Goal: Task Accomplishment & Management: Manage account settings

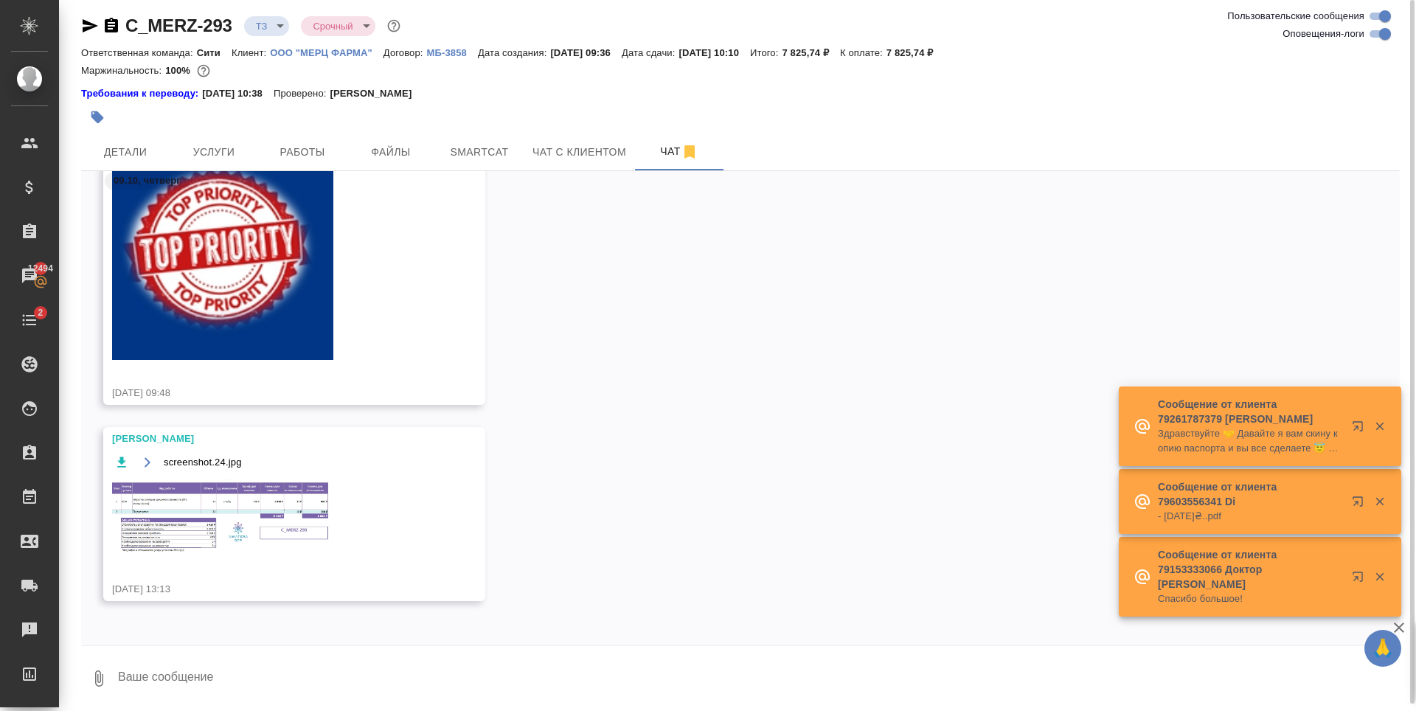
scroll to position [7, 0]
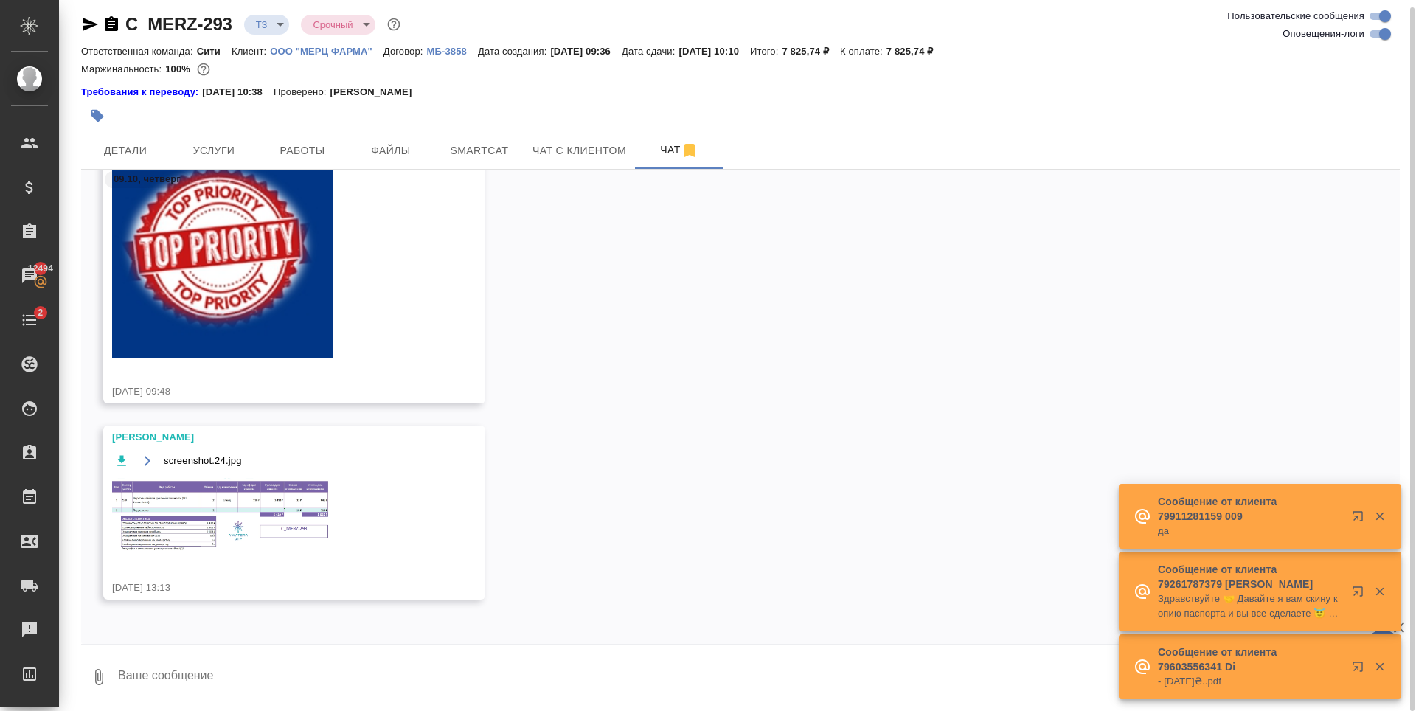
click at [288, 528] on img at bounding box center [222, 516] width 221 height 77
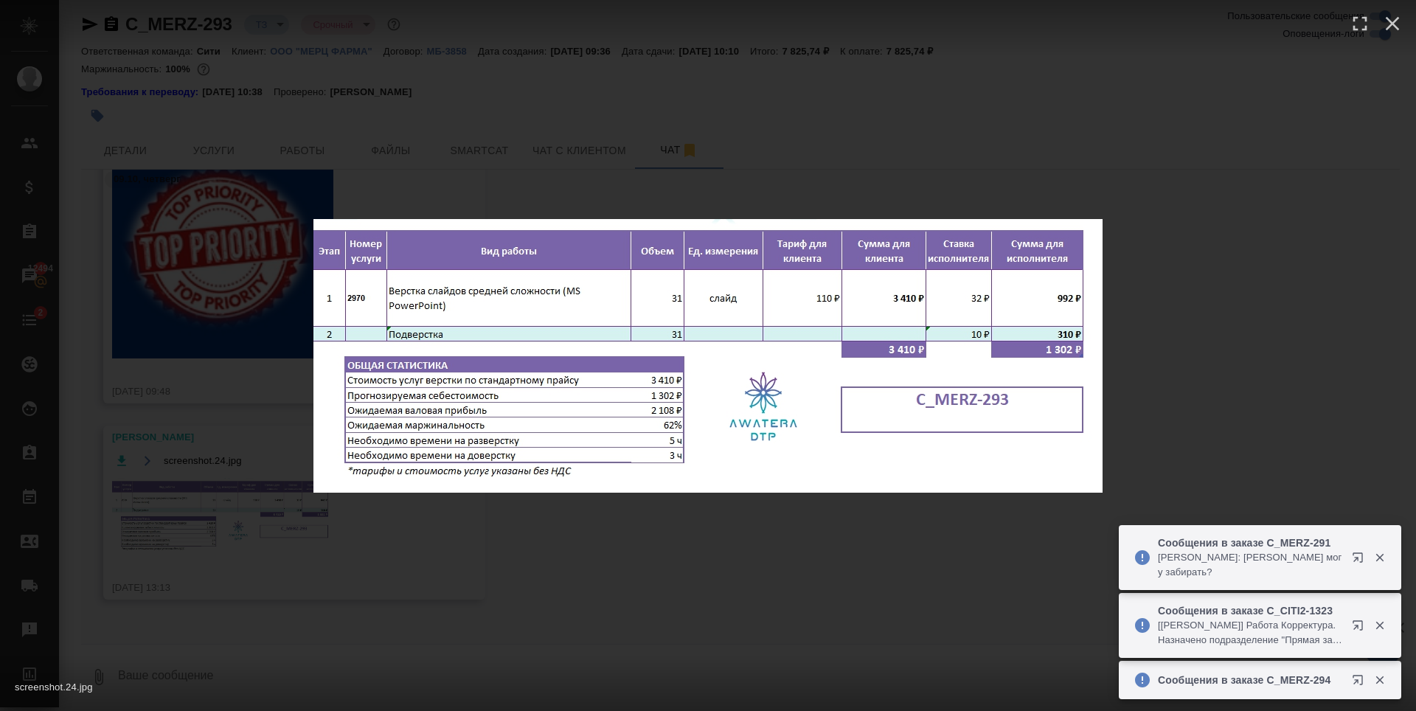
click at [549, 577] on div "screenshot.24.jpg 1 of 1" at bounding box center [708, 355] width 1416 height 711
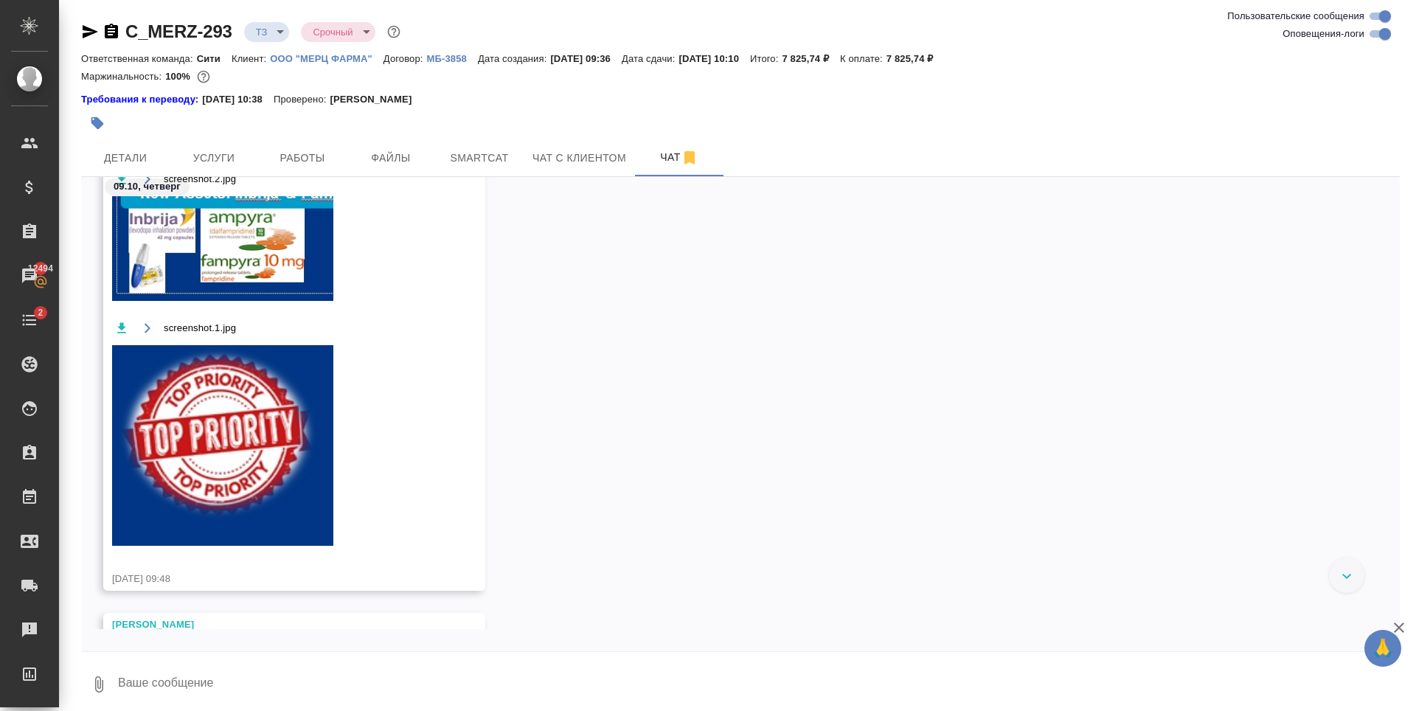
scroll to position [229, 0]
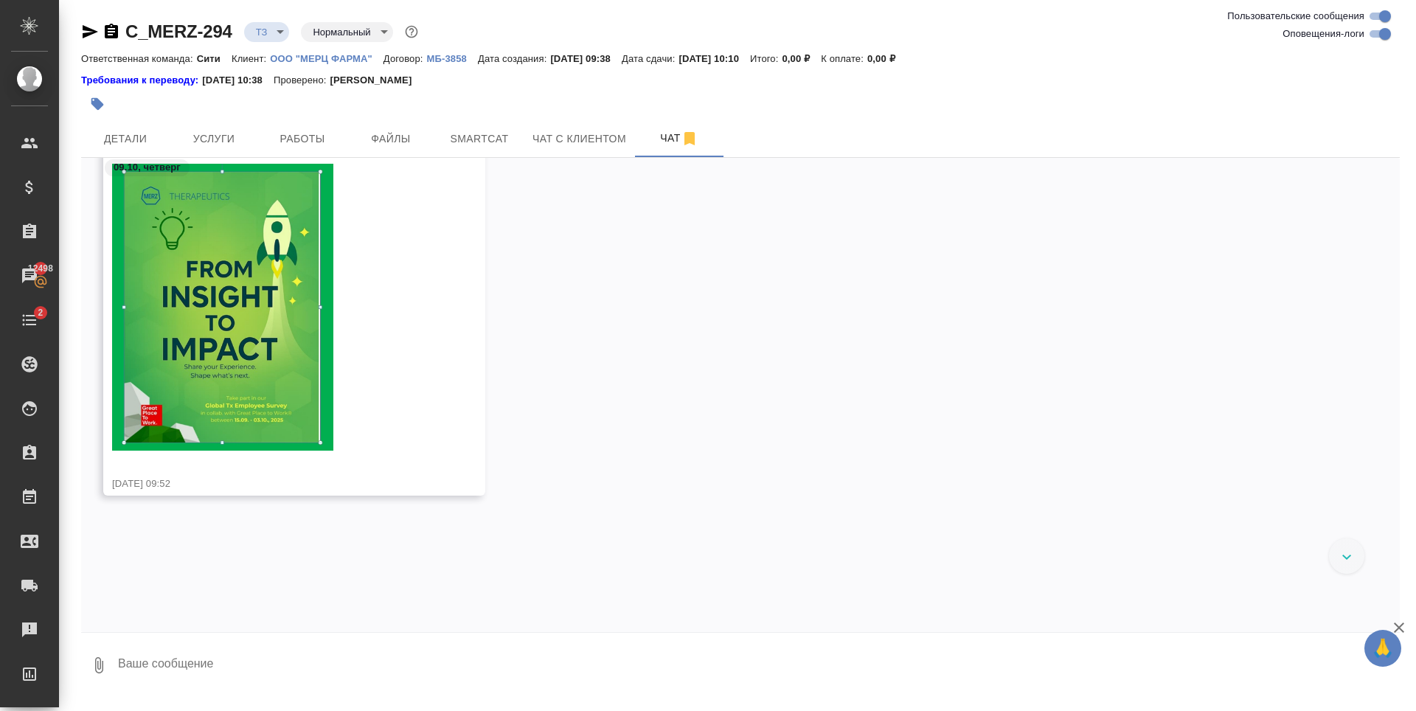
scroll to position [420, 0]
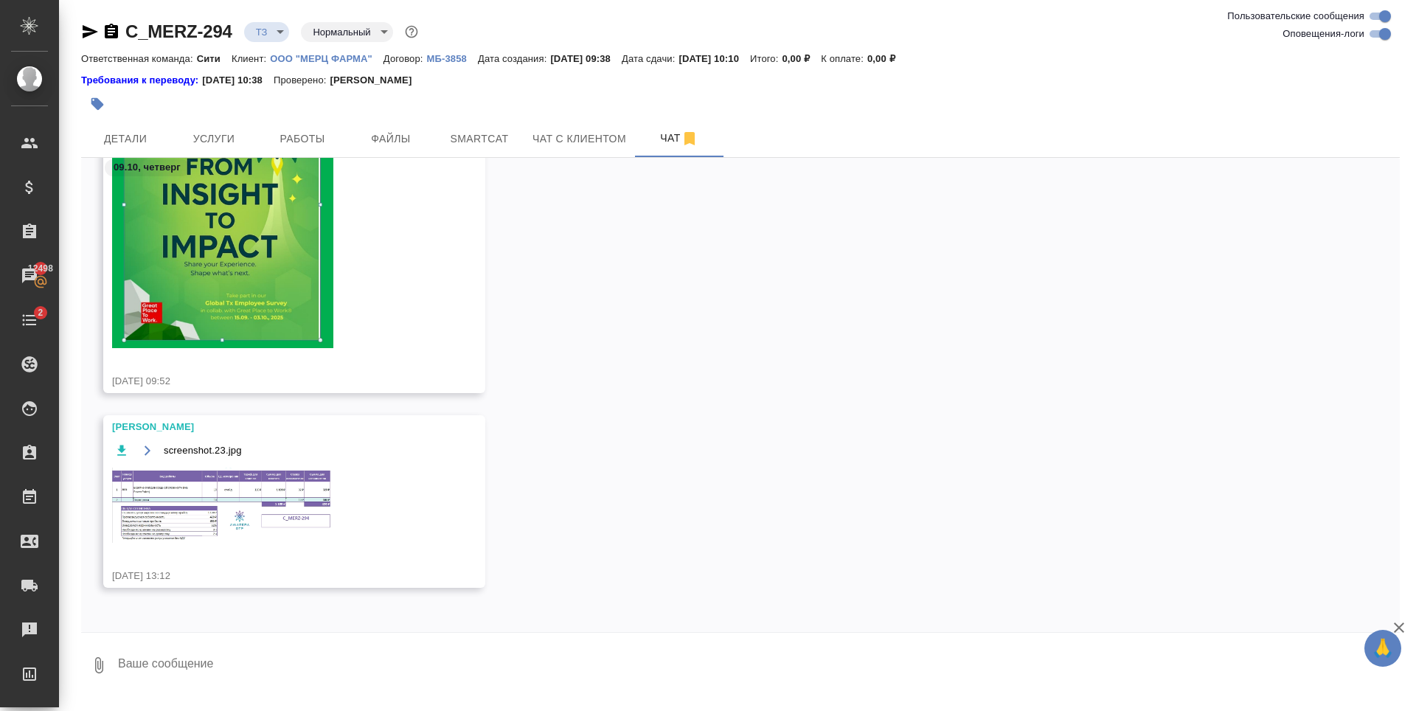
click at [241, 523] on img at bounding box center [222, 505] width 221 height 76
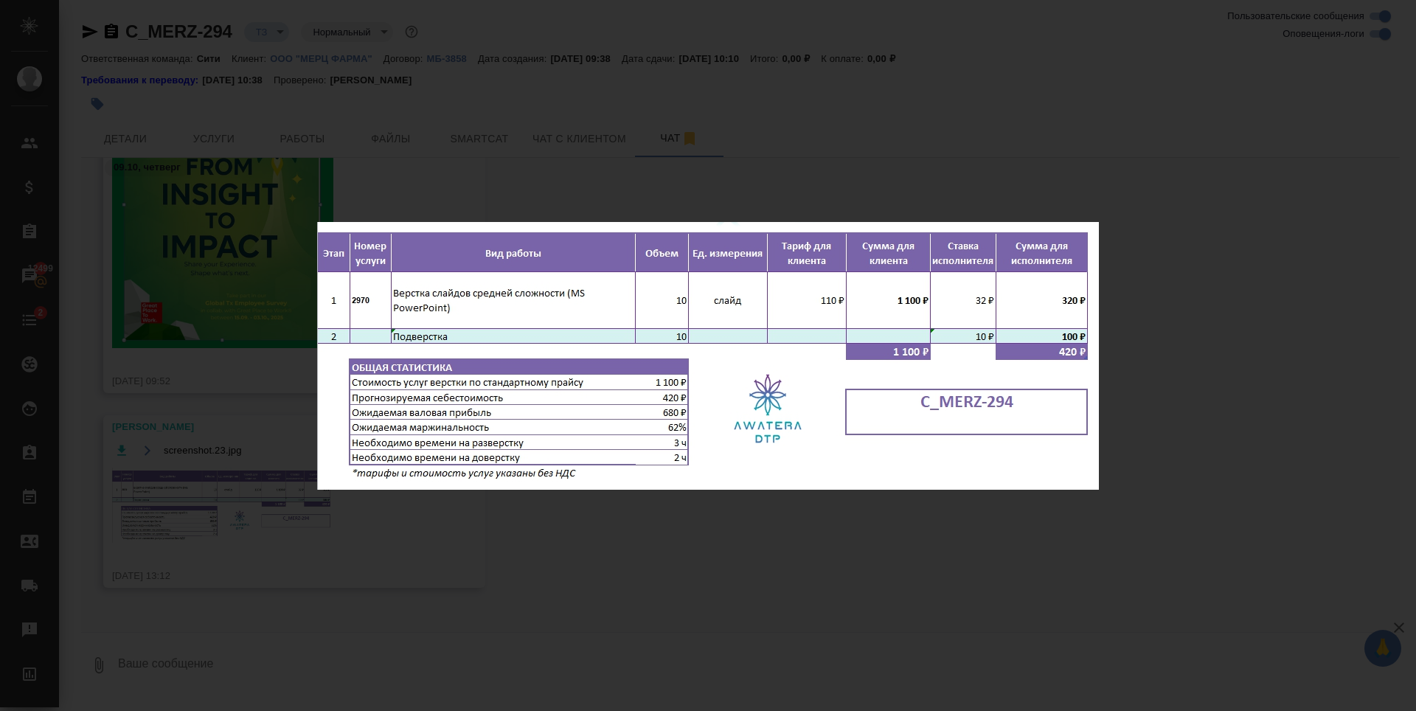
click at [657, 122] on div "screenshot.23.jpg 1 of 1" at bounding box center [708, 355] width 1416 height 711
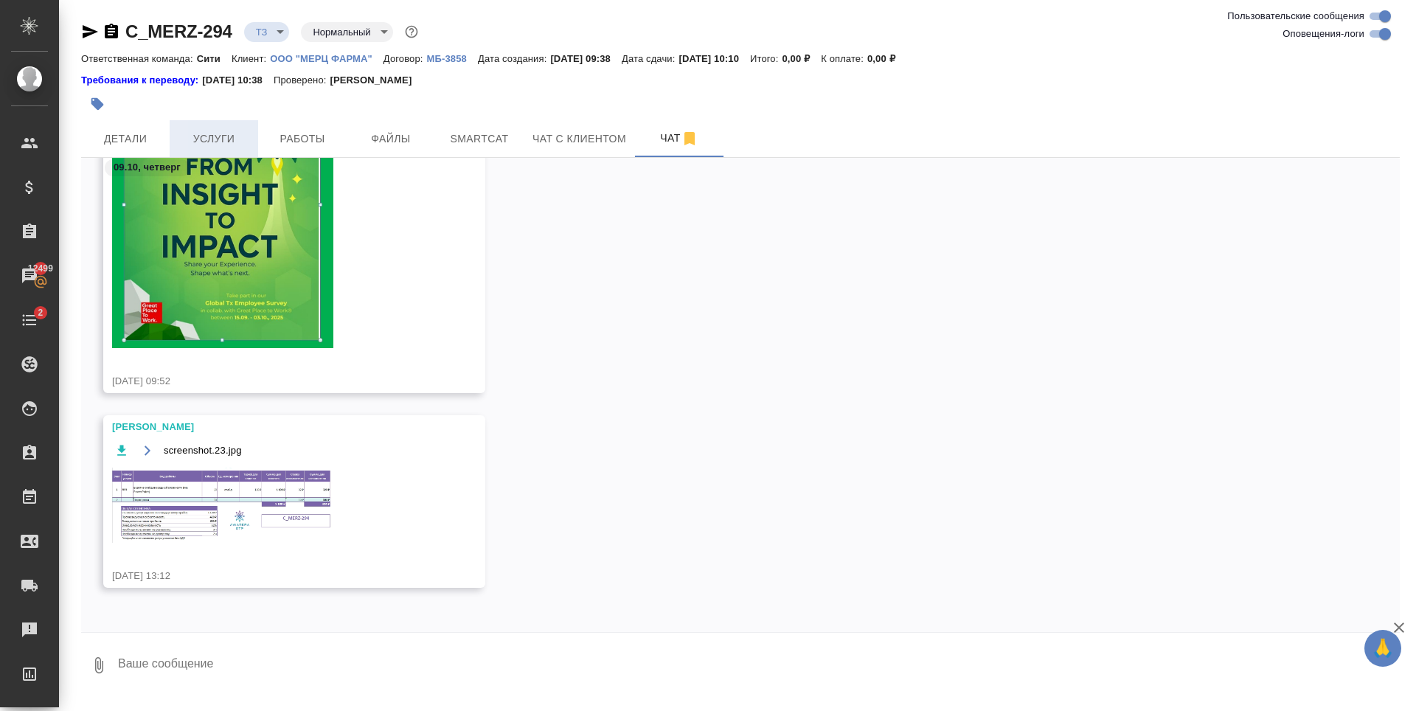
click at [215, 142] on span "Услуги" at bounding box center [213, 139] width 71 height 18
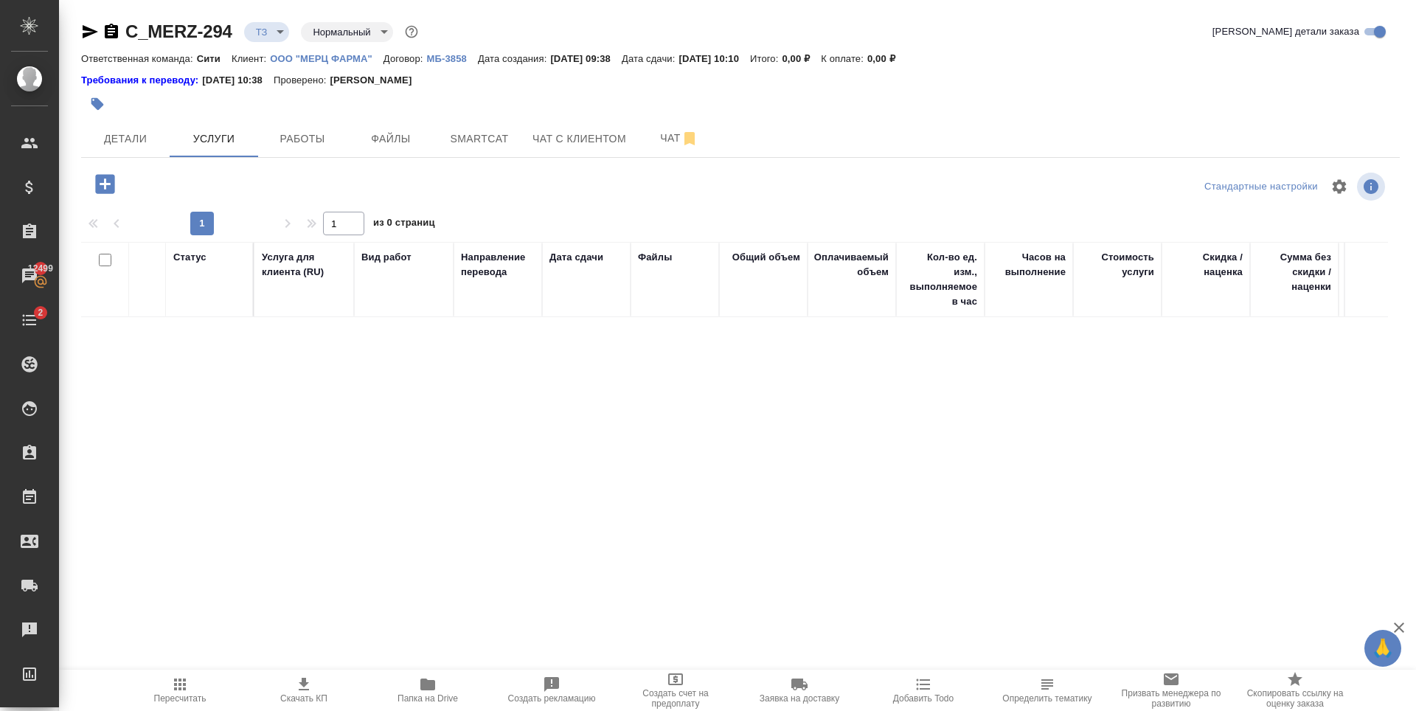
click at [108, 180] on icon "button" at bounding box center [104, 183] width 19 height 19
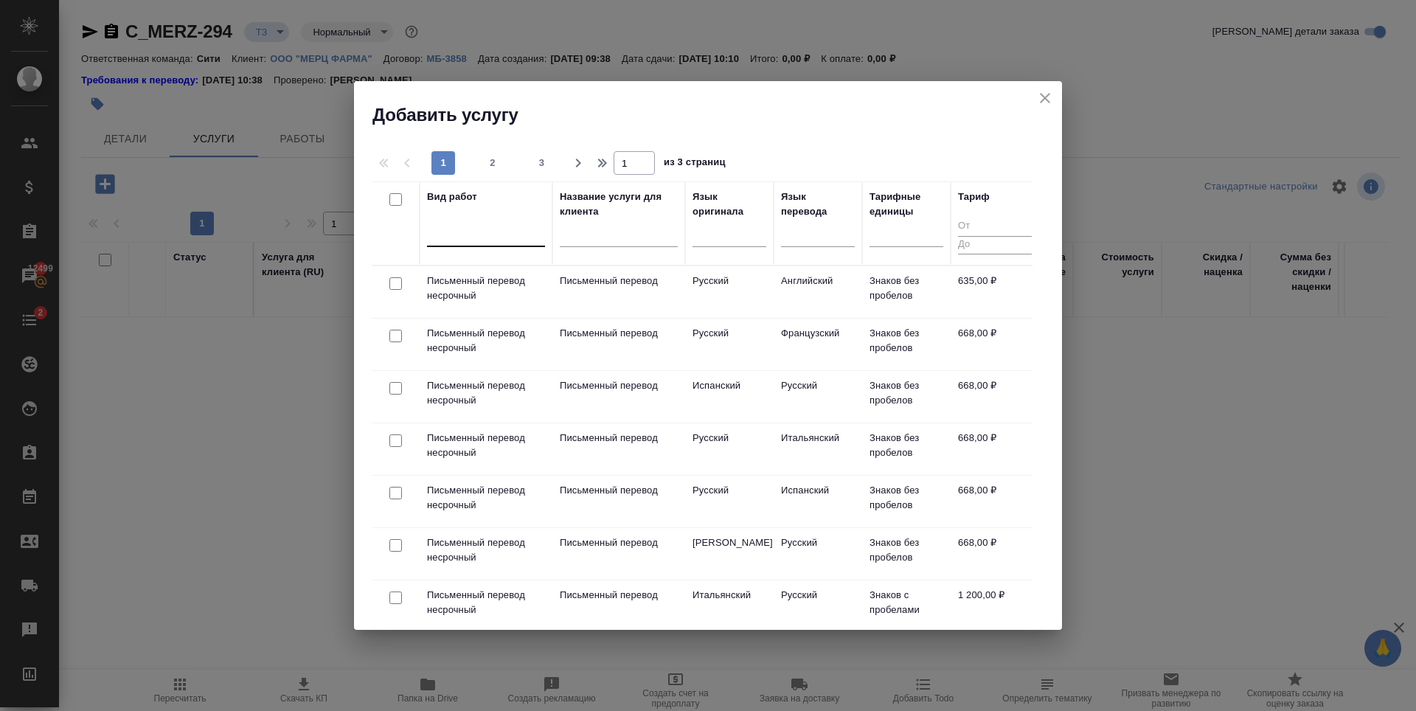
click at [468, 232] on div at bounding box center [486, 231] width 118 height 21
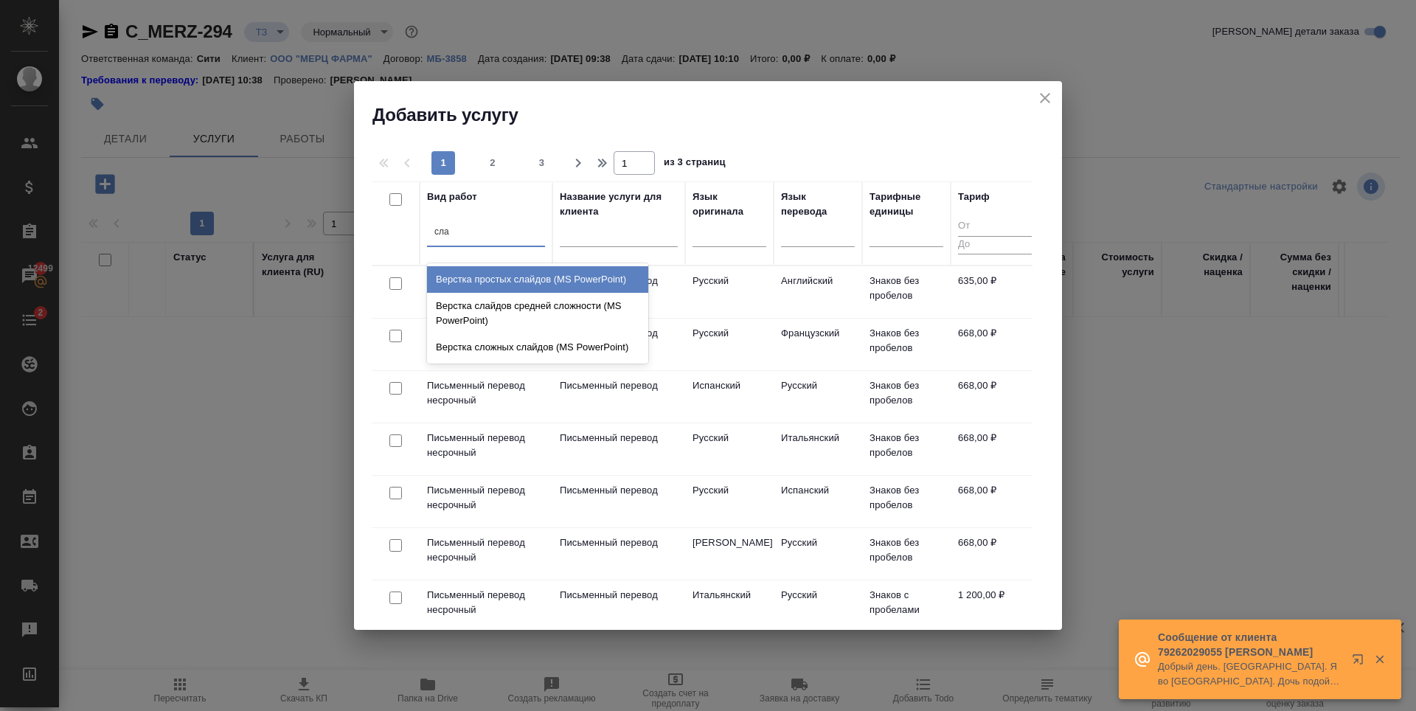
type input "слай"
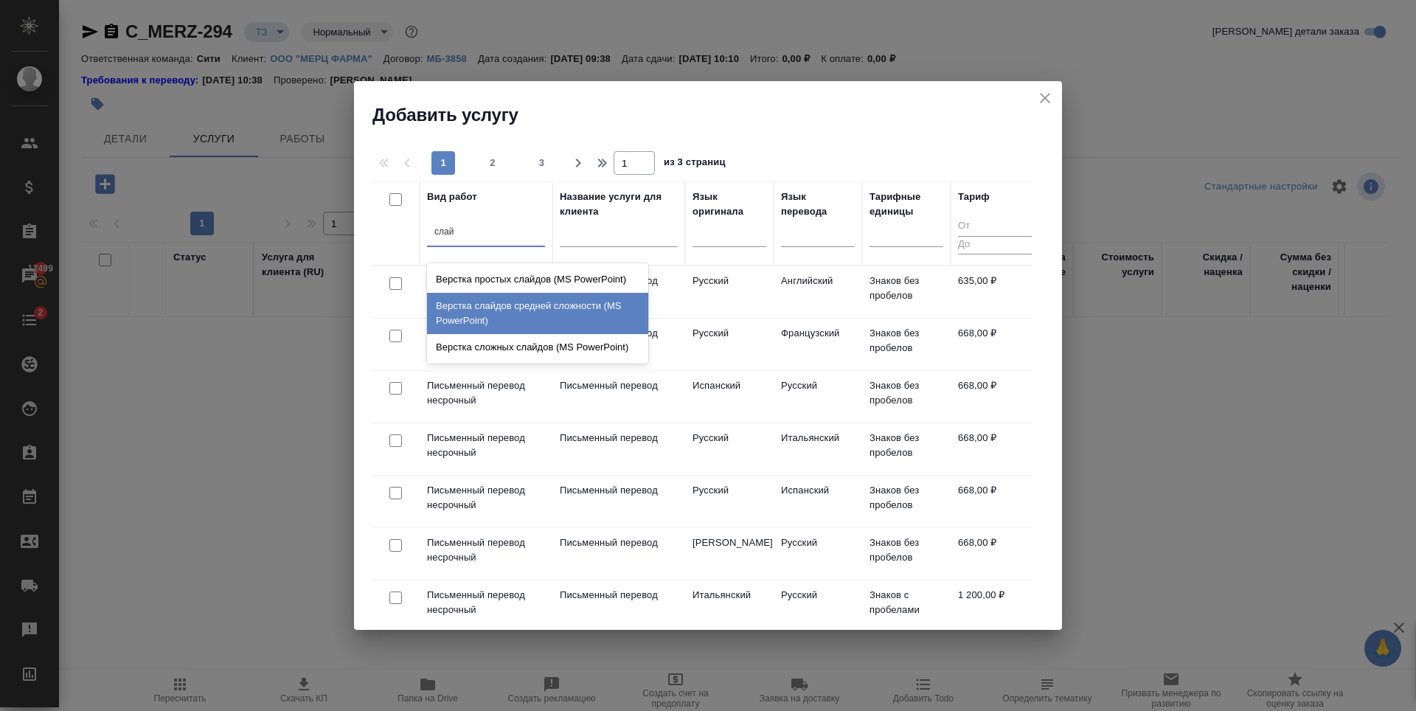
click at [586, 313] on div "Верстка слайдов средней сложности (MS PowerPoint)" at bounding box center [537, 313] width 221 height 41
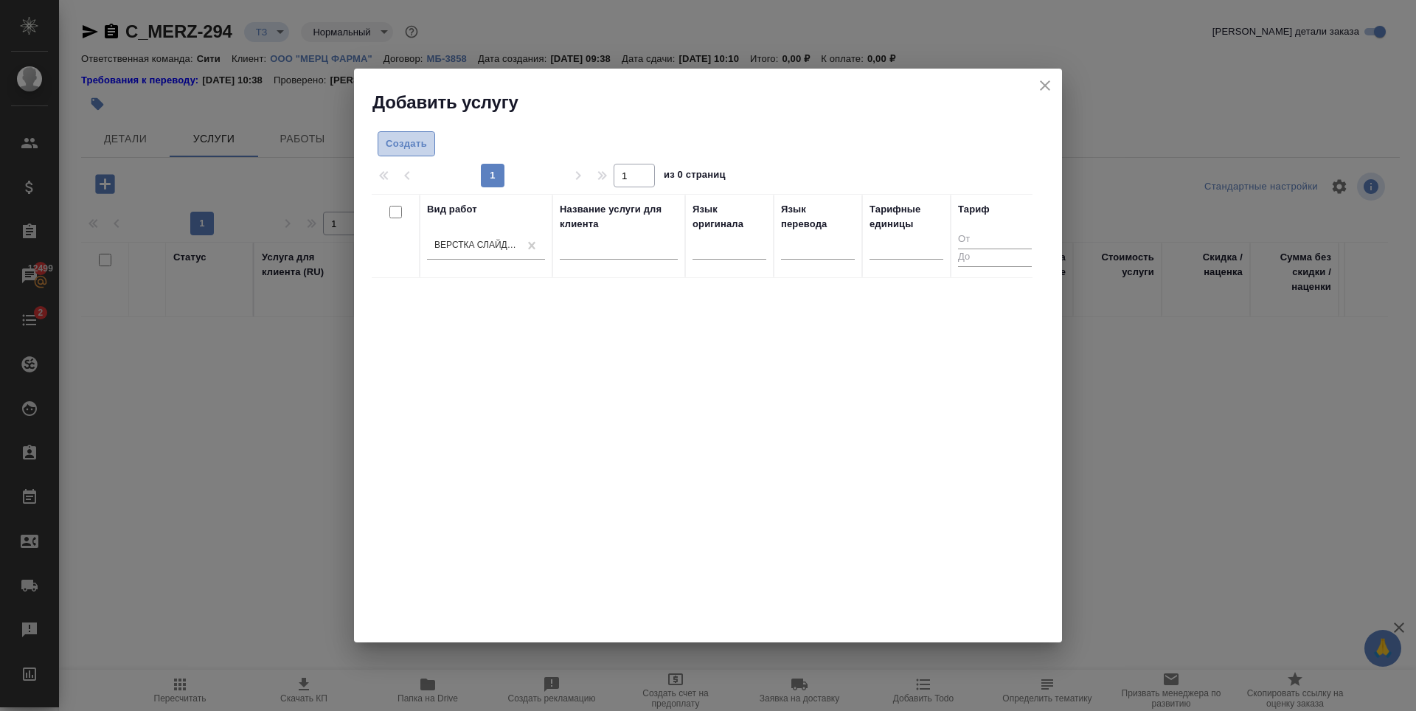
click at [412, 147] on span "Создать" at bounding box center [406, 144] width 41 height 17
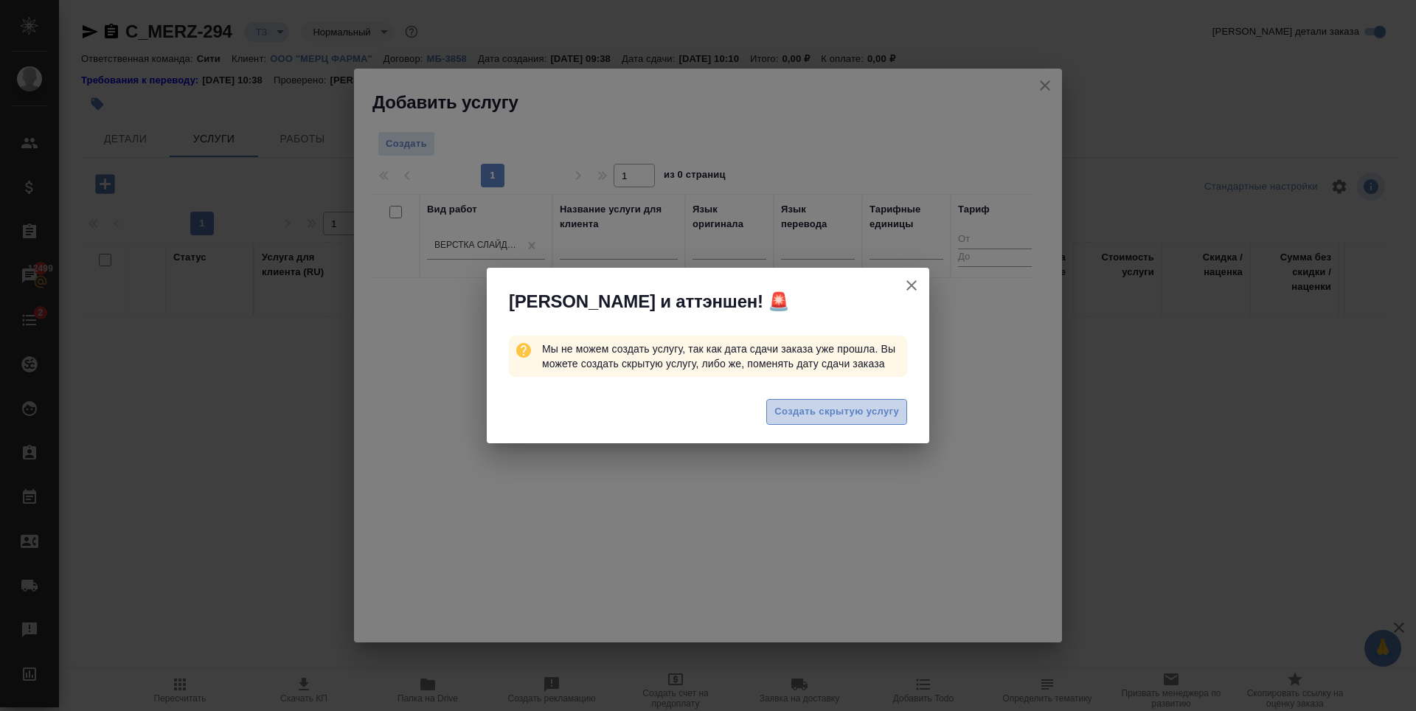
click at [798, 420] on button "Создать скрытую услугу" at bounding box center [836, 412] width 141 height 26
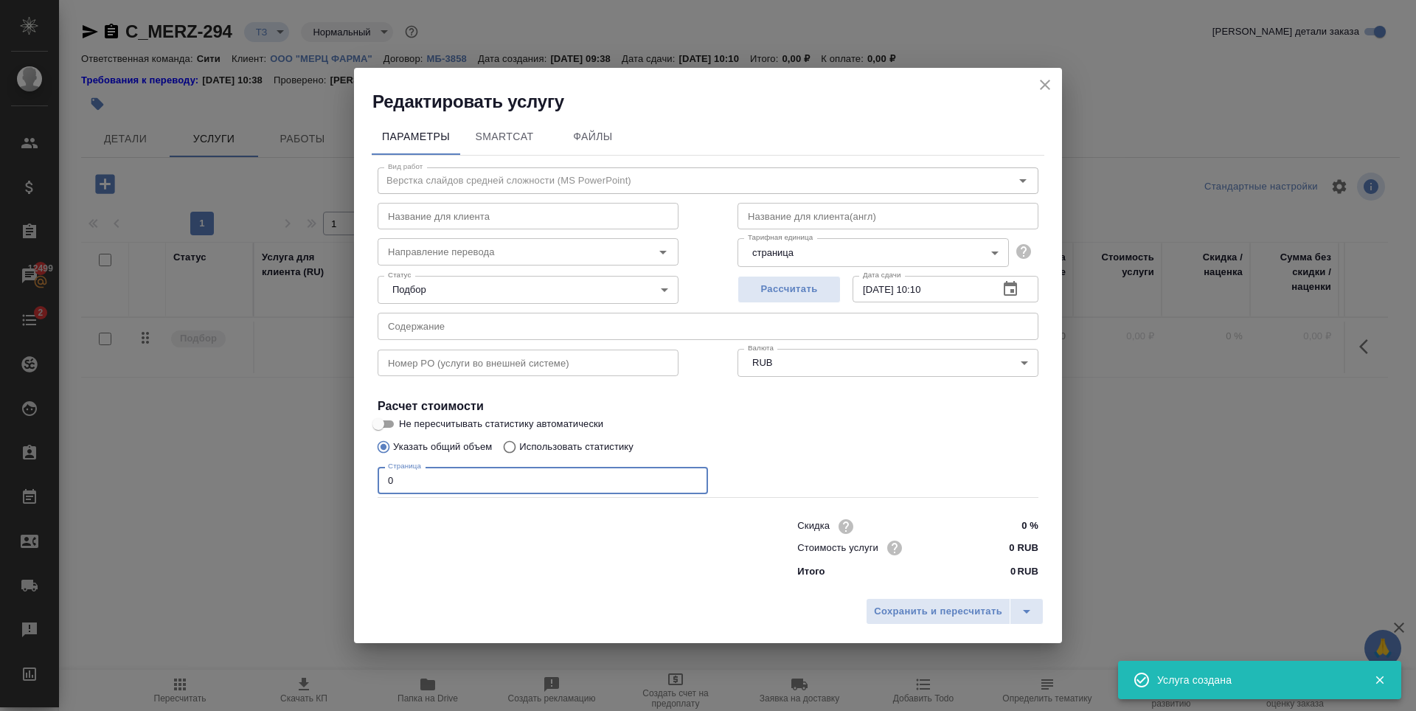
drag, startPoint x: 416, startPoint y: 477, endPoint x: 243, endPoint y: 497, distance: 174.4
click at [243, 496] on div "Редактировать услугу Параметры SmartCat Файлы Вид работ Верстка слайдов средней…" at bounding box center [708, 355] width 1416 height 711
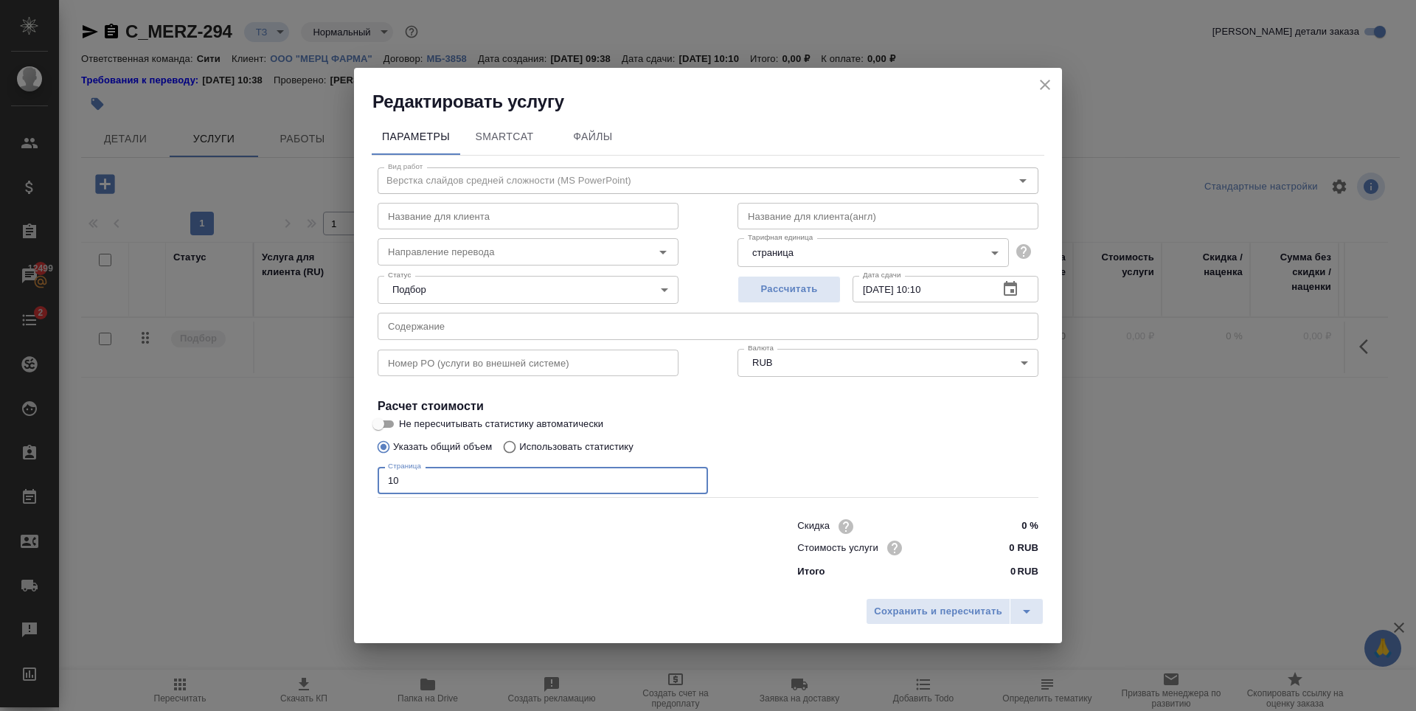
type input "10"
drag, startPoint x: 1016, startPoint y: 549, endPoint x: 1001, endPoint y: 552, distance: 15.2
click at [1001, 552] on input "0 RUB" at bounding box center [1011, 547] width 54 height 21
type input "65 RUB"
click at [917, 618] on span "Сохранить и пересчитать" at bounding box center [938, 612] width 128 height 17
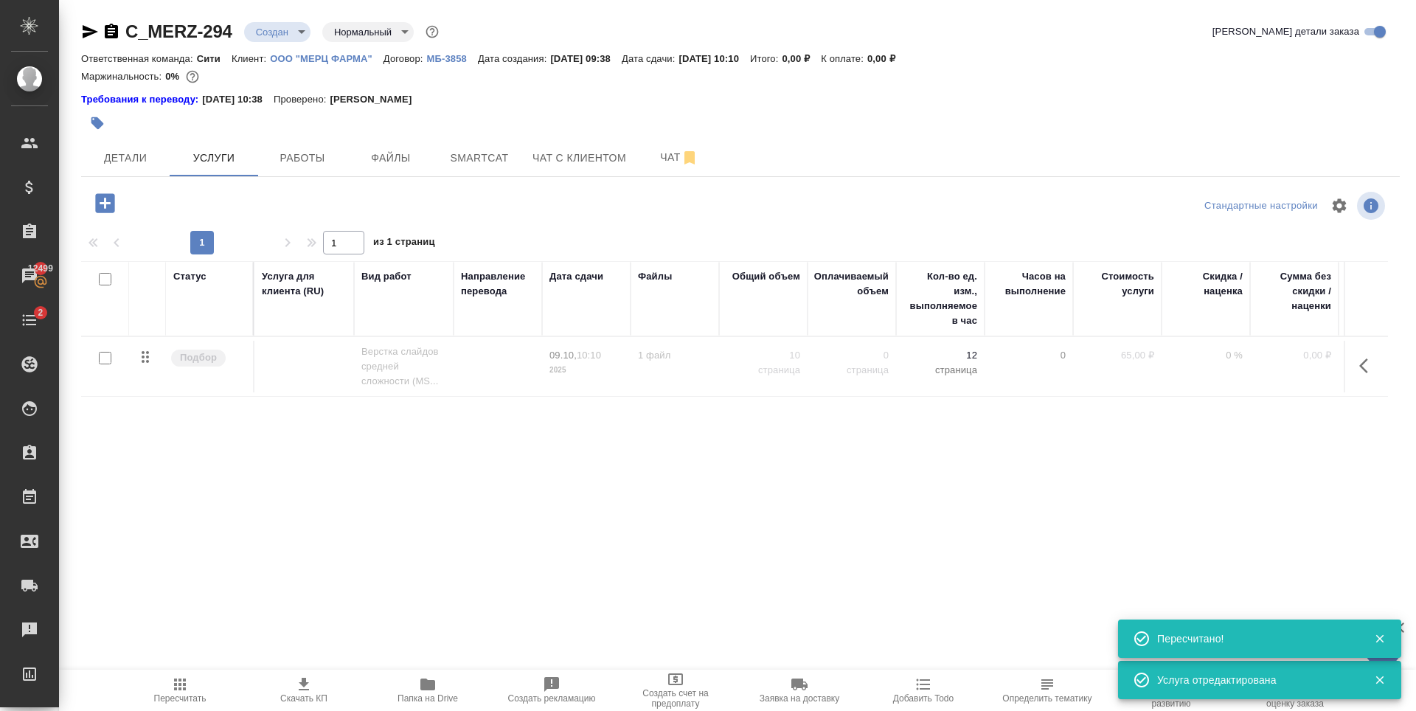
type input "new"
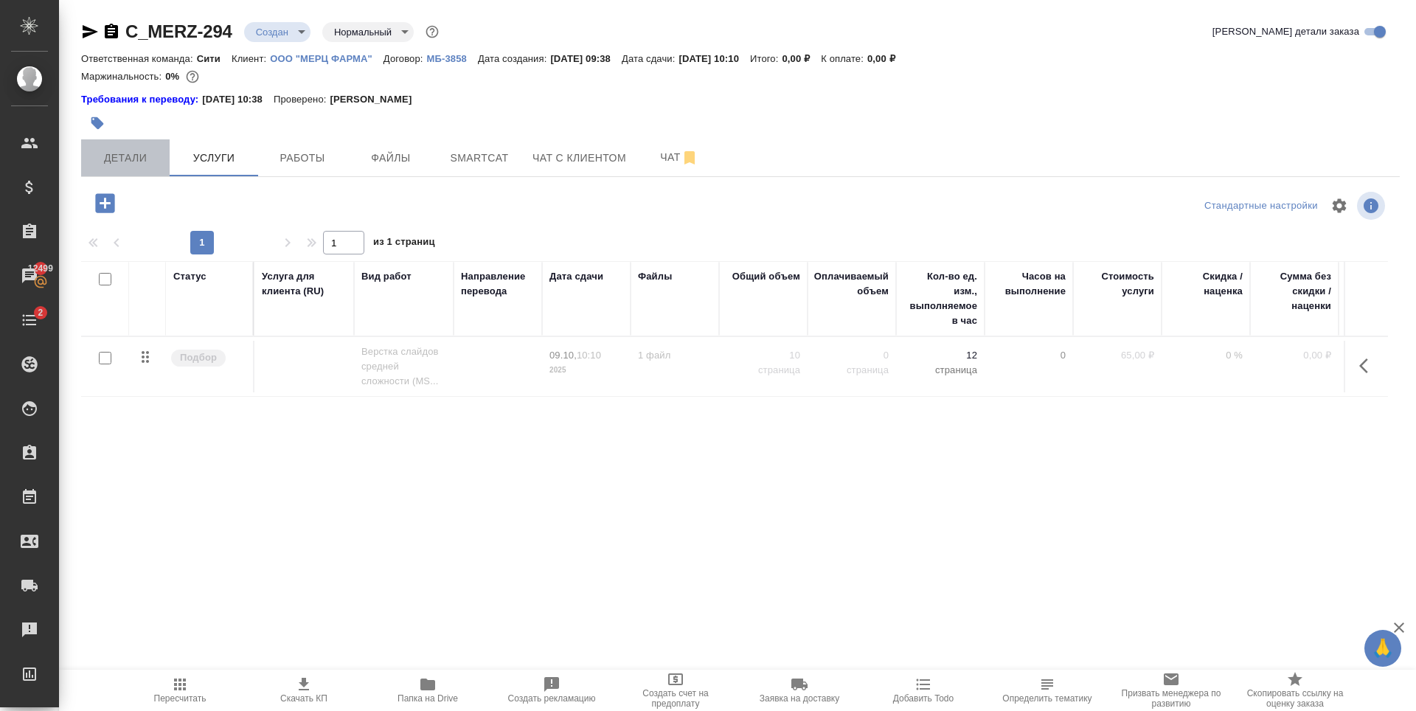
click at [122, 150] on span "Детали" at bounding box center [125, 158] width 71 height 18
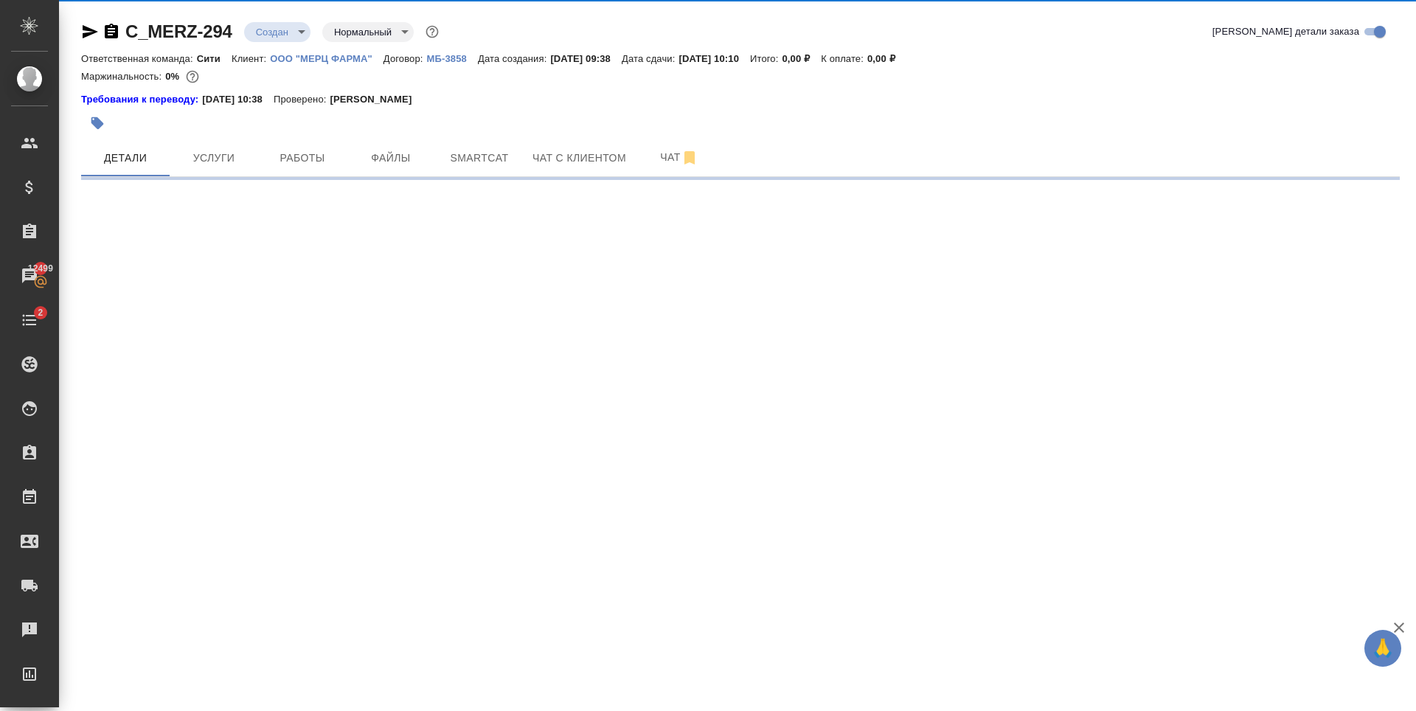
select select "RU"
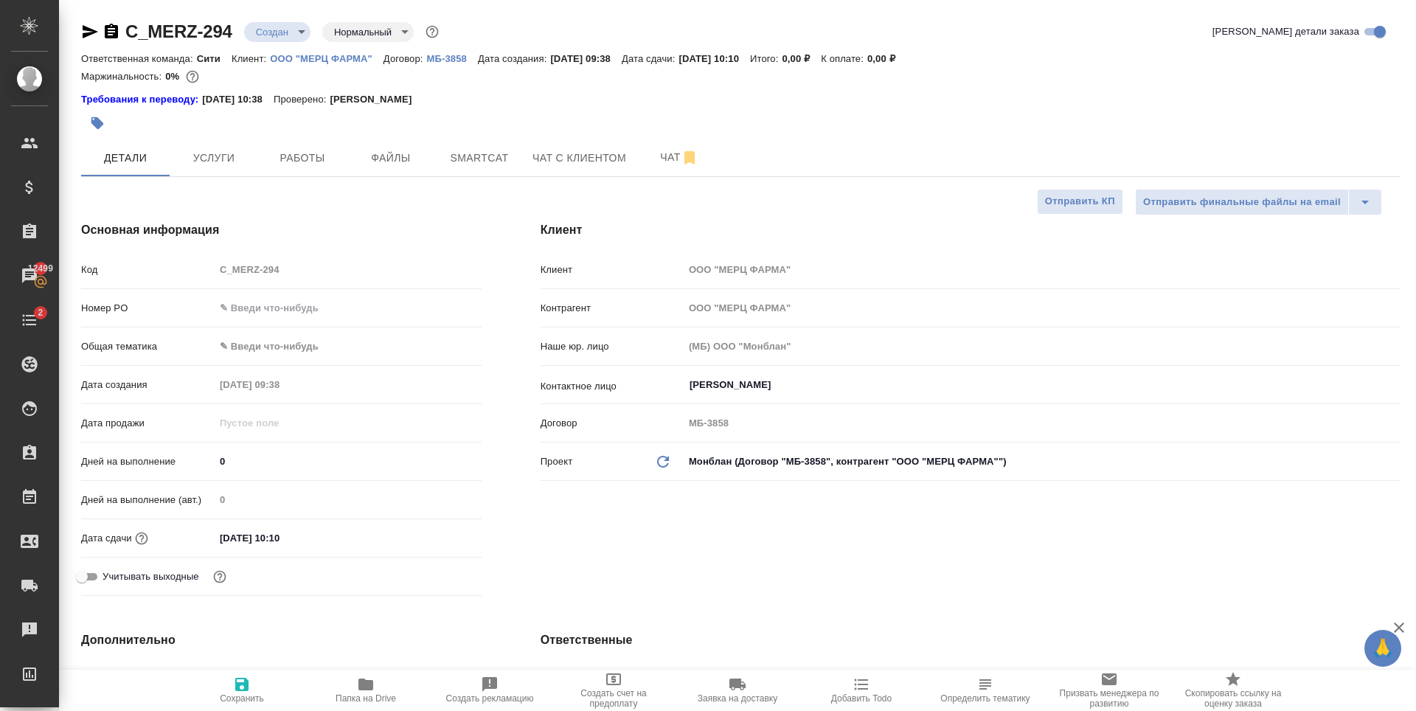
type textarea "x"
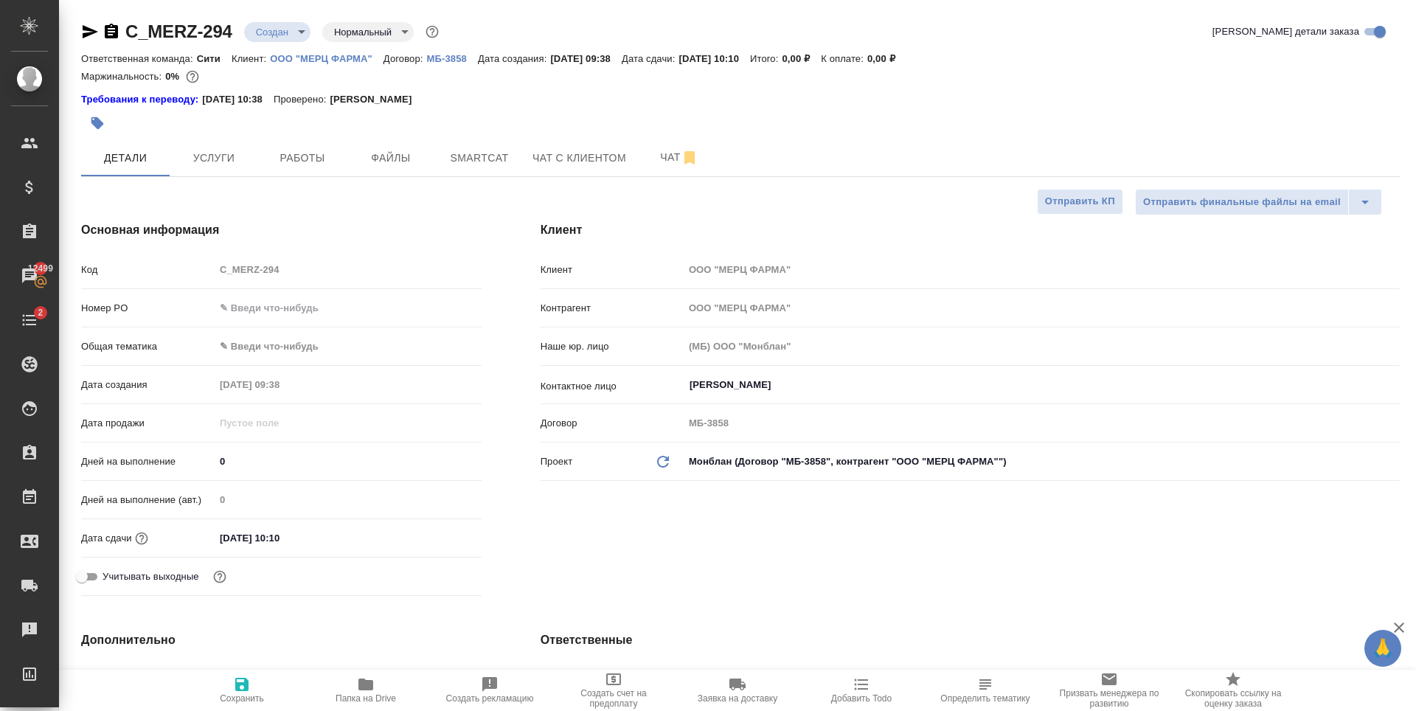
type textarea "x"
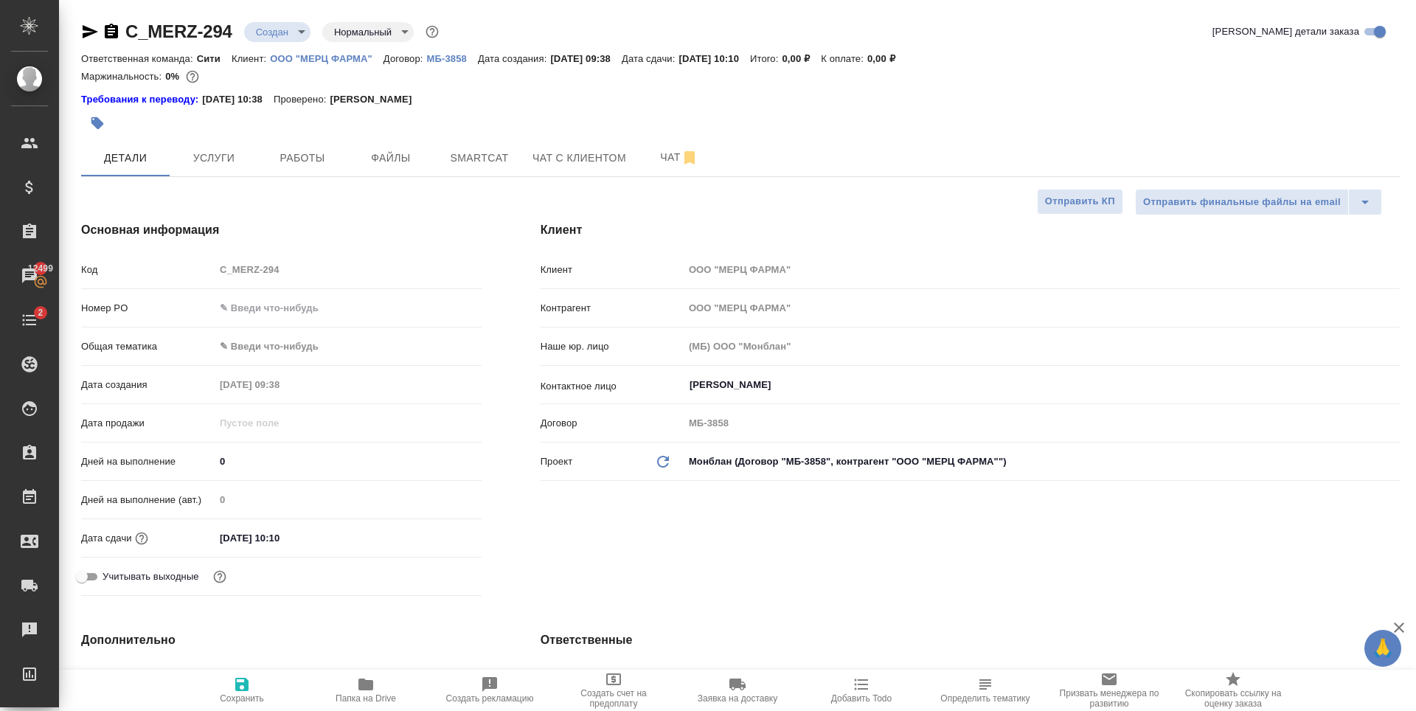
type textarea "x"
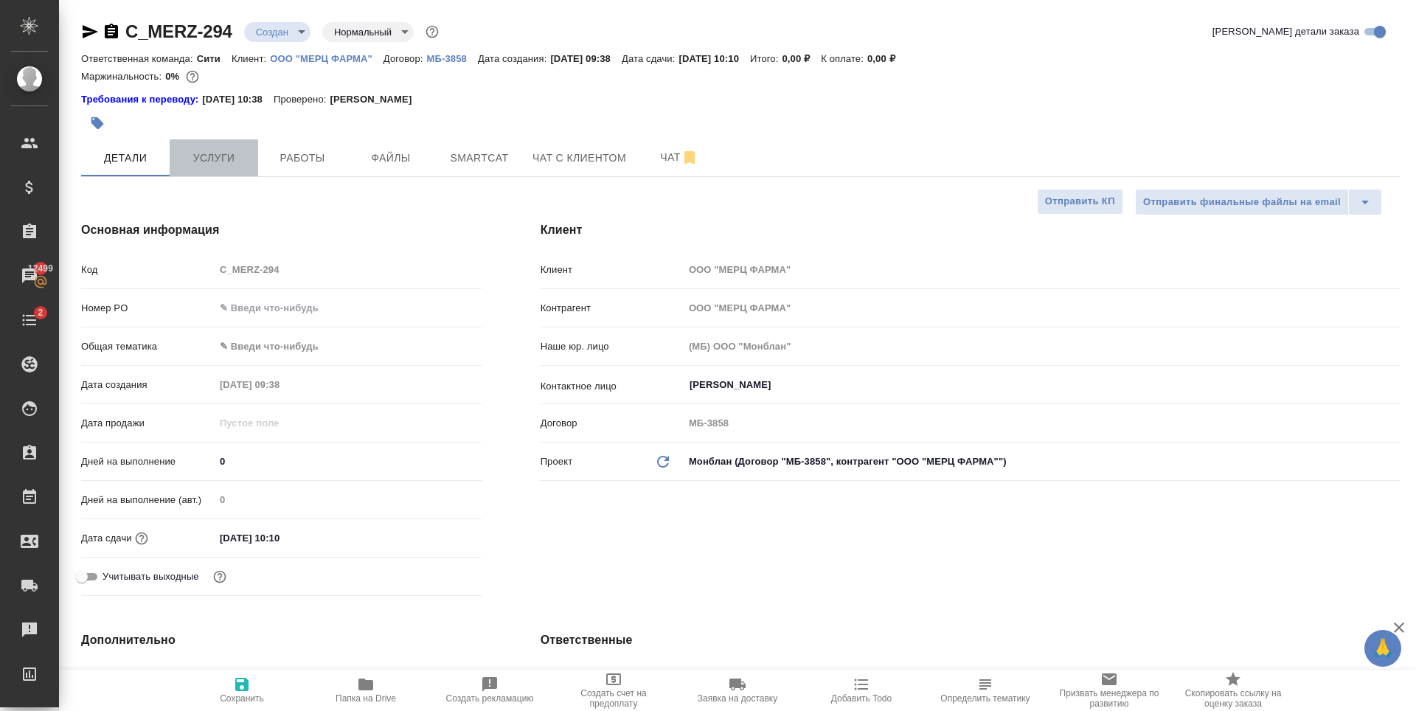
click at [223, 153] on span "Услуги" at bounding box center [213, 158] width 71 height 18
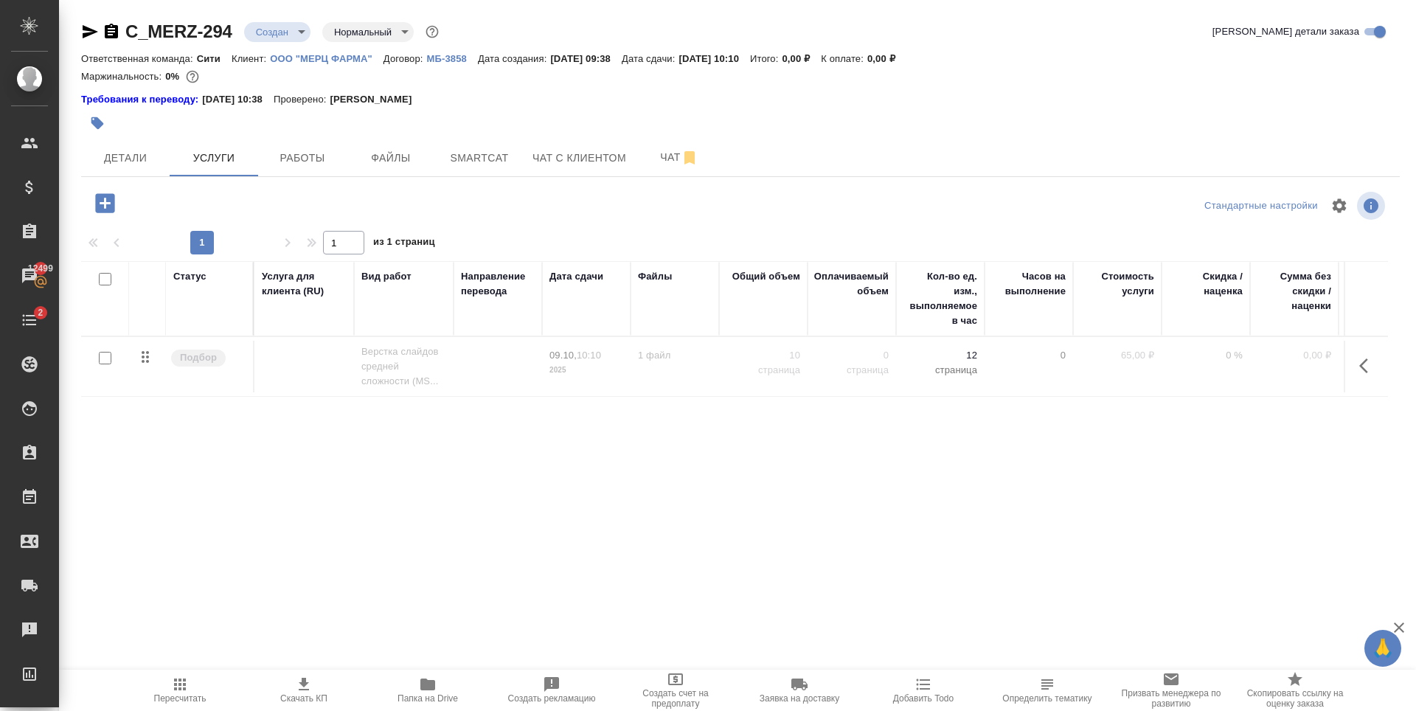
click at [113, 206] on icon "button" at bounding box center [104, 202] width 19 height 19
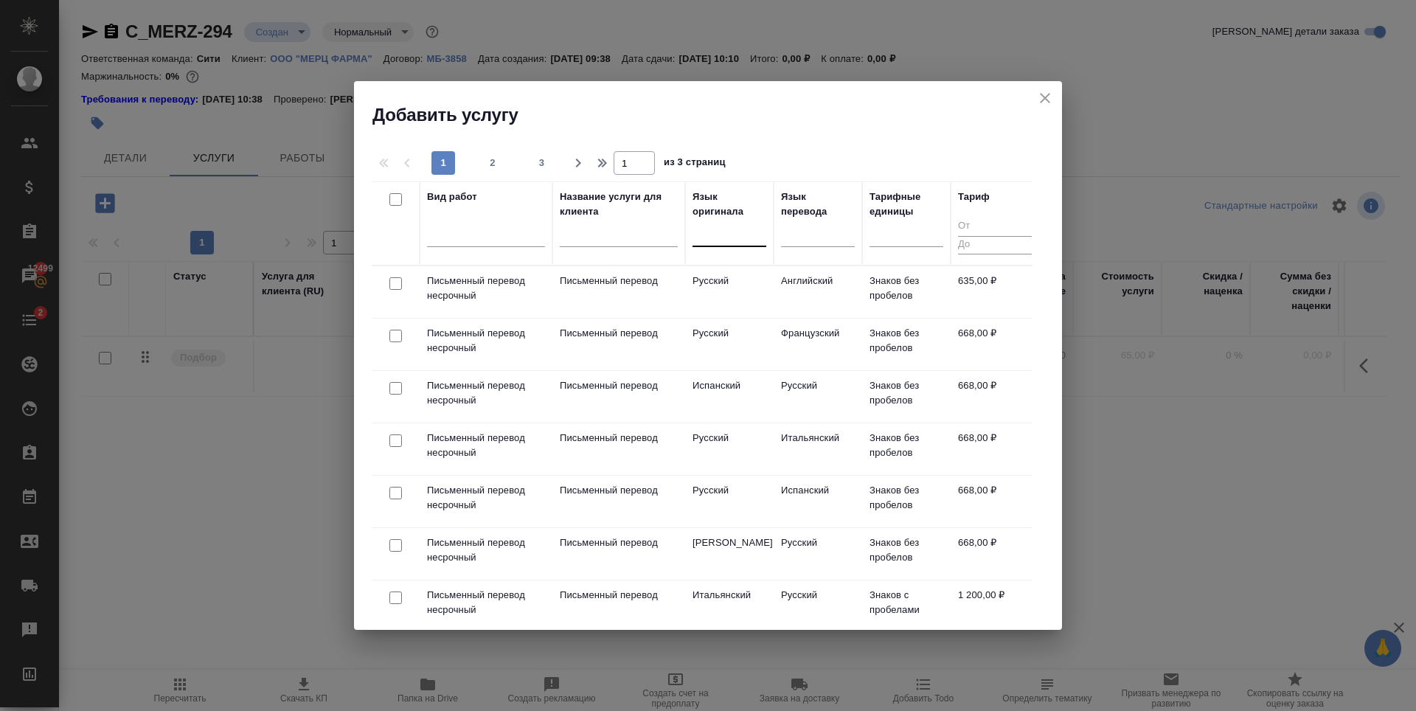
click at [734, 229] on div at bounding box center [729, 231] width 74 height 21
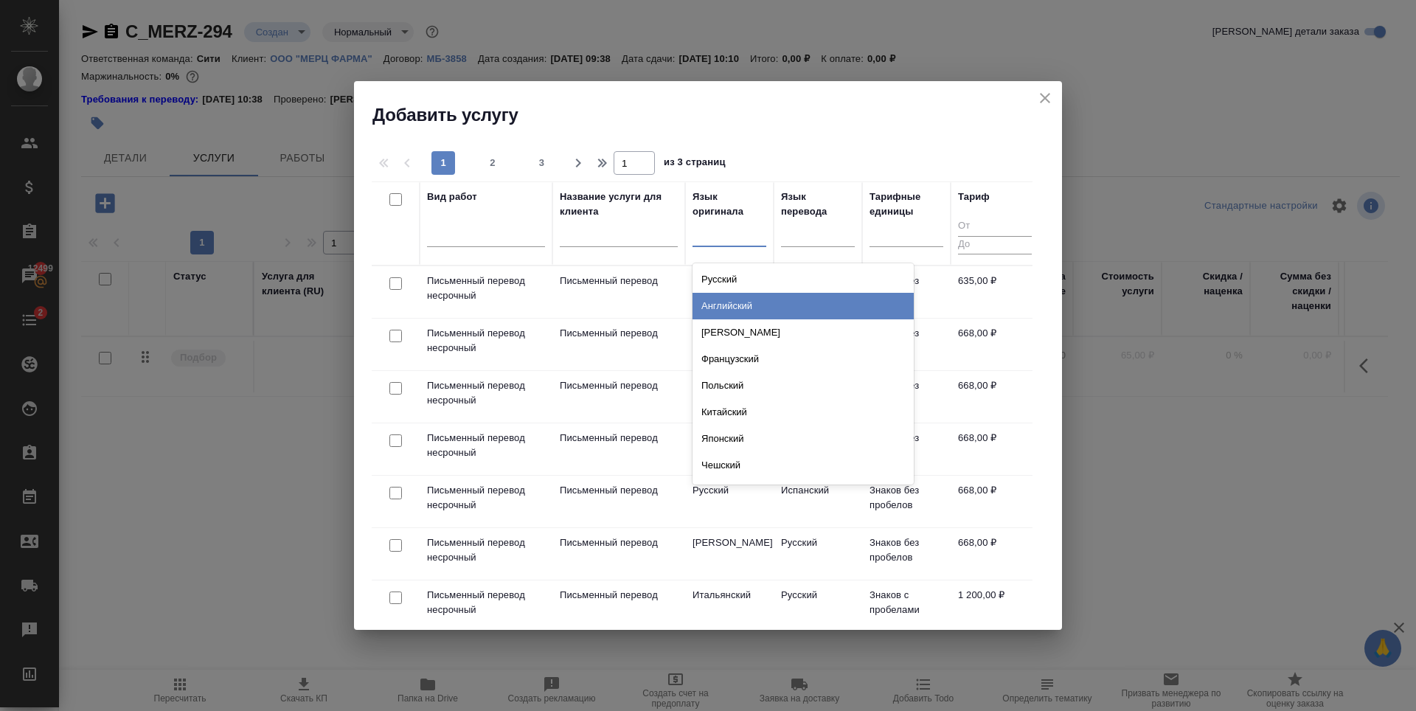
click at [749, 312] on div "Английский" at bounding box center [802, 306] width 221 height 27
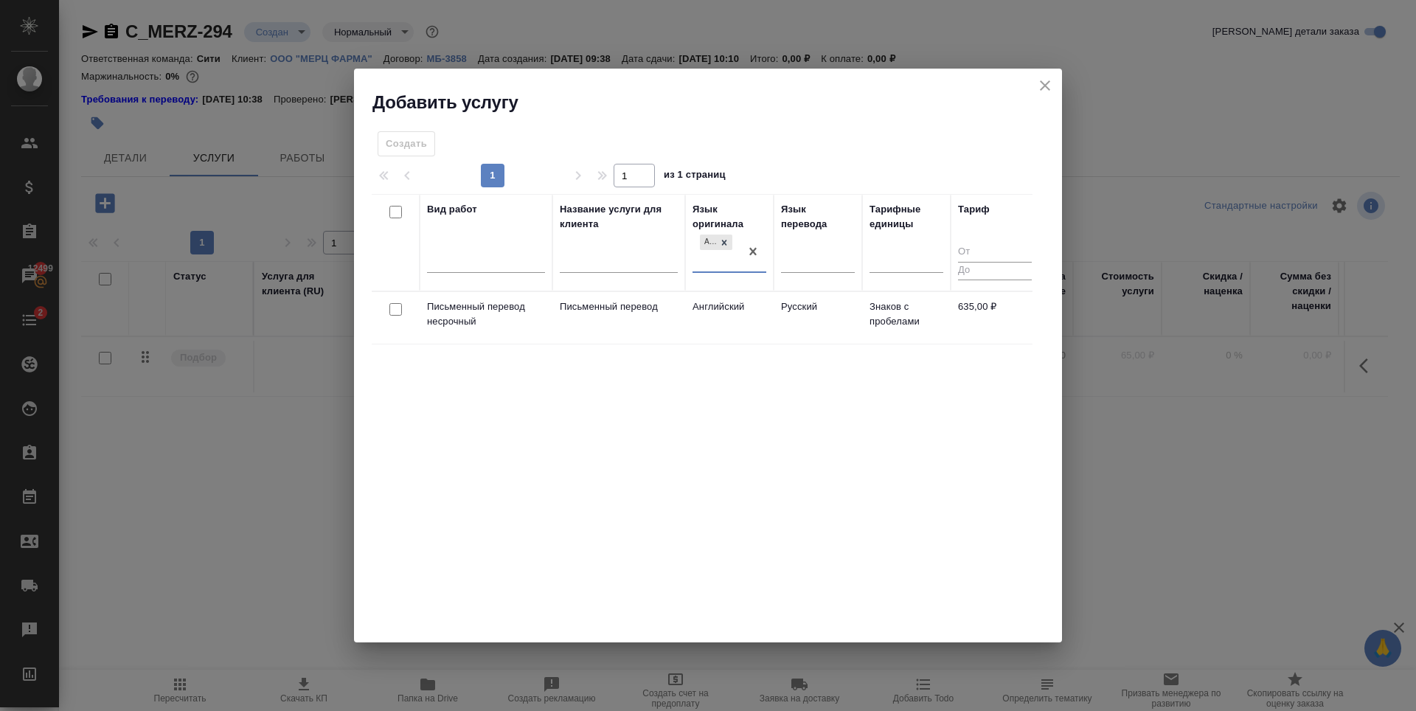
click at [394, 313] on input "checkbox" at bounding box center [395, 309] width 13 height 13
checkbox input "true"
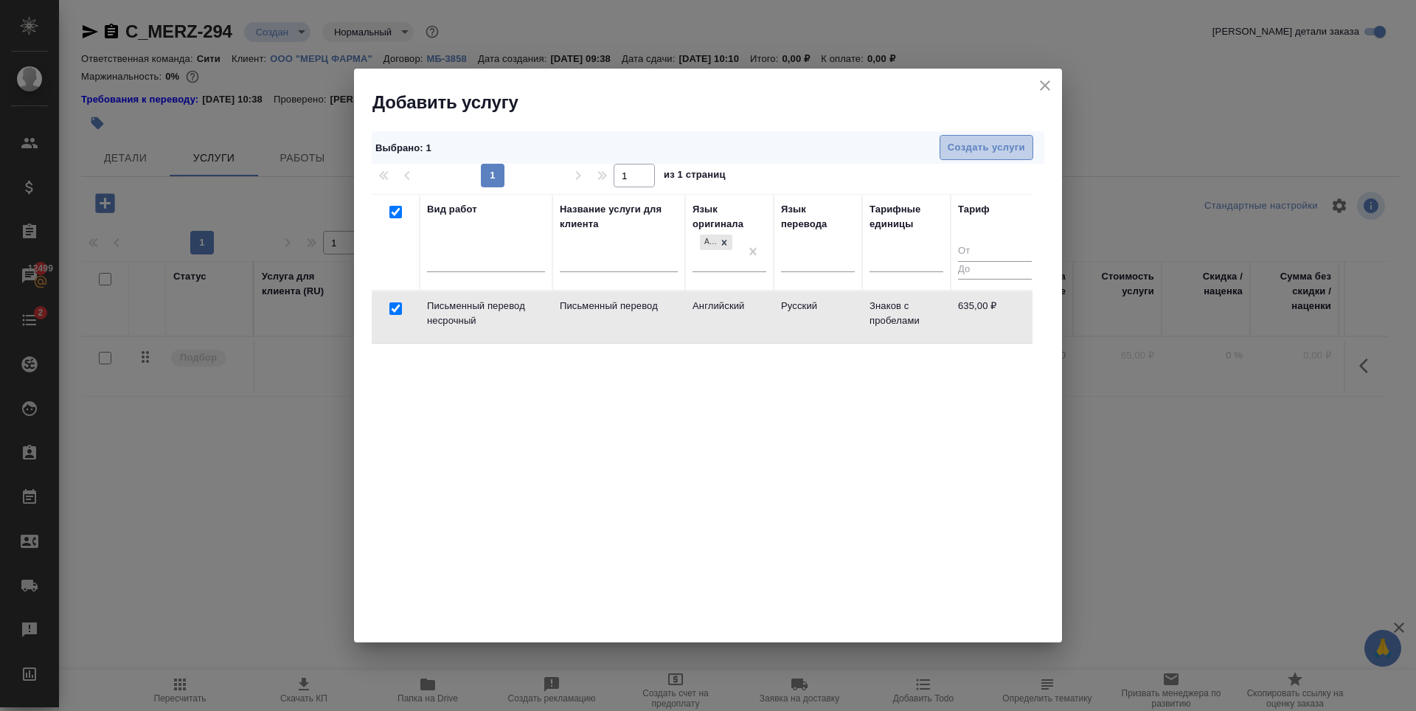
click at [993, 139] on span "Создать услуги" at bounding box center [985, 147] width 77 height 17
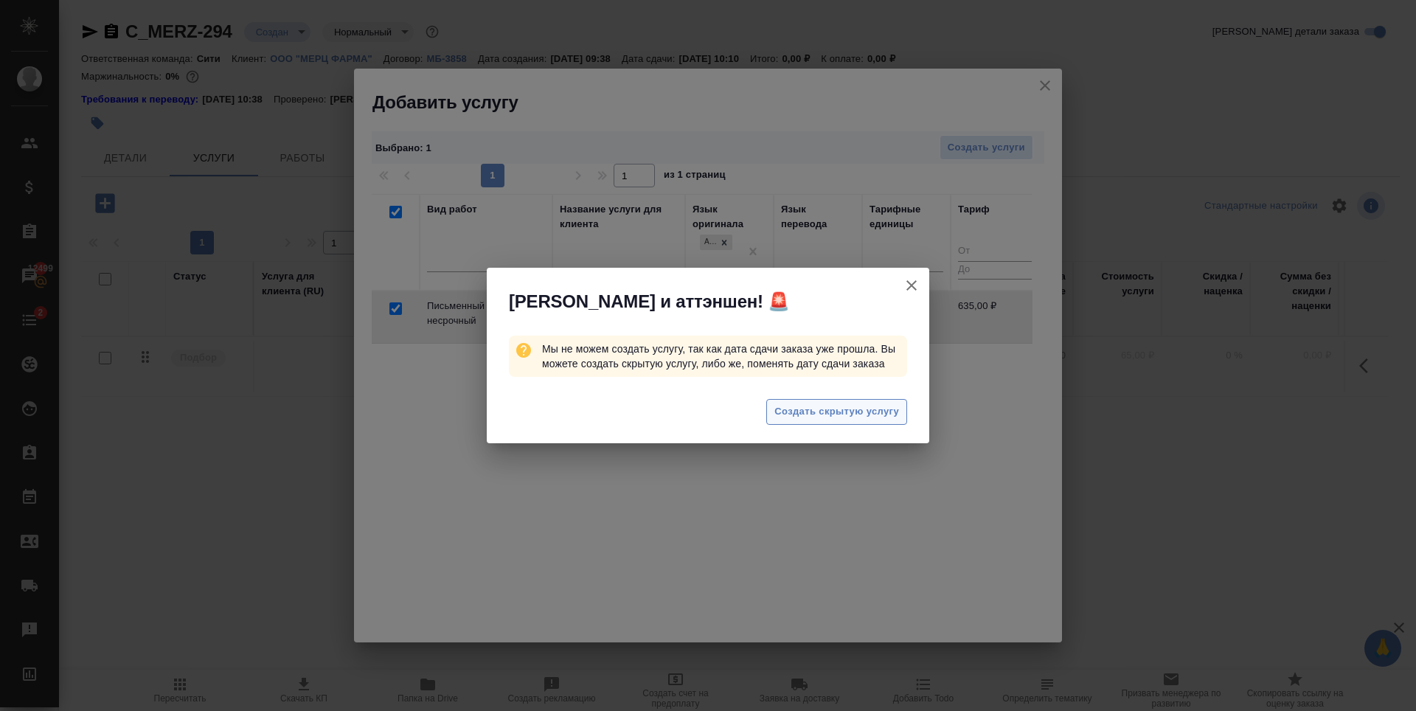
click at [850, 411] on span "Создать скрытую услугу" at bounding box center [836, 411] width 125 height 17
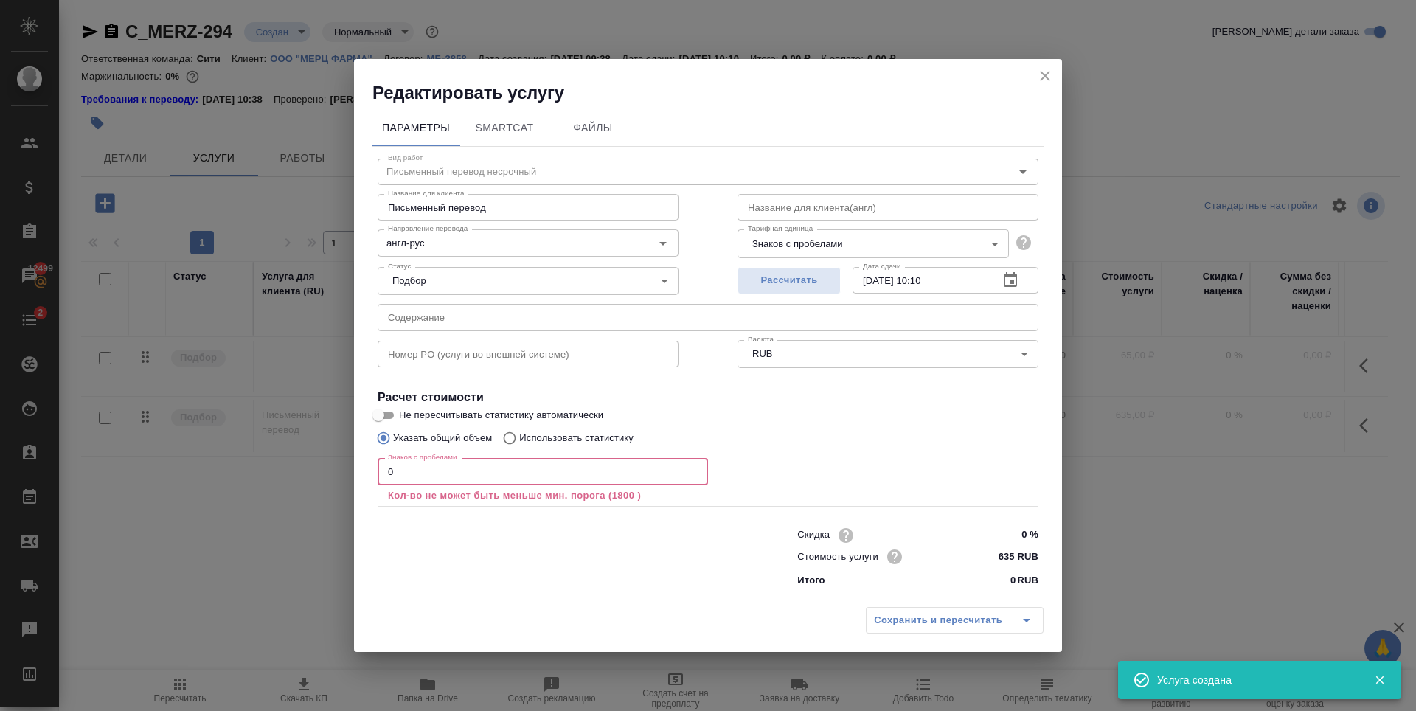
drag, startPoint x: 421, startPoint y: 479, endPoint x: 192, endPoint y: 459, distance: 230.2
click at [192, 459] on div "Редактировать услугу Параметры SmartCat Файлы Вид работ Письменный перевод неср…" at bounding box center [708, 355] width 1416 height 711
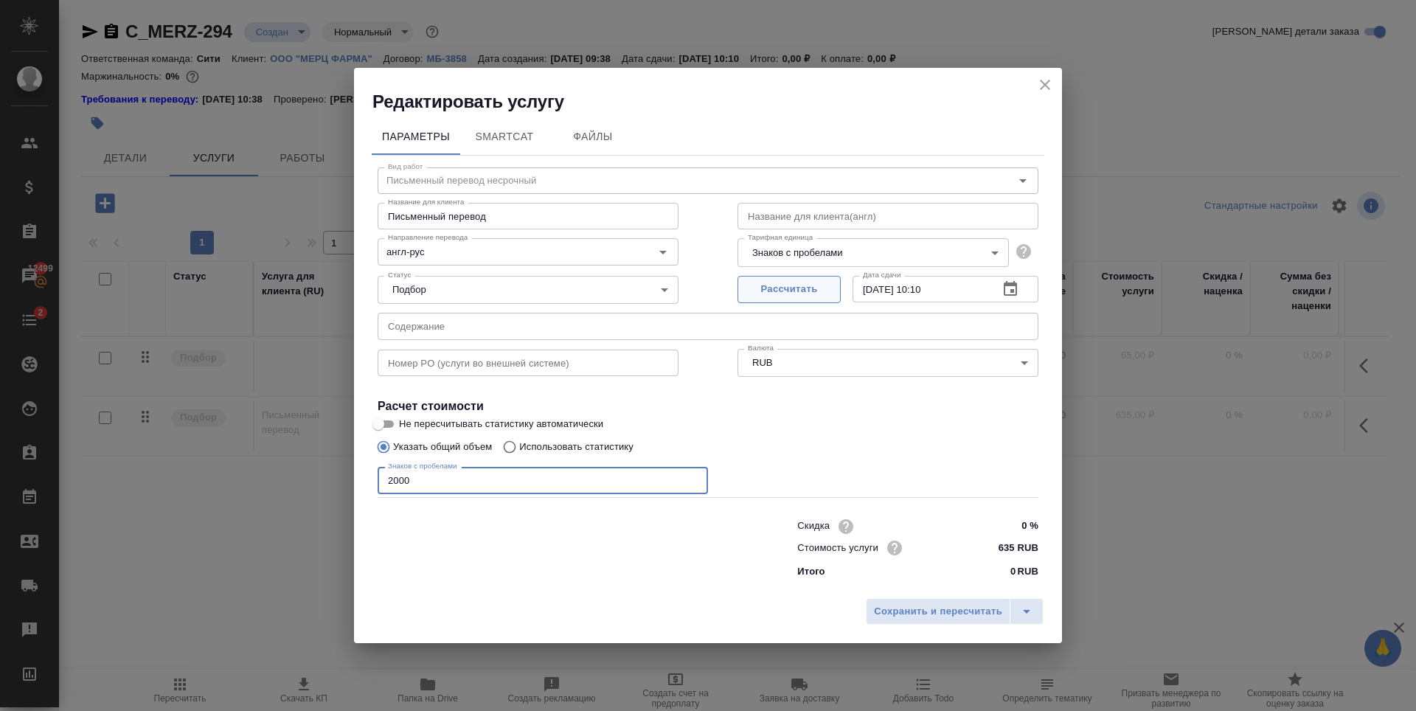
type input "2000"
click at [774, 290] on span "Рассчитать" at bounding box center [788, 289] width 87 height 17
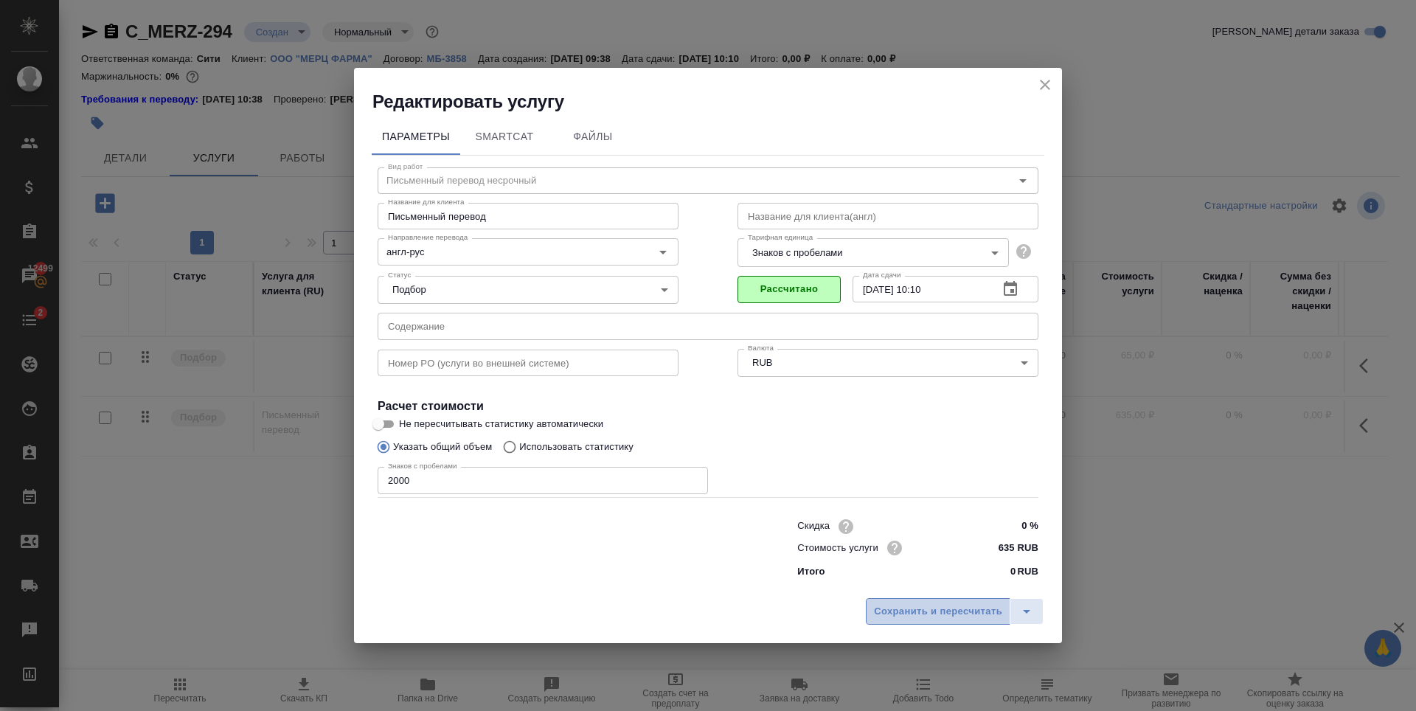
click at [914, 611] on span "Сохранить и пересчитать" at bounding box center [938, 611] width 128 height 17
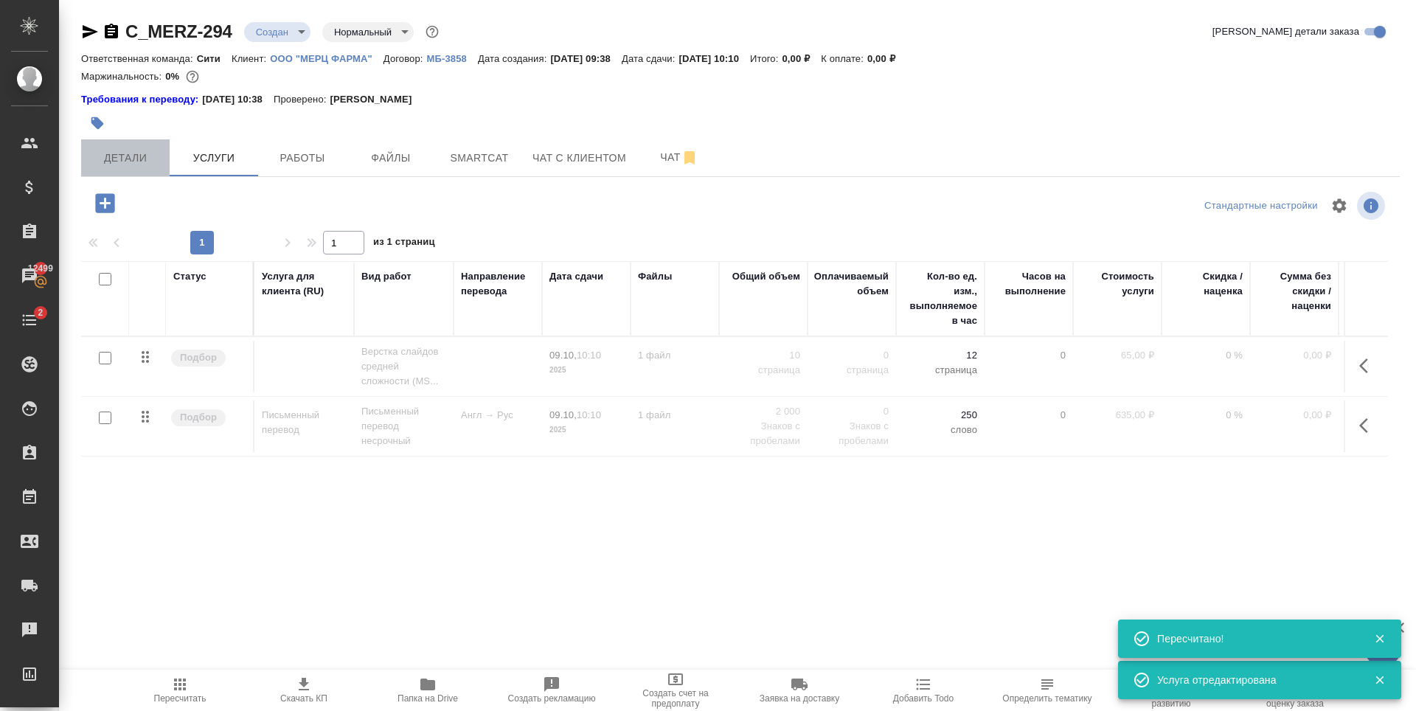
click at [127, 173] on button "Детали" at bounding box center [125, 157] width 88 height 37
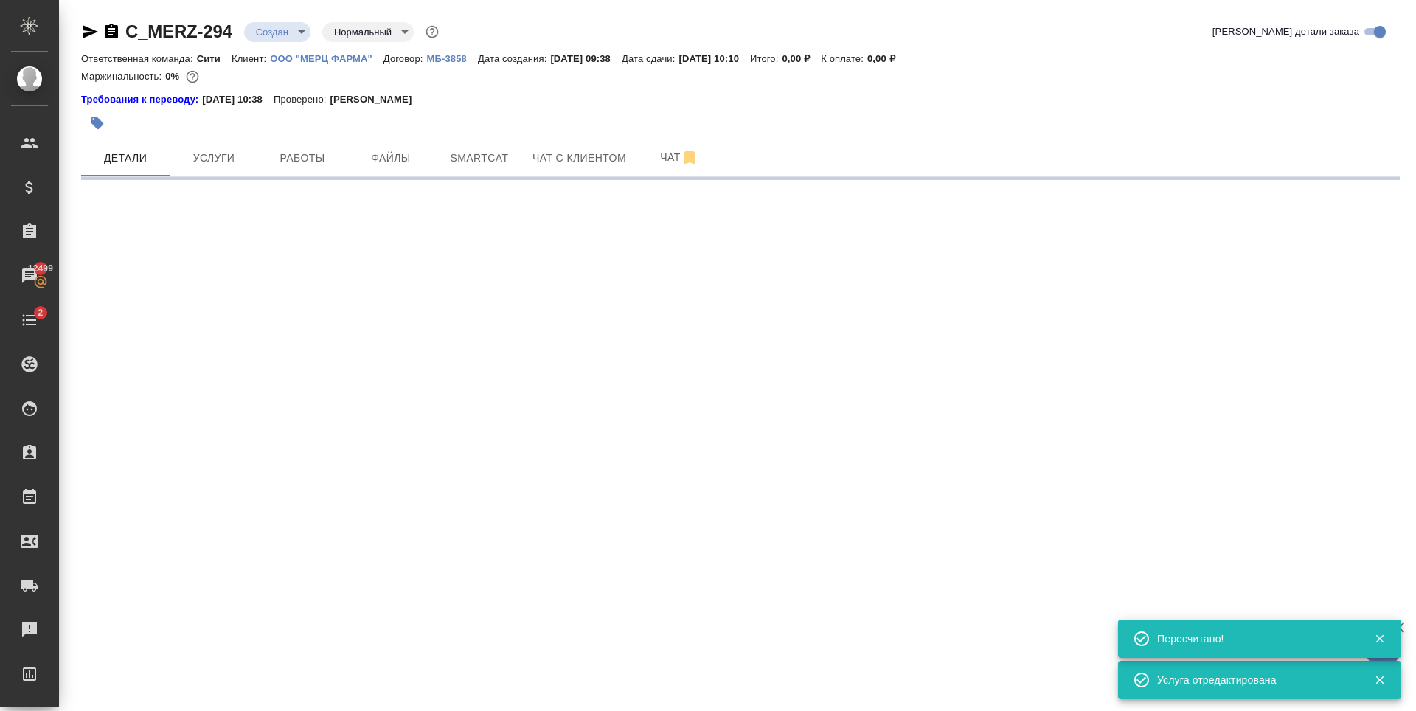
select select "RU"
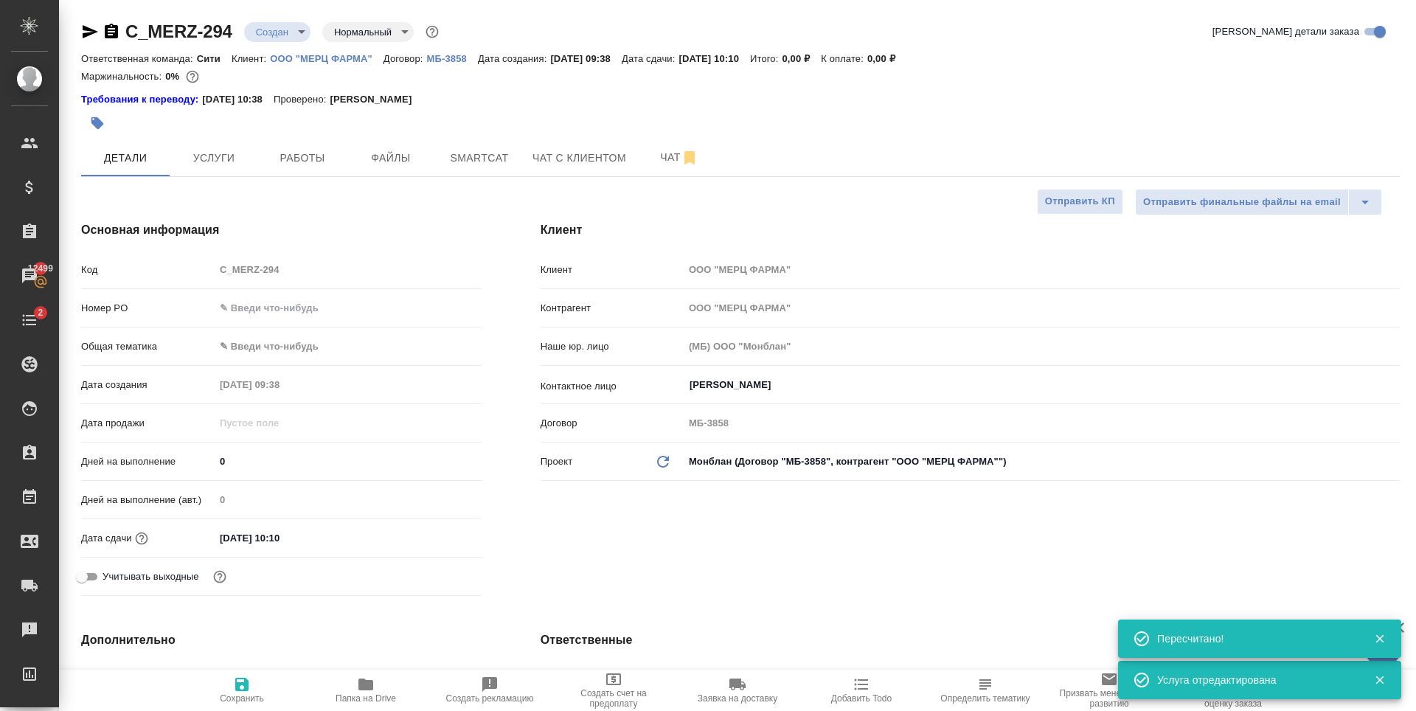
type textarea "x"
click at [344, 535] on input "[DATE] 10:10" at bounding box center [279, 537] width 129 height 21
click at [444, 537] on div at bounding box center [456, 537] width 52 height 18
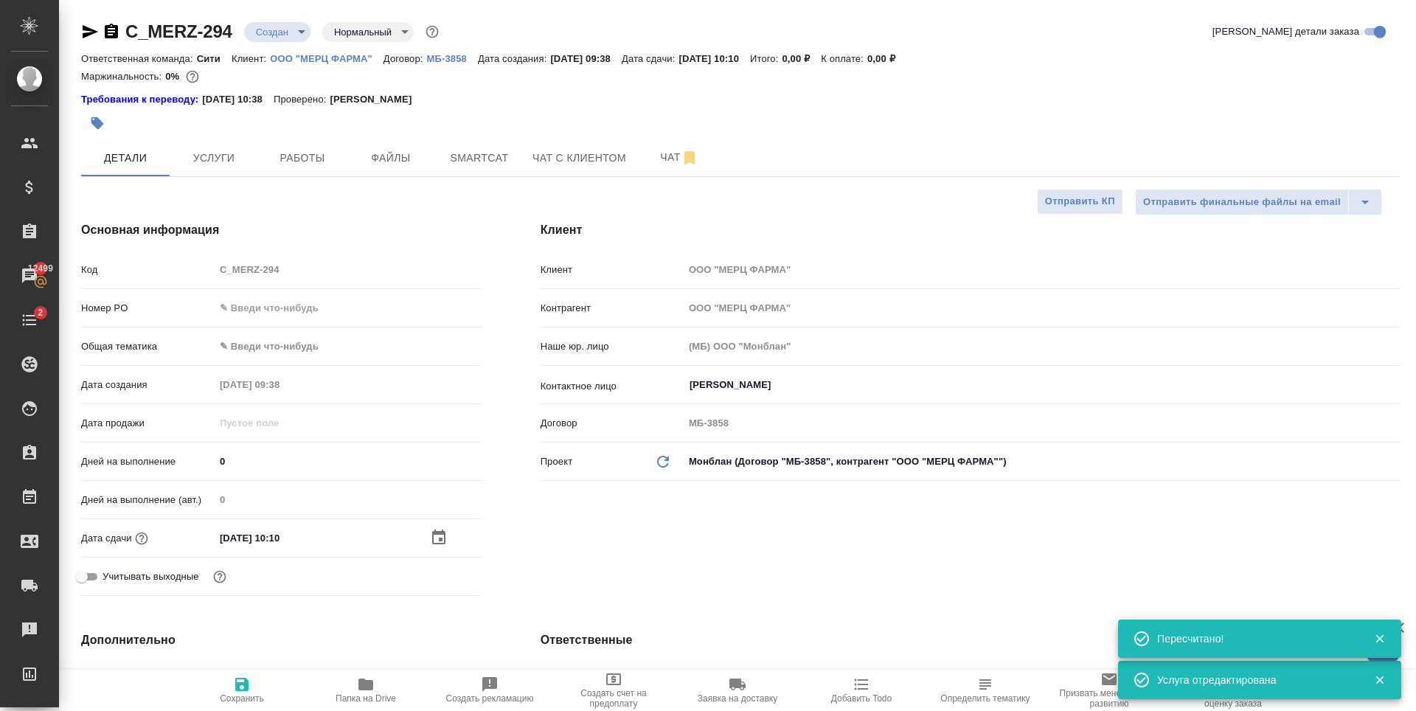
click at [435, 537] on icon "button" at bounding box center [439, 538] width 18 height 18
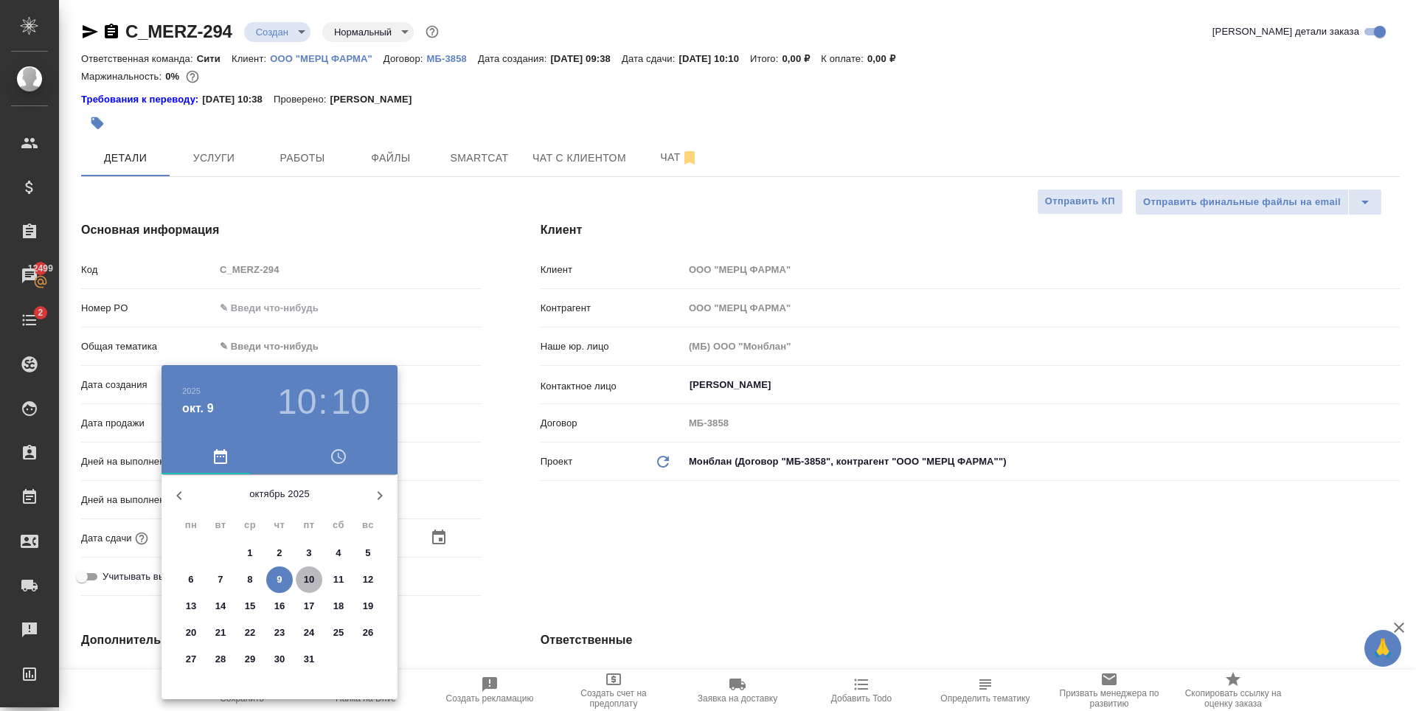
click at [317, 582] on span "10" at bounding box center [309, 579] width 27 height 15
type input "10.10.2025 10:10"
type textarea "x"
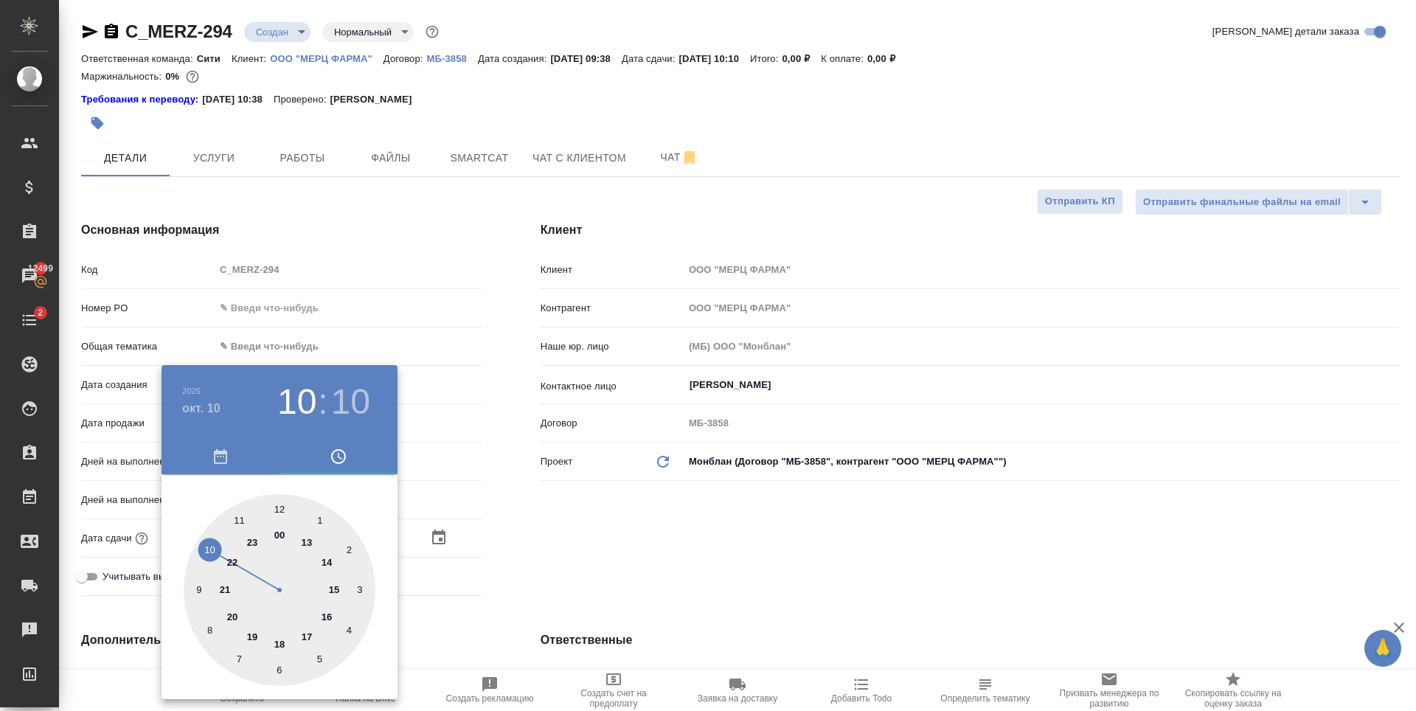
click at [280, 649] on div at bounding box center [280, 590] width 192 height 192
type input "10.10.2025 18:10"
type textarea "x"
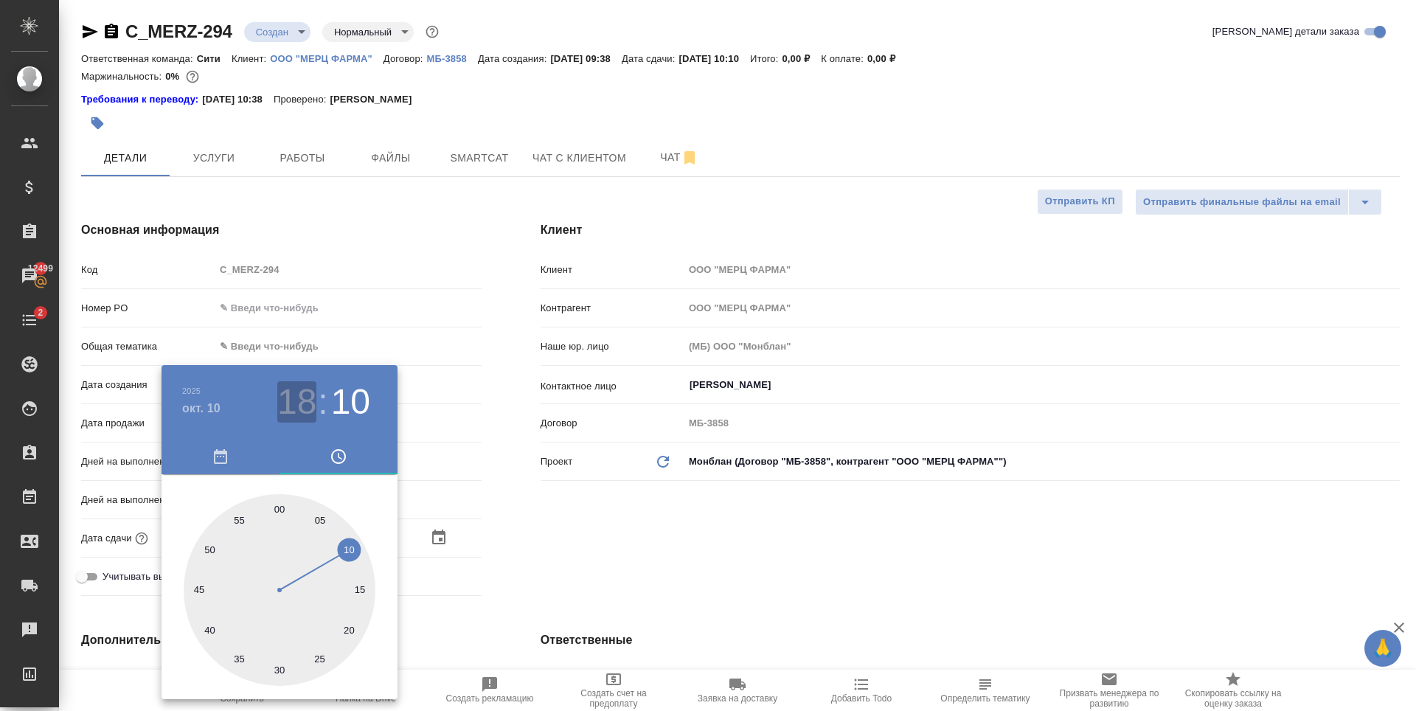
click at [296, 382] on h3 "18" at bounding box center [296, 401] width 39 height 41
click at [307, 637] on div at bounding box center [280, 590] width 192 height 192
type input "10.10.2025 17:10"
type textarea "x"
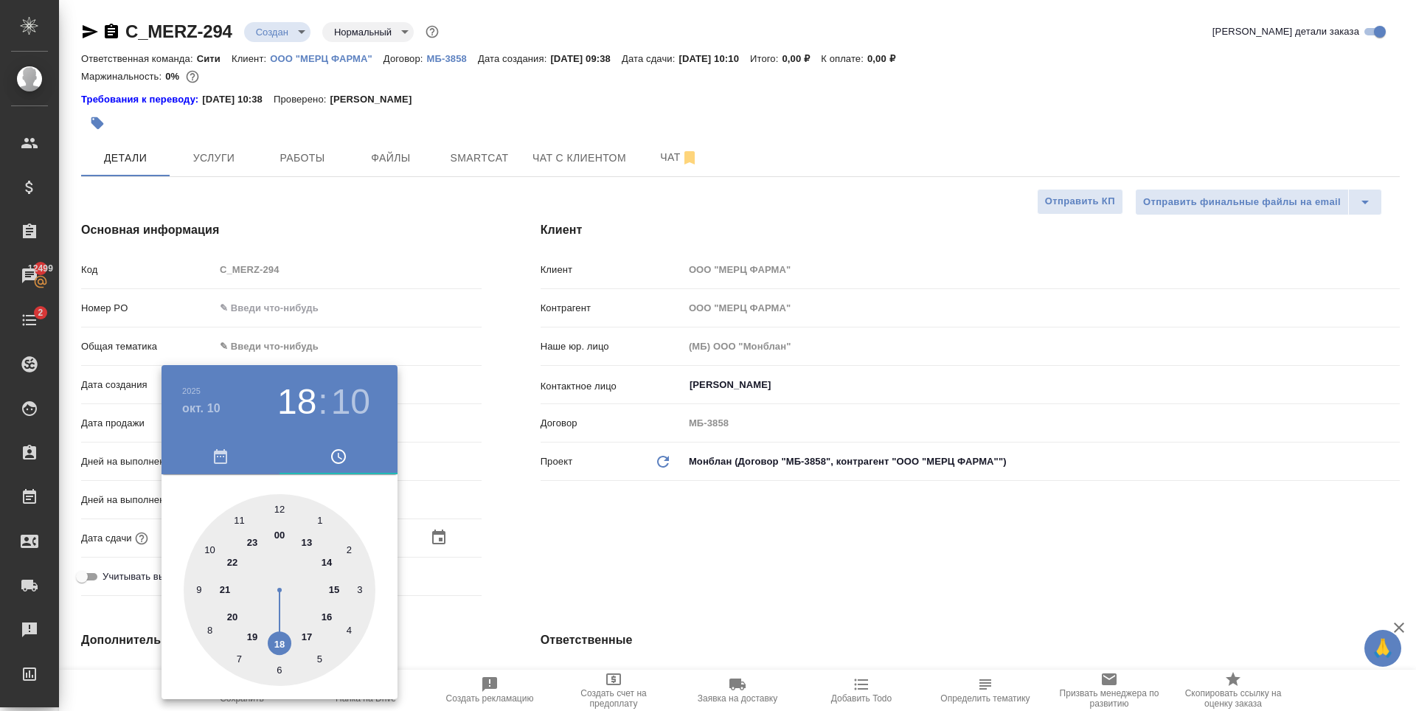
type textarea "x"
click at [209, 551] on div at bounding box center [280, 590] width 192 height 192
type input "10.10.2025 17:50"
type textarea "x"
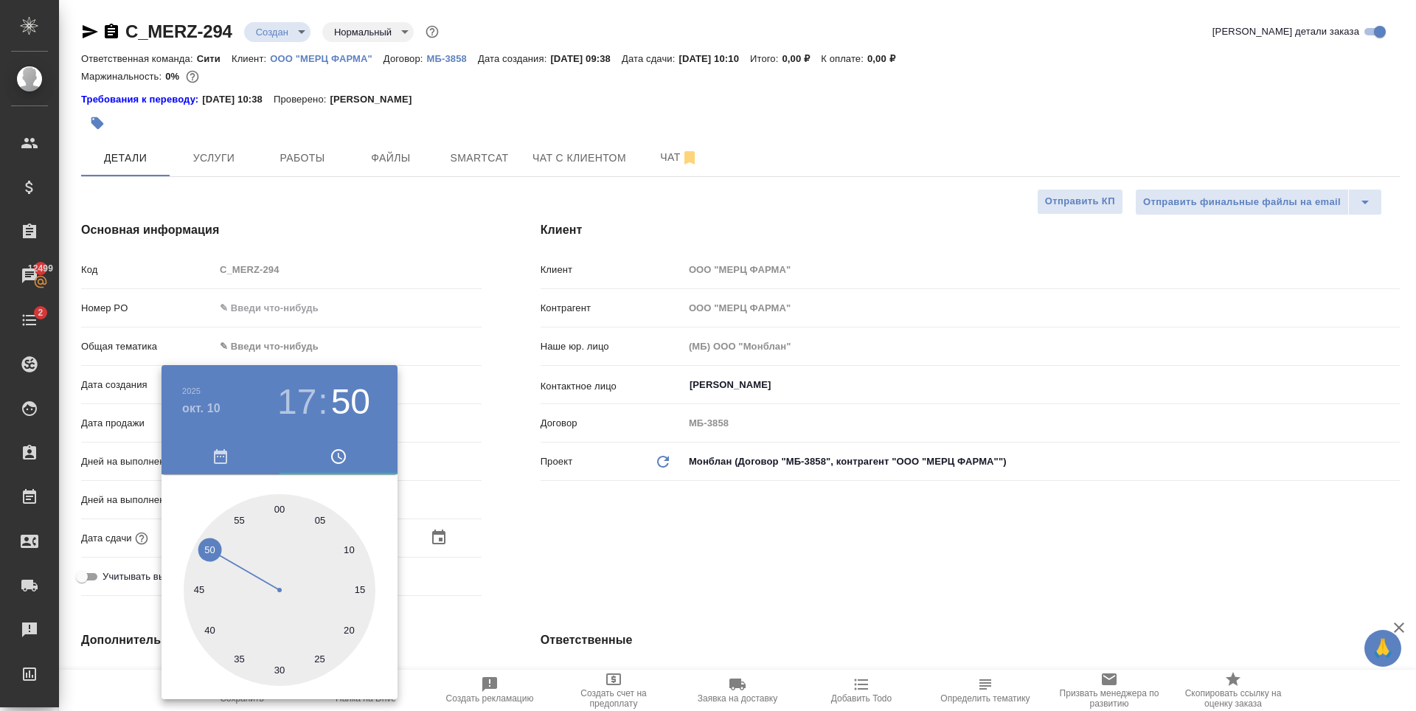
type textarea "x"
click at [726, 551] on div at bounding box center [708, 355] width 1416 height 711
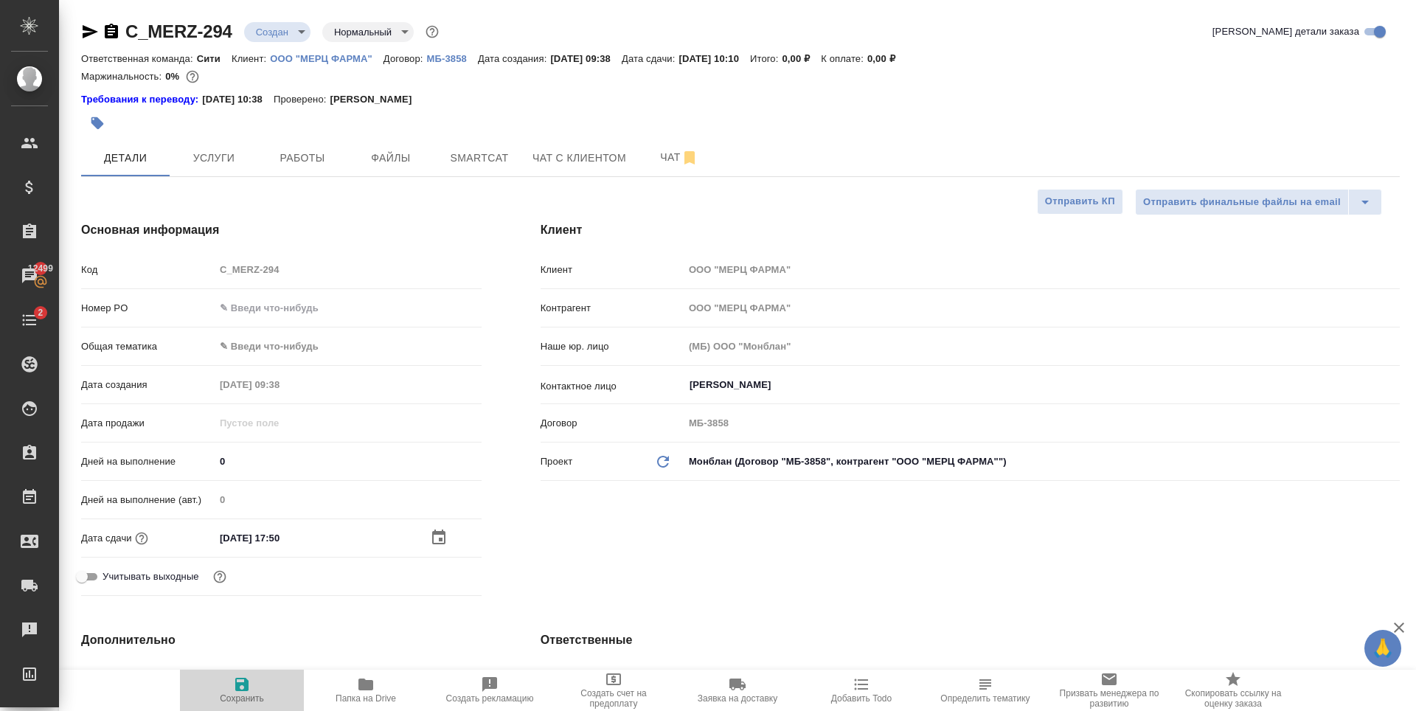
click at [244, 686] on icon "button" at bounding box center [242, 684] width 18 height 18
type textarea "x"
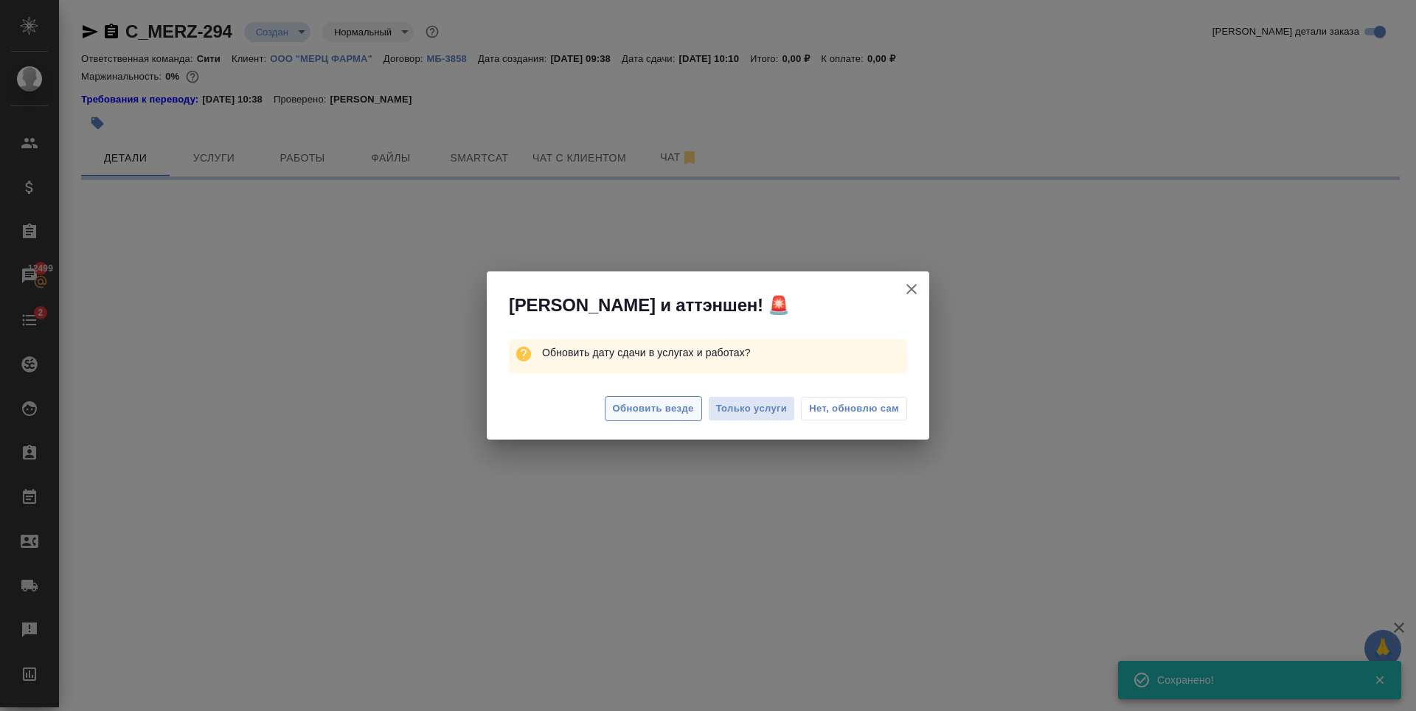
select select "RU"
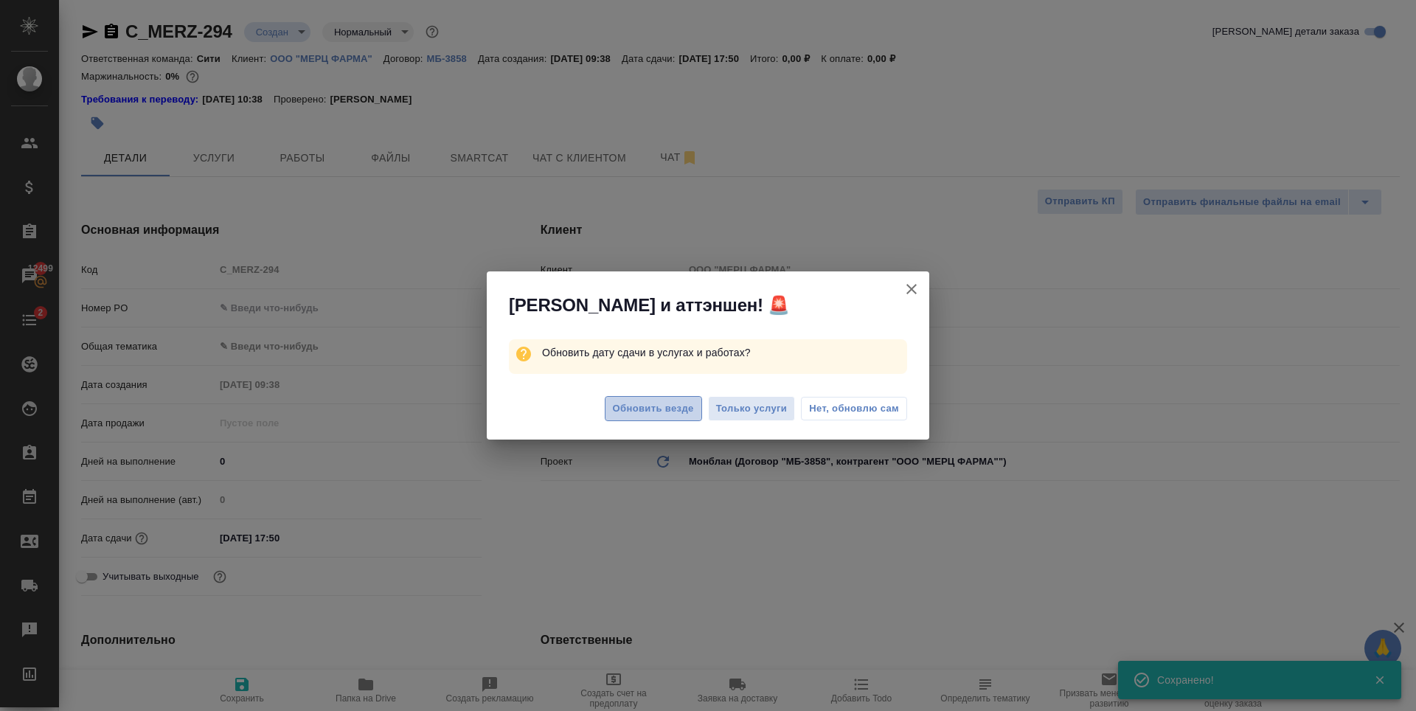
click at [663, 396] on button "Обновить везде" at bounding box center [653, 409] width 97 height 26
type textarea "x"
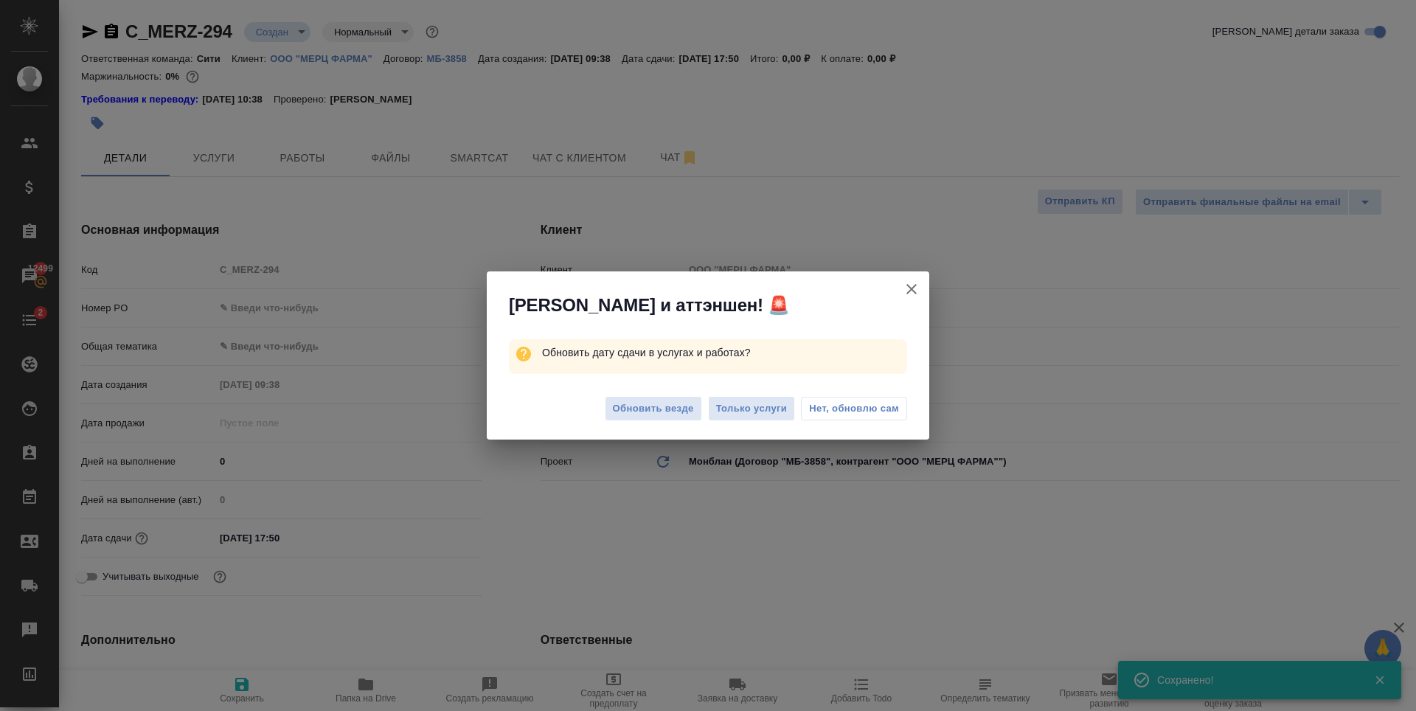
type textarea "x"
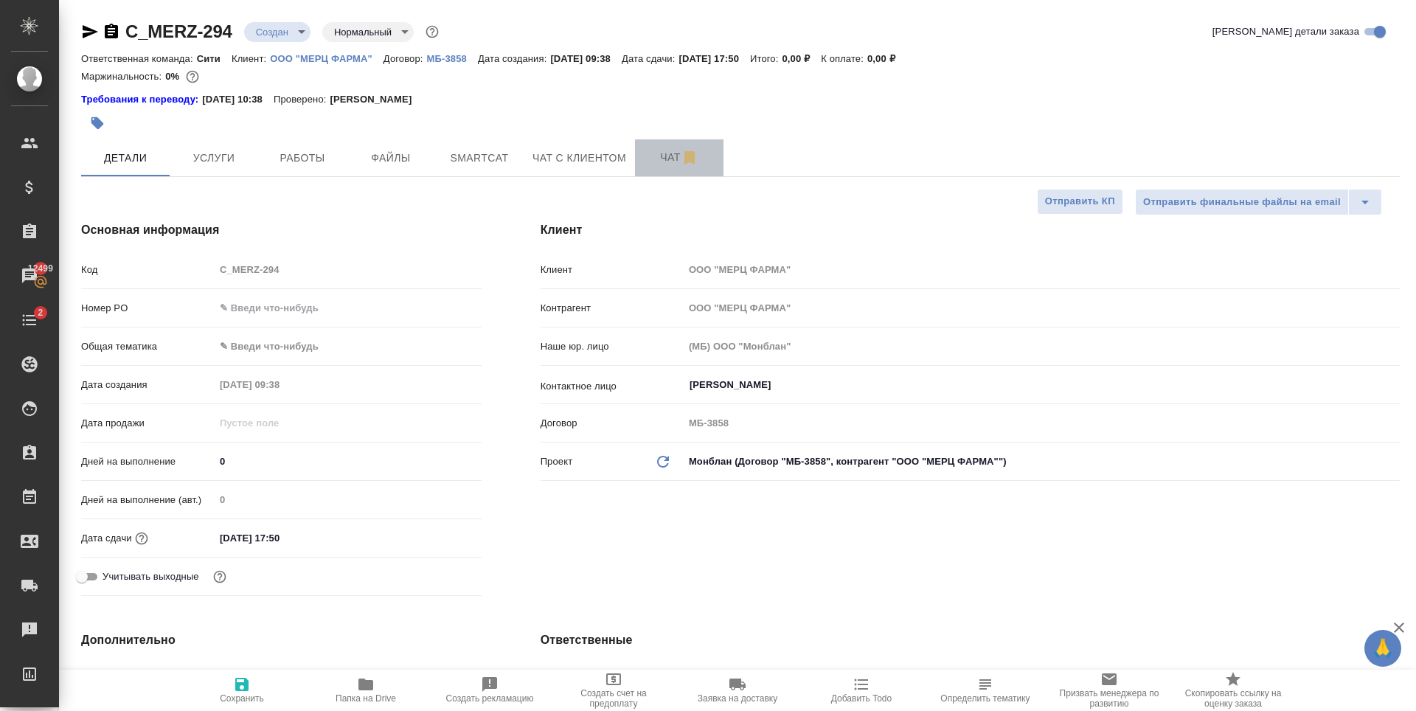
click at [655, 147] on button "Чат" at bounding box center [679, 157] width 88 height 37
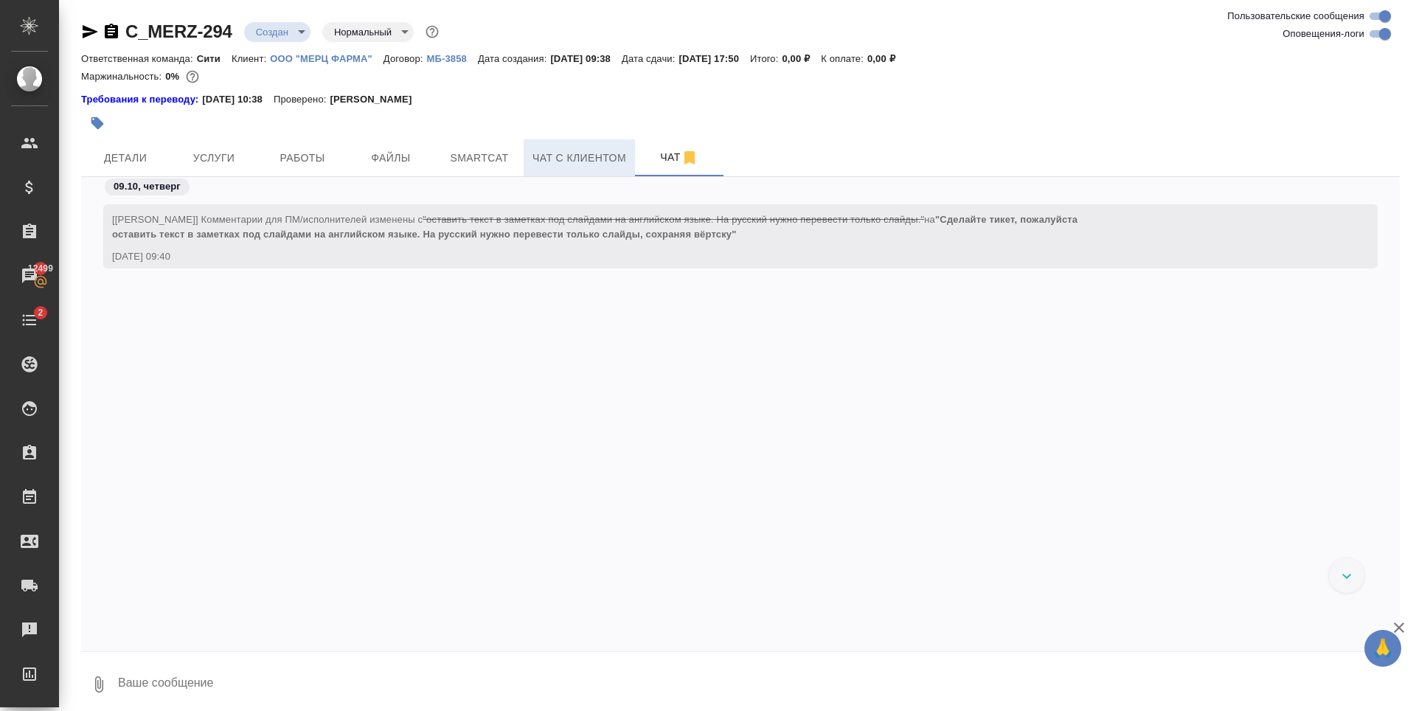
scroll to position [578, 0]
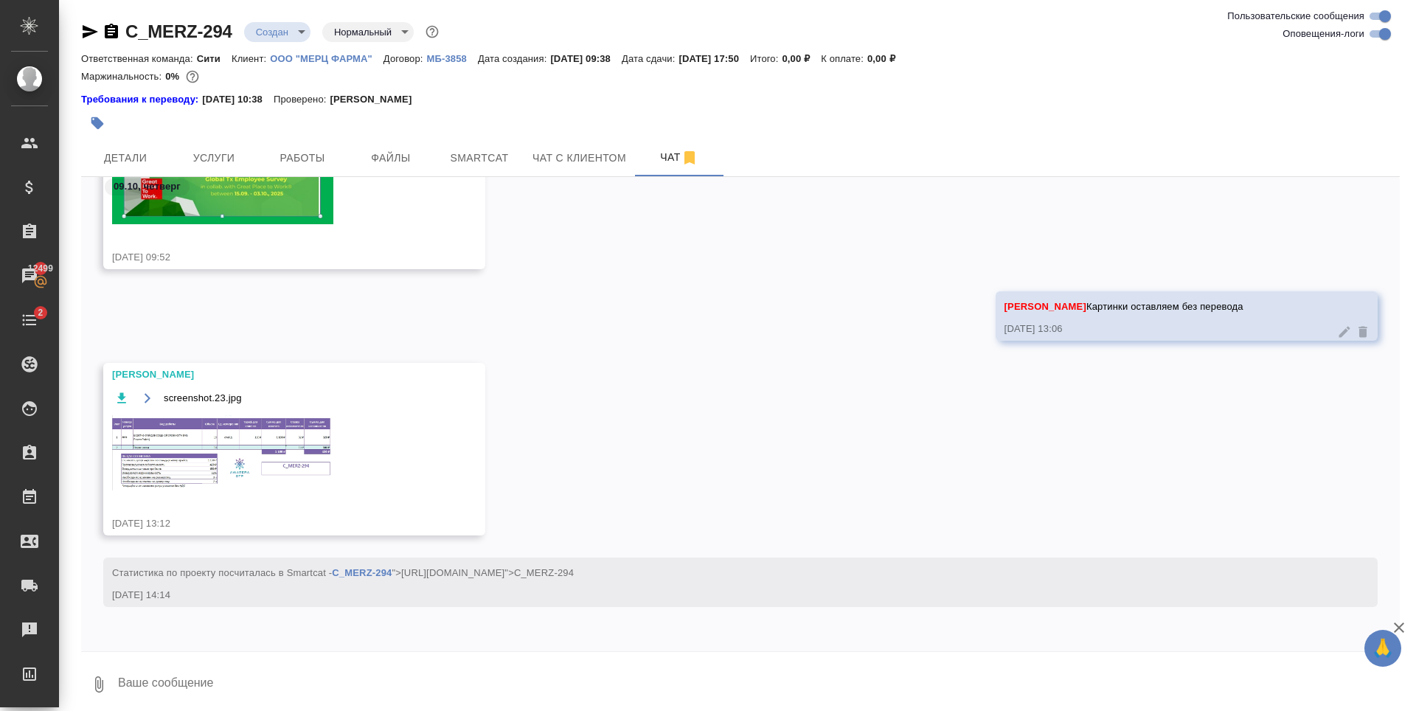
click at [305, 459] on img at bounding box center [222, 453] width 221 height 76
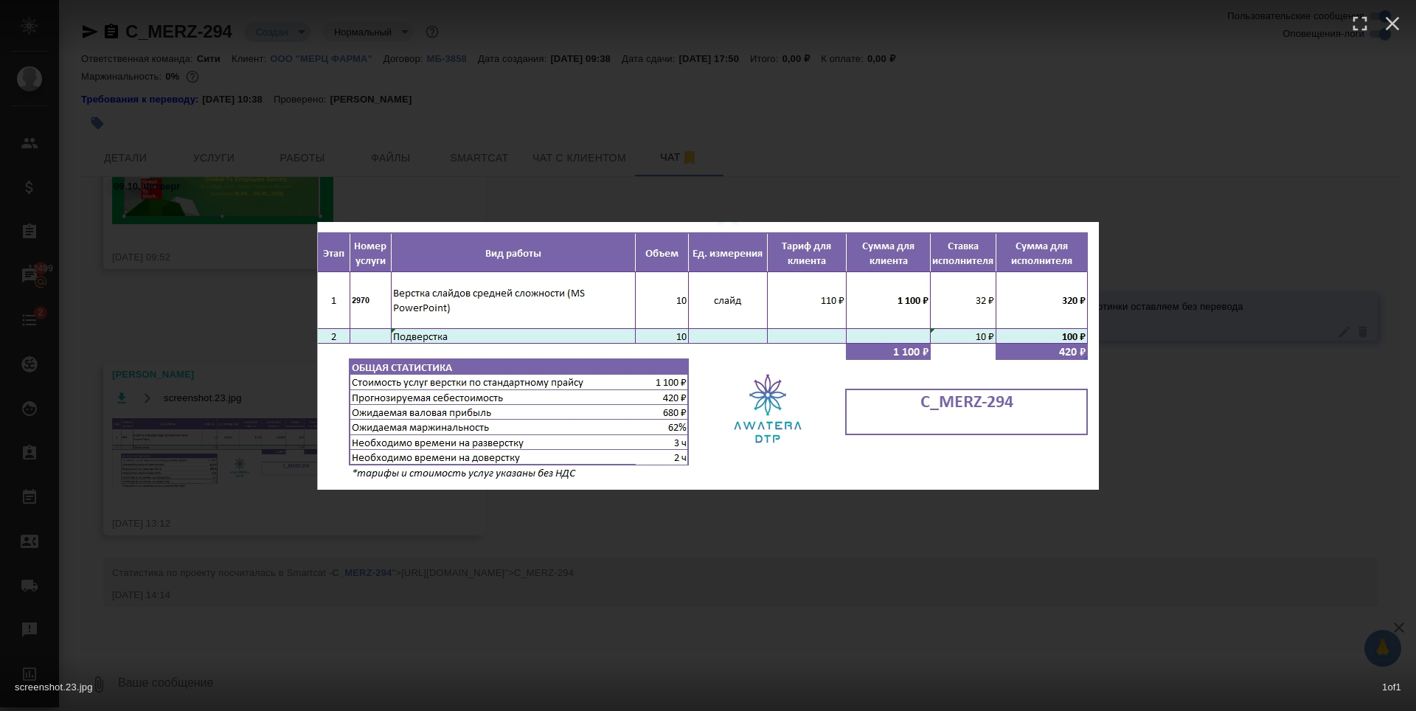
drag, startPoint x: 686, startPoint y: 554, endPoint x: 619, endPoint y: 507, distance: 82.6
click at [681, 554] on div "screenshot.23.jpg 1 of 1" at bounding box center [708, 355] width 1416 height 711
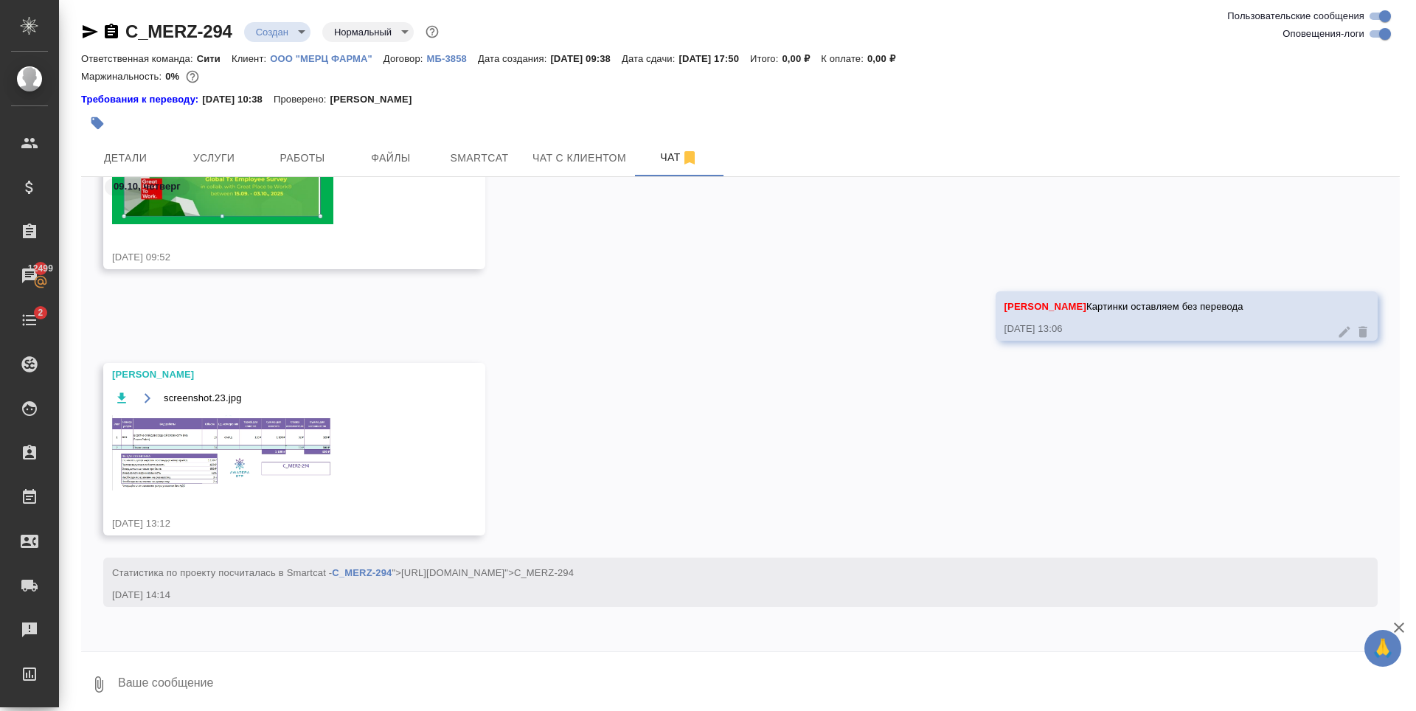
click at [261, 115] on div at bounding box center [520, 123] width 879 height 32
click at [214, 156] on span "Услуги" at bounding box center [213, 158] width 71 height 18
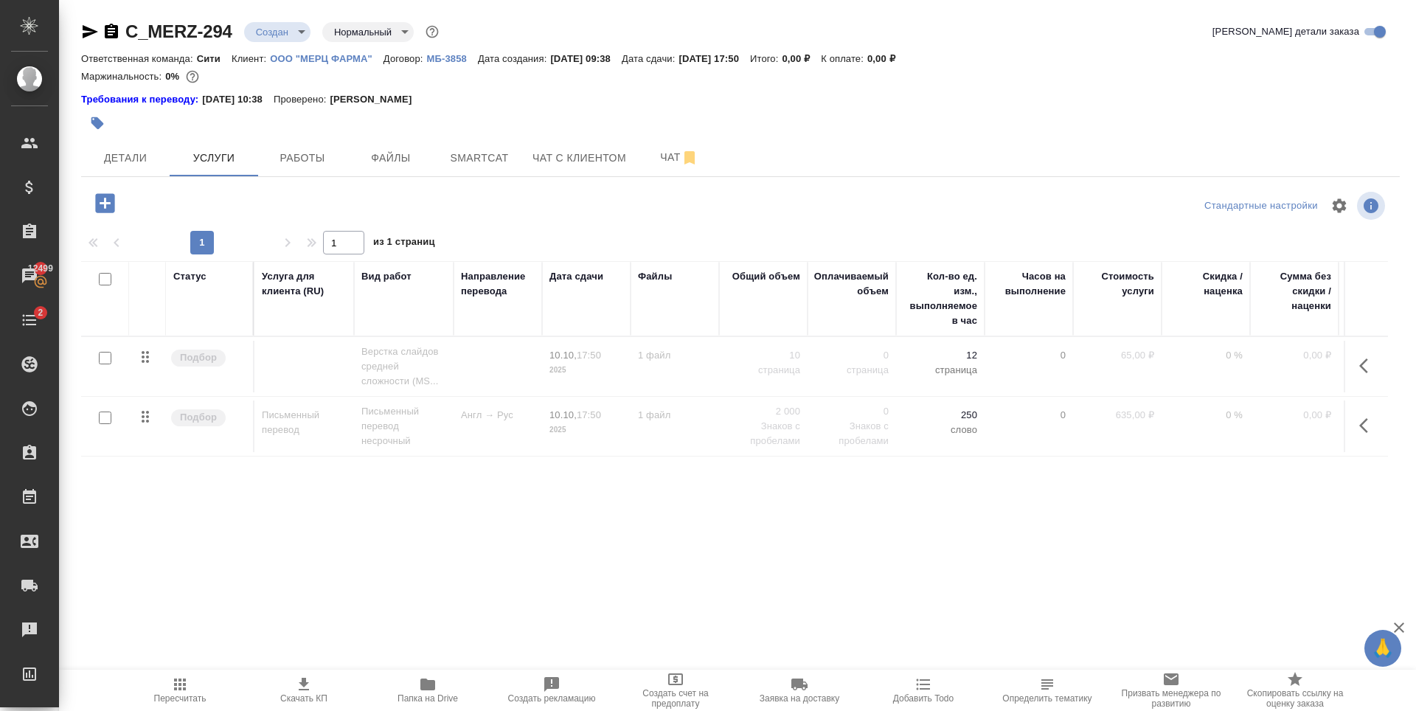
click at [105, 276] on input "checkbox" at bounding box center [105, 279] width 13 height 13
checkbox input "true"
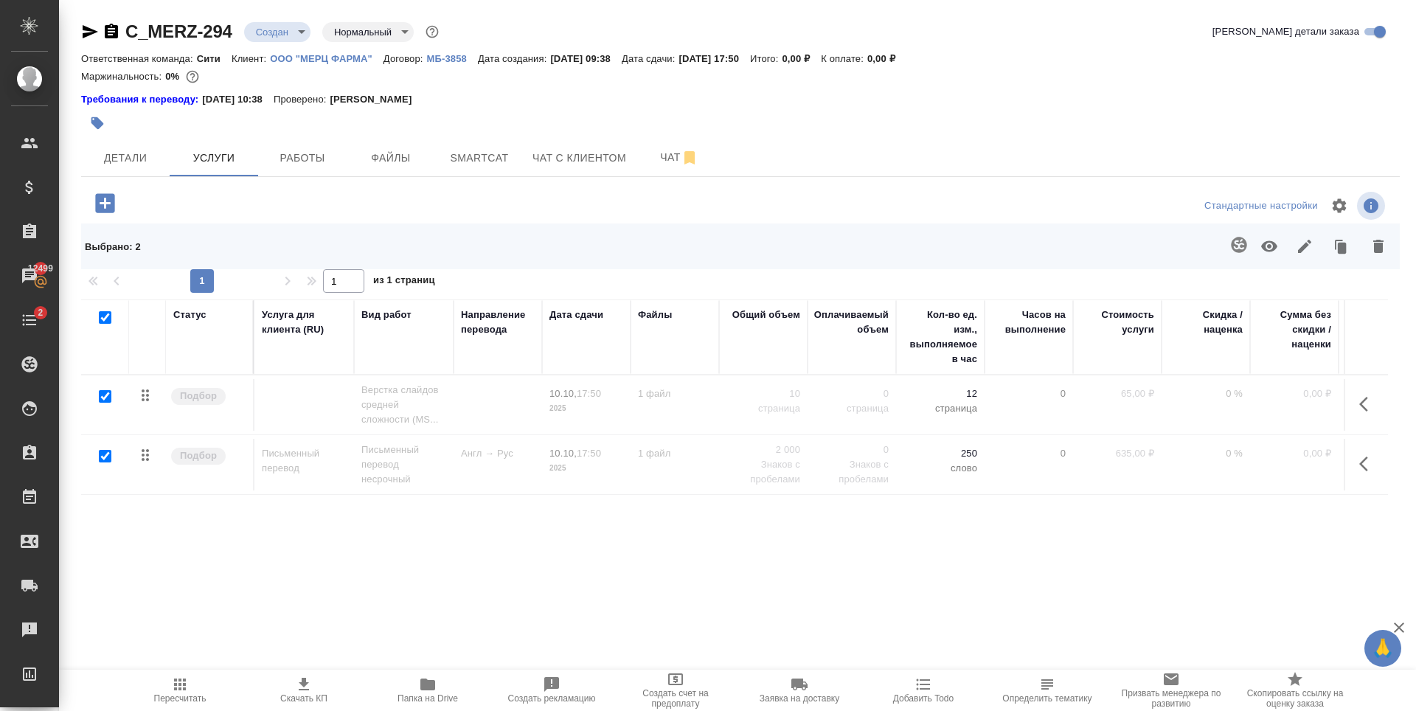
click at [1268, 241] on icon "button" at bounding box center [1269, 246] width 16 height 11
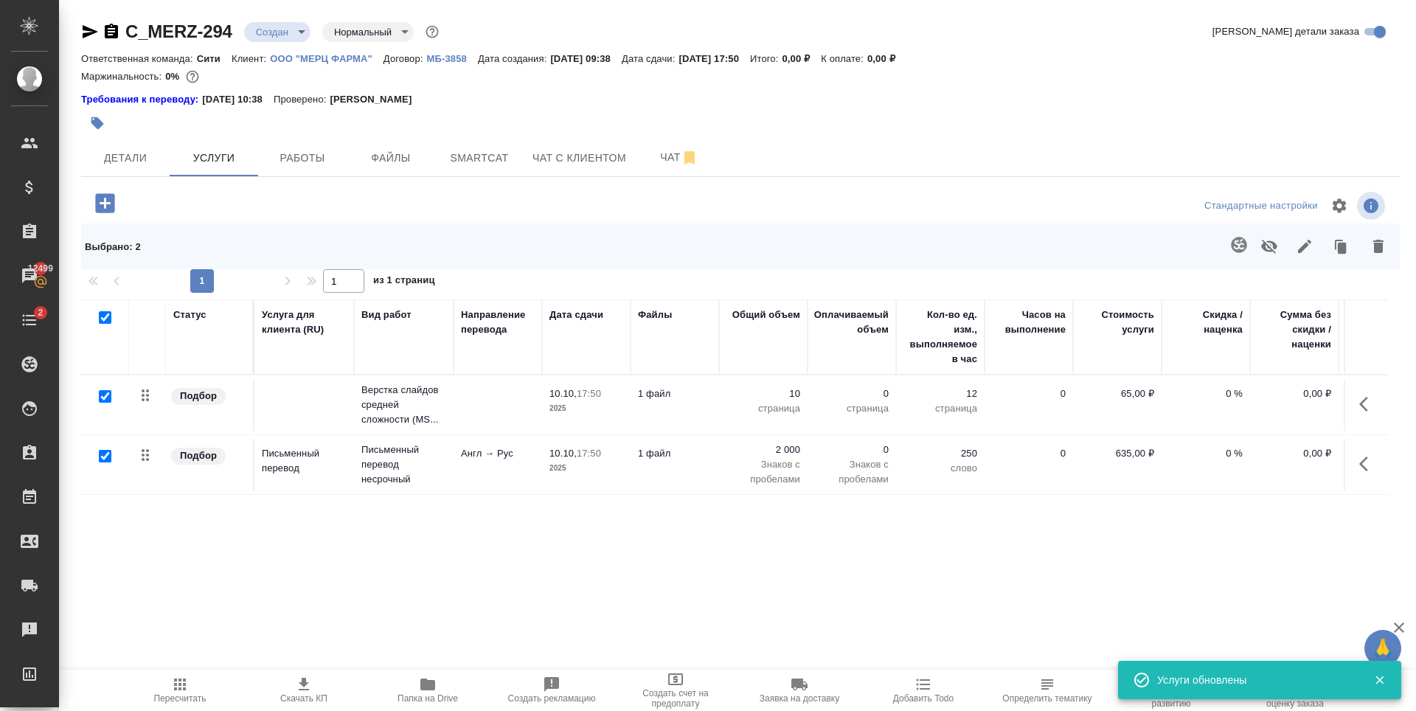
click at [854, 555] on div "Статус Услуга для клиента (RU) Вид работ Направление перевода Дата сдачи Файлы …" at bounding box center [734, 457] width 1306 height 317
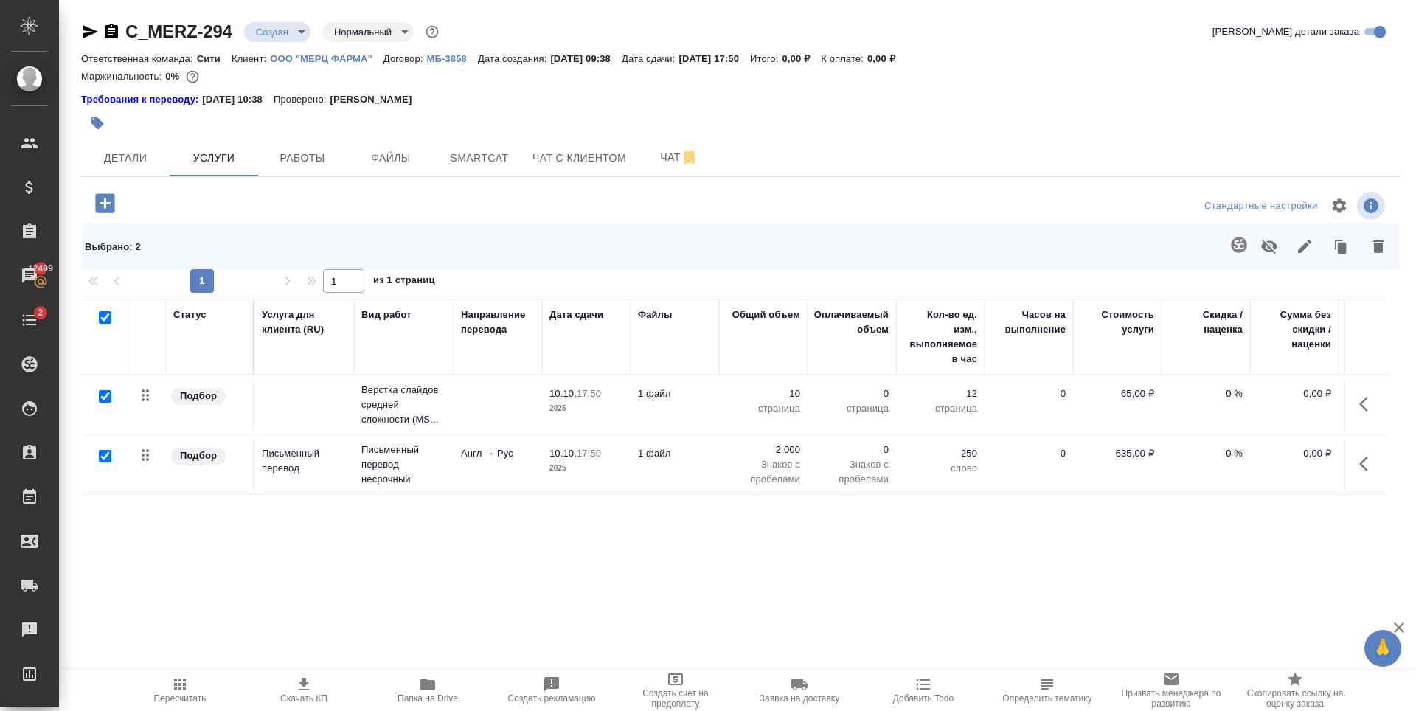
click at [178, 686] on icon "button" at bounding box center [180, 684] width 18 height 18
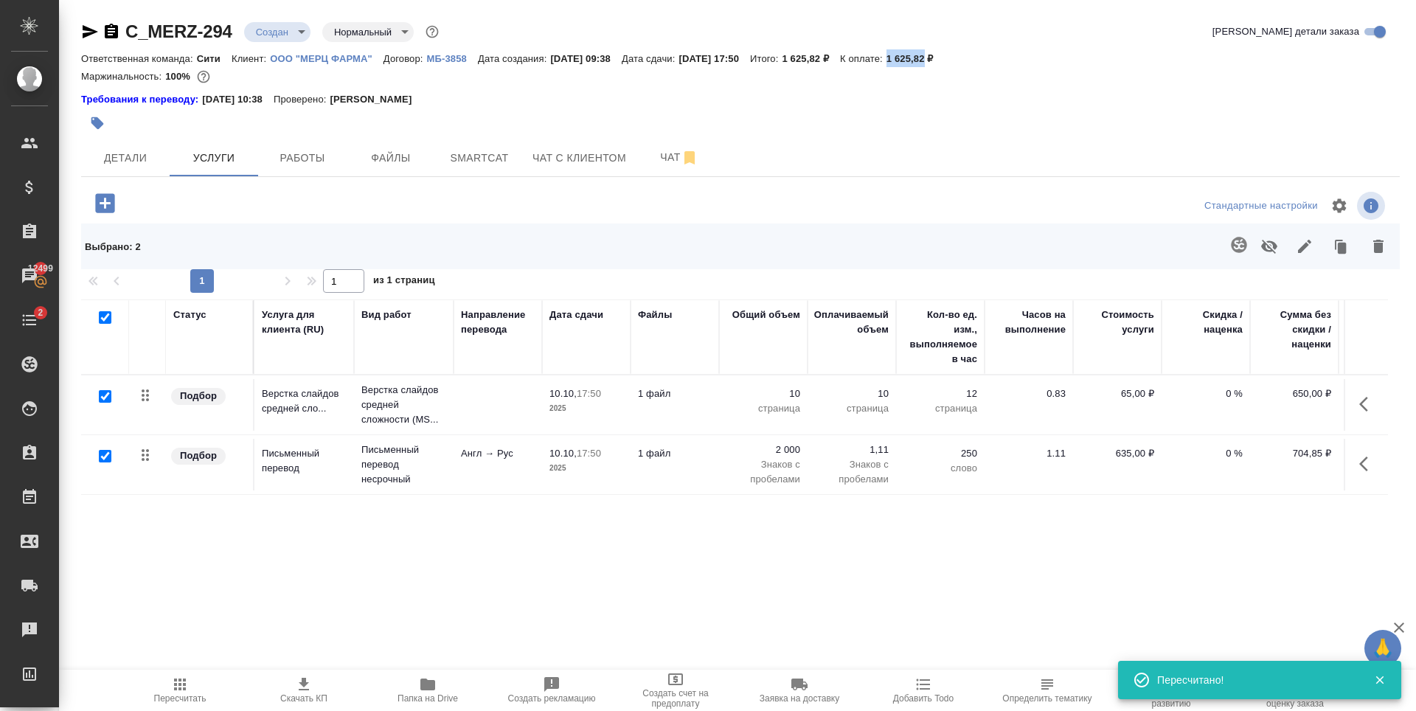
drag, startPoint x: 924, startPoint y: 58, endPoint x: 964, endPoint y: 61, distance: 40.0
click at [964, 61] on div "Ответственная команда: Сити Клиент: ООО "МЕРЦ ФАРМА" Договор: МБ-3858 Дата созд…" at bounding box center [740, 58] width 1318 height 18
copy p "1 625,82"
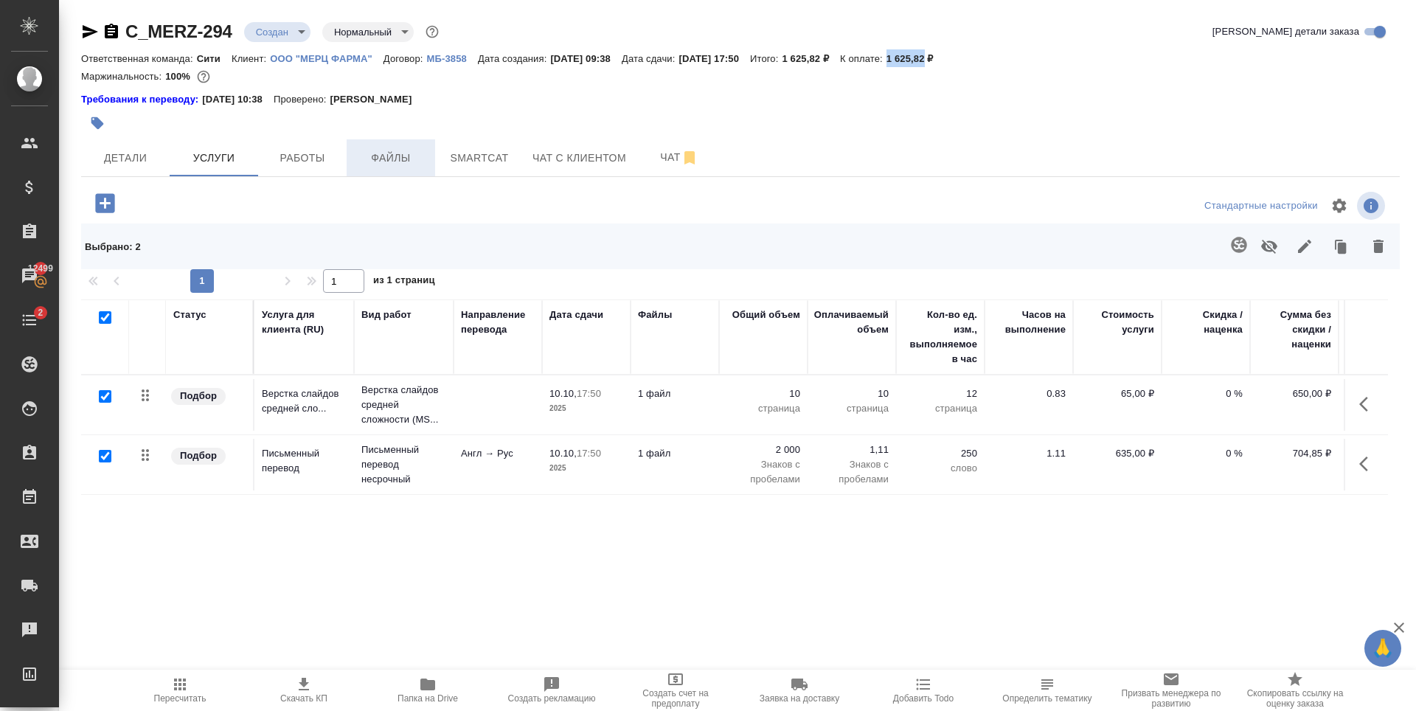
click at [399, 159] on span "Файлы" at bounding box center [390, 158] width 71 height 18
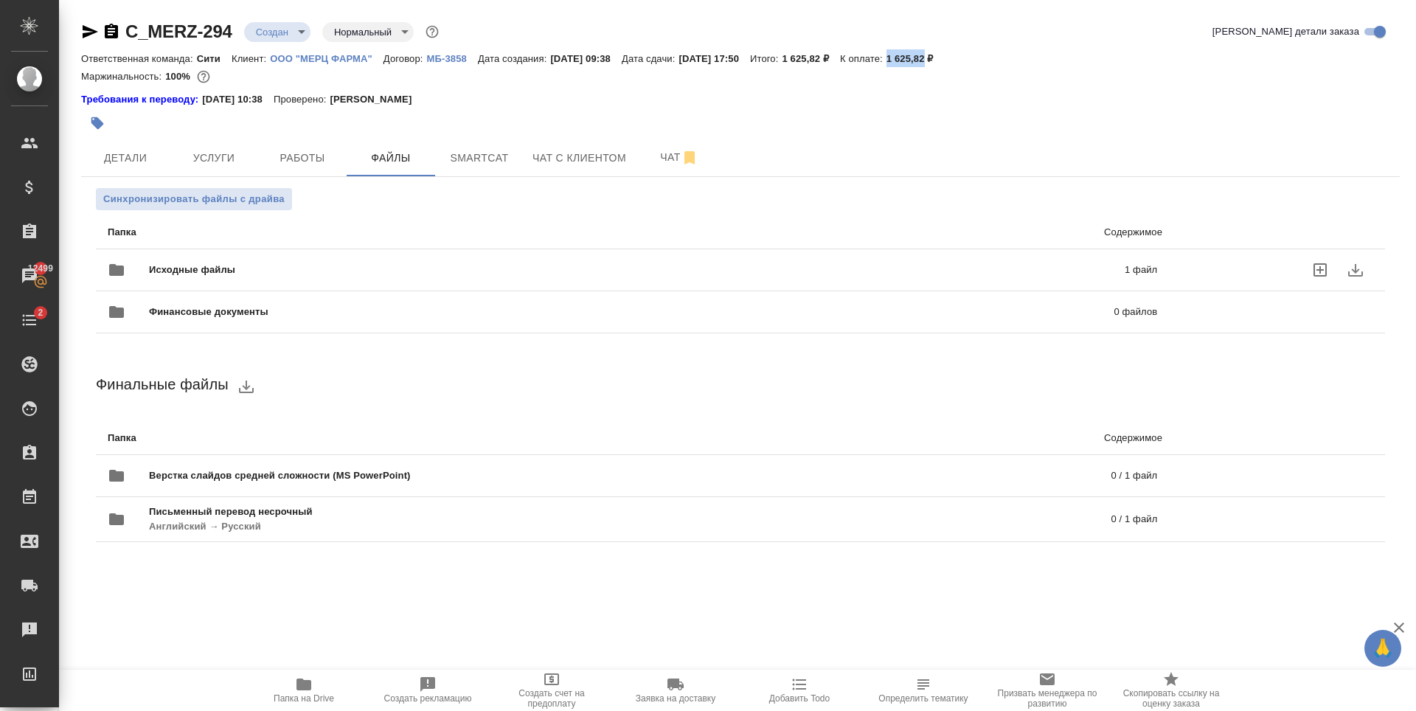
click at [227, 271] on span "Исходные файлы" at bounding box center [414, 269] width 531 height 15
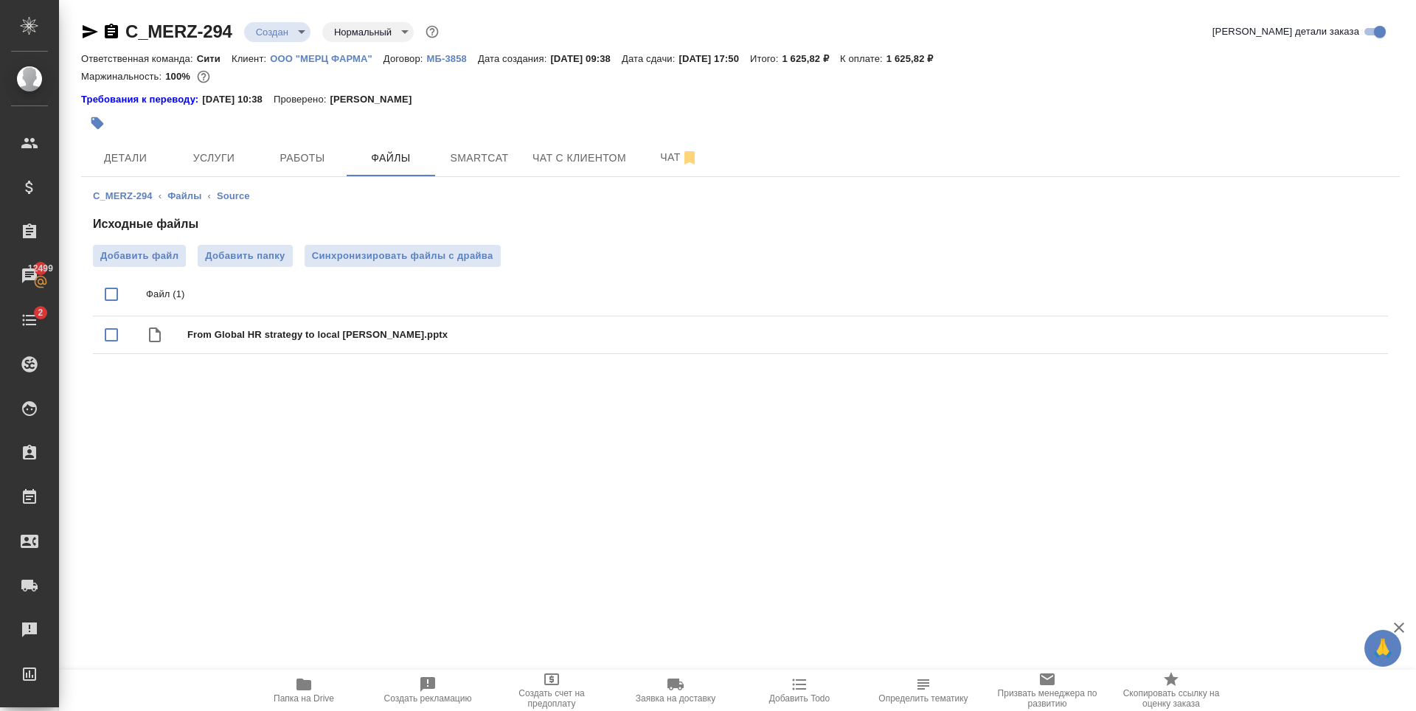
click at [305, 471] on div ".cls-1 fill:#fff; AWATERA Zaytseva Svetlana Клиенты Спецификации Заказы 12499 Ч…" at bounding box center [708, 355] width 1416 height 711
click at [204, 162] on span "Услуги" at bounding box center [213, 158] width 71 height 18
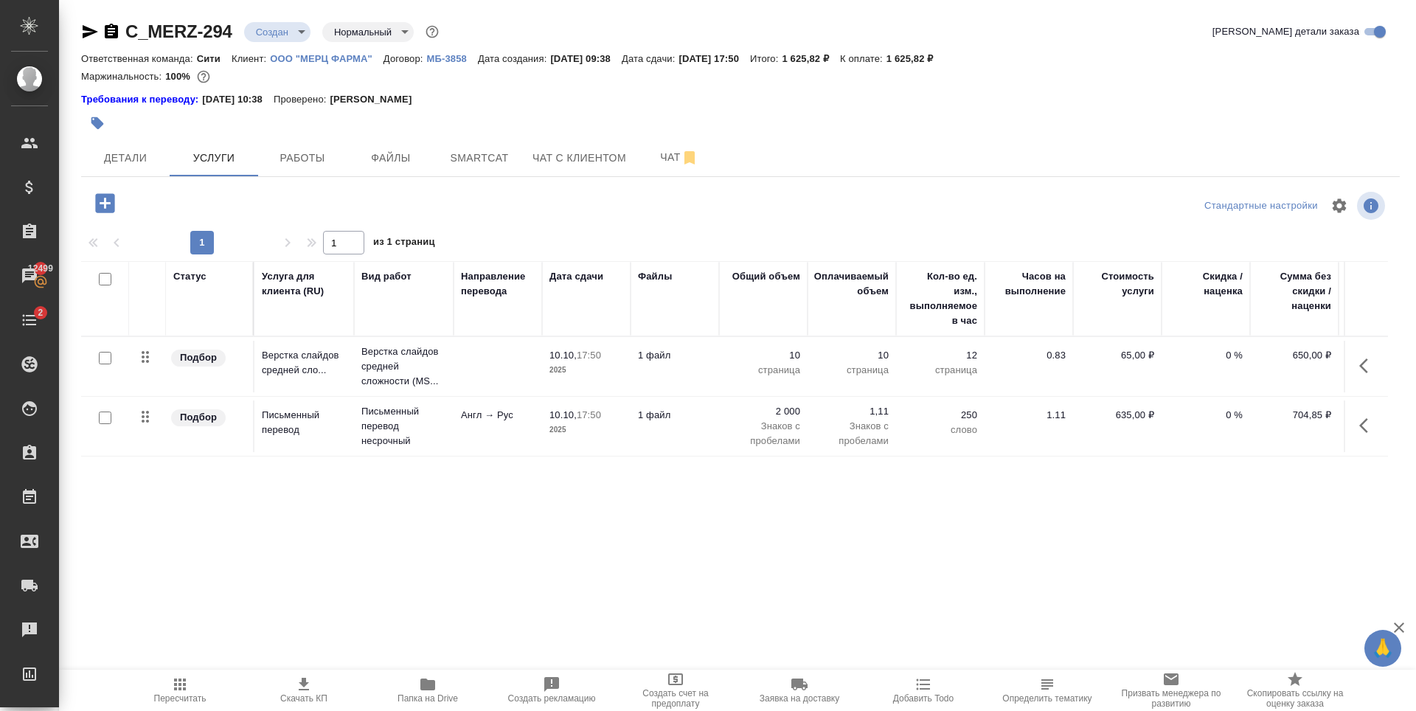
click at [1225, 349] on p "0 %" at bounding box center [1206, 355] width 74 height 15
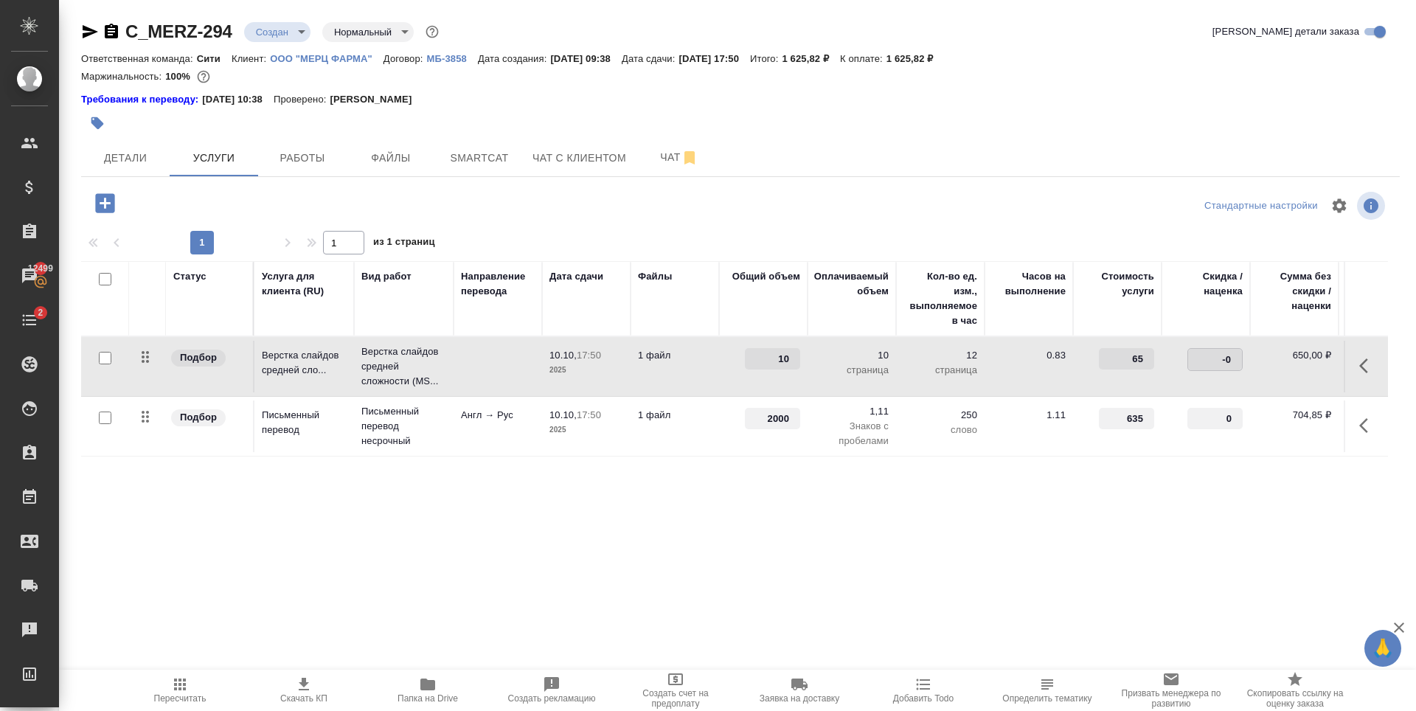
type input "-30"
click at [561, 504] on div "Статус Услуга для клиента (RU) Вид работ Направление перевода Дата сдачи Файлы …" at bounding box center [734, 419] width 1306 height 317
click at [174, 206] on span "Сохранить и пересчитать" at bounding box center [209, 201] width 128 height 17
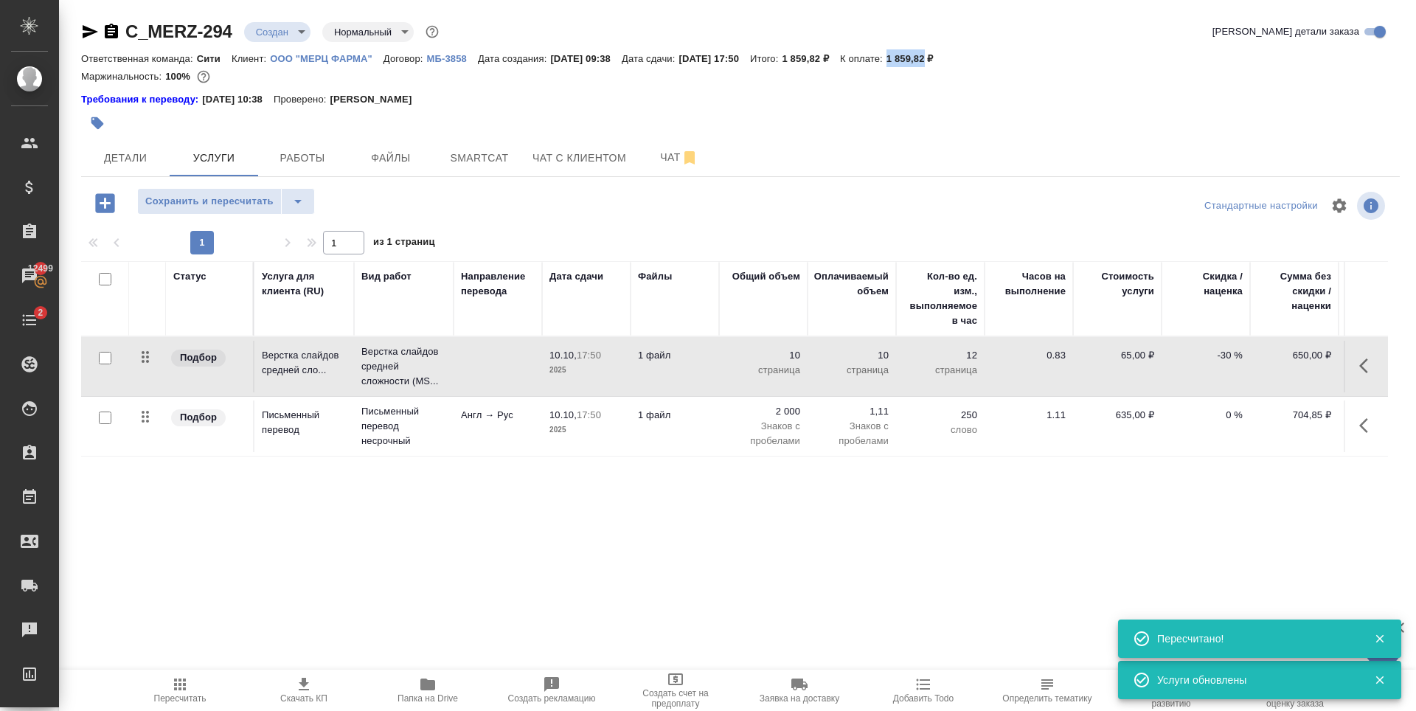
drag, startPoint x: 922, startPoint y: 62, endPoint x: 962, endPoint y: 58, distance: 40.0
click at [962, 58] on div "Ответственная команда: Сити Клиент: ООО "МЕРЦ ФАРМА" Договор: МБ-3858 Дата созд…" at bounding box center [740, 58] width 1318 height 18
copy p "1 859,82"
click at [305, 686] on icon "button" at bounding box center [304, 684] width 18 height 18
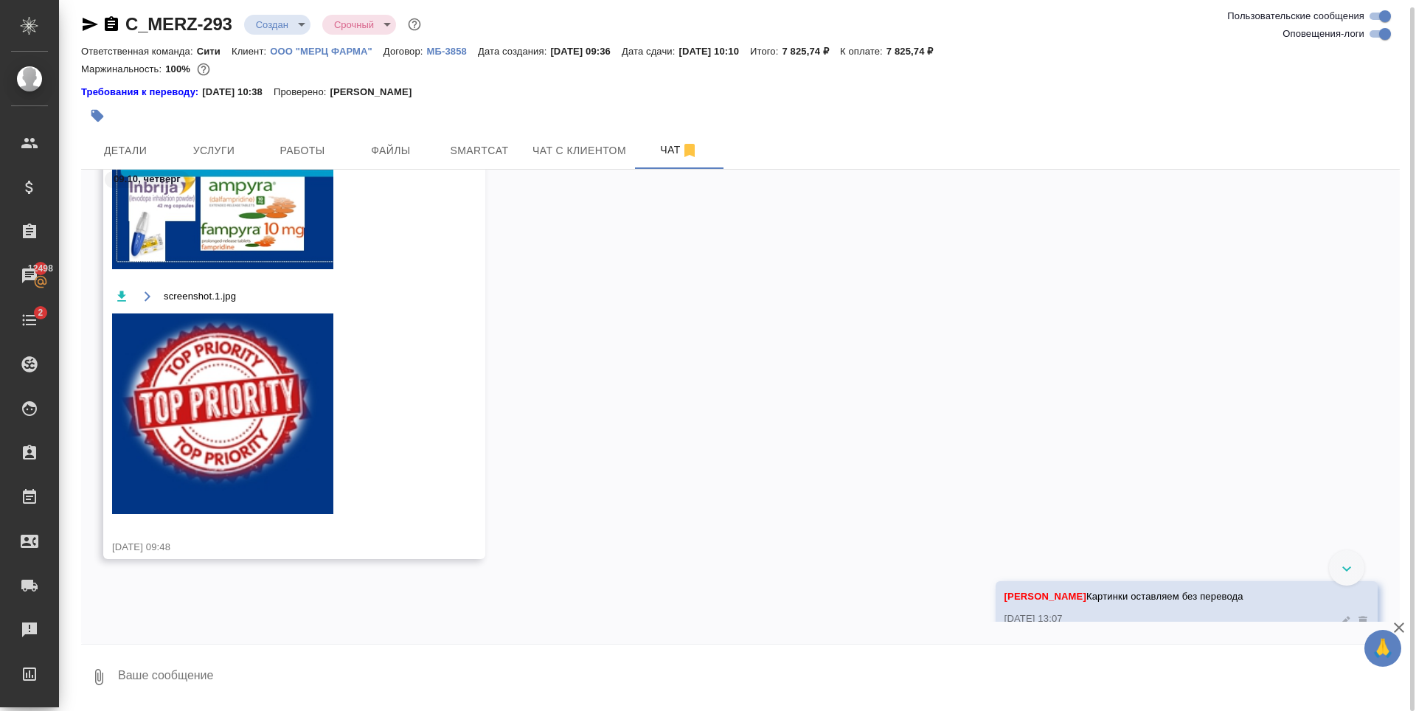
scroll to position [743, 0]
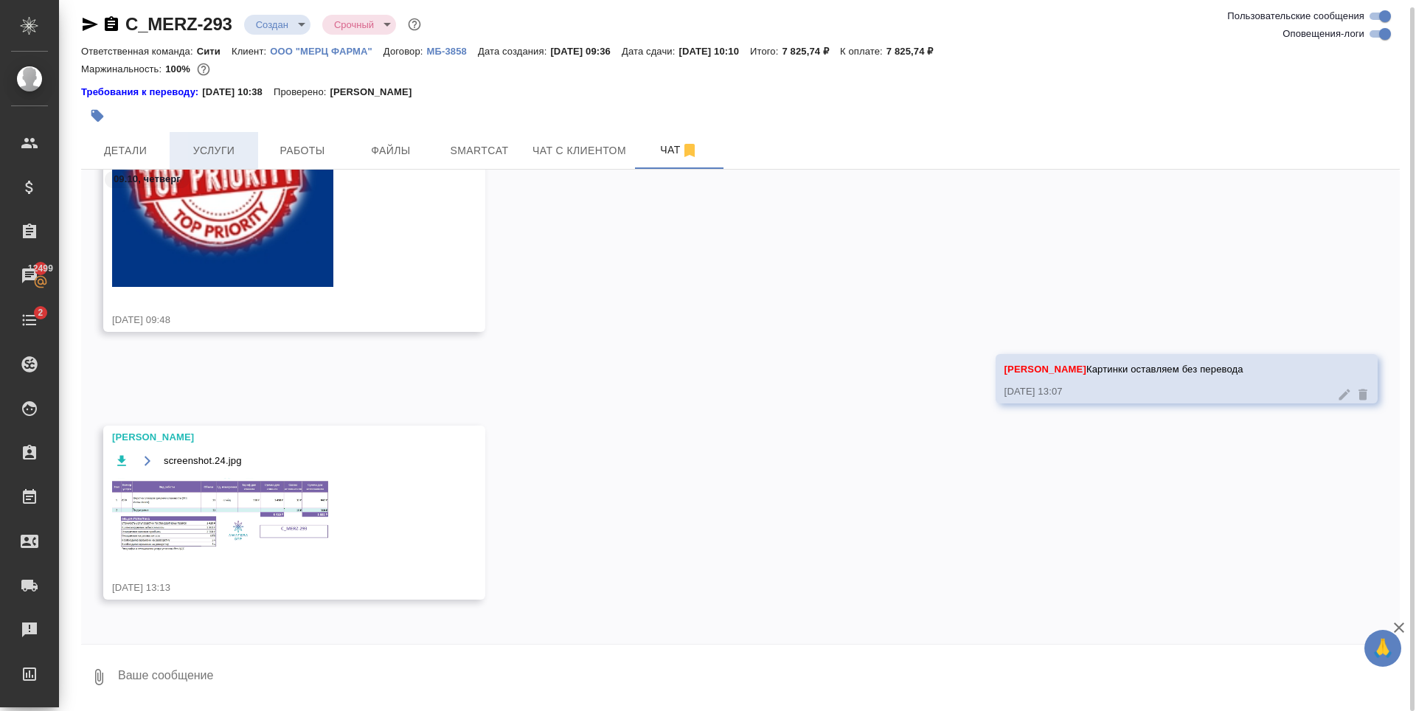
click at [215, 150] on span "Услуги" at bounding box center [213, 151] width 71 height 18
click at [397, 147] on span "Файлы" at bounding box center [390, 151] width 71 height 18
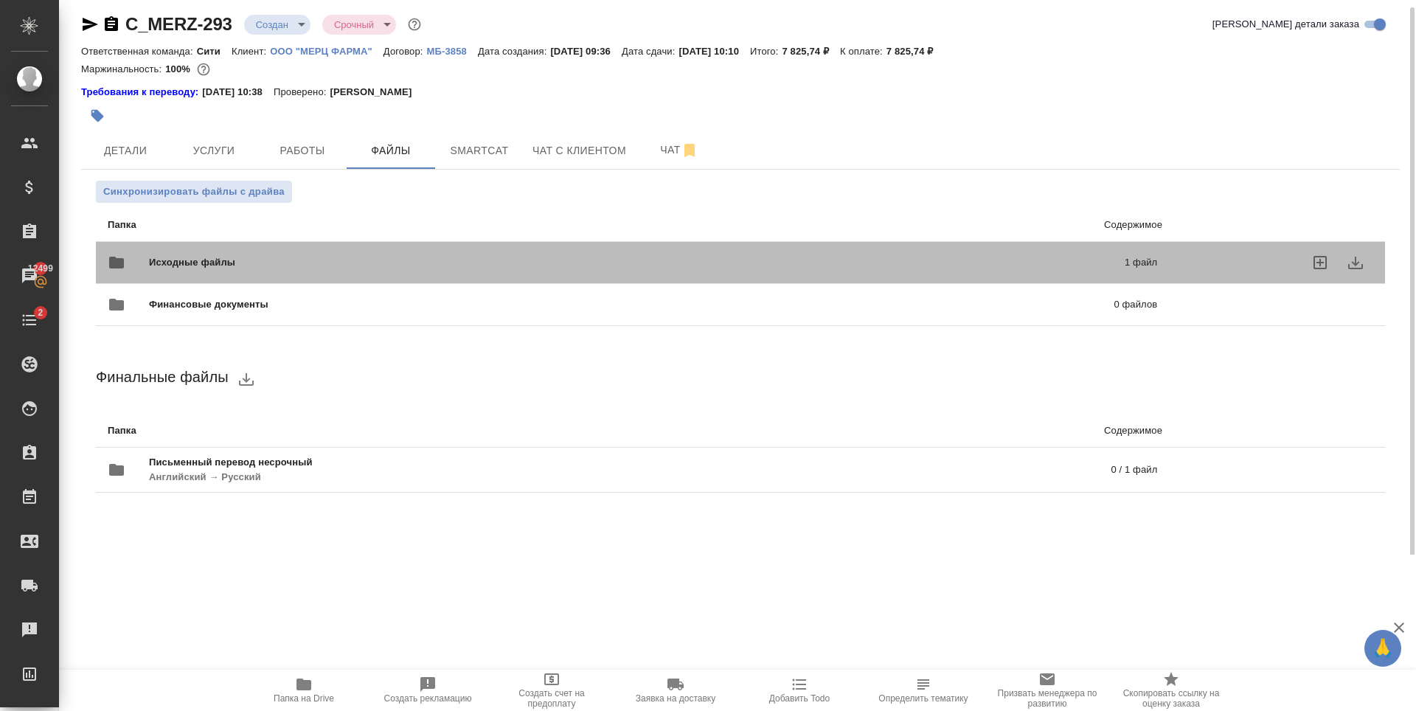
click at [675, 267] on span "Исходные файлы" at bounding box center [414, 262] width 531 height 15
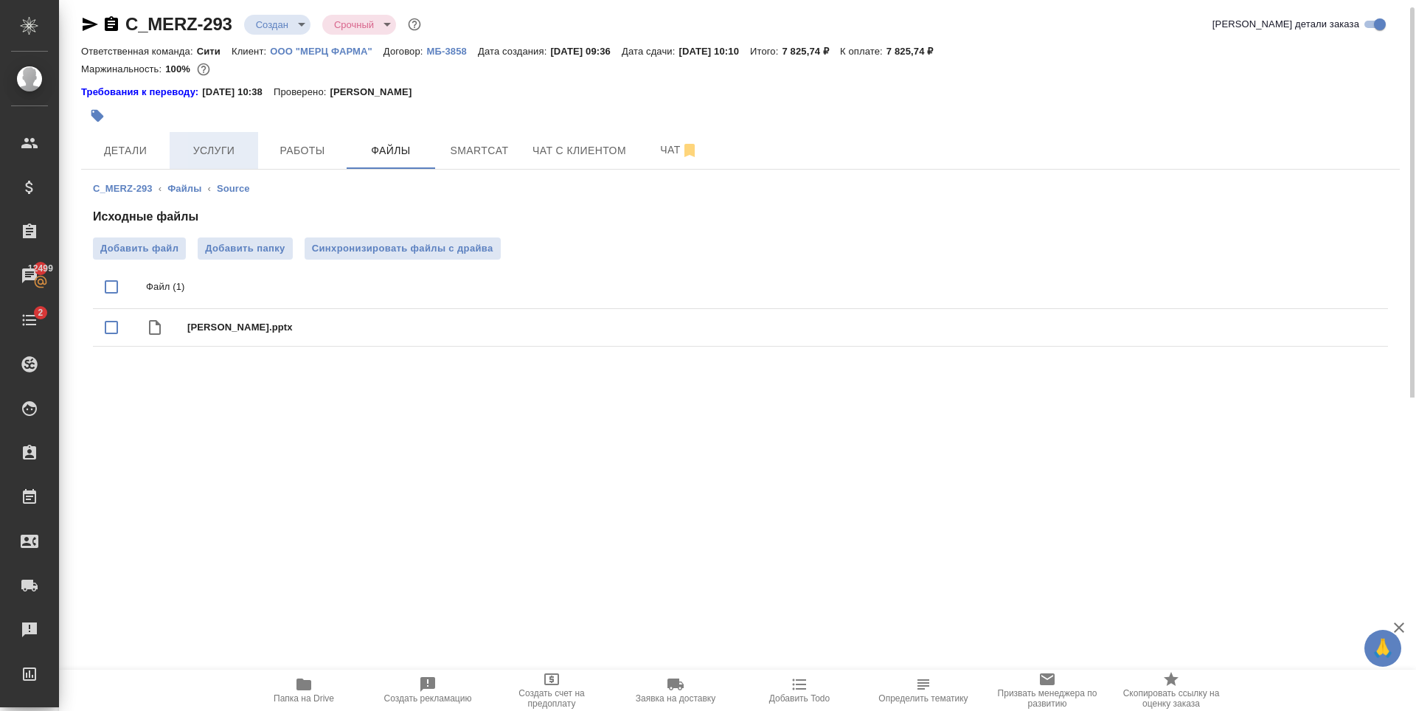
click at [224, 150] on span "Услуги" at bounding box center [213, 151] width 71 height 18
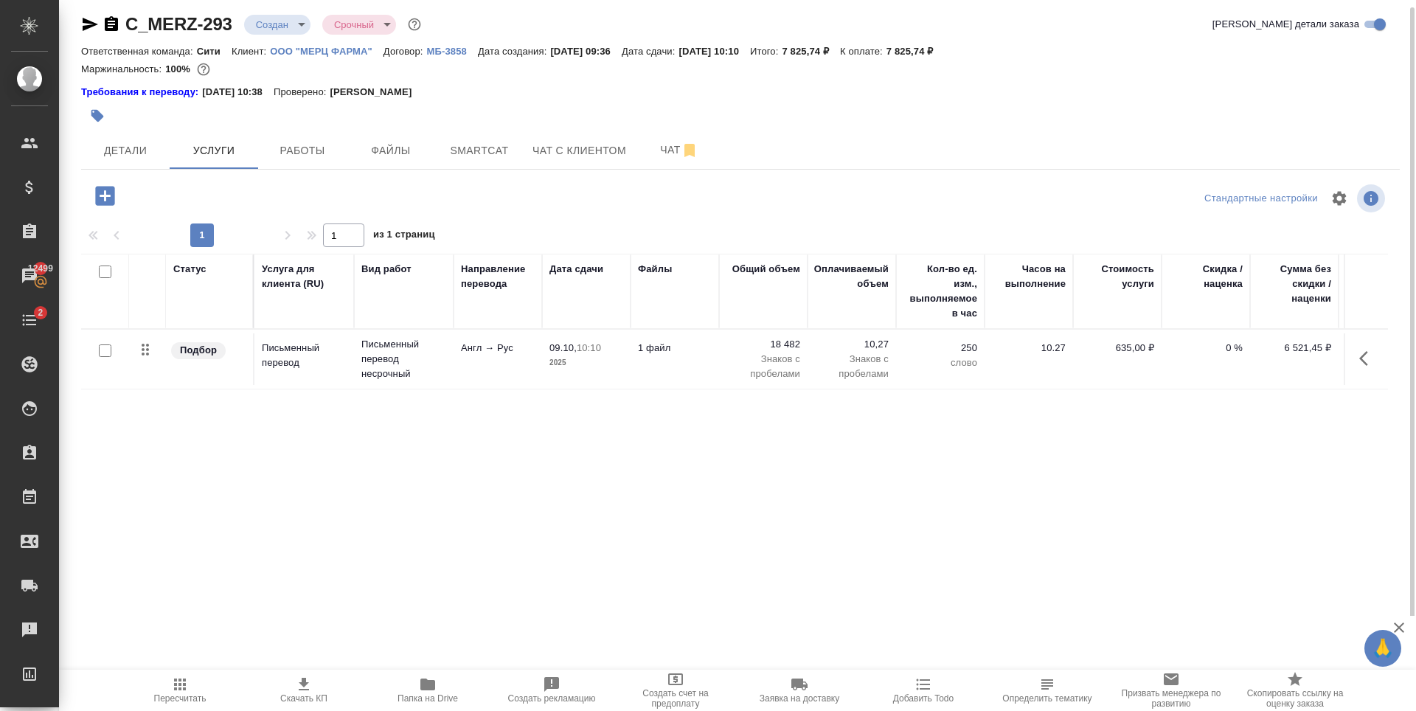
click at [105, 189] on icon "button" at bounding box center [104, 195] width 19 height 19
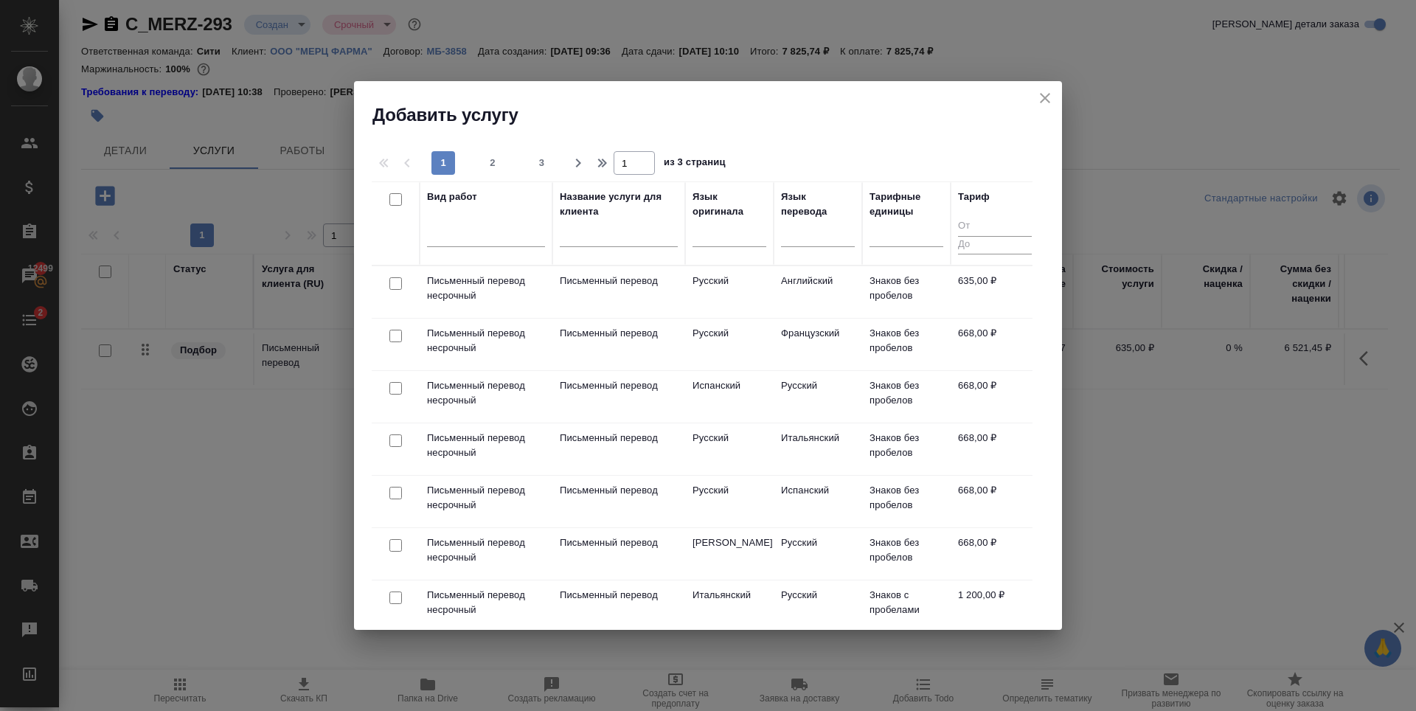
click at [1048, 90] on icon "close" at bounding box center [1045, 98] width 18 height 18
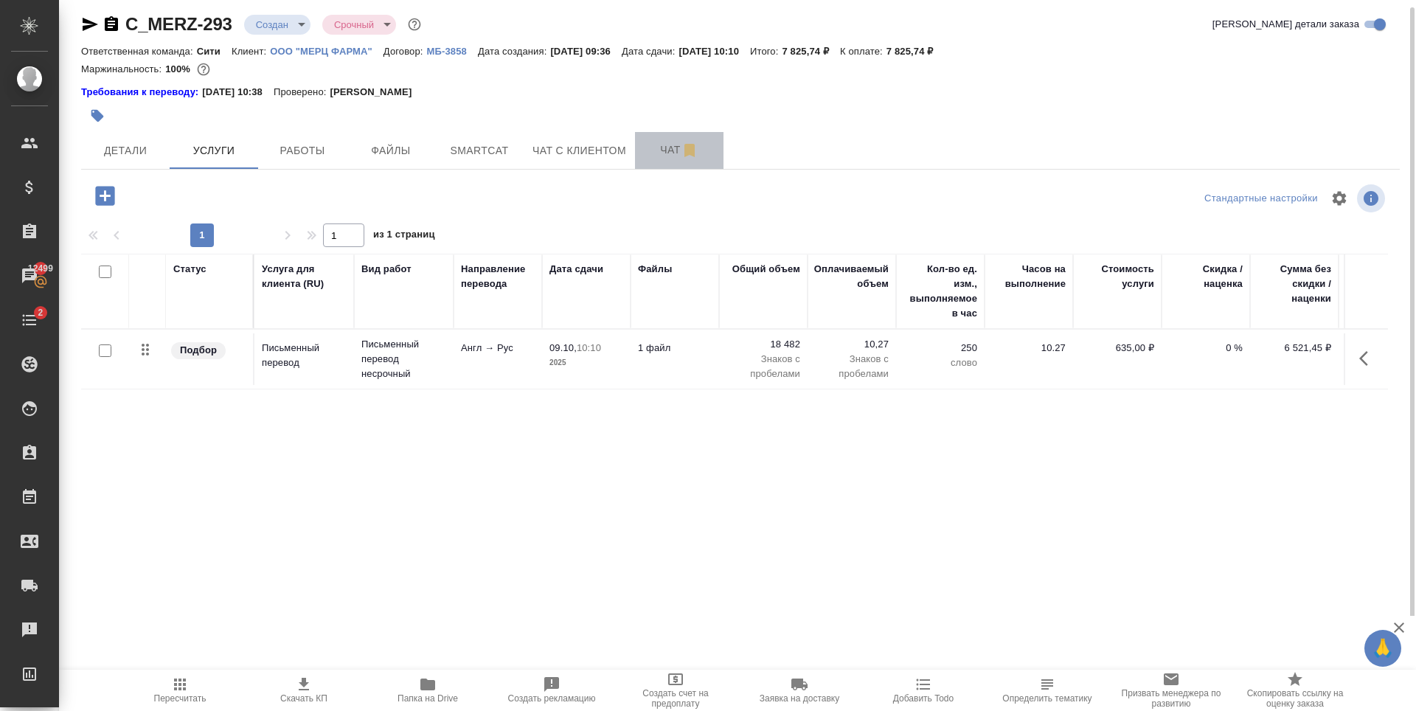
click at [661, 147] on span "Чат" at bounding box center [679, 150] width 71 height 18
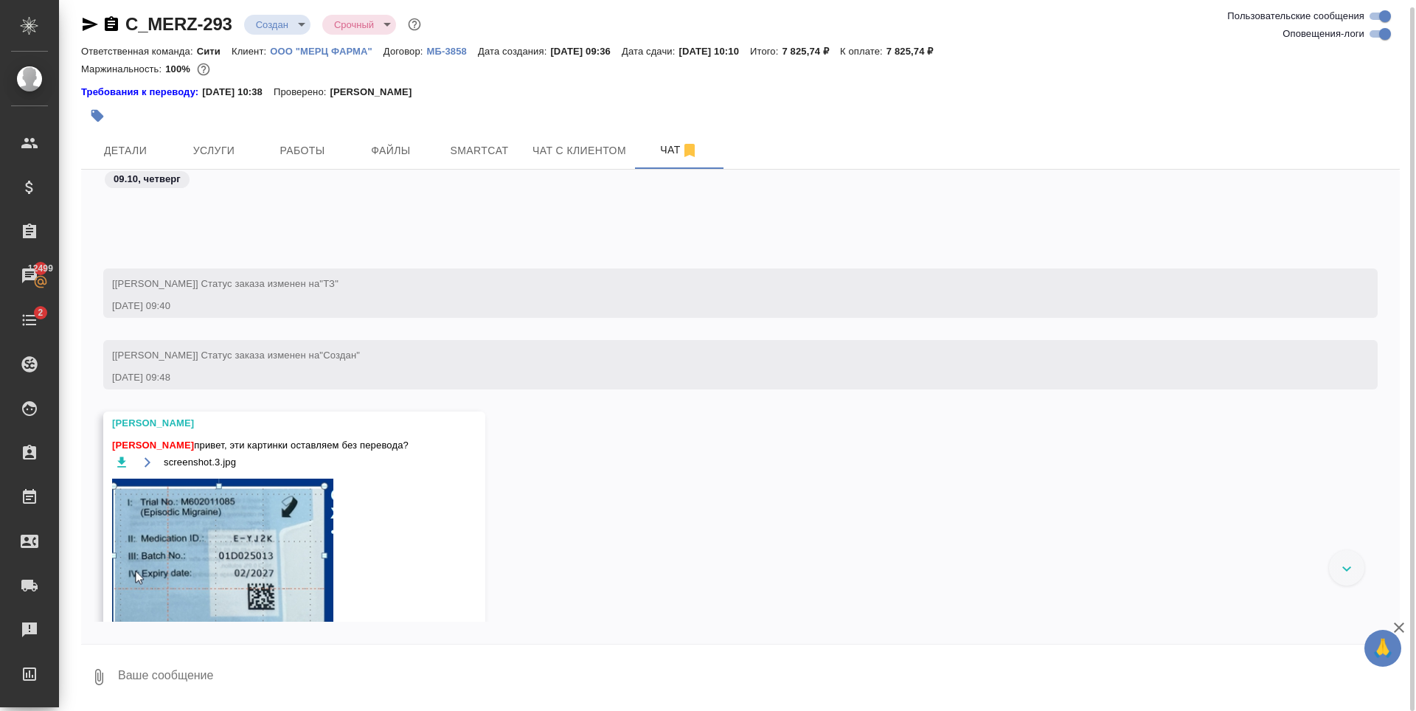
scroll to position [743, 0]
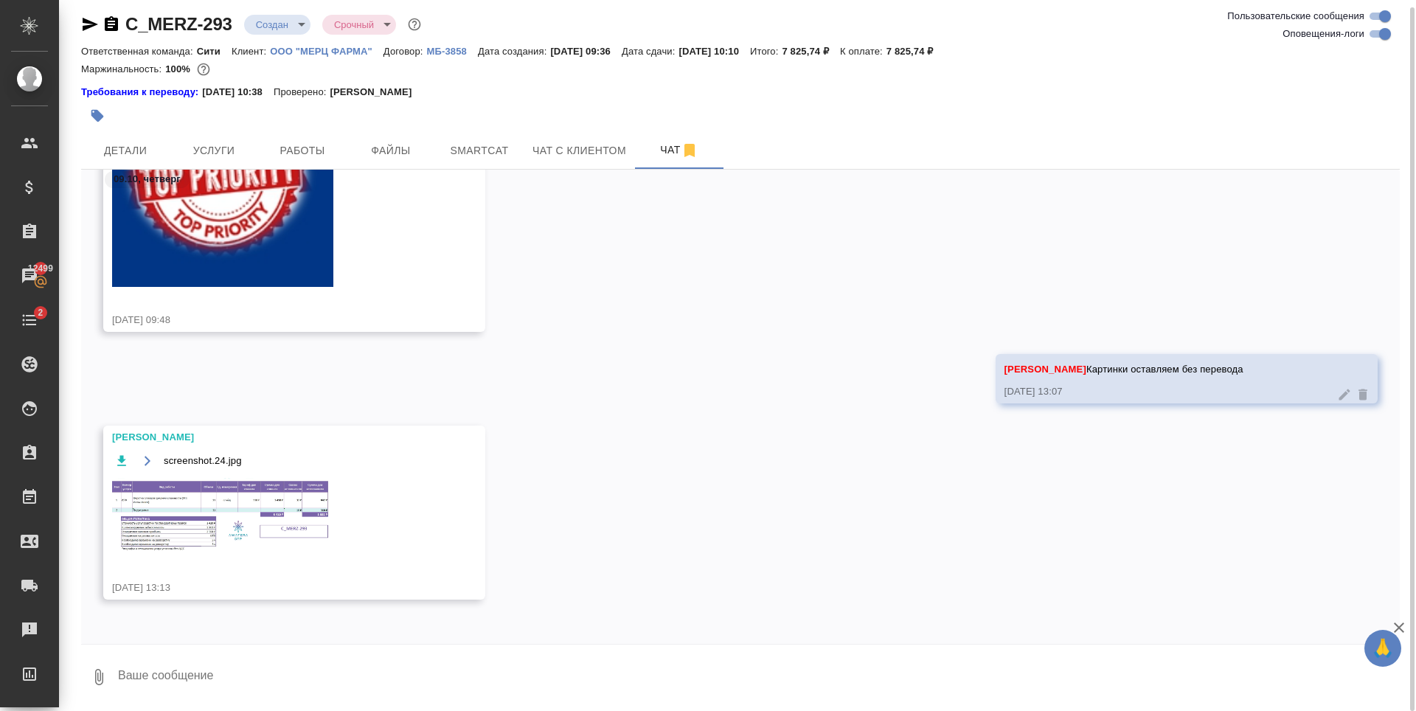
click at [232, 490] on img at bounding box center [222, 516] width 221 height 77
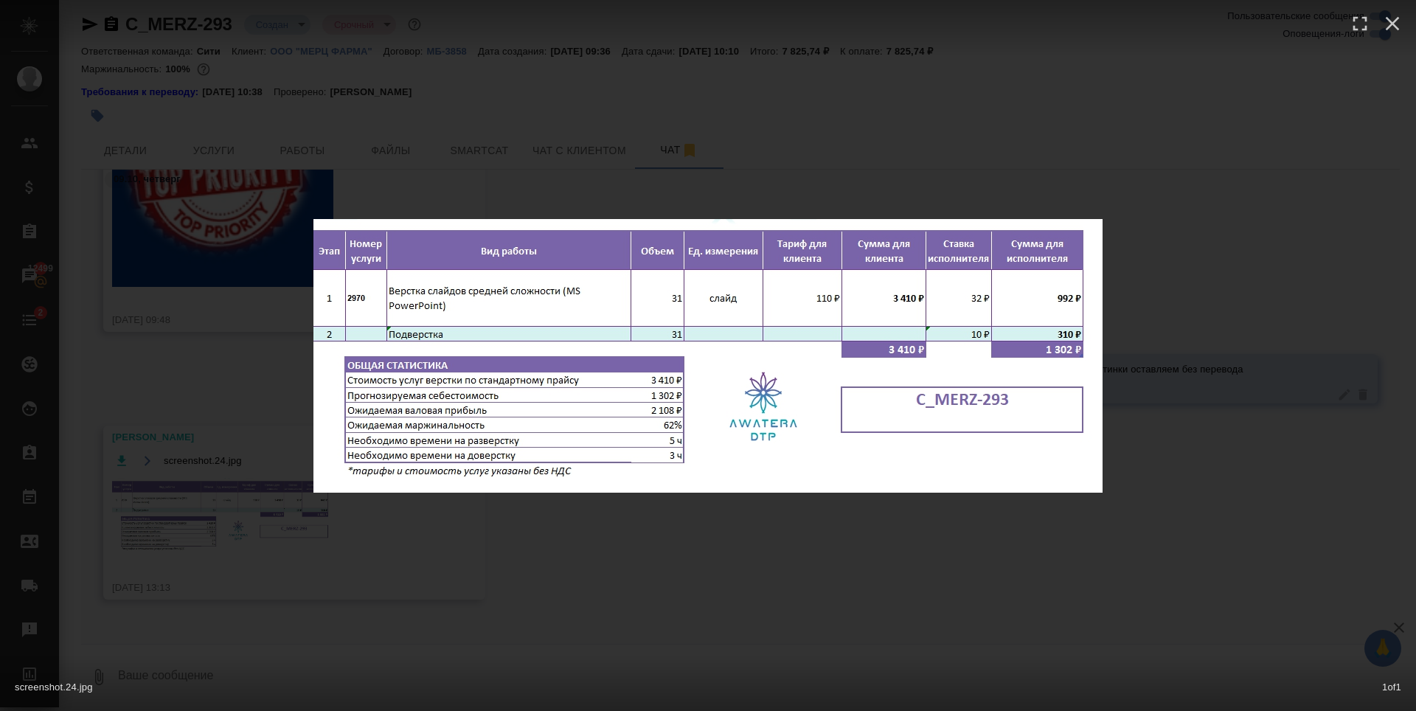
click at [156, 339] on div "screenshot.24.jpg 1 of 1" at bounding box center [708, 355] width 1416 height 711
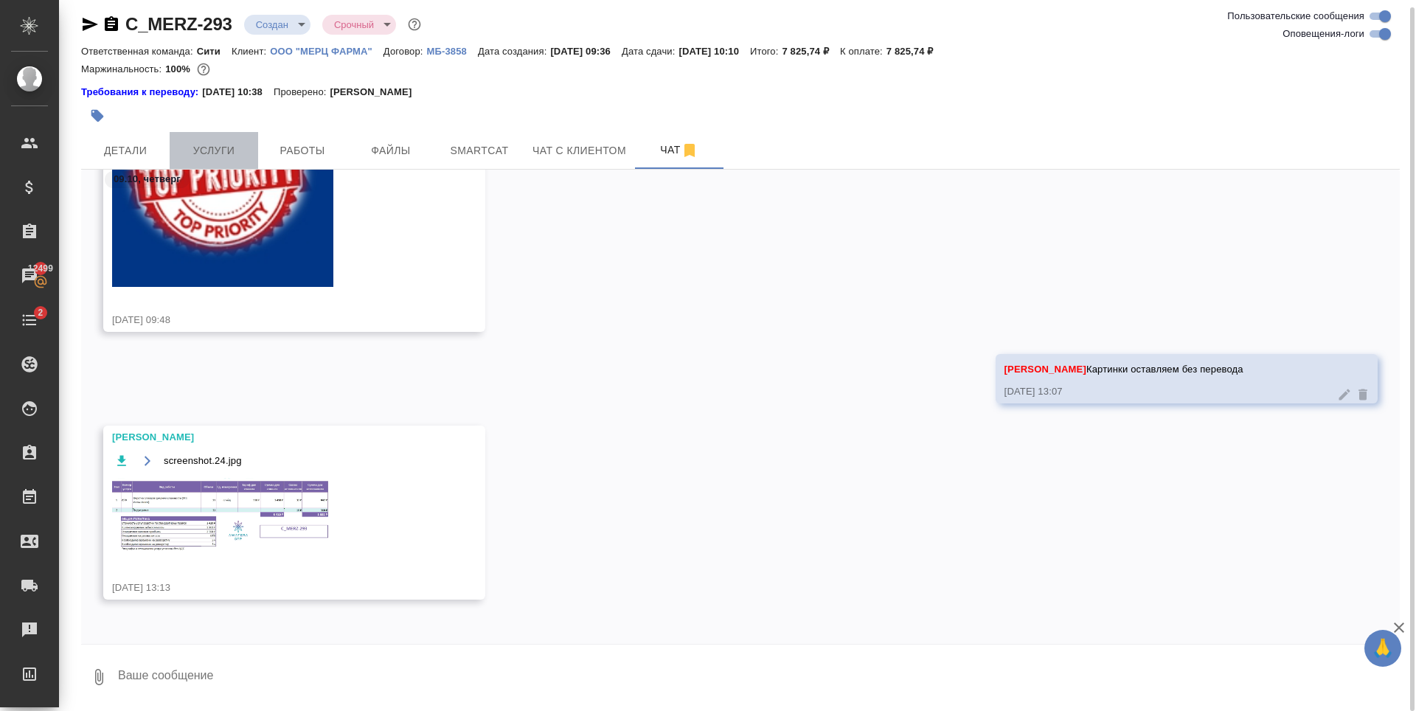
click at [209, 150] on span "Услуги" at bounding box center [213, 151] width 71 height 18
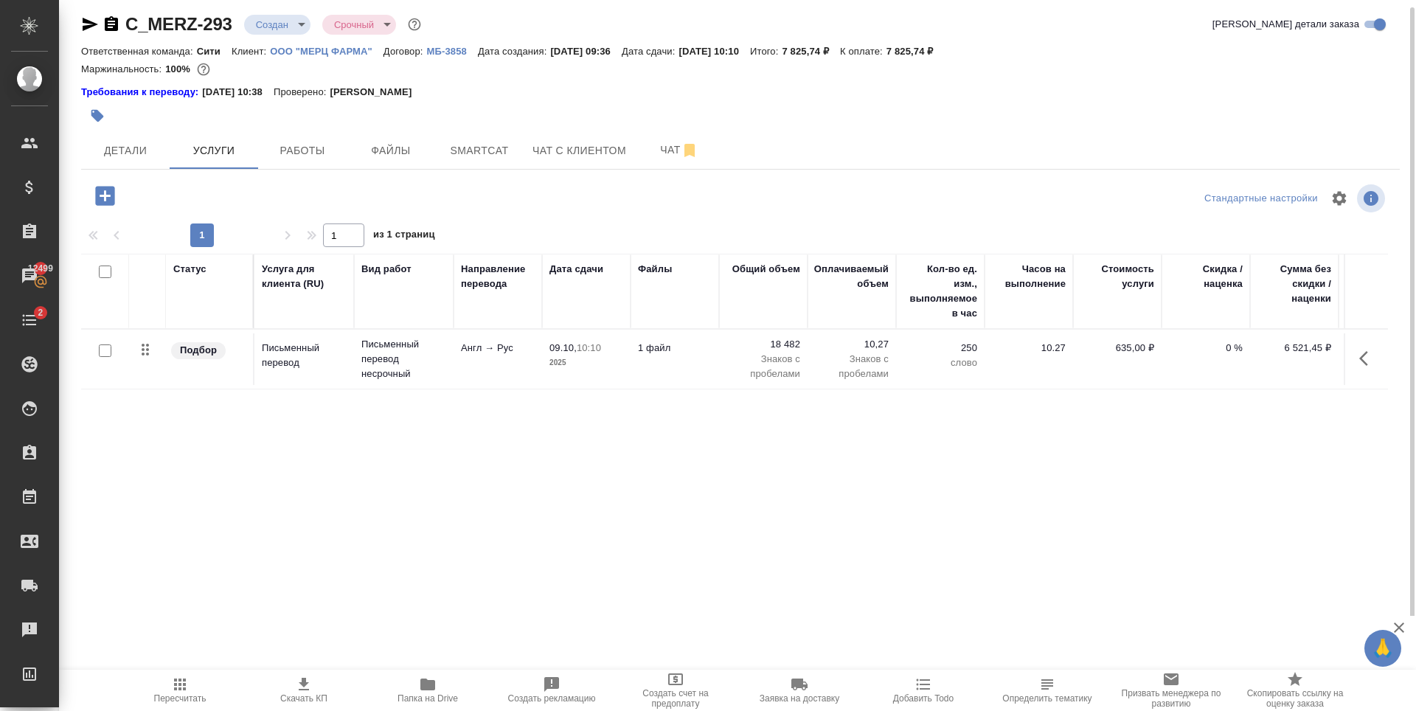
click at [105, 193] on icon "button" at bounding box center [105, 196] width 26 height 26
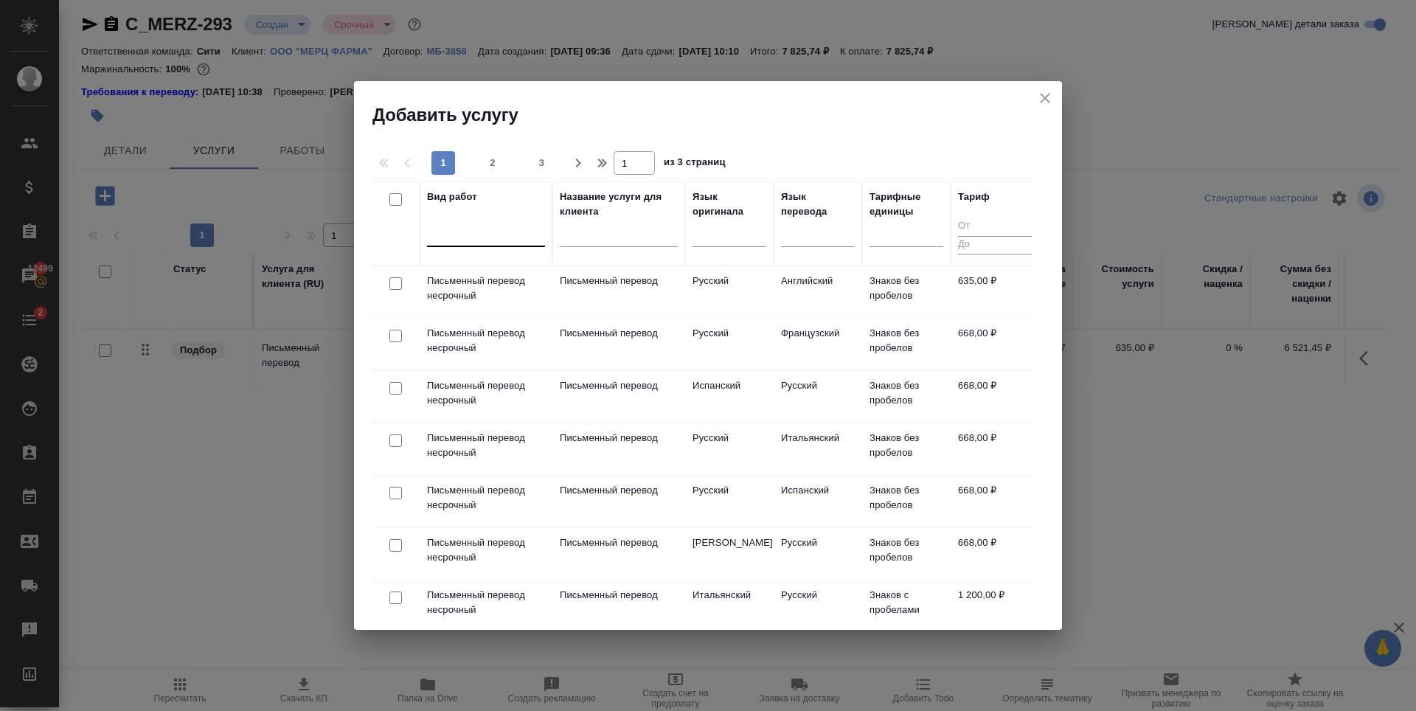
click at [473, 226] on div at bounding box center [486, 231] width 118 height 21
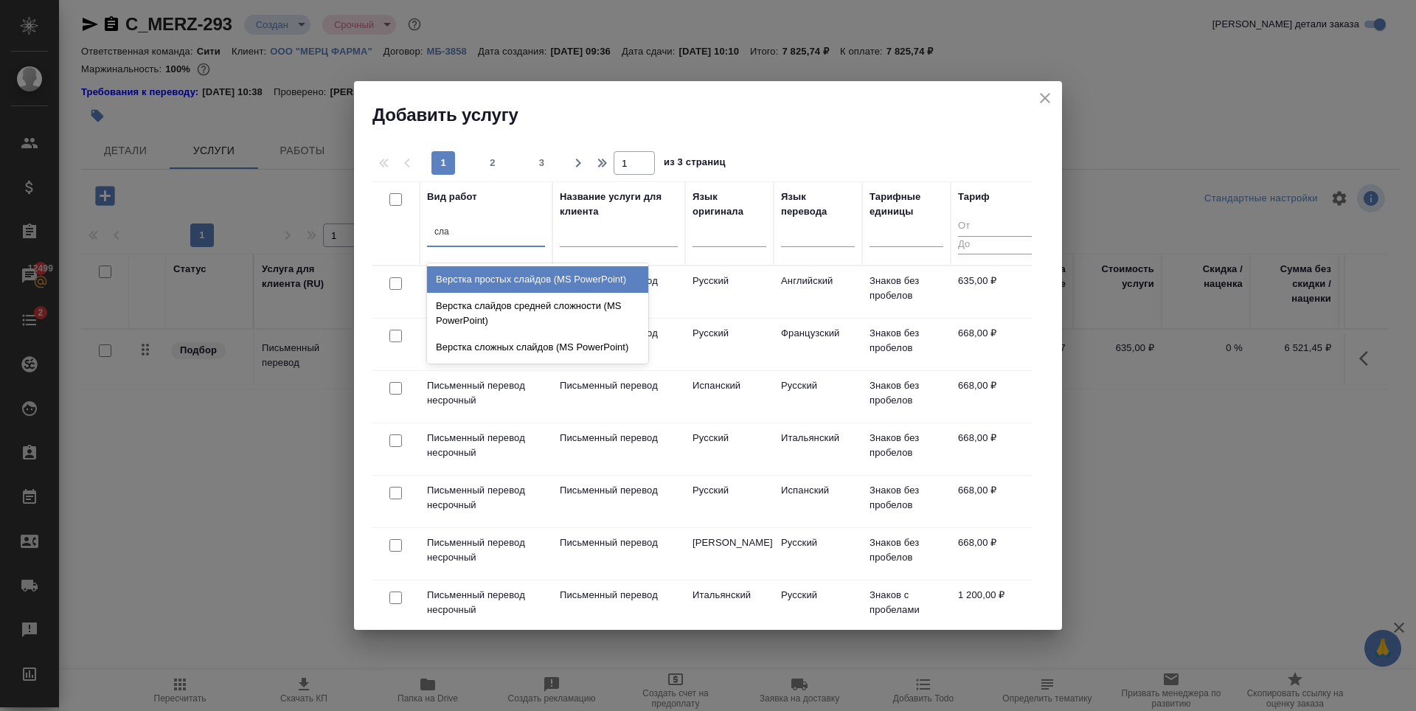
type input "слай"
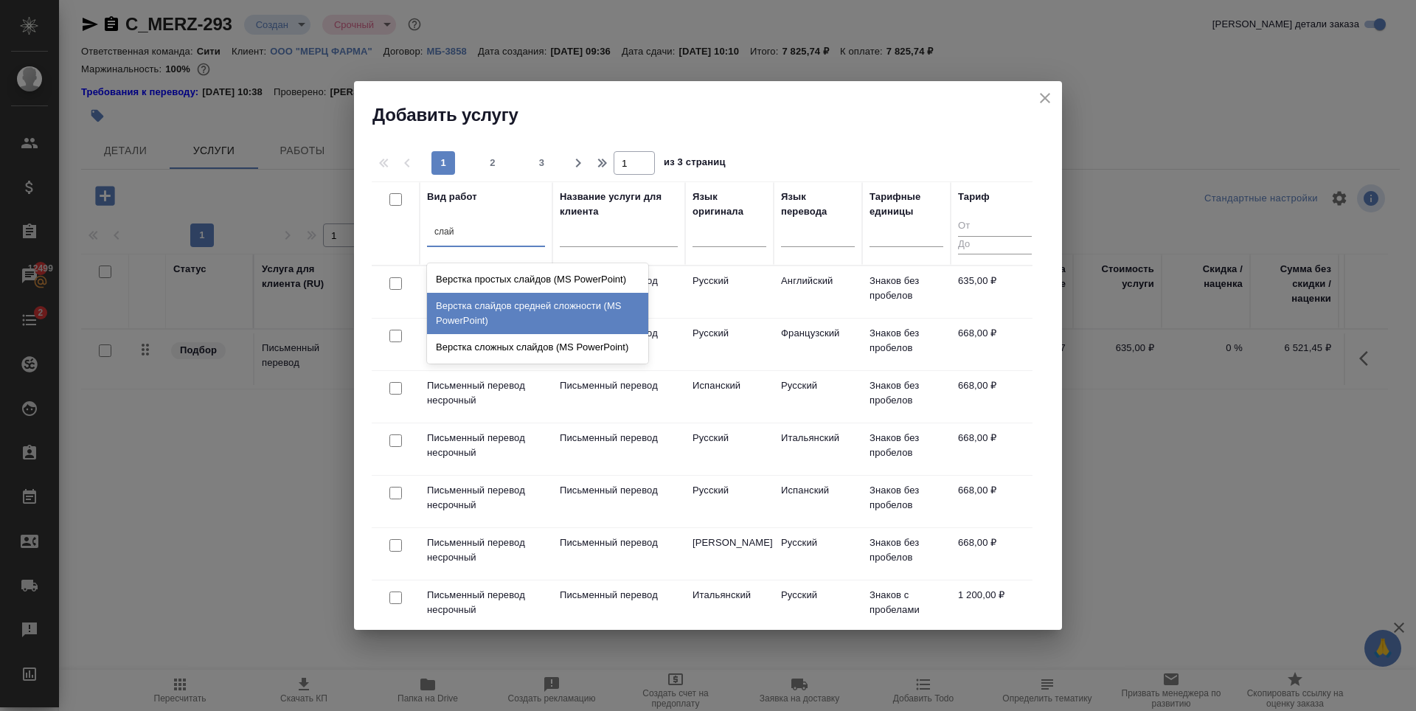
click at [613, 317] on div "Верстка слайдов средней сложности (MS PowerPoint)" at bounding box center [537, 313] width 221 height 41
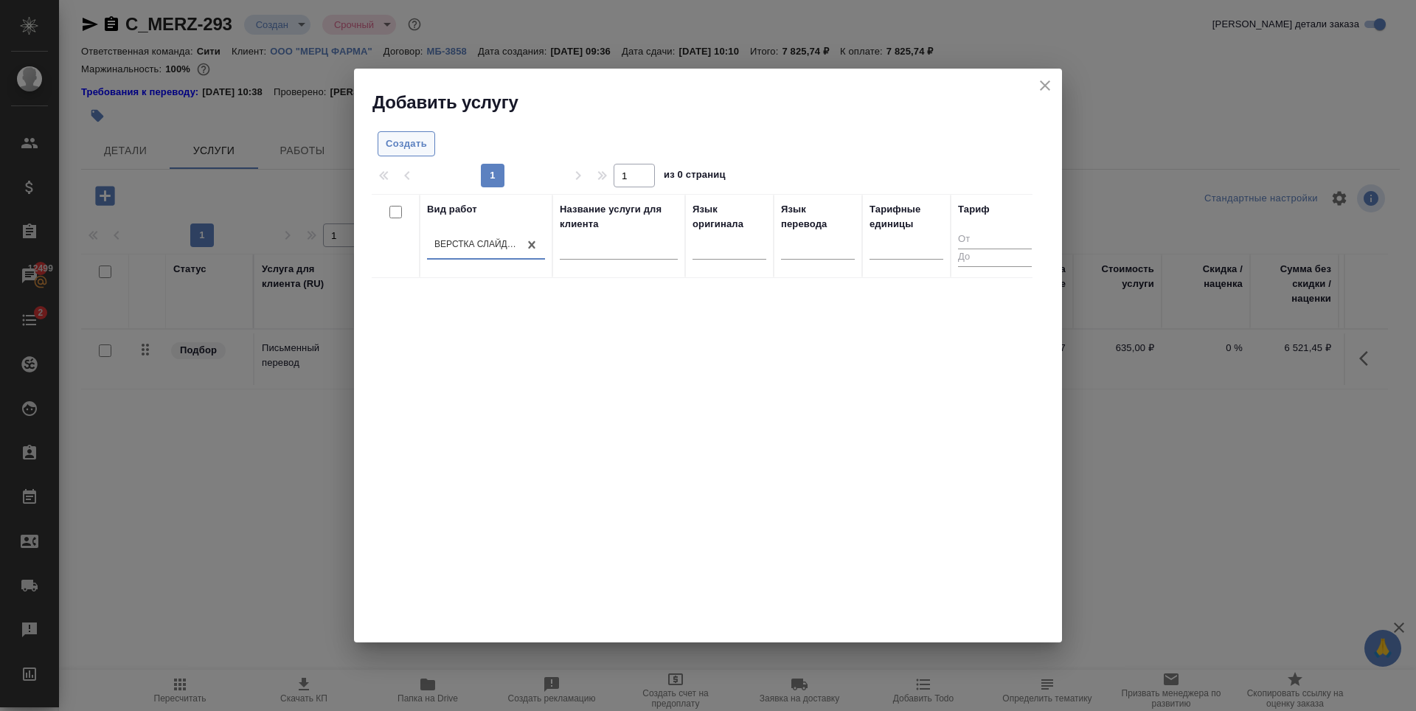
click at [409, 139] on span "Создать" at bounding box center [406, 144] width 41 height 17
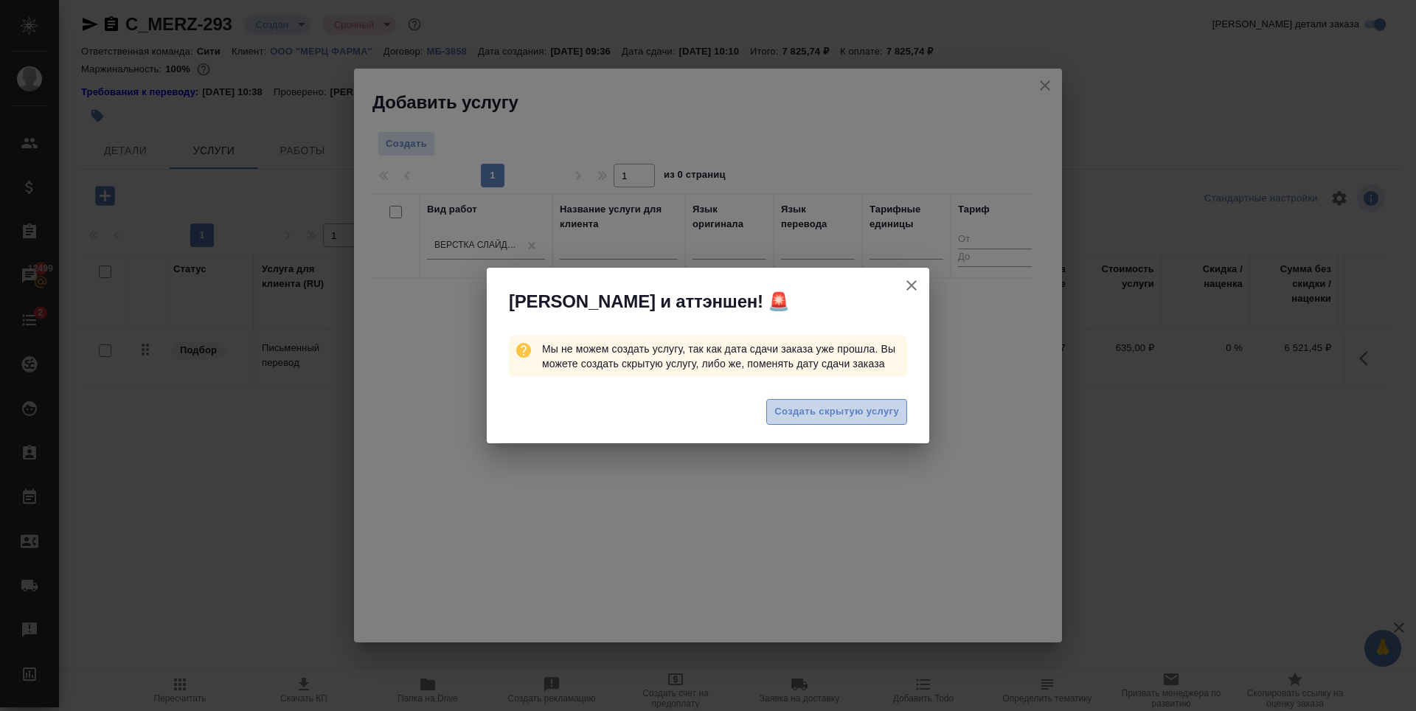
click at [843, 411] on span "Создать скрытую услугу" at bounding box center [836, 411] width 125 height 17
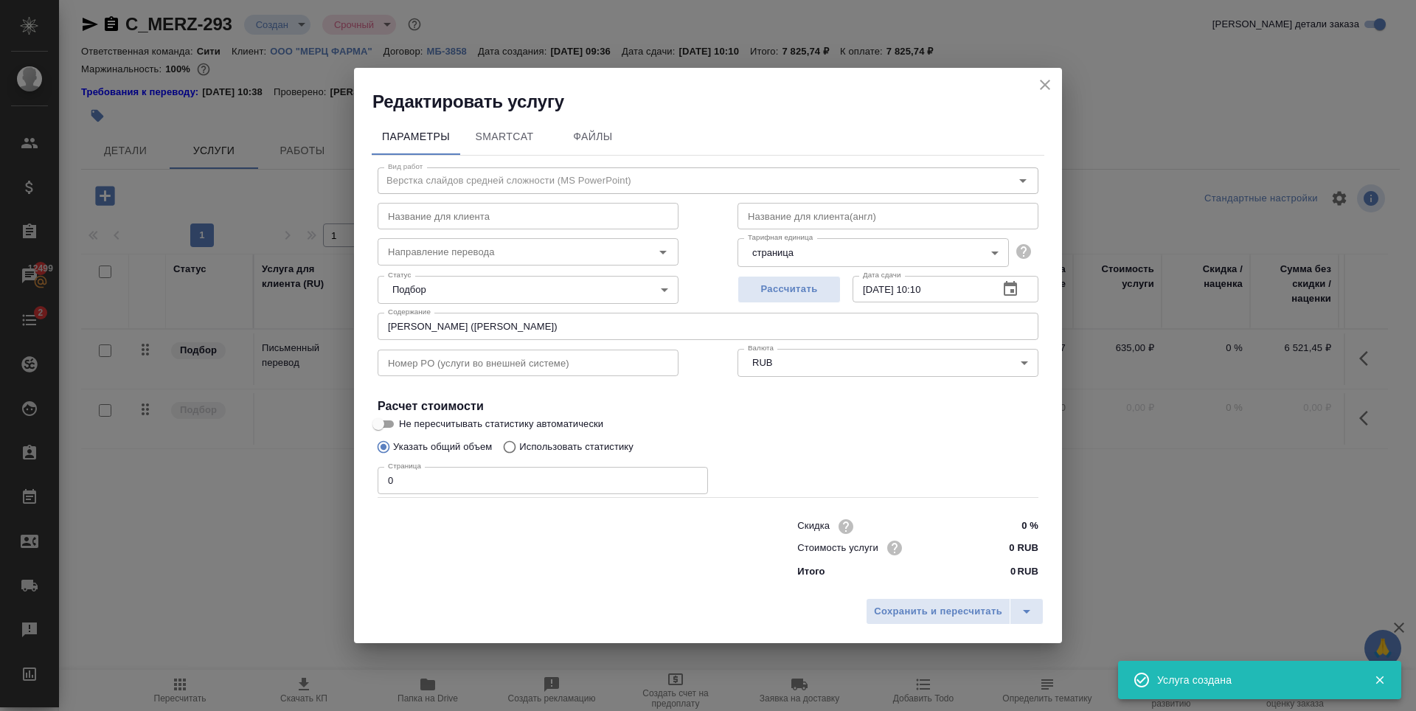
drag, startPoint x: 1002, startPoint y: 549, endPoint x: 992, endPoint y: 554, distance: 11.2
click at [992, 554] on input "0 RUB" at bounding box center [1010, 547] width 55 height 21
type input "65 RUB"
drag, startPoint x: 396, startPoint y: 478, endPoint x: 329, endPoint y: 484, distance: 67.4
click at [330, 484] on div "Редактировать услугу Параметры SmartCat Файлы Вид работ Верстка слайдов средней…" at bounding box center [708, 355] width 1416 height 711
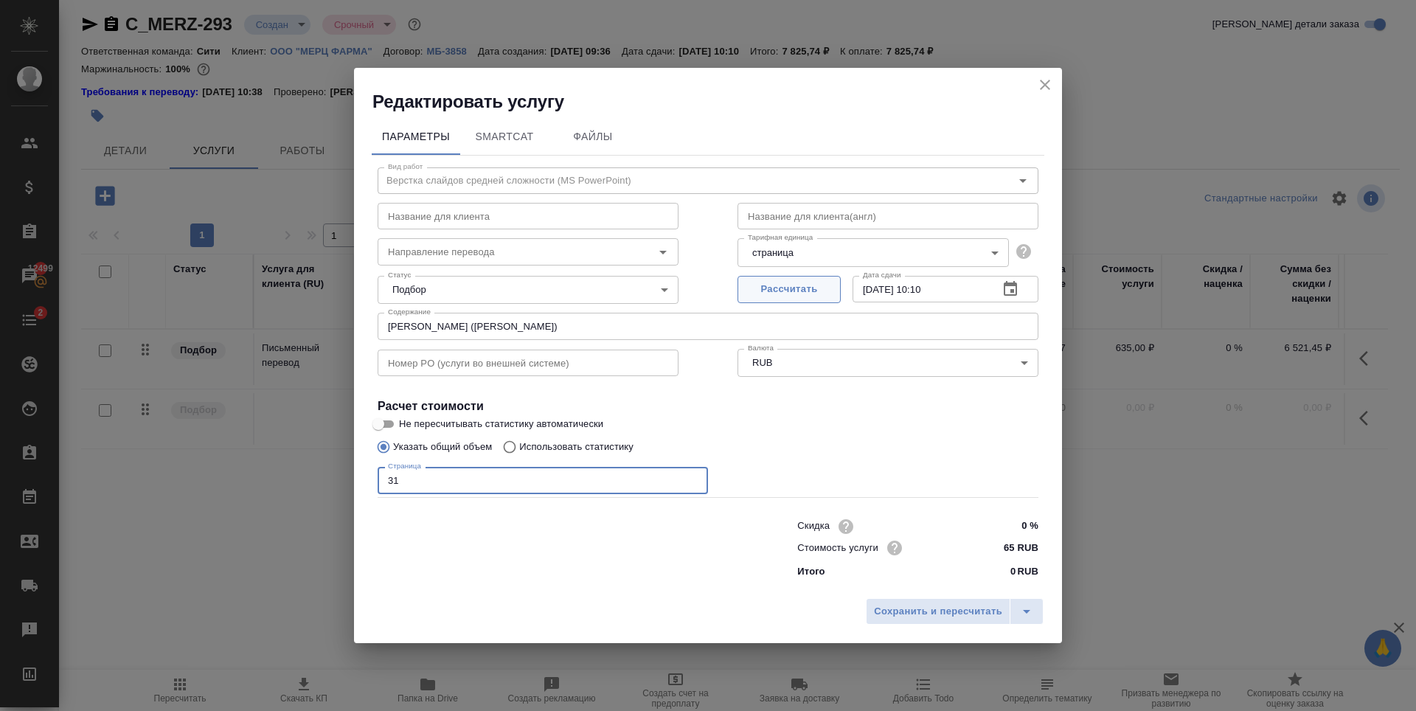
type input "31"
click at [805, 291] on span "Рассчитать" at bounding box center [788, 289] width 87 height 17
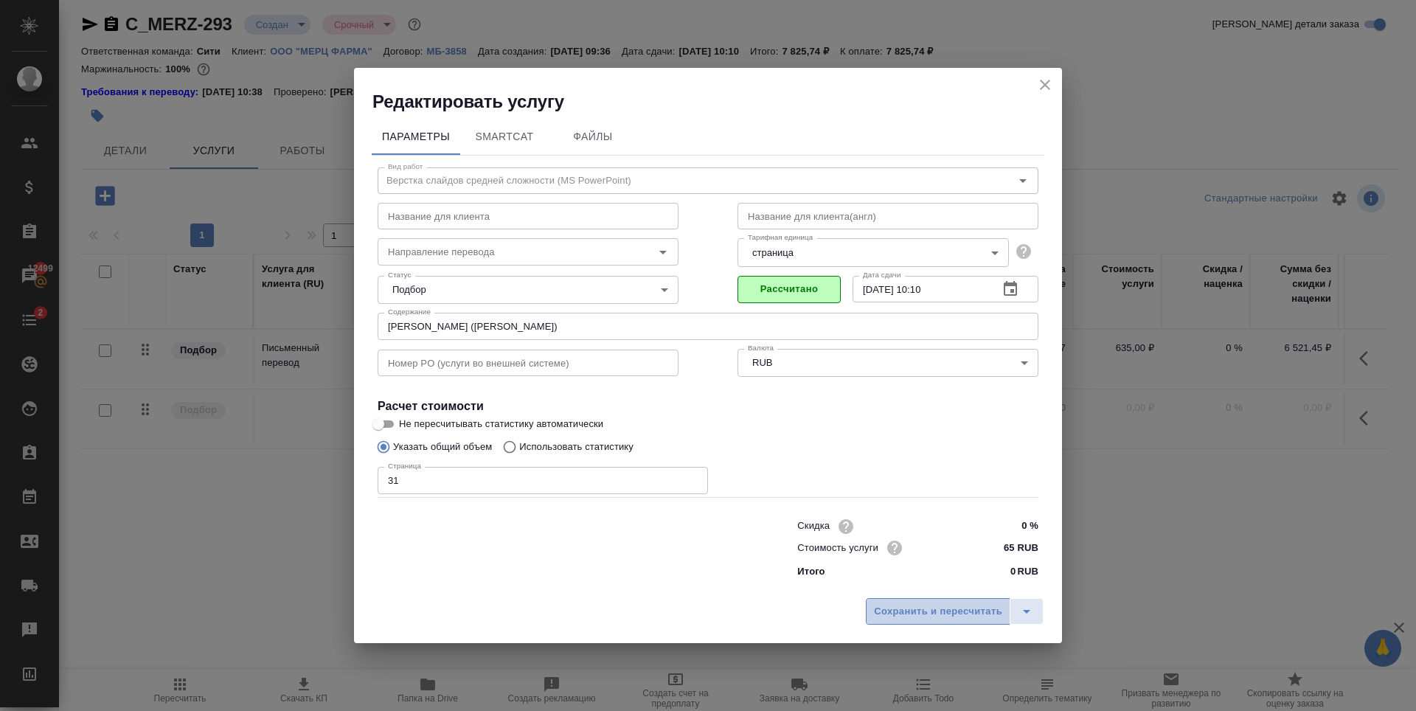
click at [931, 607] on span "Сохранить и пересчитать" at bounding box center [938, 611] width 128 height 17
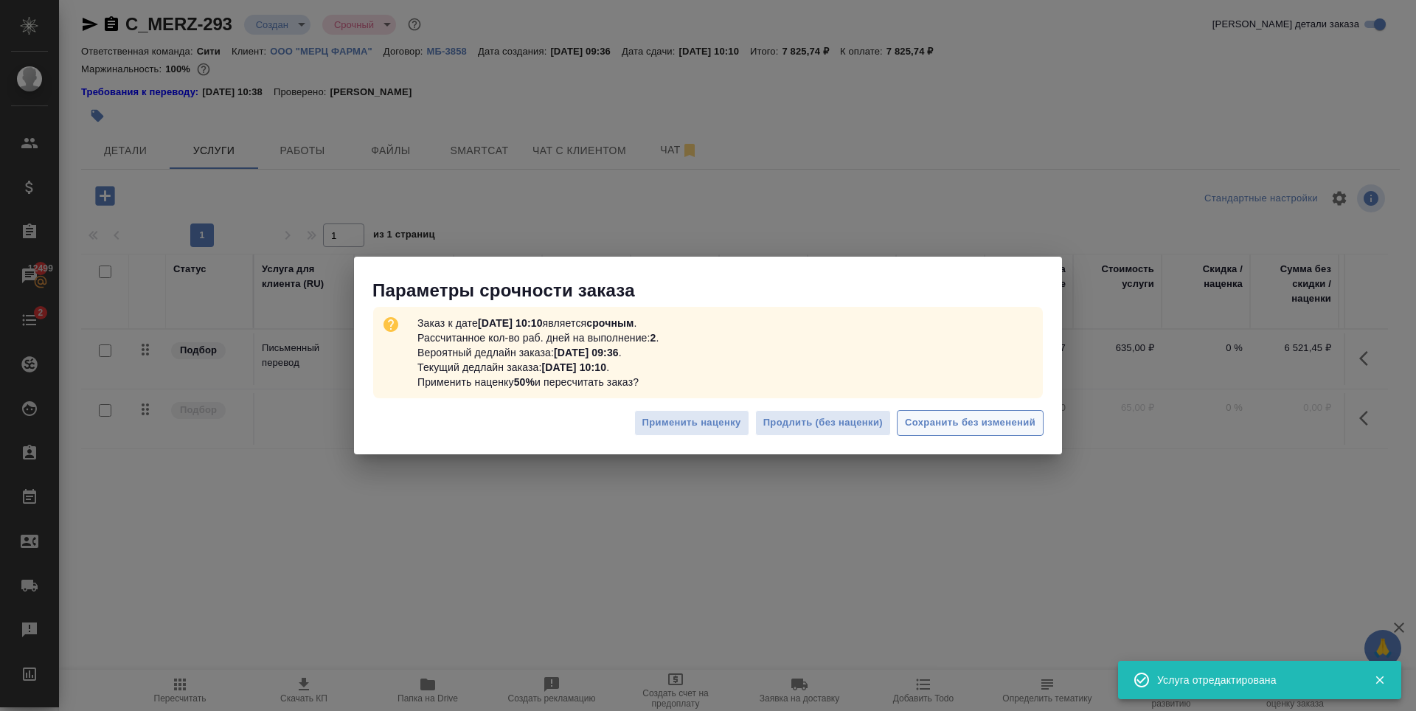
click at [951, 424] on span "Сохранить без изменений" at bounding box center [970, 422] width 131 height 17
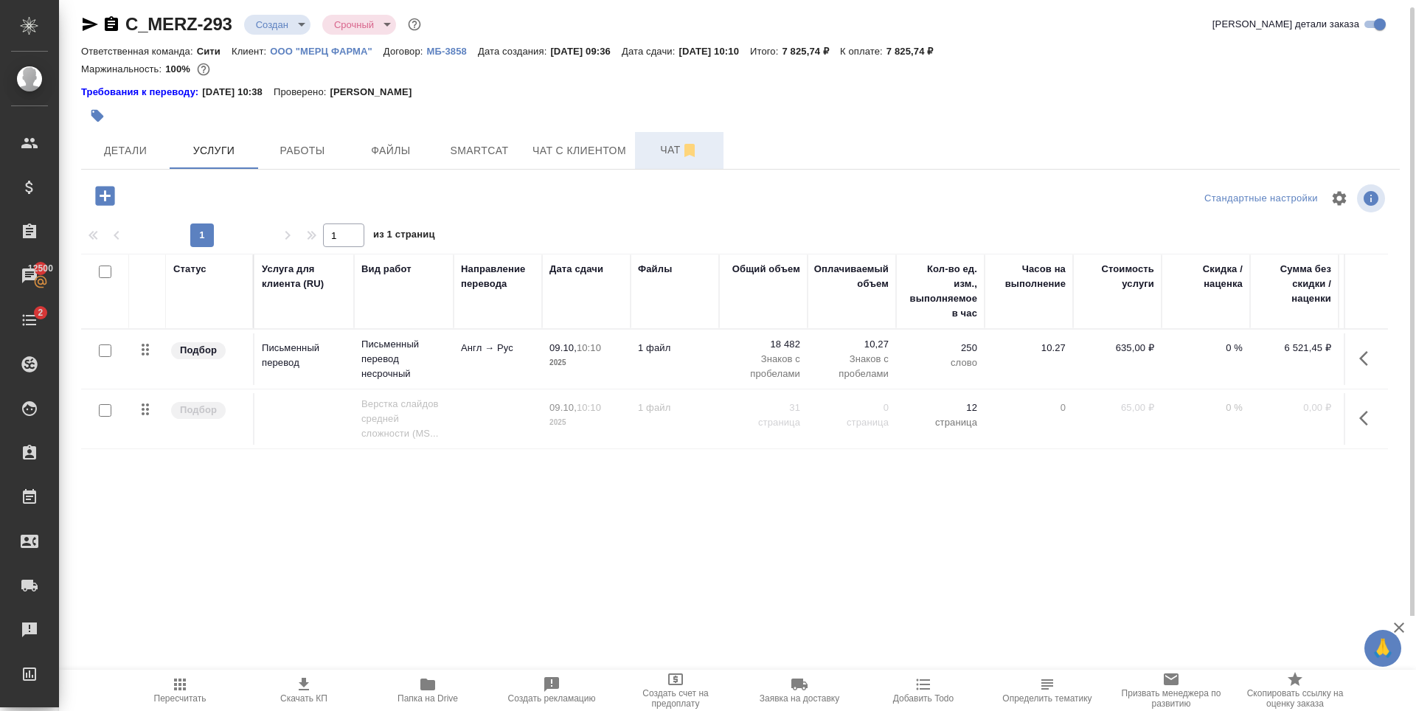
click at [645, 161] on button "Чат" at bounding box center [679, 150] width 88 height 37
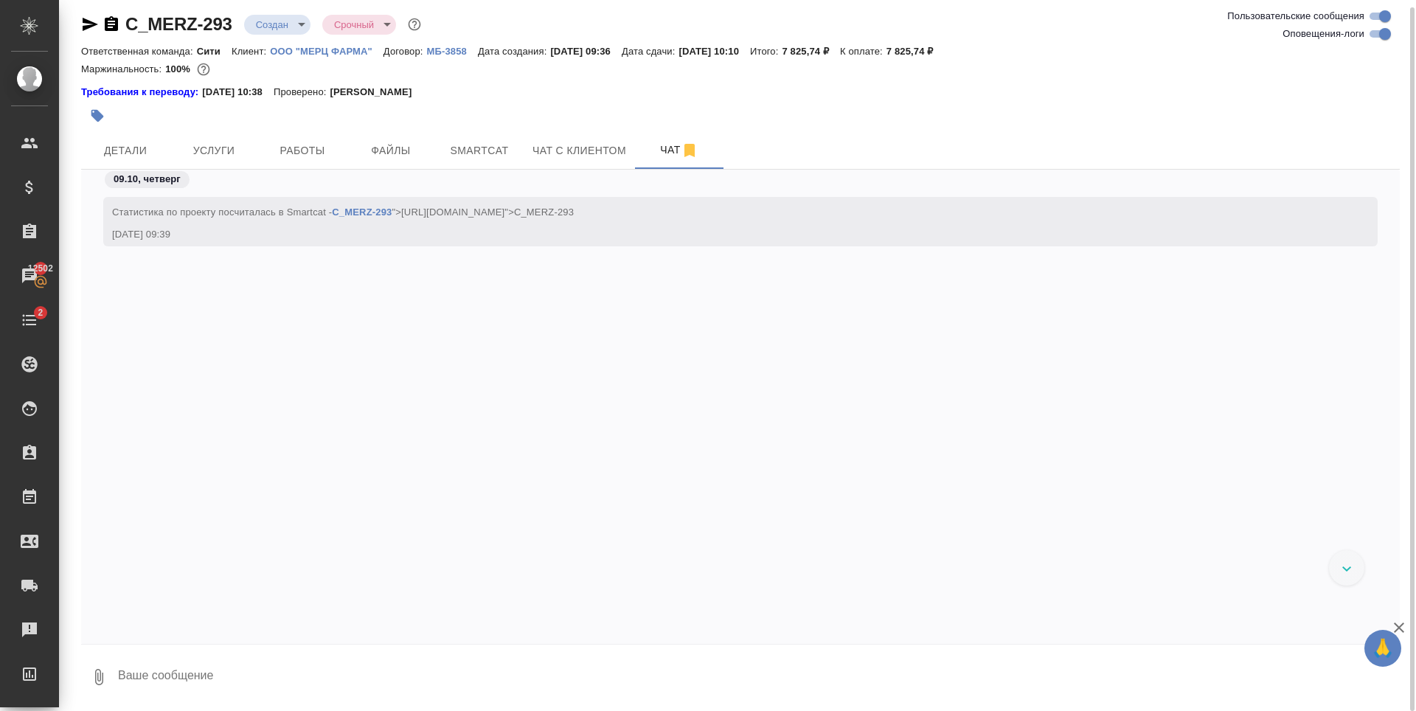
scroll to position [743, 0]
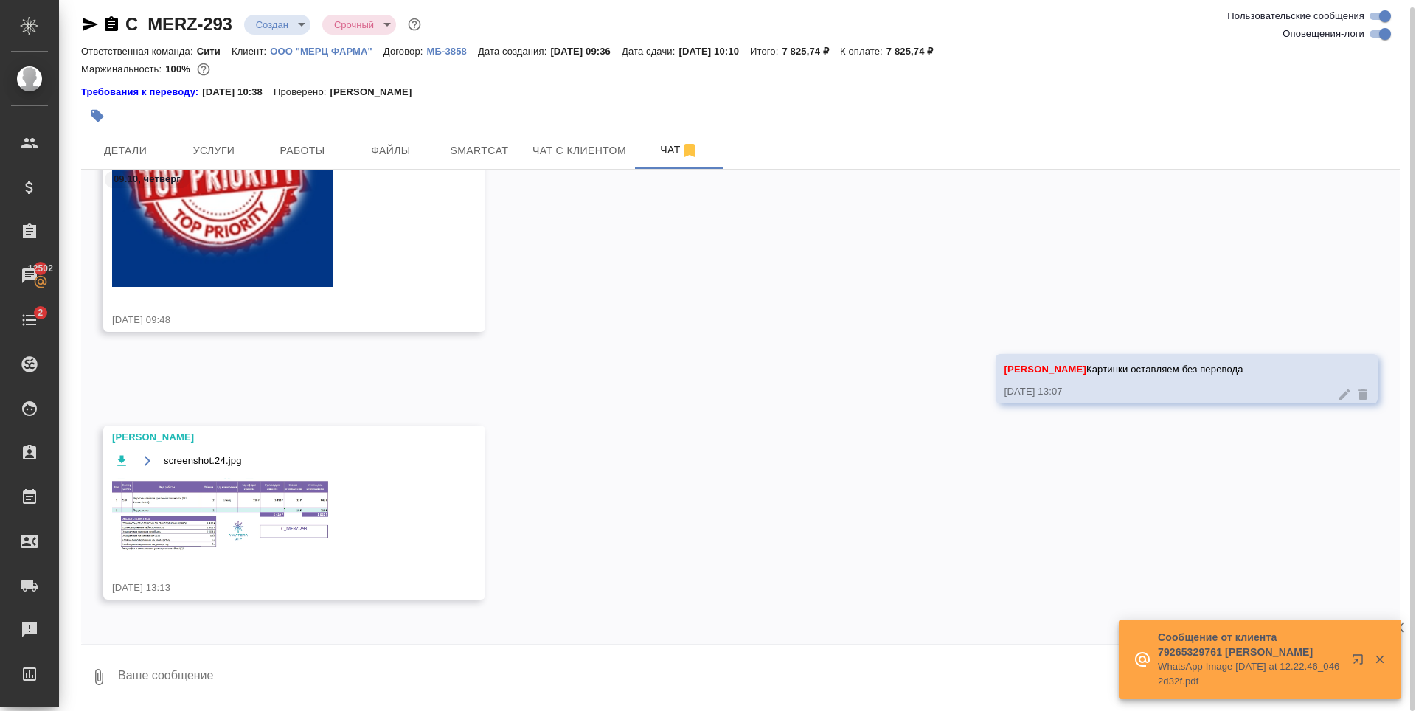
click at [289, 542] on img at bounding box center [222, 516] width 221 height 77
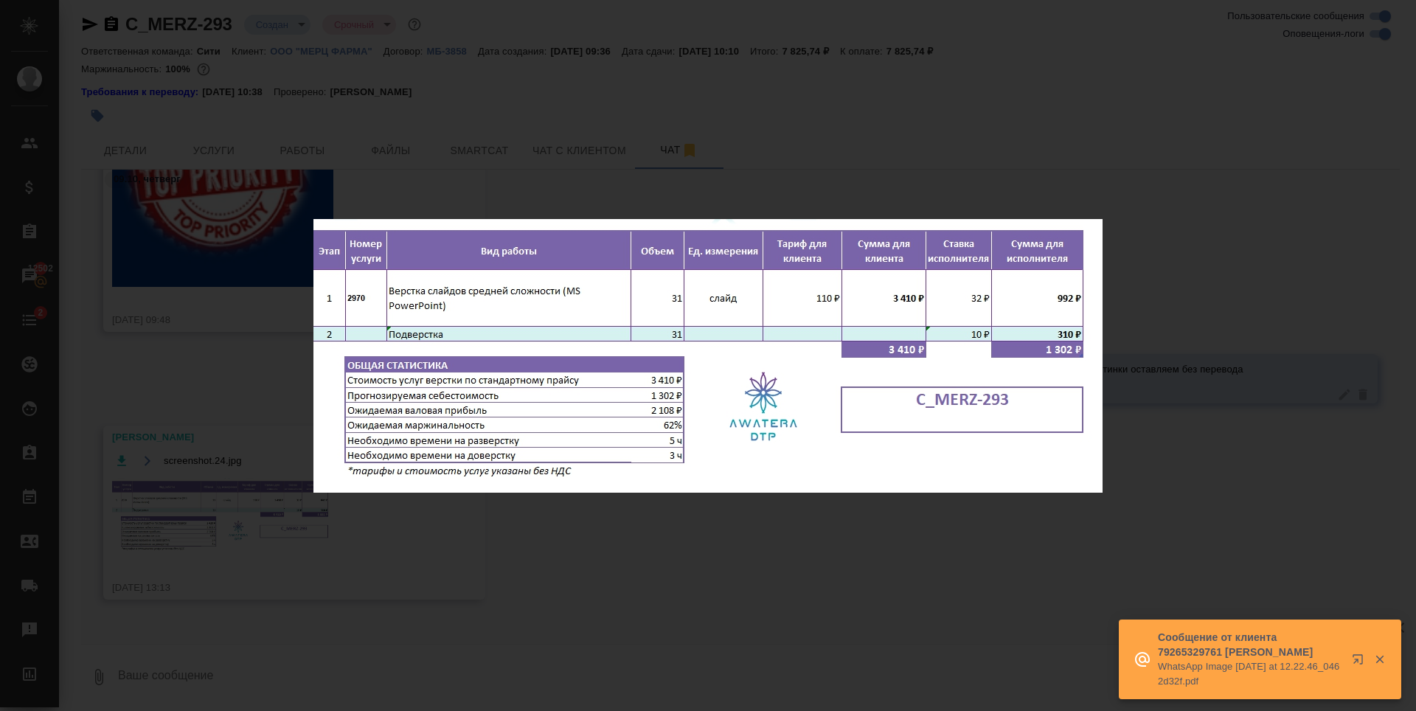
click at [657, 532] on div "screenshot.24.jpg 1 of 1" at bounding box center [708, 355] width 1416 height 711
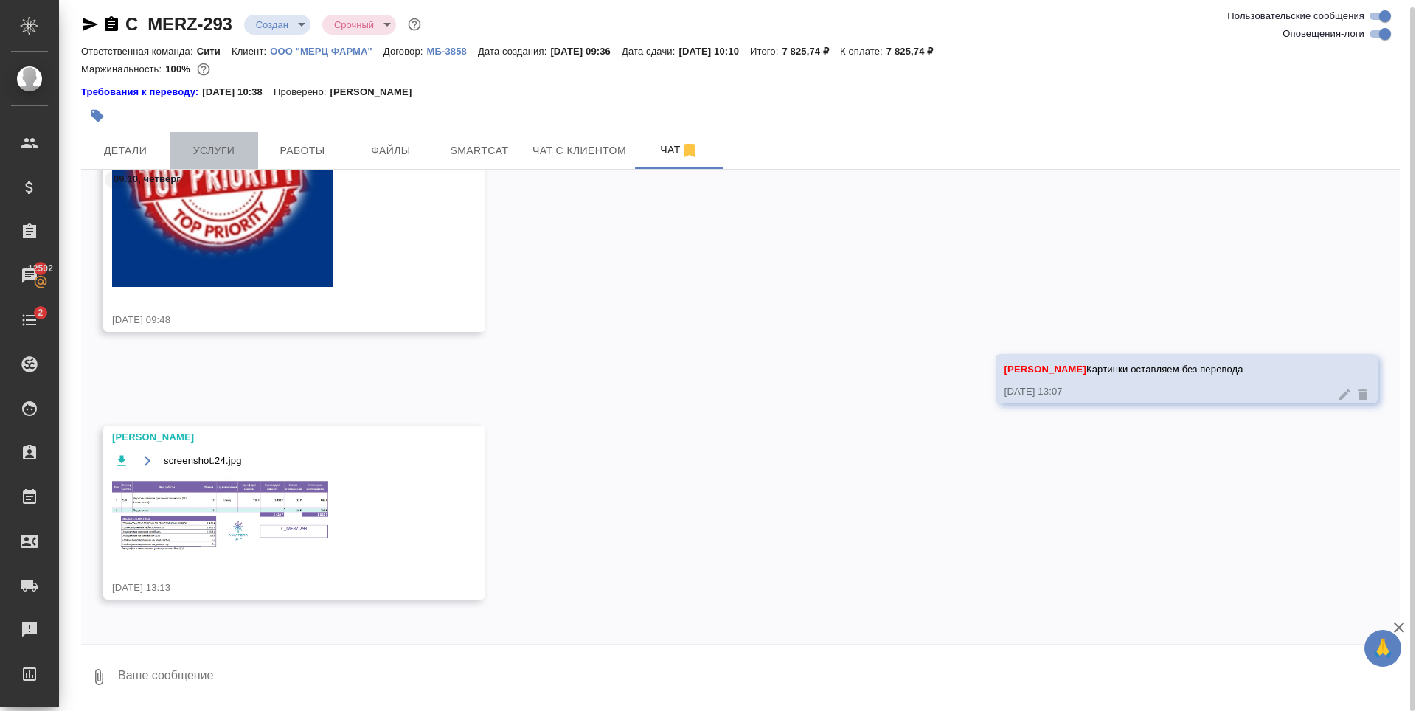
click at [193, 161] on button "Услуги" at bounding box center [214, 150] width 88 height 37
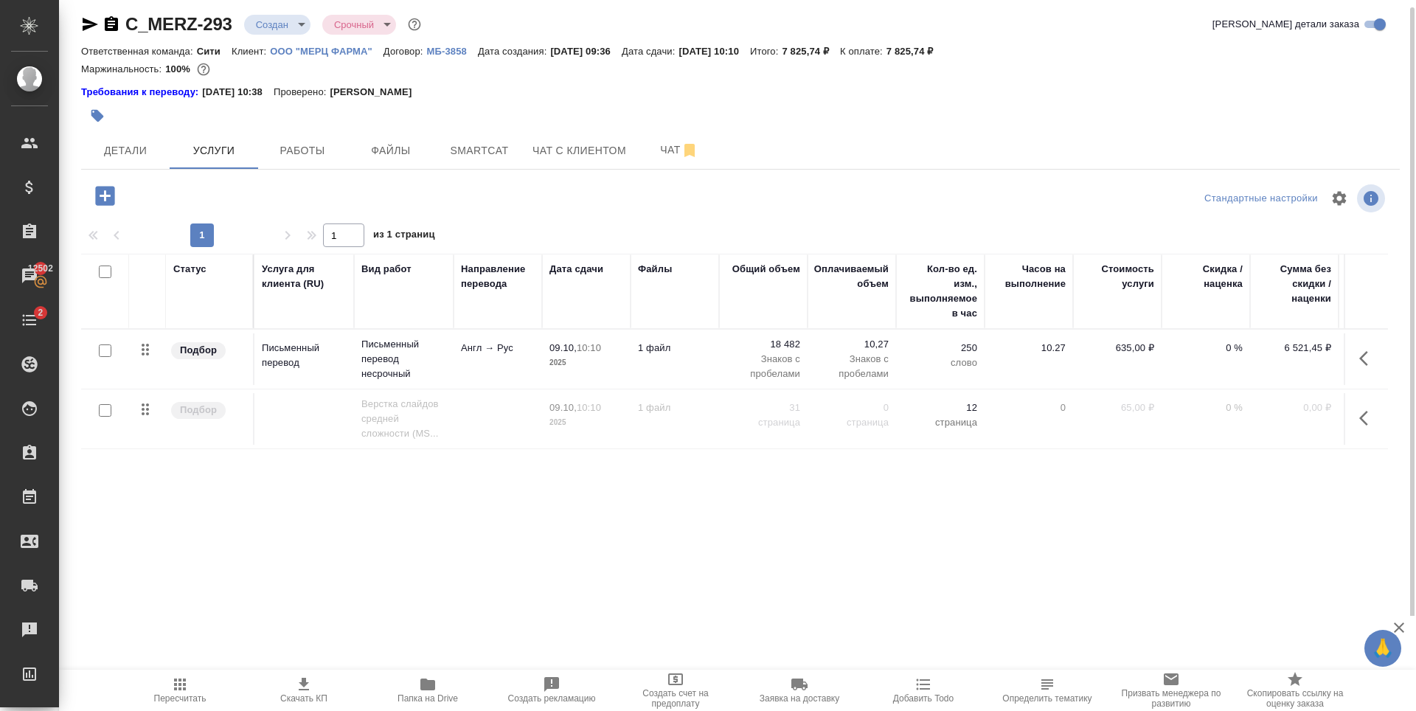
click at [1221, 349] on p "0 %" at bounding box center [1206, 348] width 74 height 15
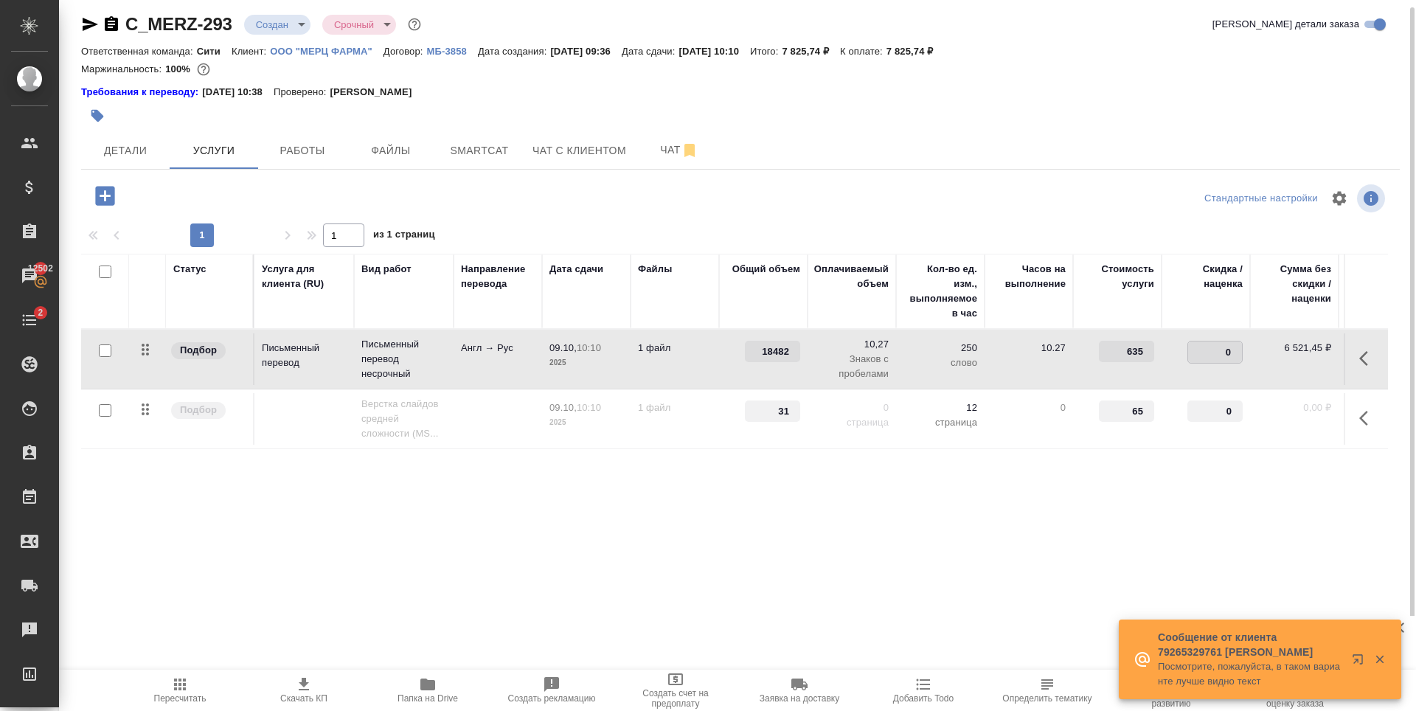
click at [1220, 349] on input "0" at bounding box center [1215, 351] width 54 height 21
type input "-30"
click at [1130, 519] on div "Статус Услуга для клиента (RU) Вид работ Направление перевода Дата сдачи Файлы …" at bounding box center [734, 412] width 1306 height 317
click at [271, 192] on span "Сохранить и пересчитать" at bounding box center [209, 194] width 128 height 17
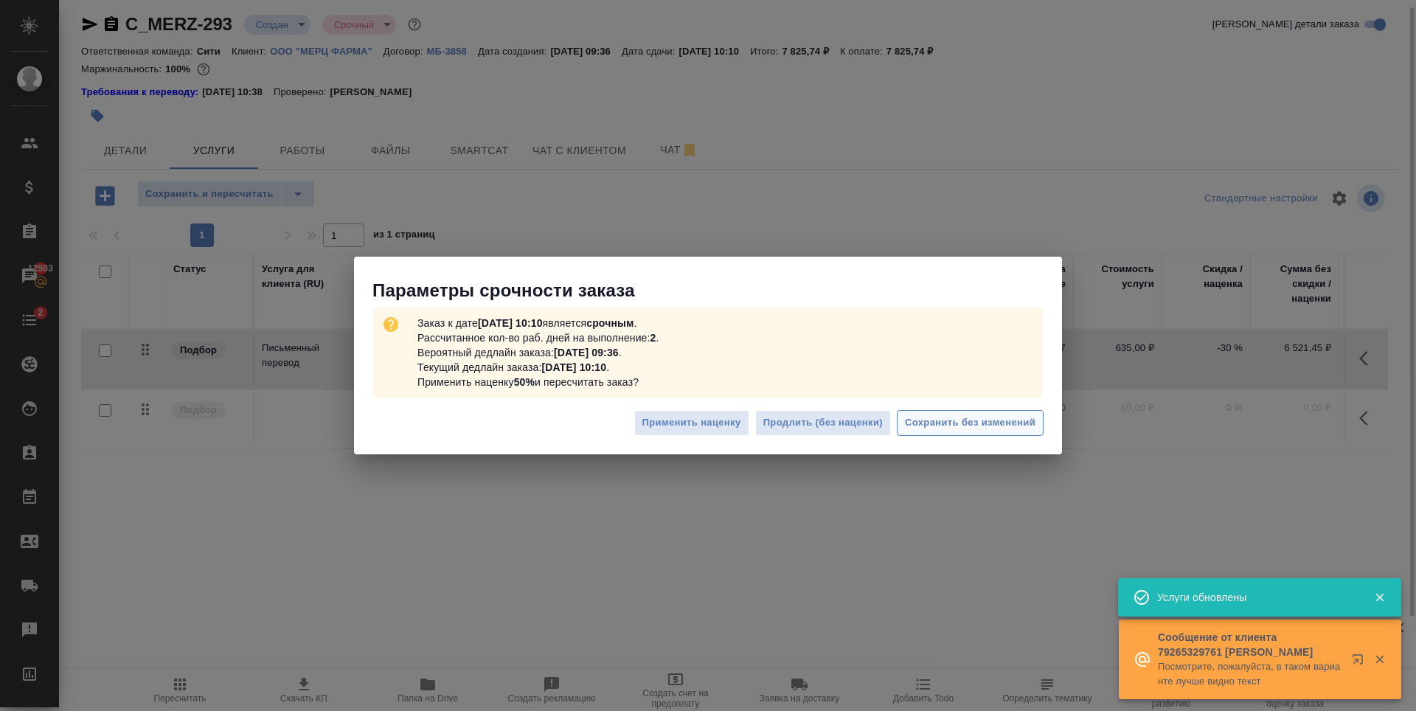
click at [983, 416] on span "Сохранить без изменений" at bounding box center [970, 422] width 131 height 17
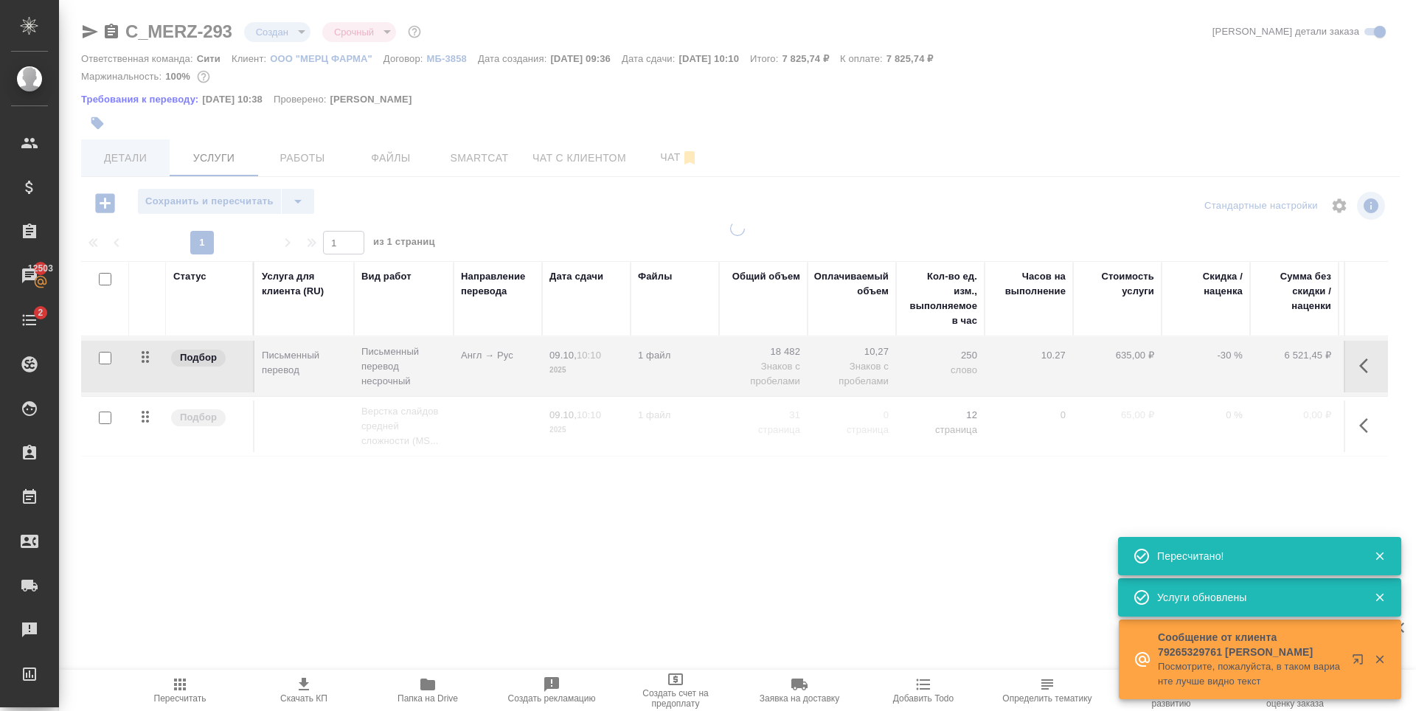
drag, startPoint x: 154, startPoint y: 156, endPoint x: 147, endPoint y: 153, distance: 7.9
click at [147, 153] on div at bounding box center [737, 308] width 1357 height 616
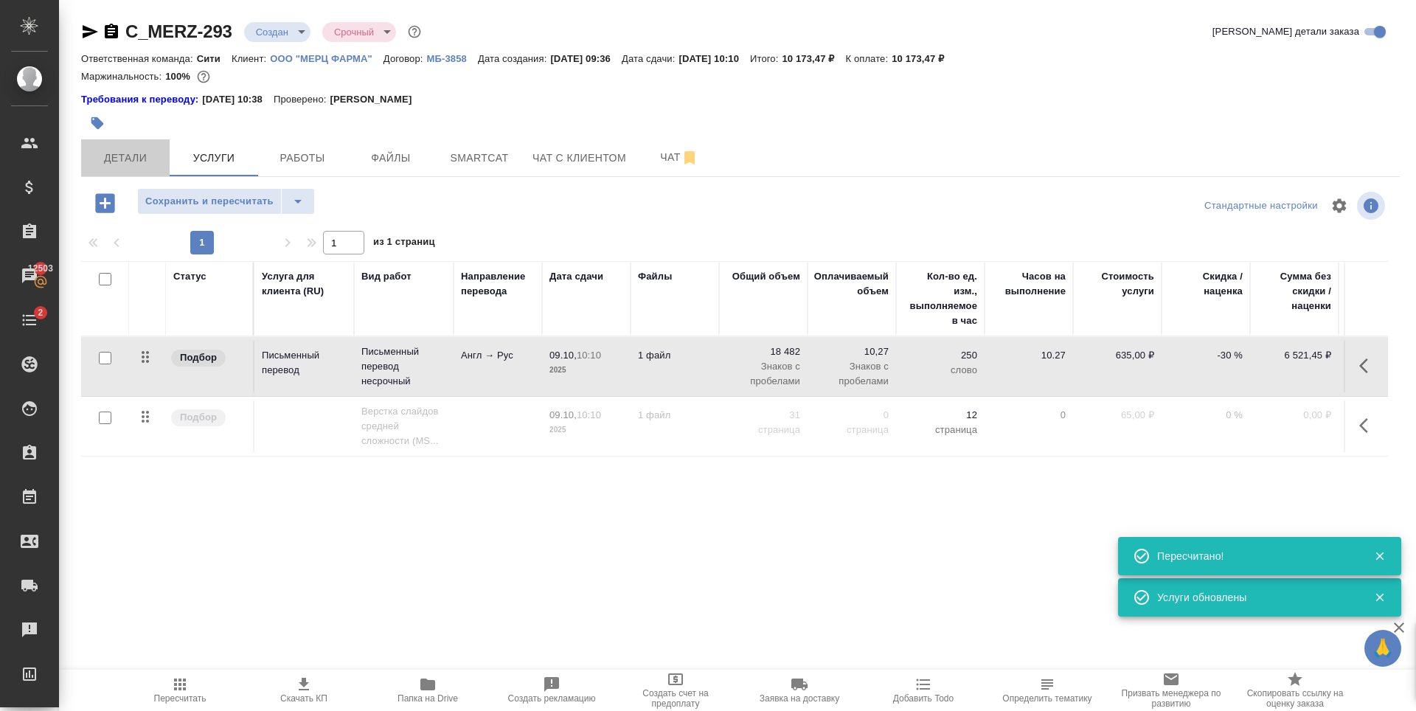
click at [147, 153] on span "Детали" at bounding box center [125, 158] width 71 height 18
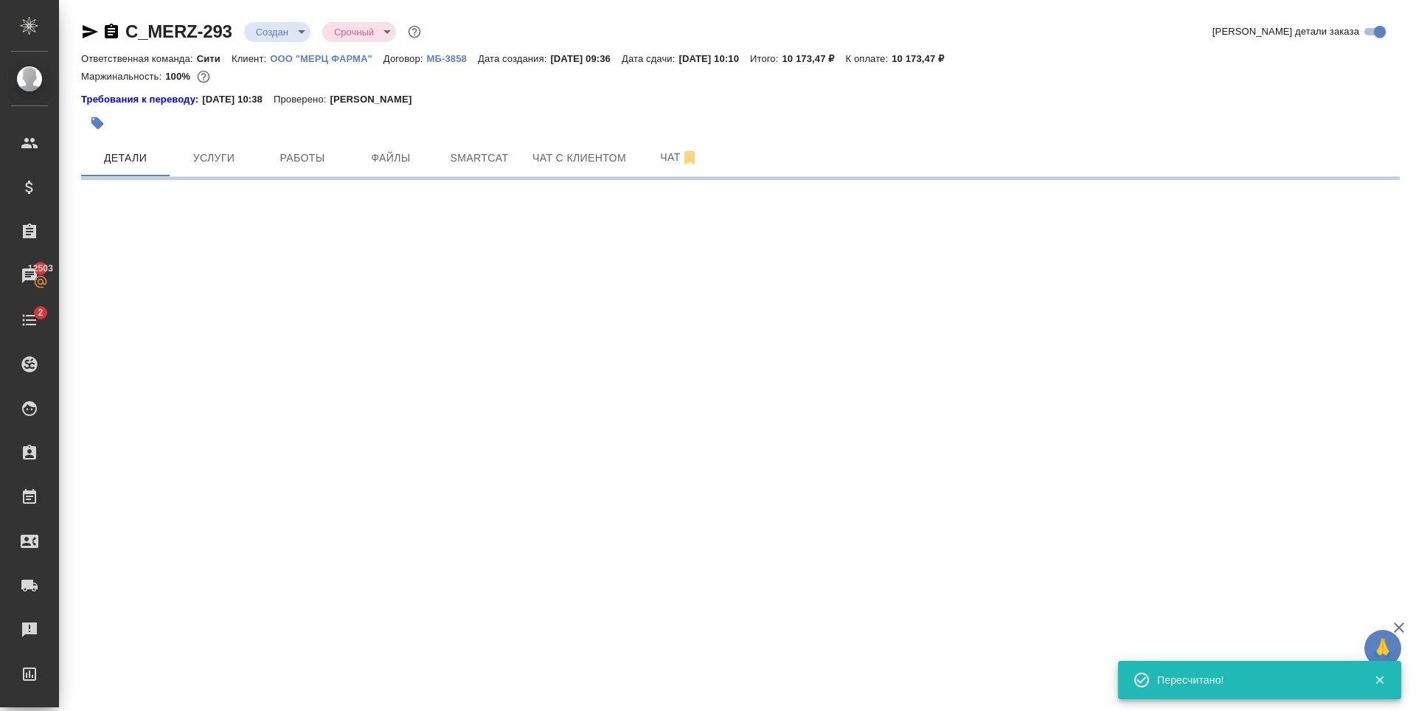
select select "RU"
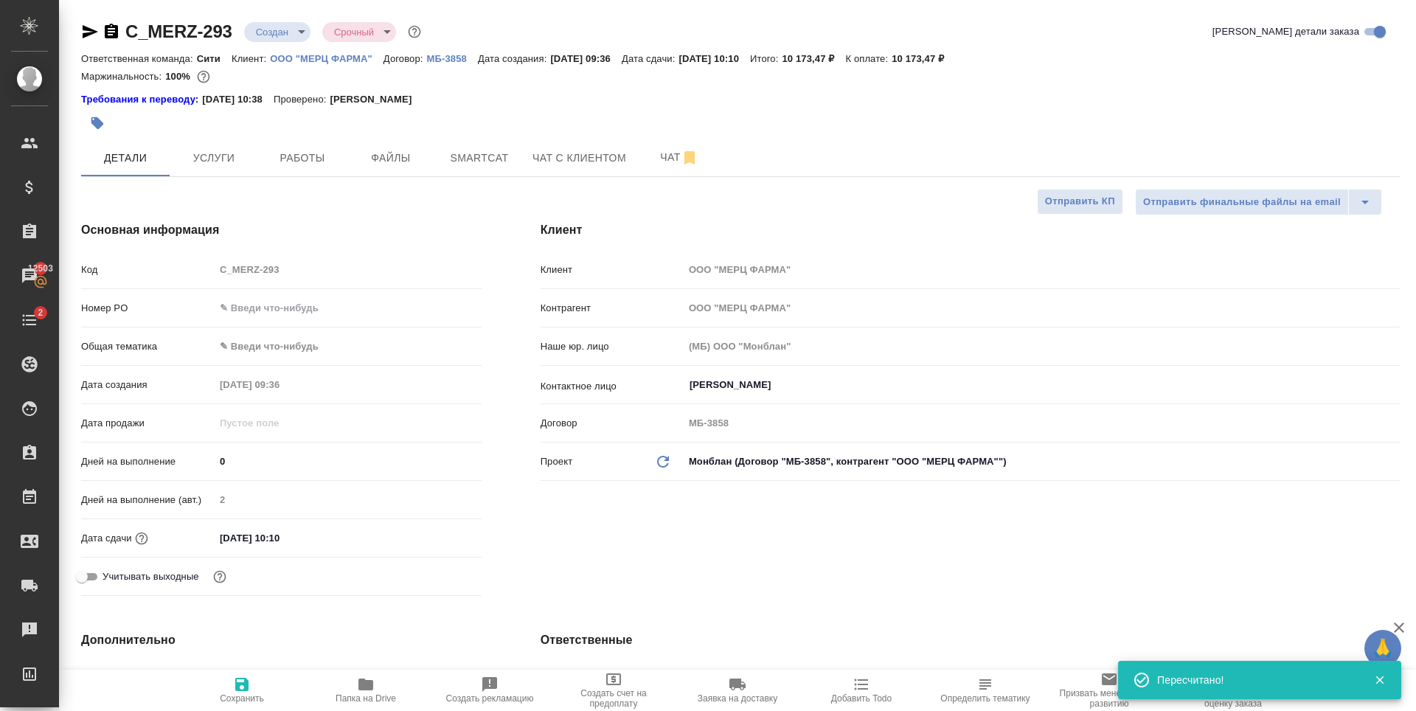
type textarea "x"
click at [302, 537] on input "09.10.2025 10:10" at bounding box center [279, 537] width 129 height 21
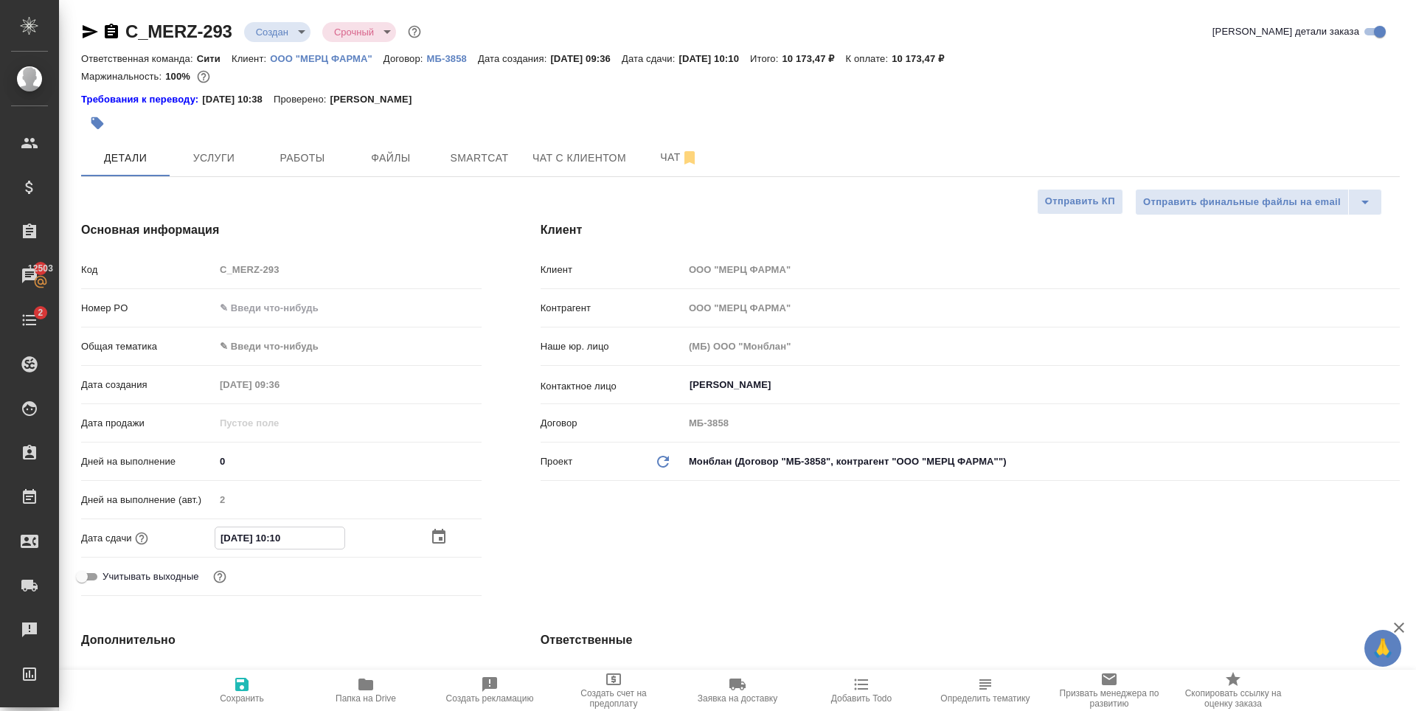
click at [437, 533] on icon "button" at bounding box center [438, 536] width 13 height 15
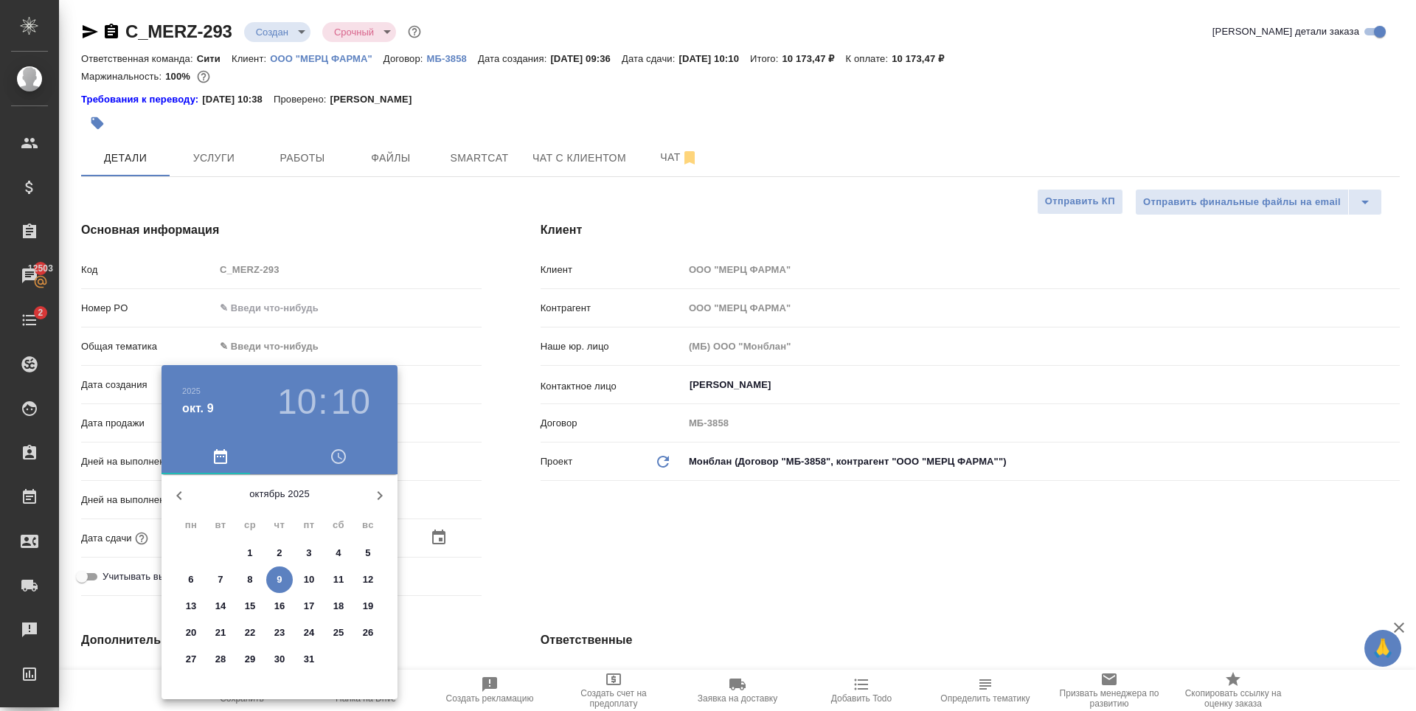
click at [218, 605] on p "14" at bounding box center [220, 606] width 11 height 15
type input "14.10.2025 10:10"
type textarea "x"
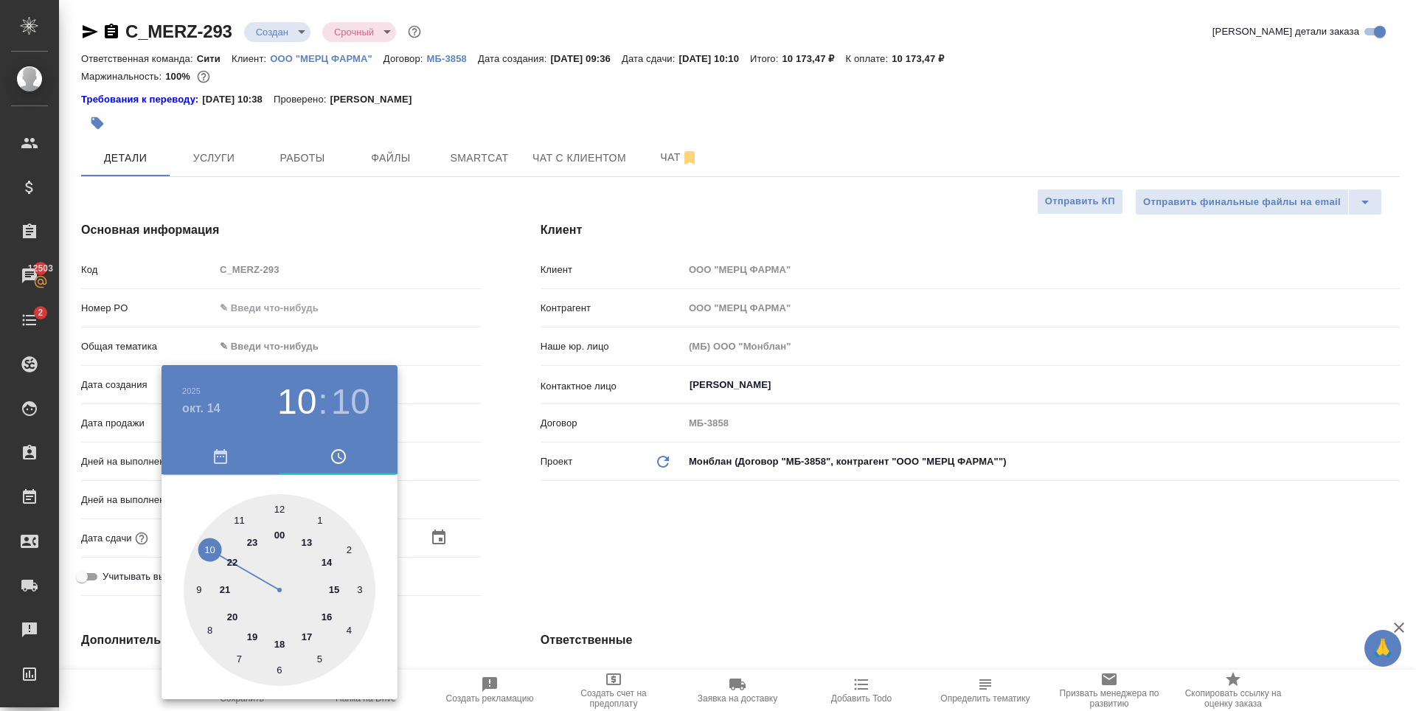
click at [211, 548] on div at bounding box center [280, 590] width 192 height 192
type textarea "x"
click at [283, 506] on div at bounding box center [280, 590] width 192 height 192
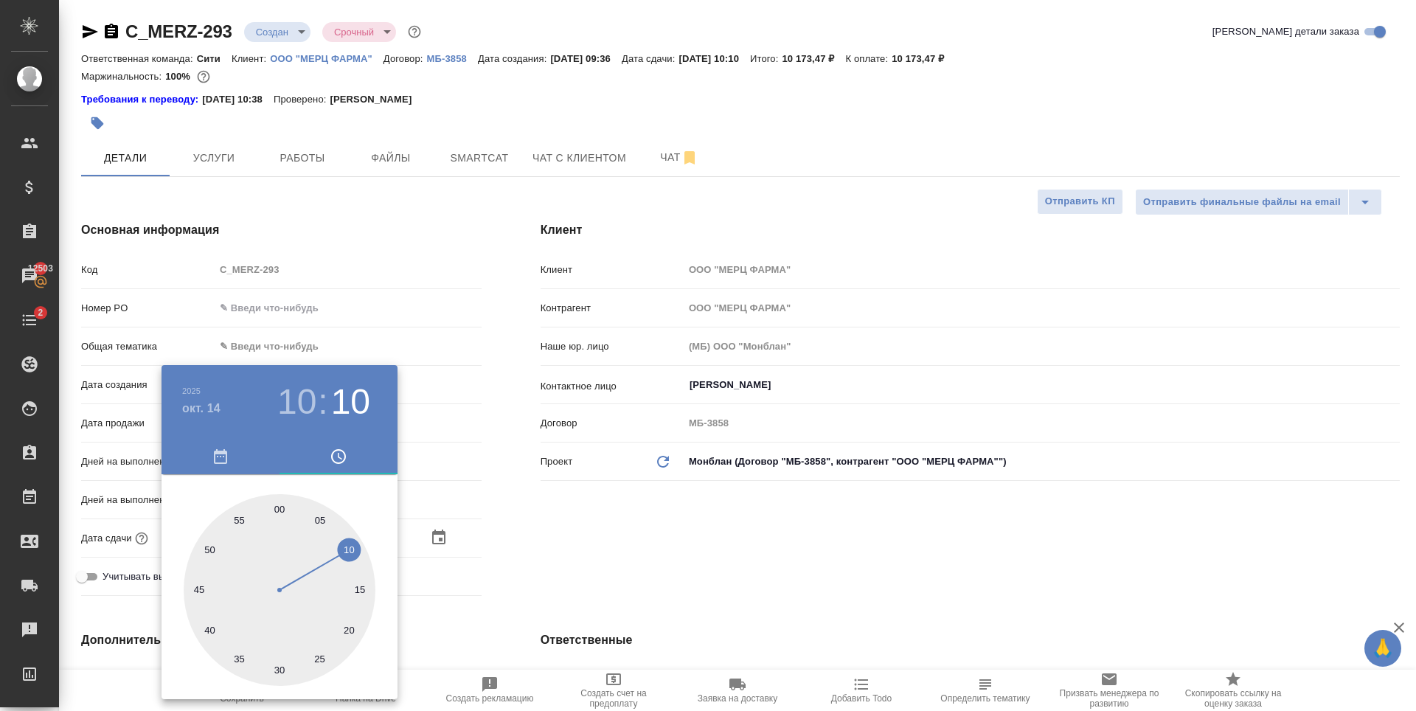
type input "14.10.2025 10:00"
type textarea "x"
click at [707, 560] on div at bounding box center [708, 355] width 1416 height 711
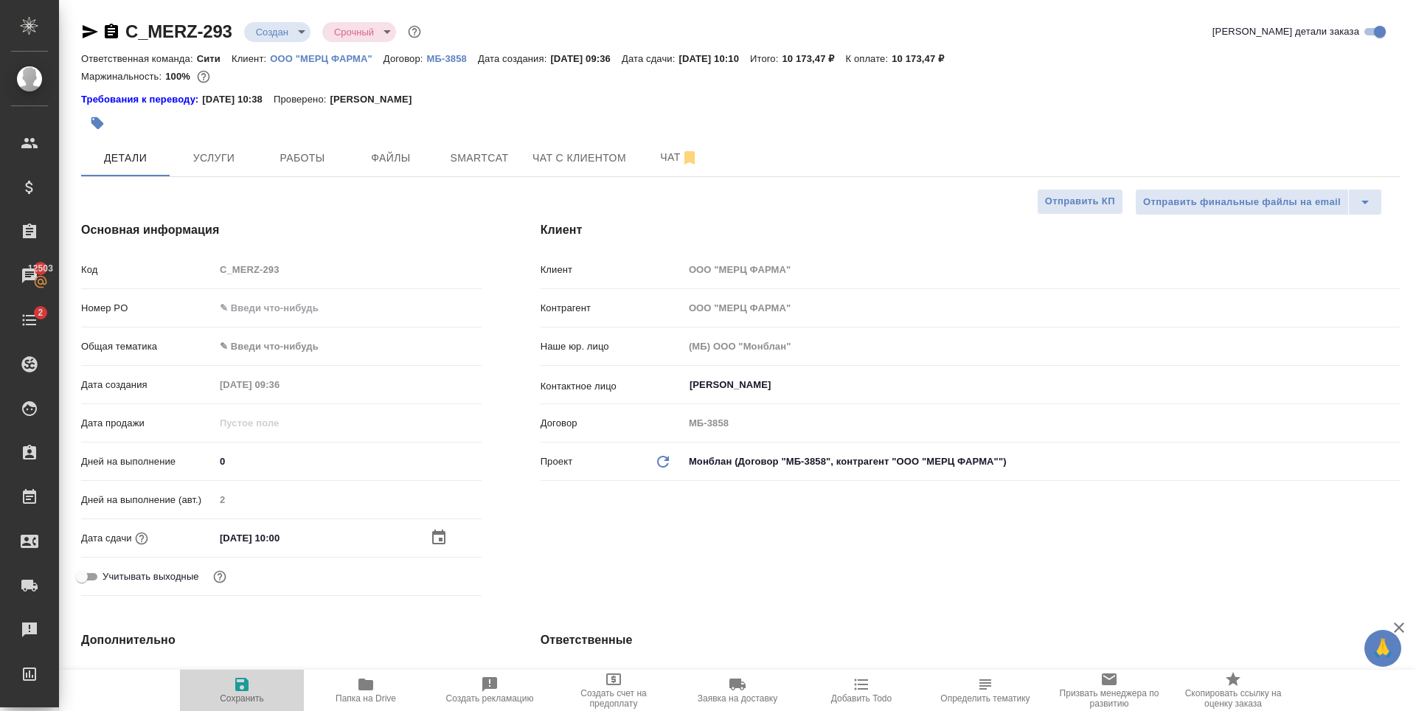
click at [229, 689] on span "Сохранить" at bounding box center [242, 689] width 106 height 28
type textarea "x"
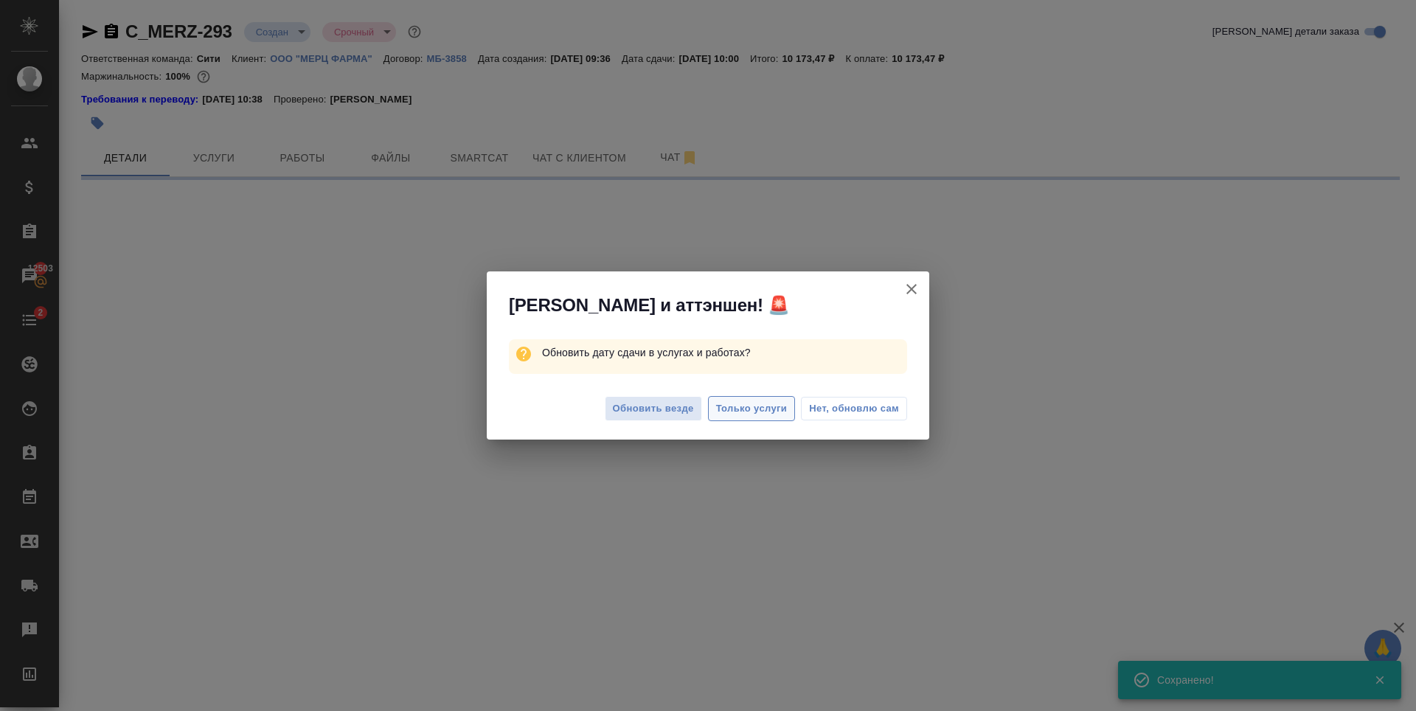
select select "RU"
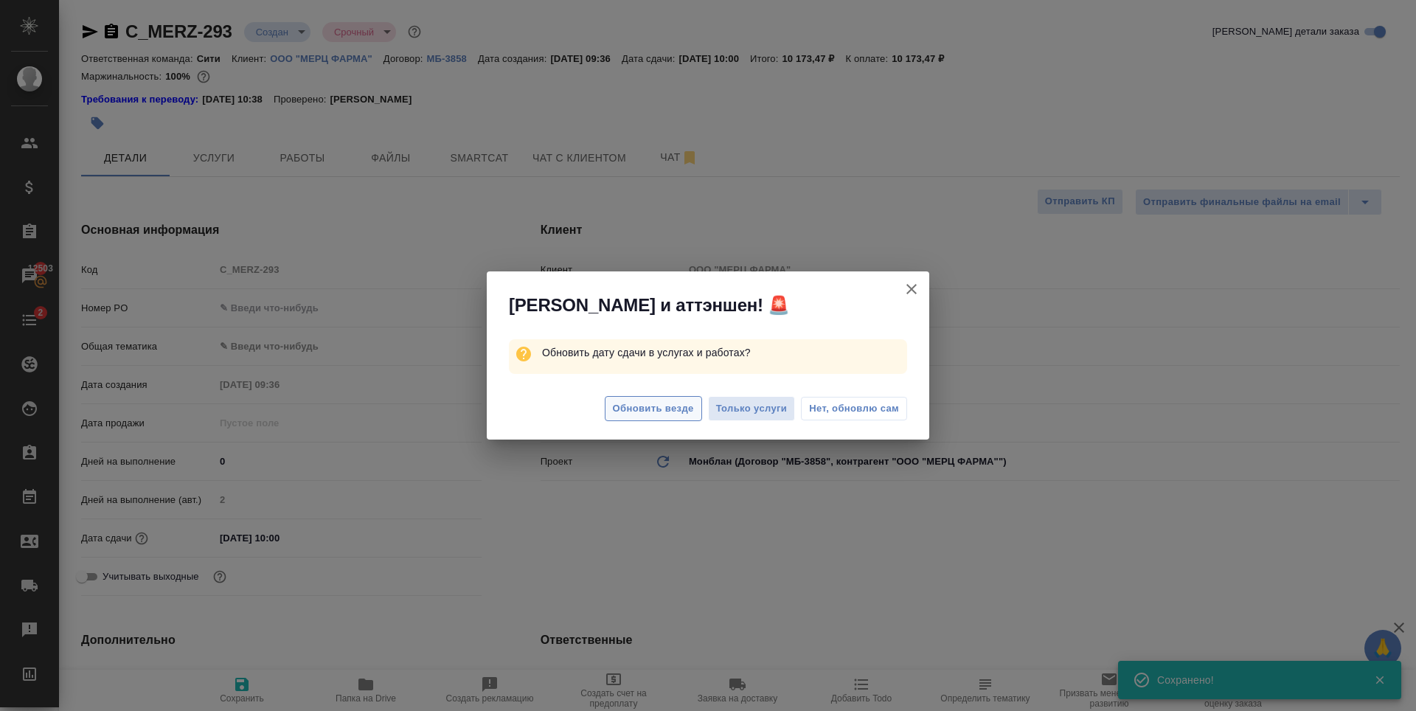
type textarea "x"
click at [641, 411] on span "Обновить везде" at bounding box center [653, 408] width 81 height 17
type textarea "x"
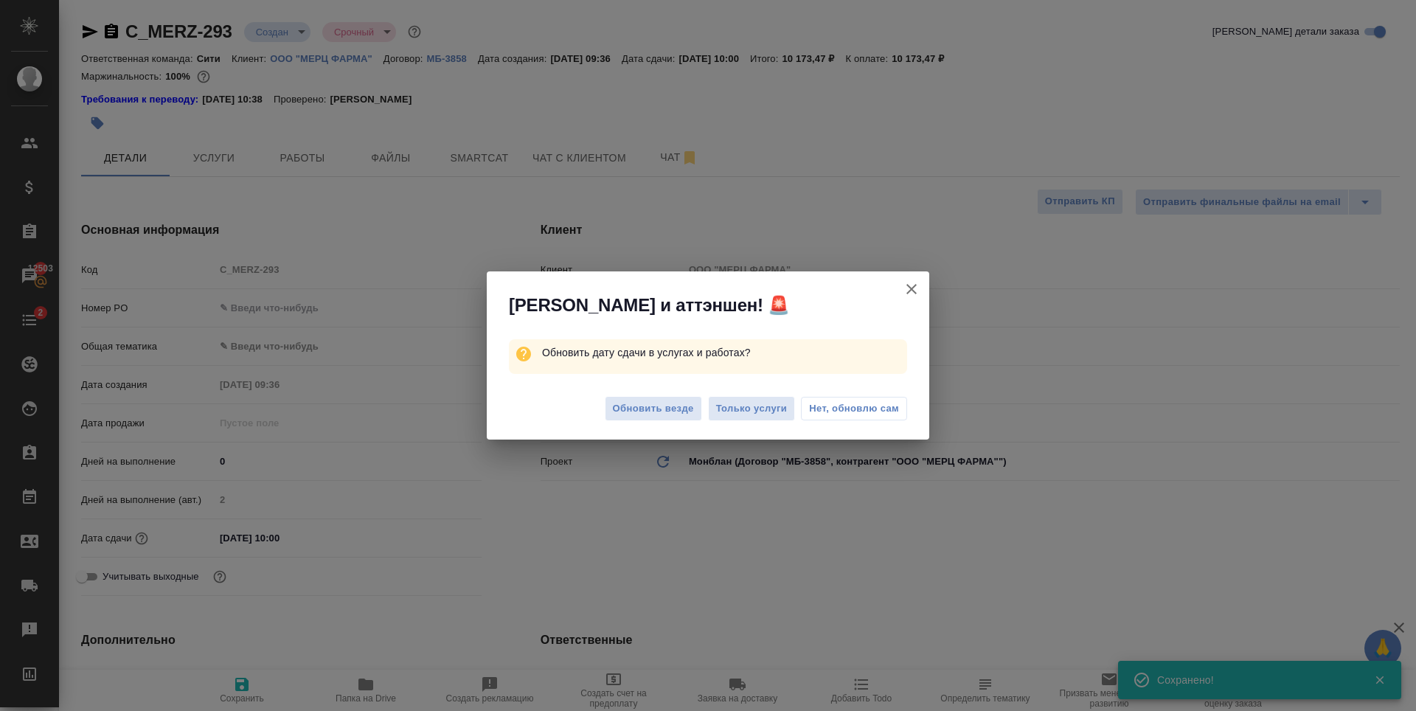
type textarea "x"
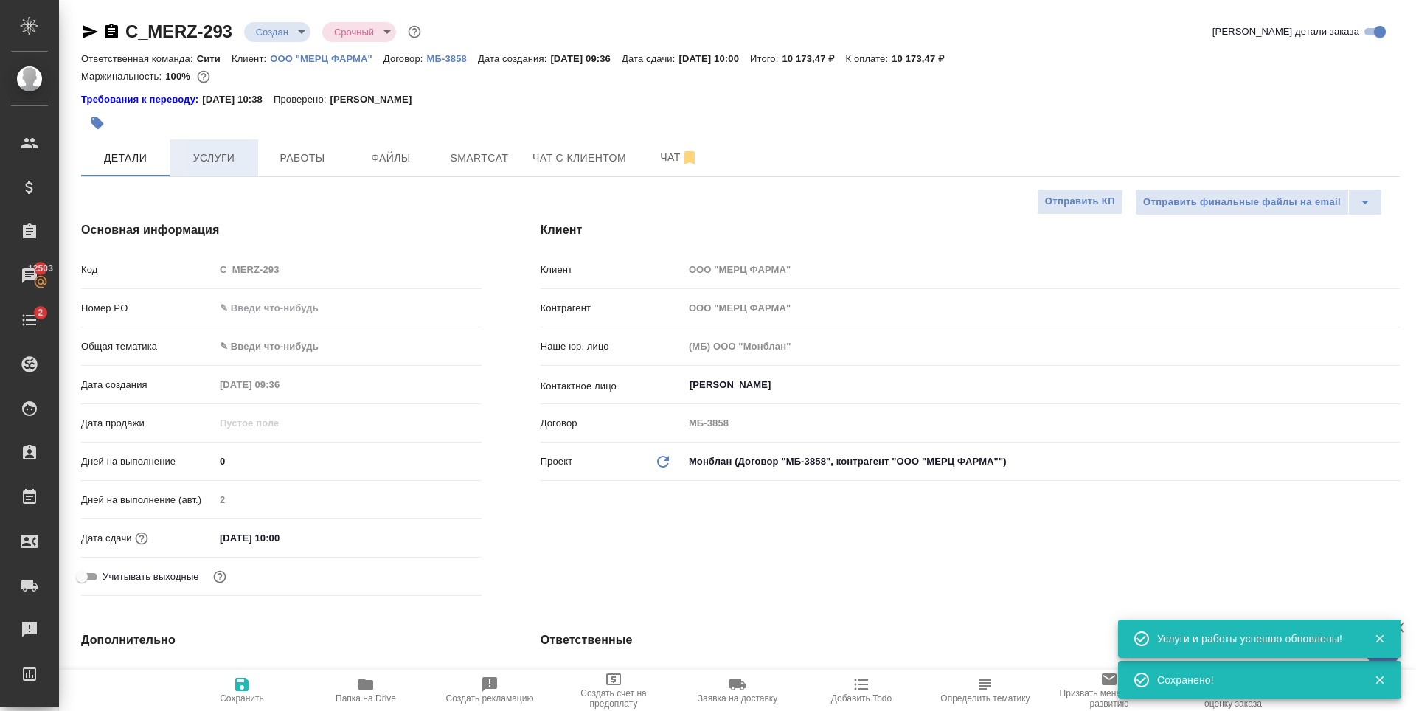
click at [204, 163] on span "Услуги" at bounding box center [213, 158] width 71 height 18
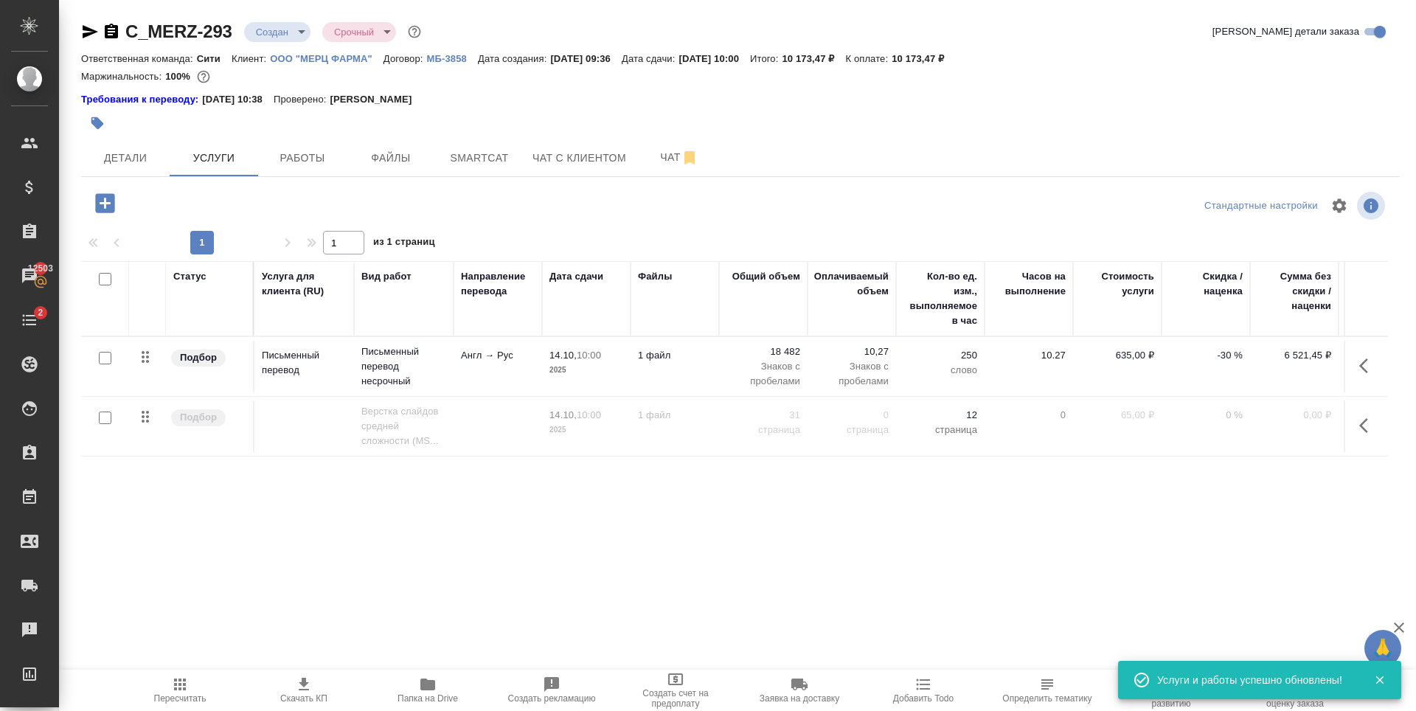
click at [109, 420] on input "checkbox" at bounding box center [105, 417] width 13 height 13
checkbox input "true"
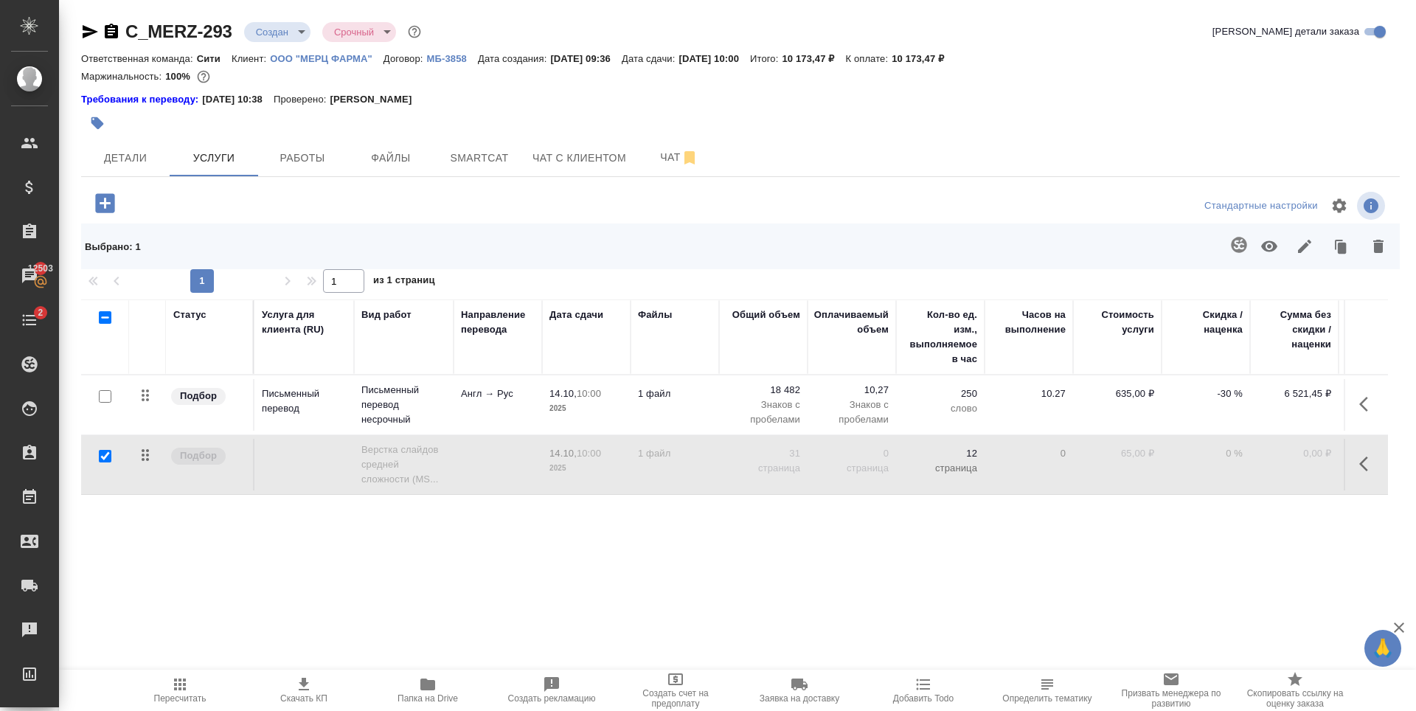
click at [1273, 240] on icon "button" at bounding box center [1269, 246] width 18 height 18
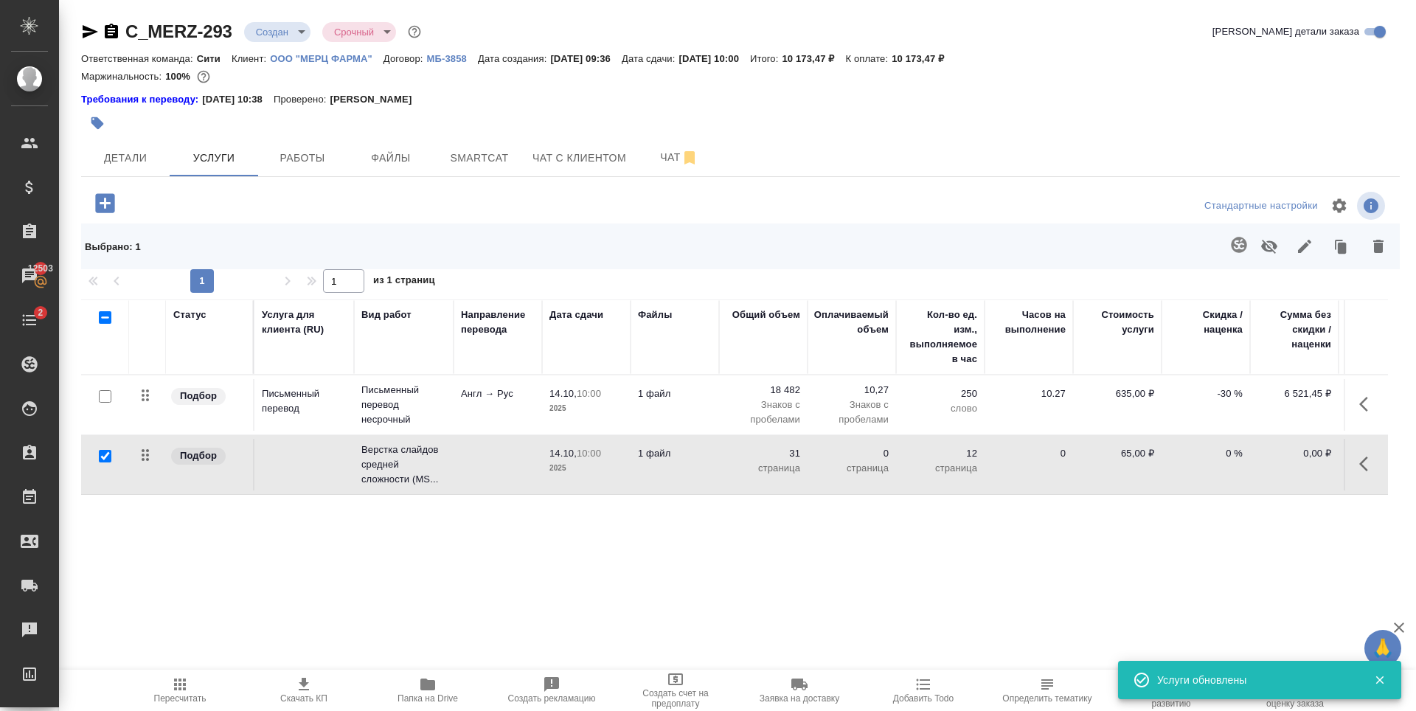
click at [252, 554] on div "Статус Услуга для клиента (RU) Вид работ Направление перевода Дата сдачи Файлы …" at bounding box center [734, 457] width 1306 height 317
click at [184, 684] on icon "button" at bounding box center [180, 684] width 12 height 12
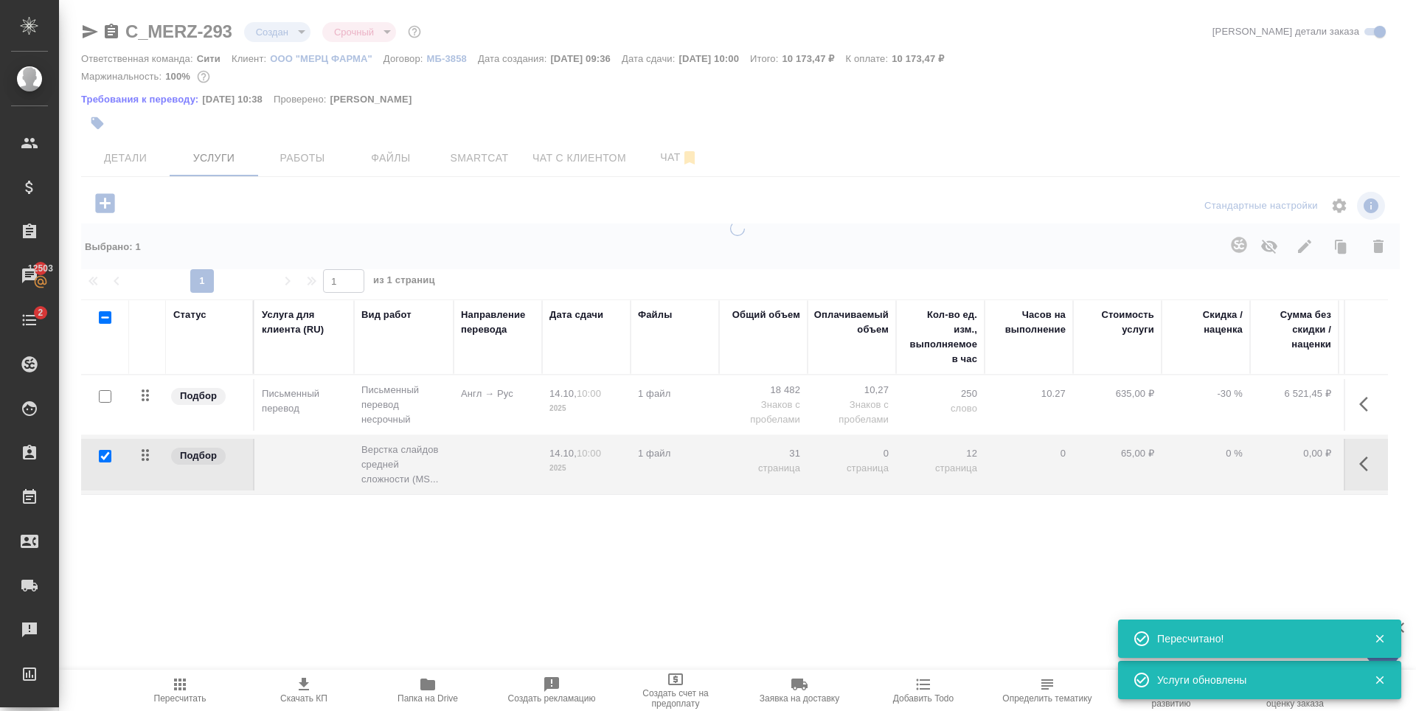
type input "normal"
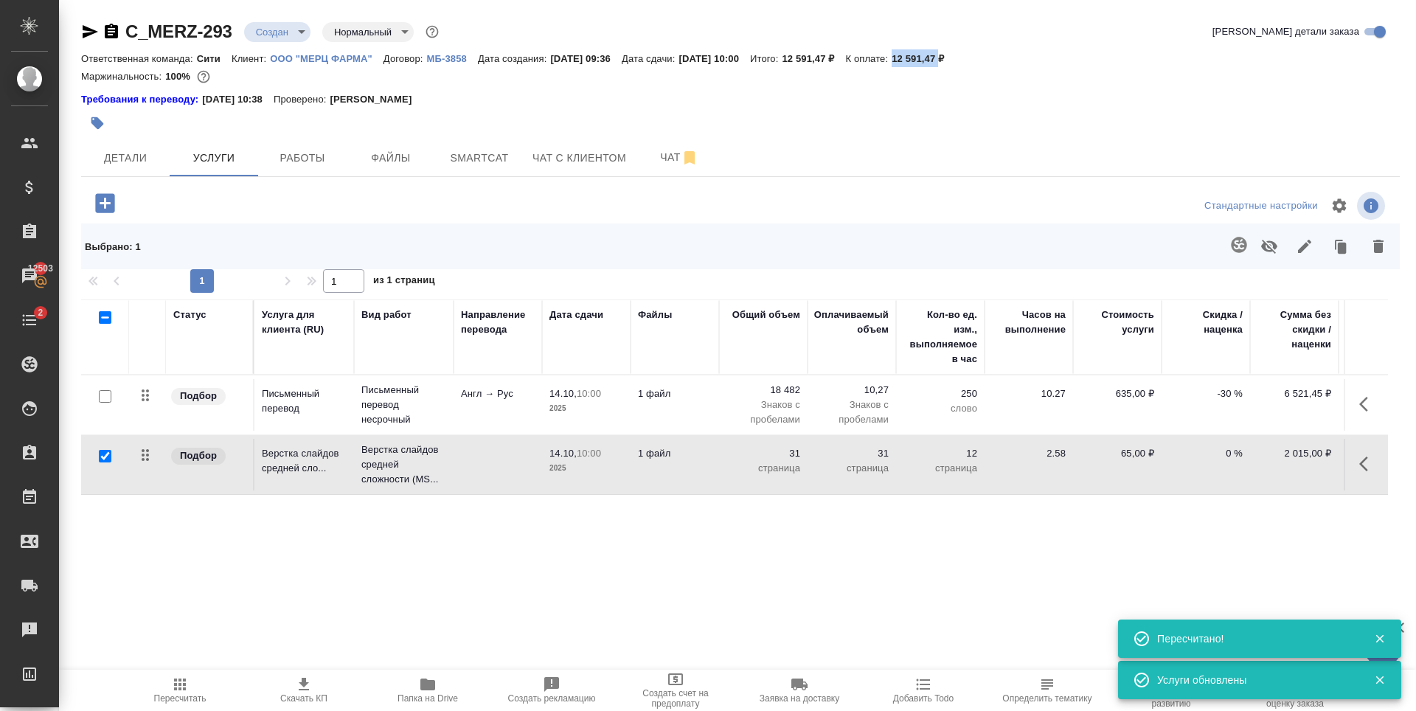
drag, startPoint x: 931, startPoint y: 58, endPoint x: 975, endPoint y: 61, distance: 44.4
click at [955, 61] on p "12 591,47 ₽" at bounding box center [922, 58] width 63 height 11
copy p "12 591,47"
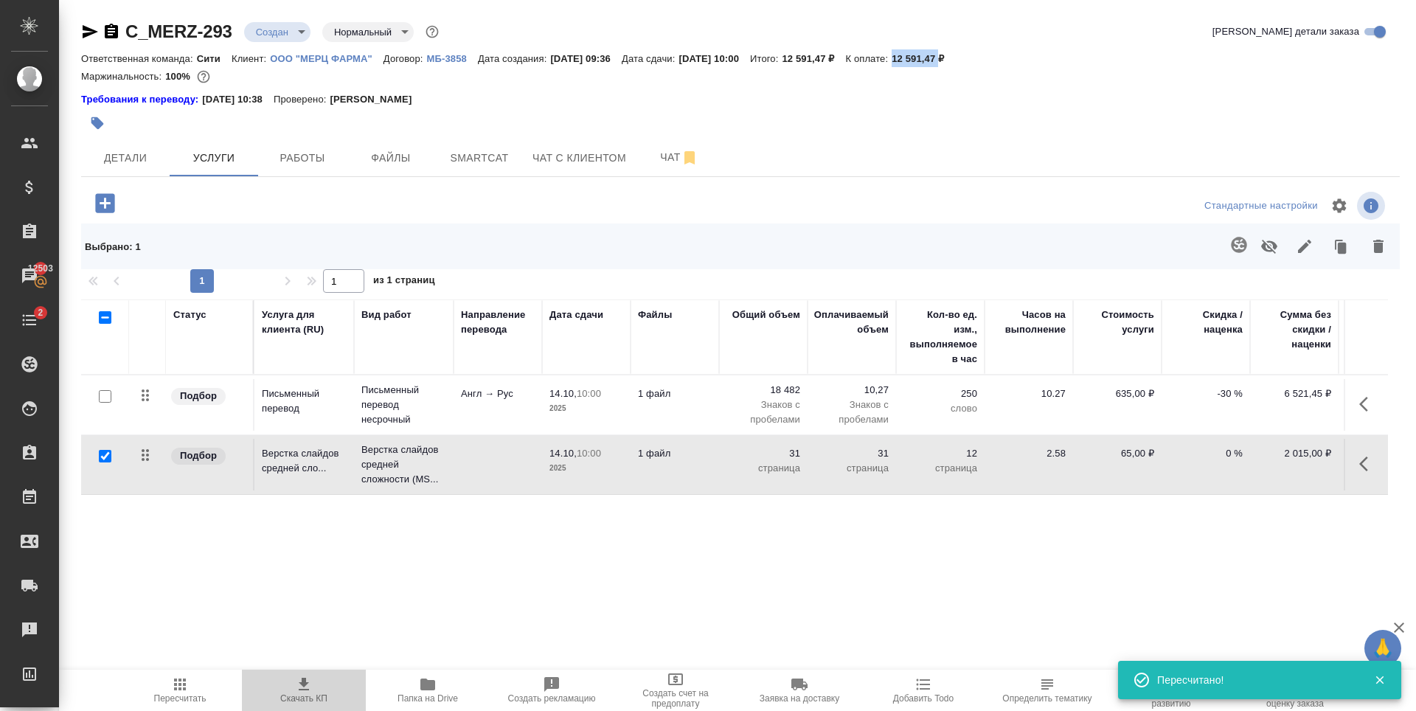
click at [296, 689] on icon "button" at bounding box center [304, 684] width 18 height 18
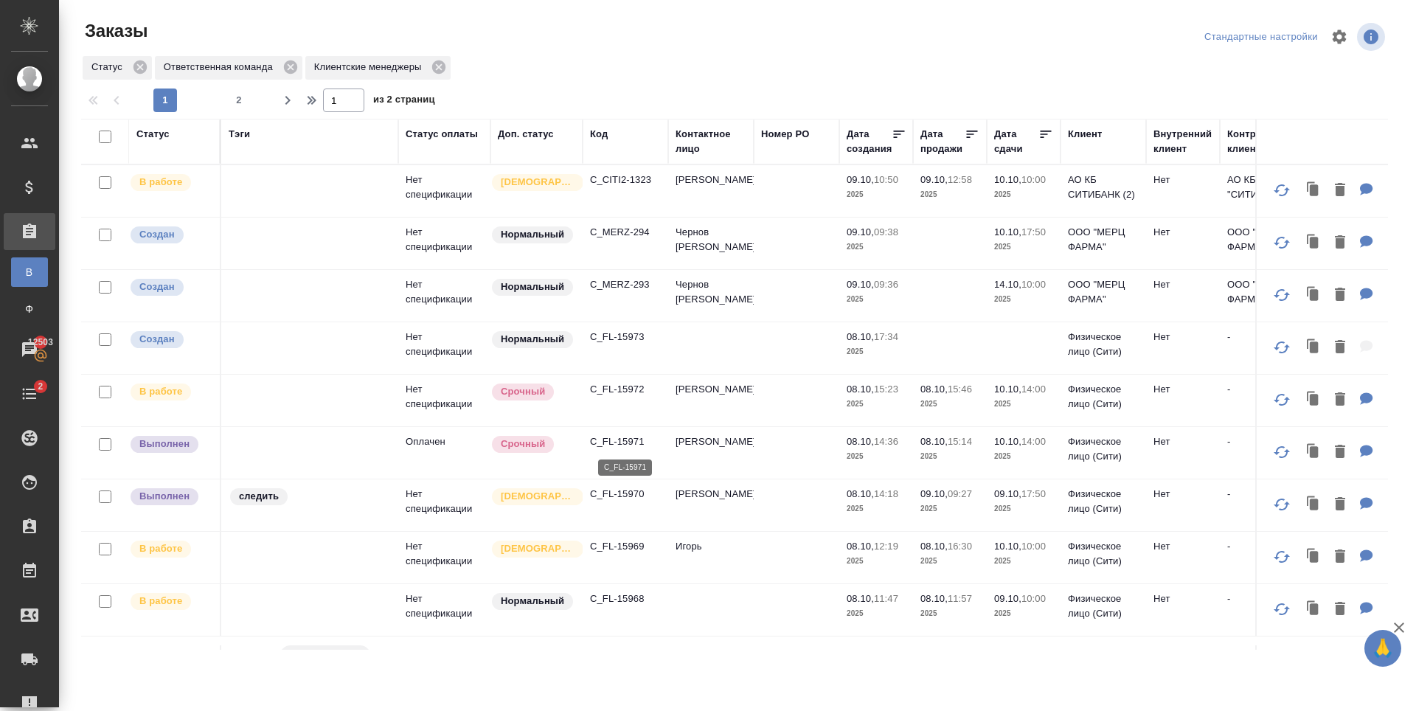
click at [647, 439] on p "C_FL-15971" at bounding box center [625, 441] width 71 height 15
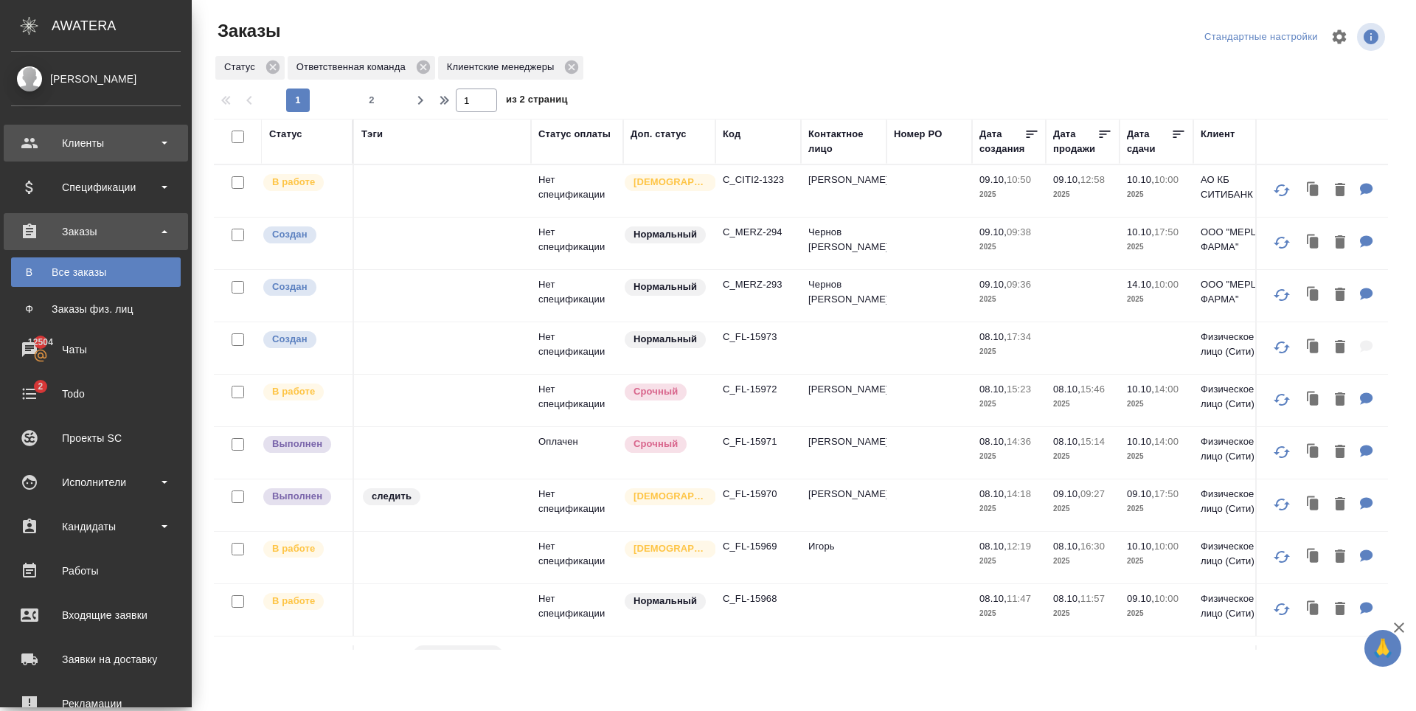
click at [88, 146] on div "Клиенты" at bounding box center [96, 143] width 170 height 22
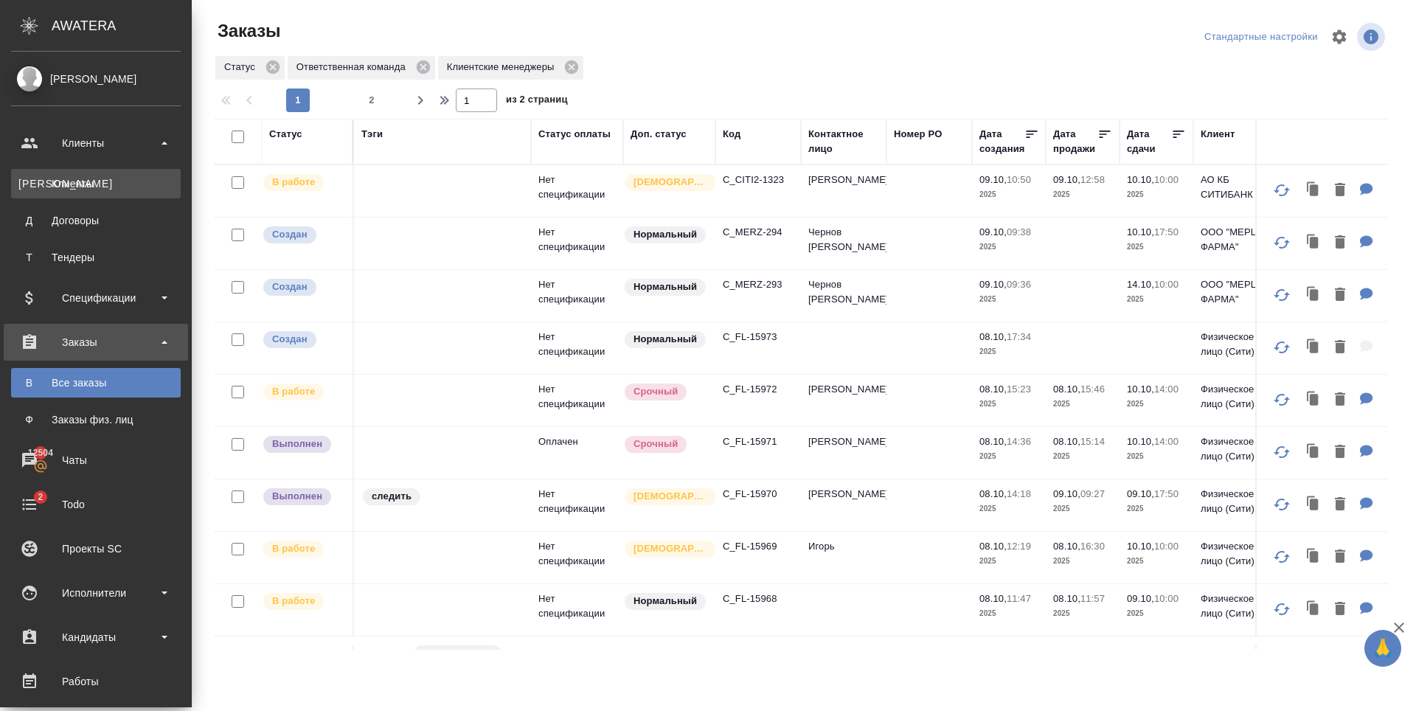
click at [103, 176] on div "Клиенты" at bounding box center [95, 183] width 155 height 15
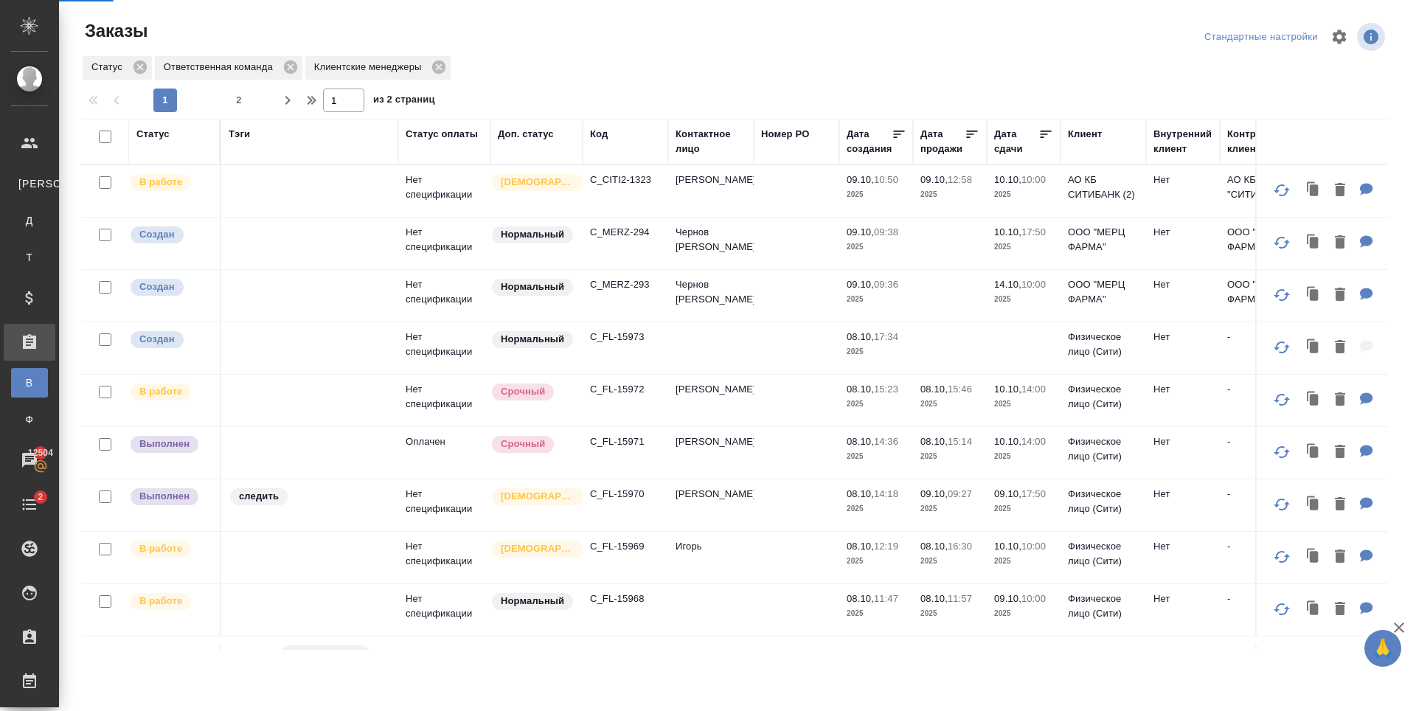
select select "RU"
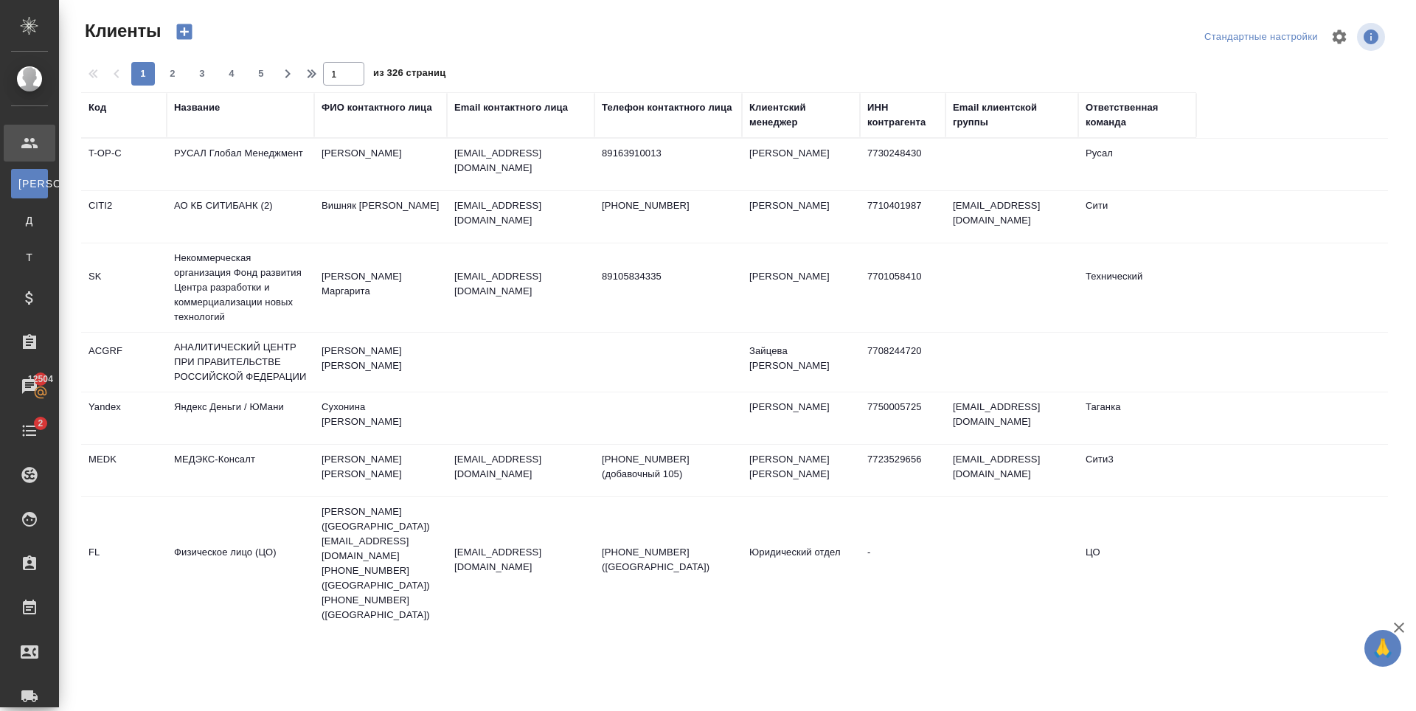
click at [467, 114] on div "Email контактного лица" at bounding box center [511, 107] width 114 height 15
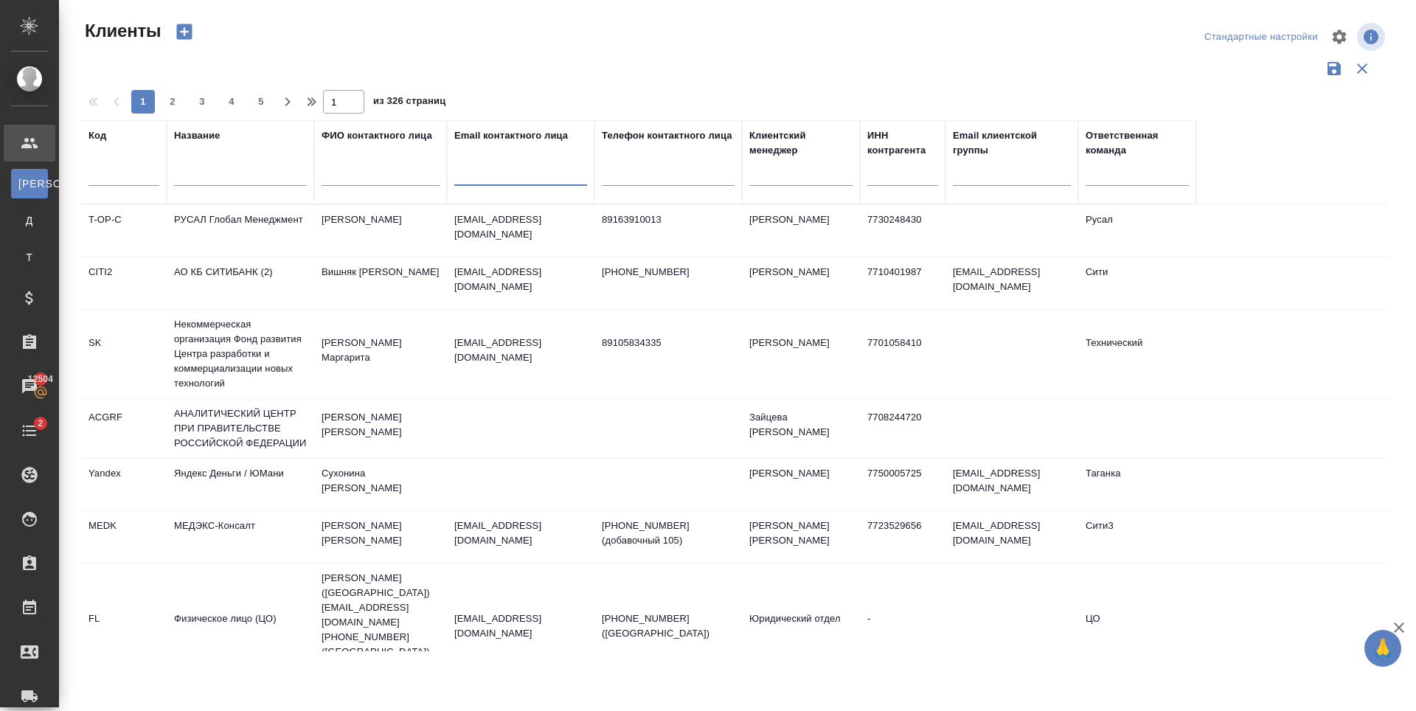
click at [484, 174] on input "text" at bounding box center [520, 176] width 133 height 18
paste input "dgladkova@kept.ru"
type input "dgladkova@kept.ru"
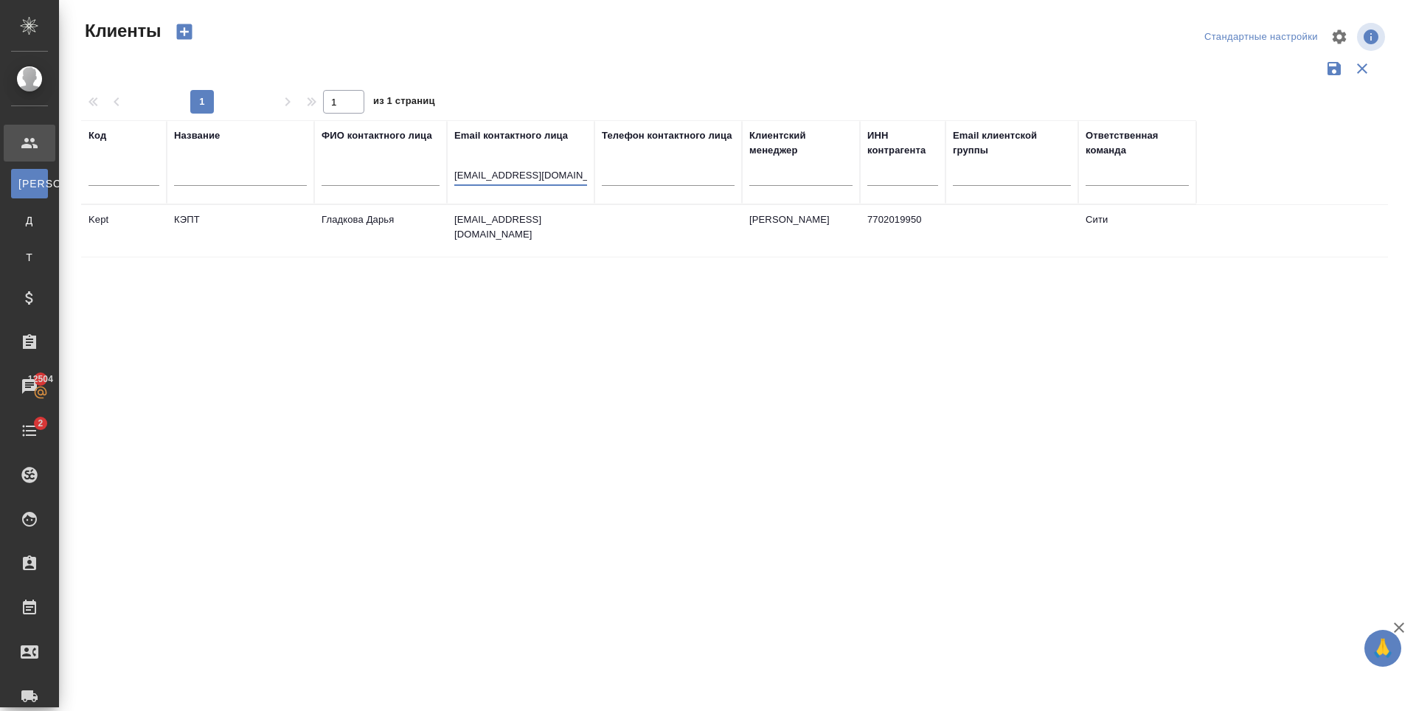
click at [481, 230] on td "dgladkova@kept.ru" at bounding box center [520, 231] width 147 height 52
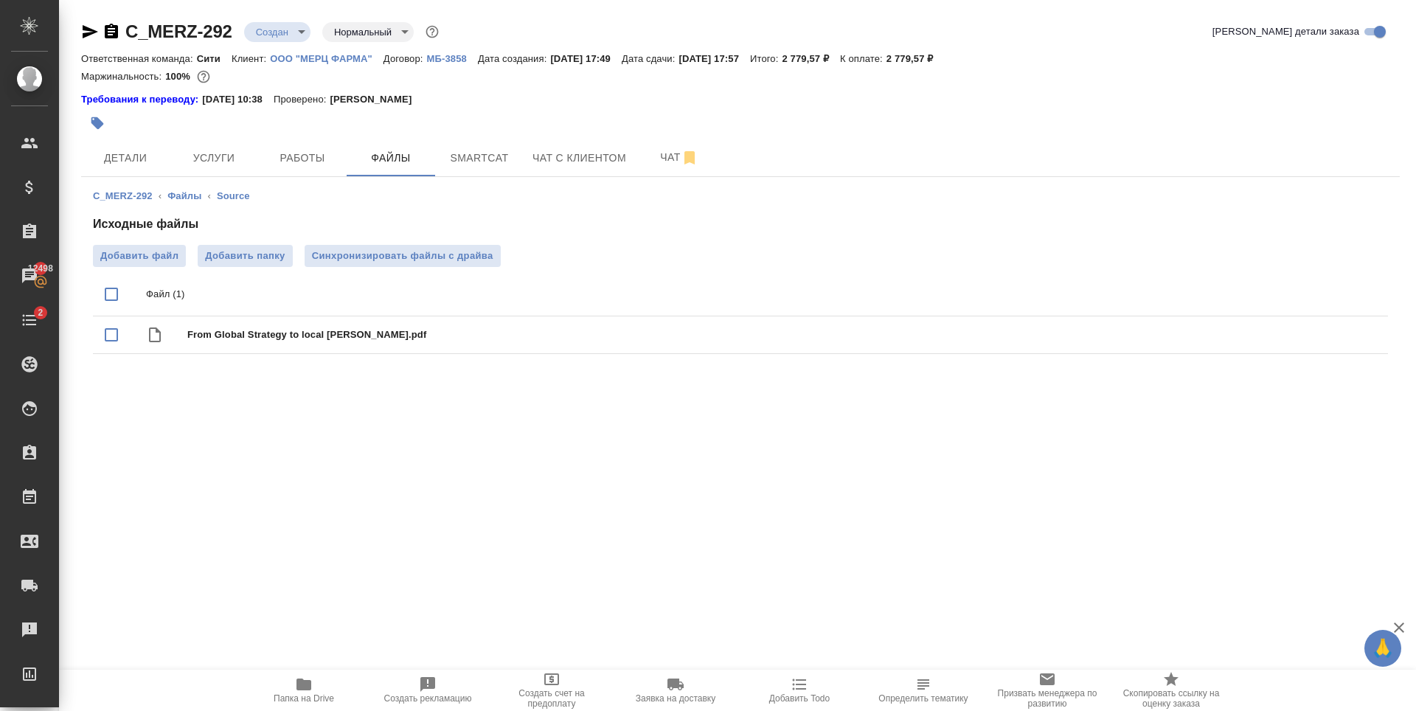
click at [278, 34] on body "🙏 .cls-1 fill:#fff; AWATERA [PERSON_NAME] Спецификации Заказы 12498 Чаты 2 Todo…" at bounding box center [708, 355] width 1416 height 711
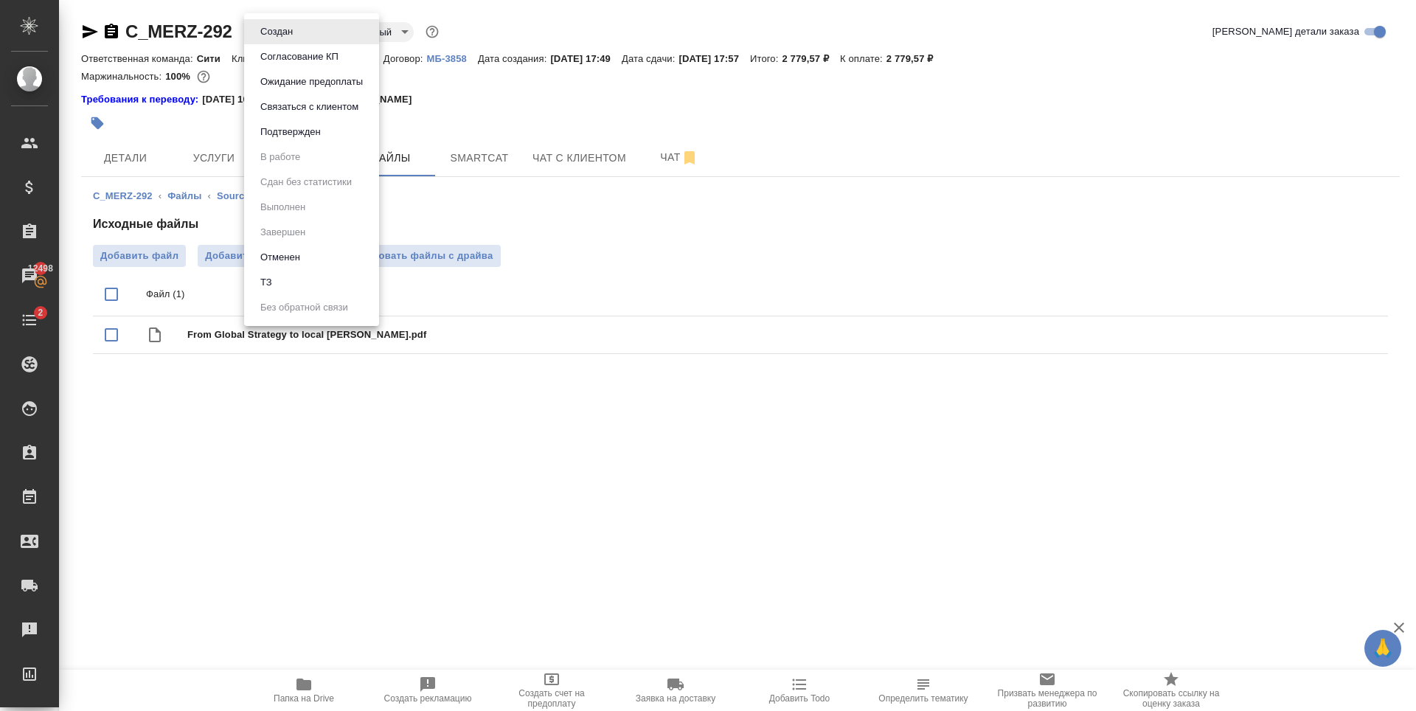
click at [321, 261] on li "Отменен" at bounding box center [311, 257] width 135 height 25
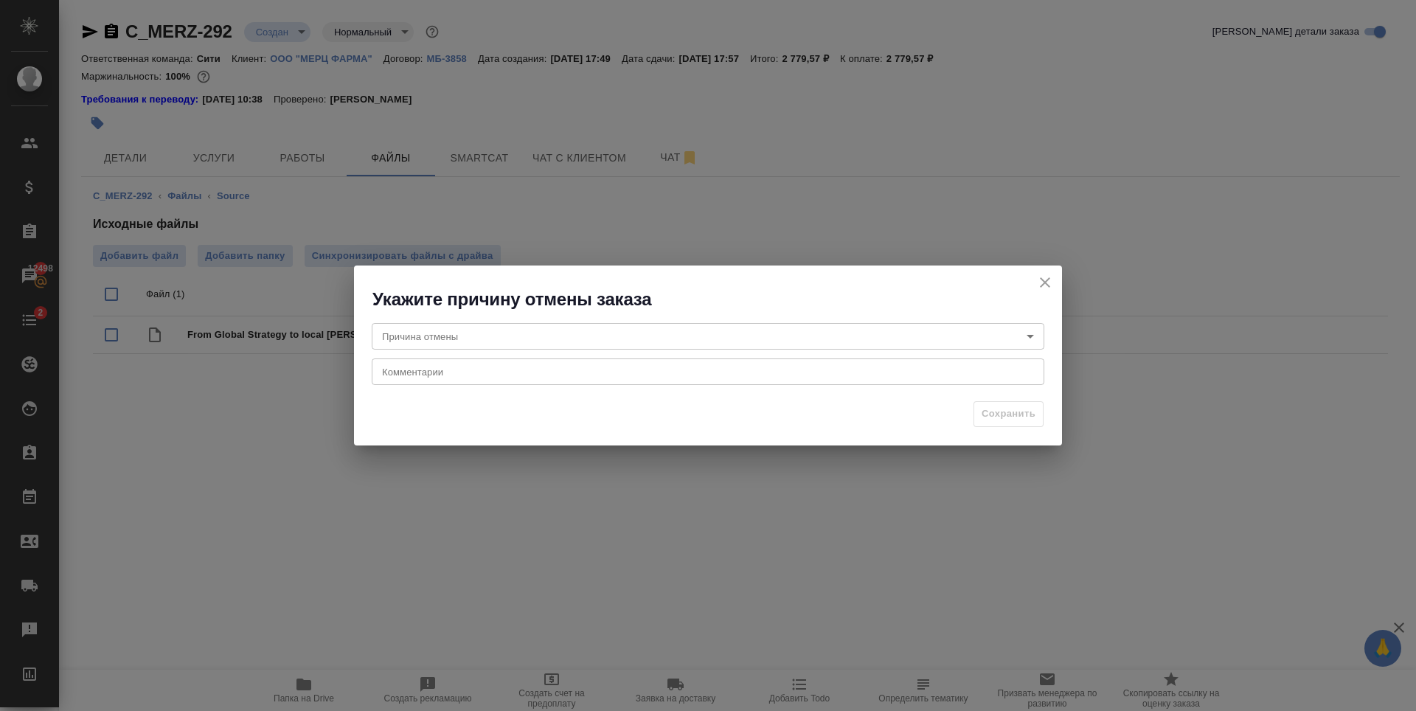
click at [776, 326] on body "🙏 .cls-1 fill:#fff; AWATERA [PERSON_NAME] Спецификации Заказы 12498 Чаты 2 Todo…" at bounding box center [708, 355] width 1416 height 711
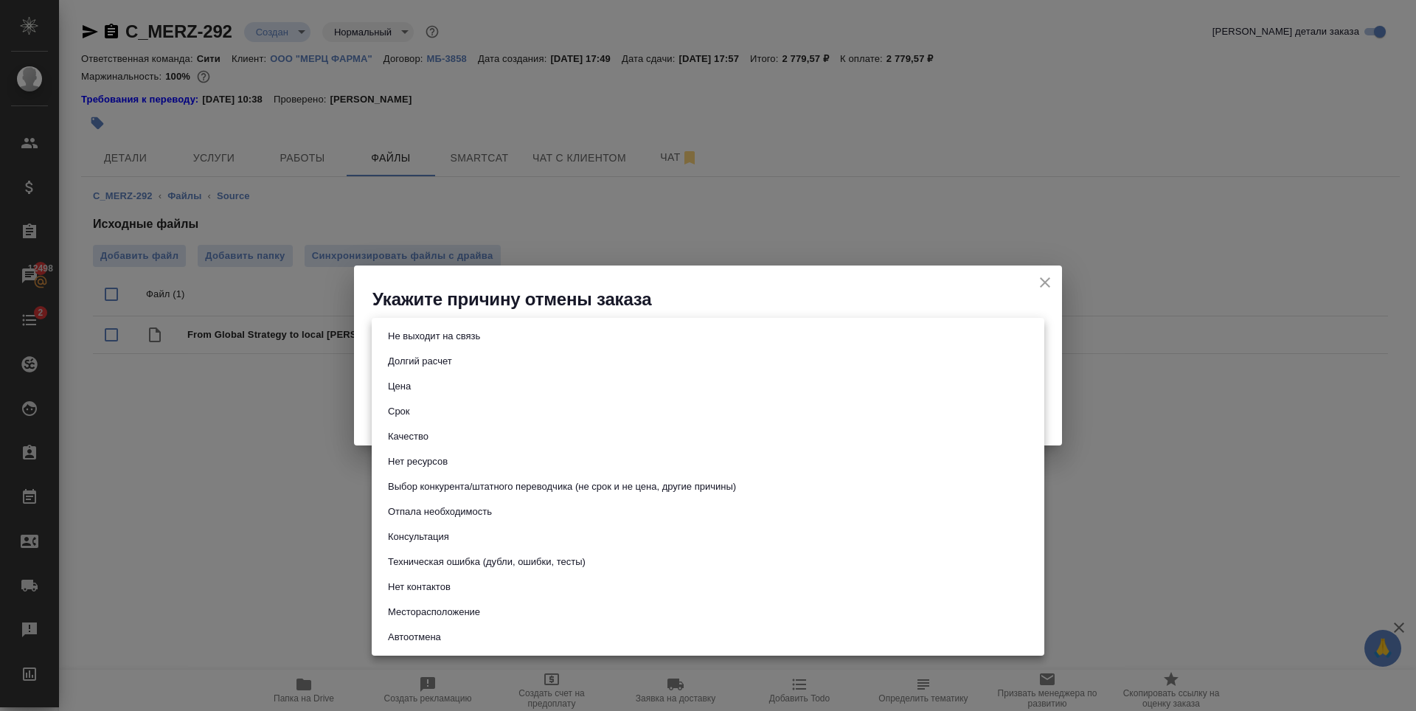
click at [470, 512] on button "Отпала необходимость" at bounding box center [439, 512] width 113 height 16
type input "noNeed"
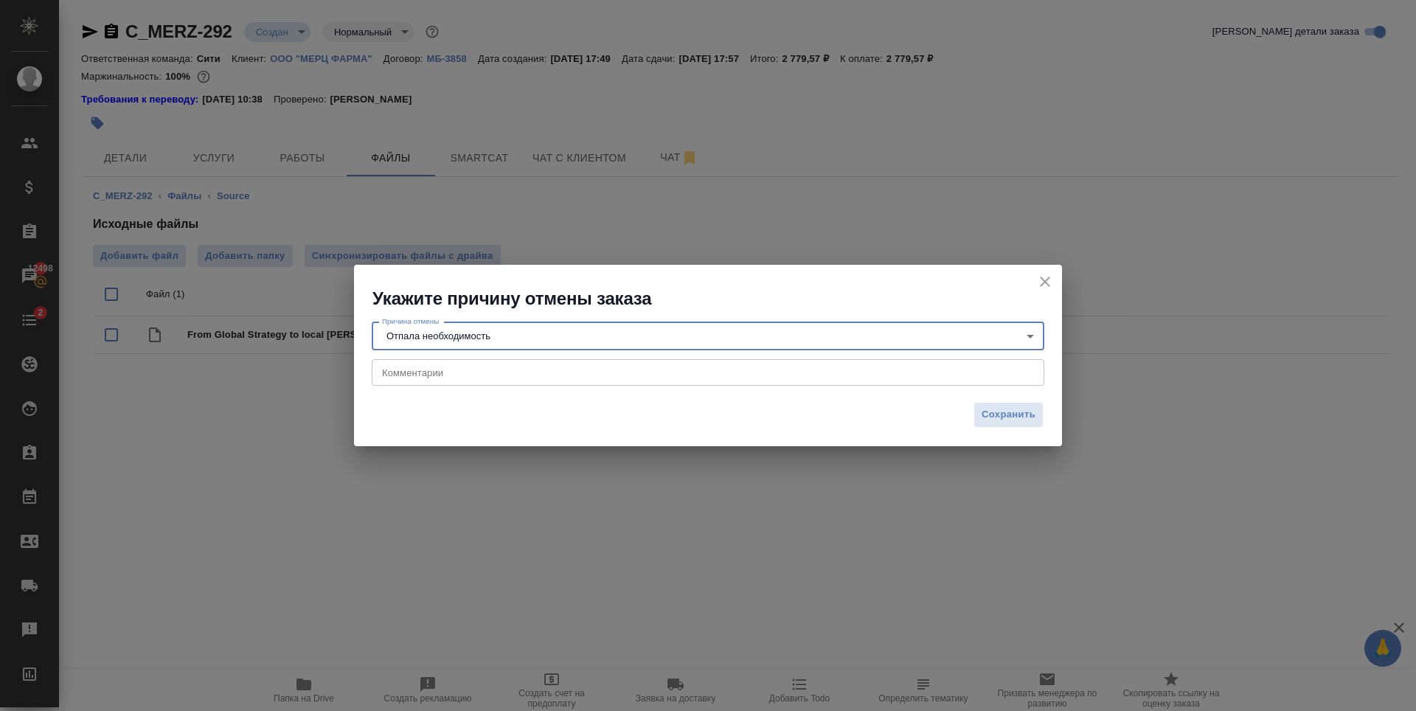
click at [1001, 337] on body "🙏 .cls-1 fill:#fff; AWATERA [PERSON_NAME] Спецификации Заказы 12498 Чаты 2 Todo…" at bounding box center [708, 355] width 1416 height 711
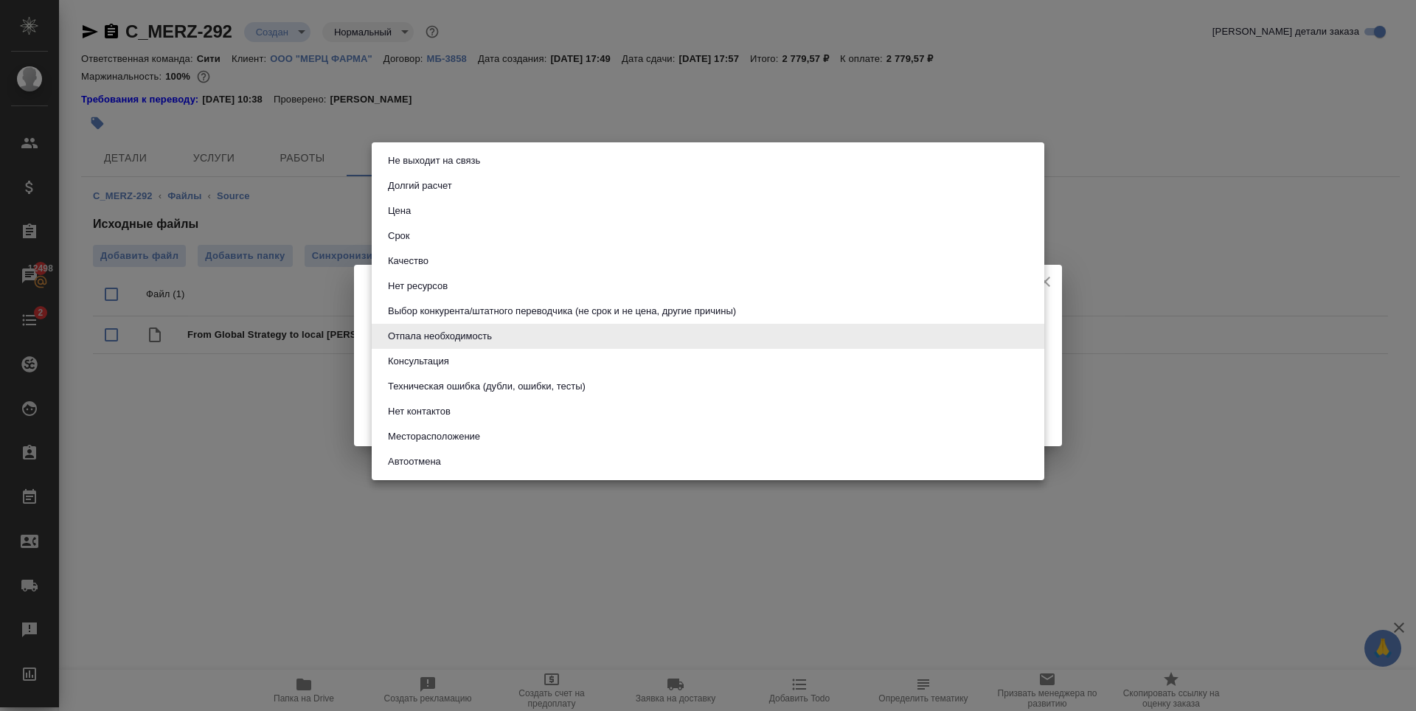
click at [360, 311] on div at bounding box center [708, 355] width 1416 height 711
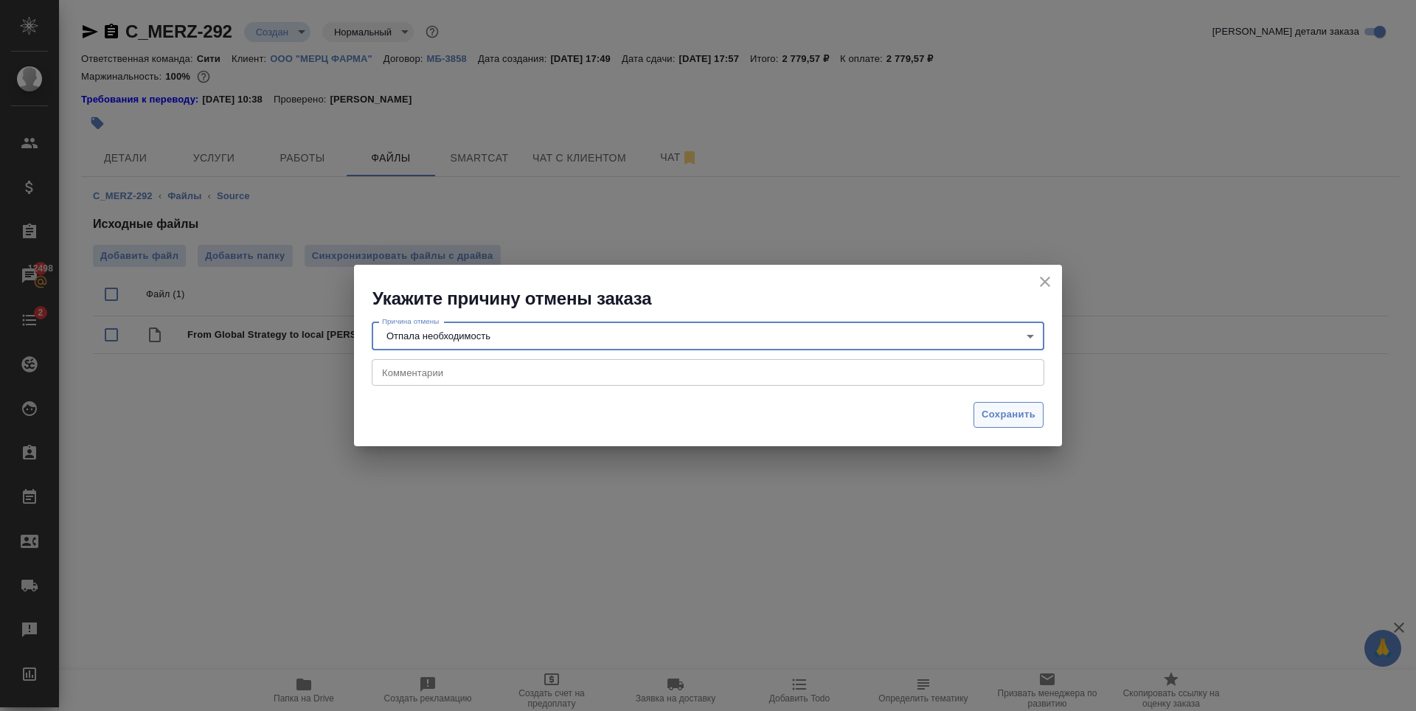
click at [1029, 422] on span "Сохранить" at bounding box center [1008, 414] width 54 height 17
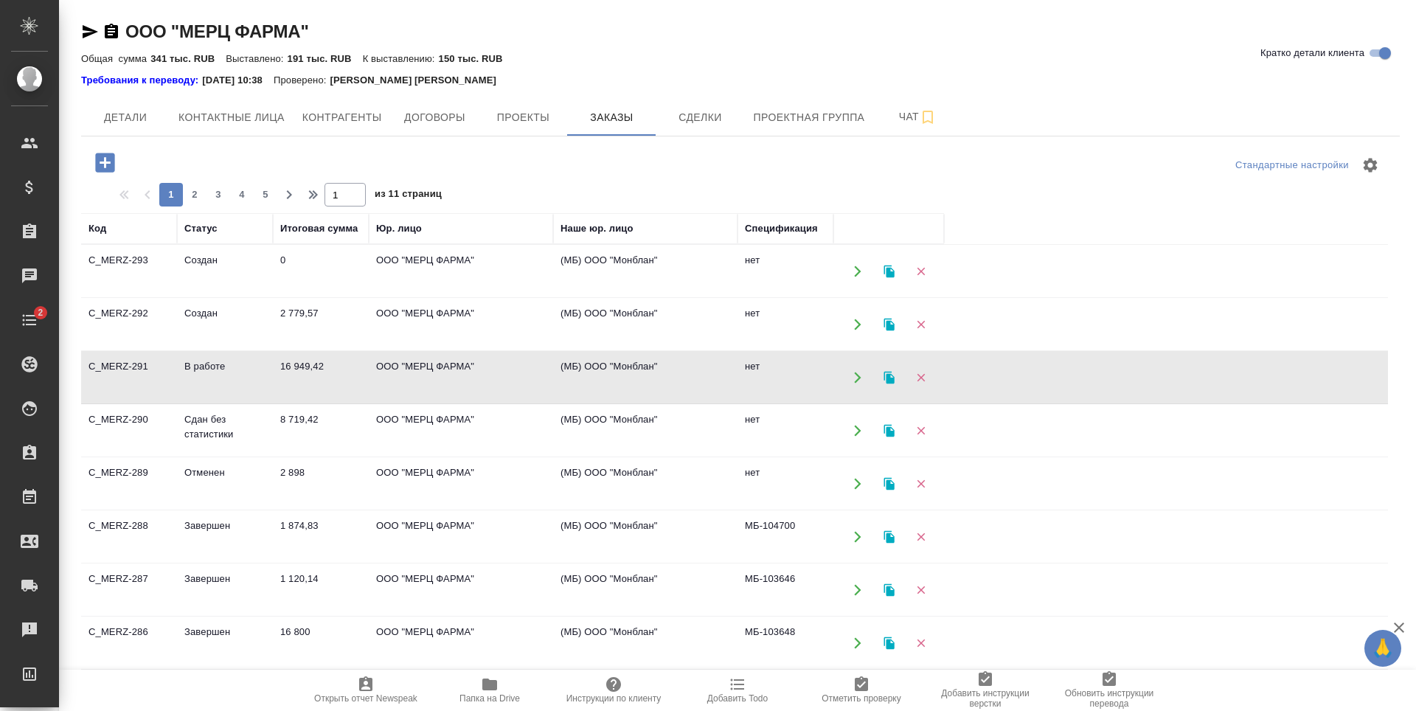
click at [253, 369] on td "В работе" at bounding box center [225, 378] width 96 height 52
click at [250, 268] on td "Создан" at bounding box center [225, 272] width 96 height 52
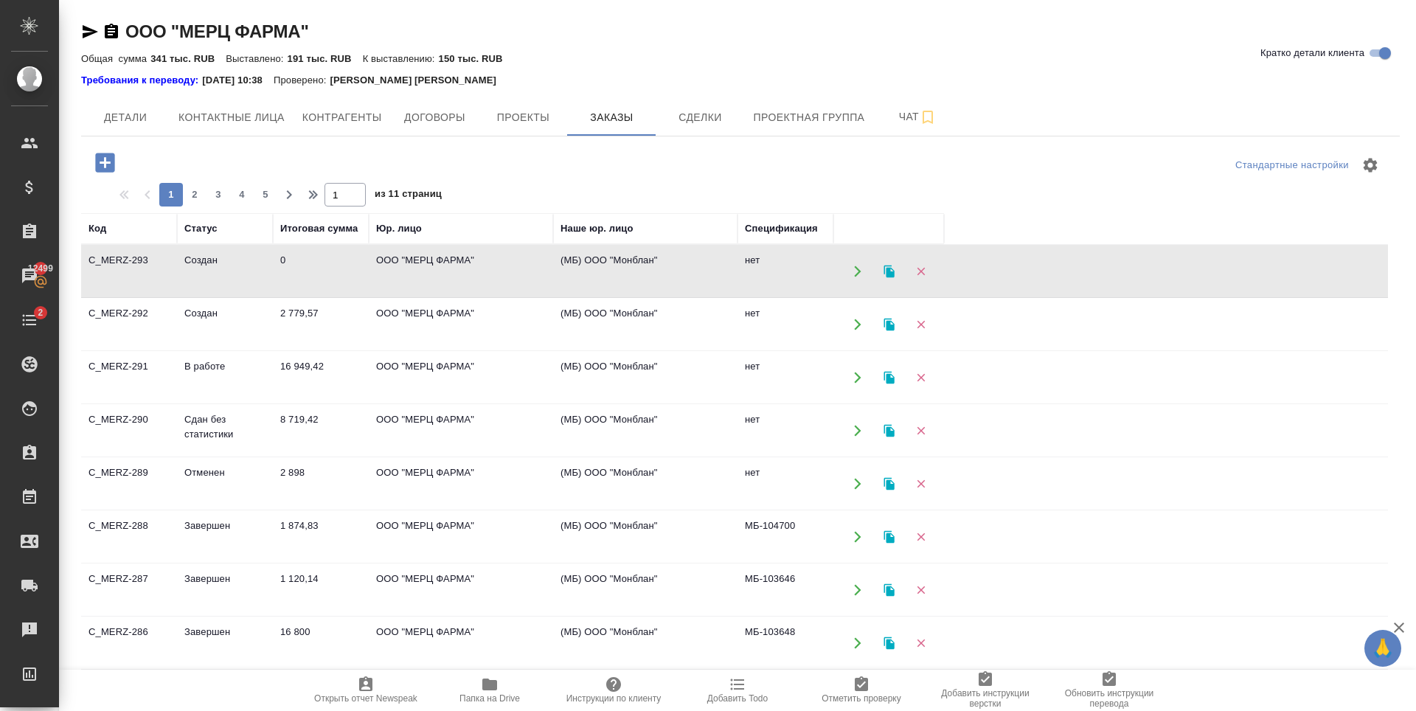
click at [250, 268] on td "Создан" at bounding box center [225, 272] width 96 height 52
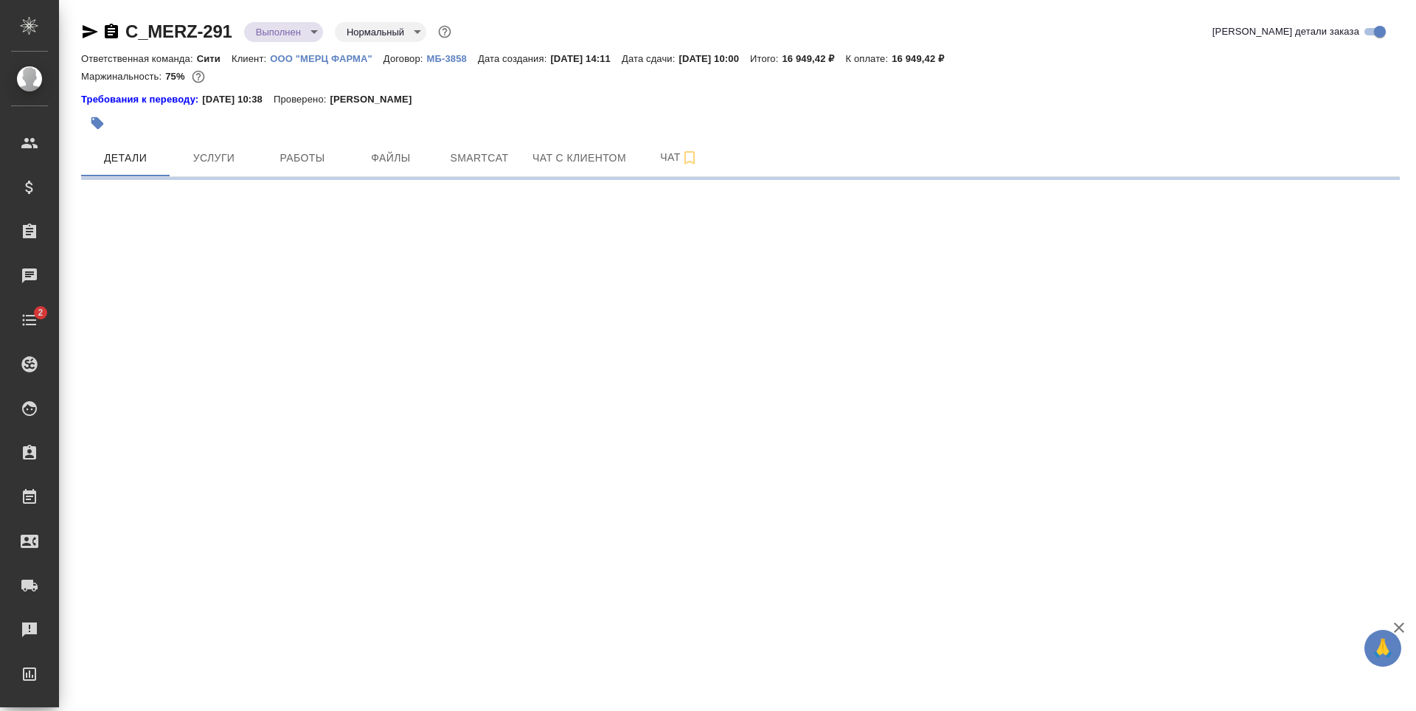
select select "RU"
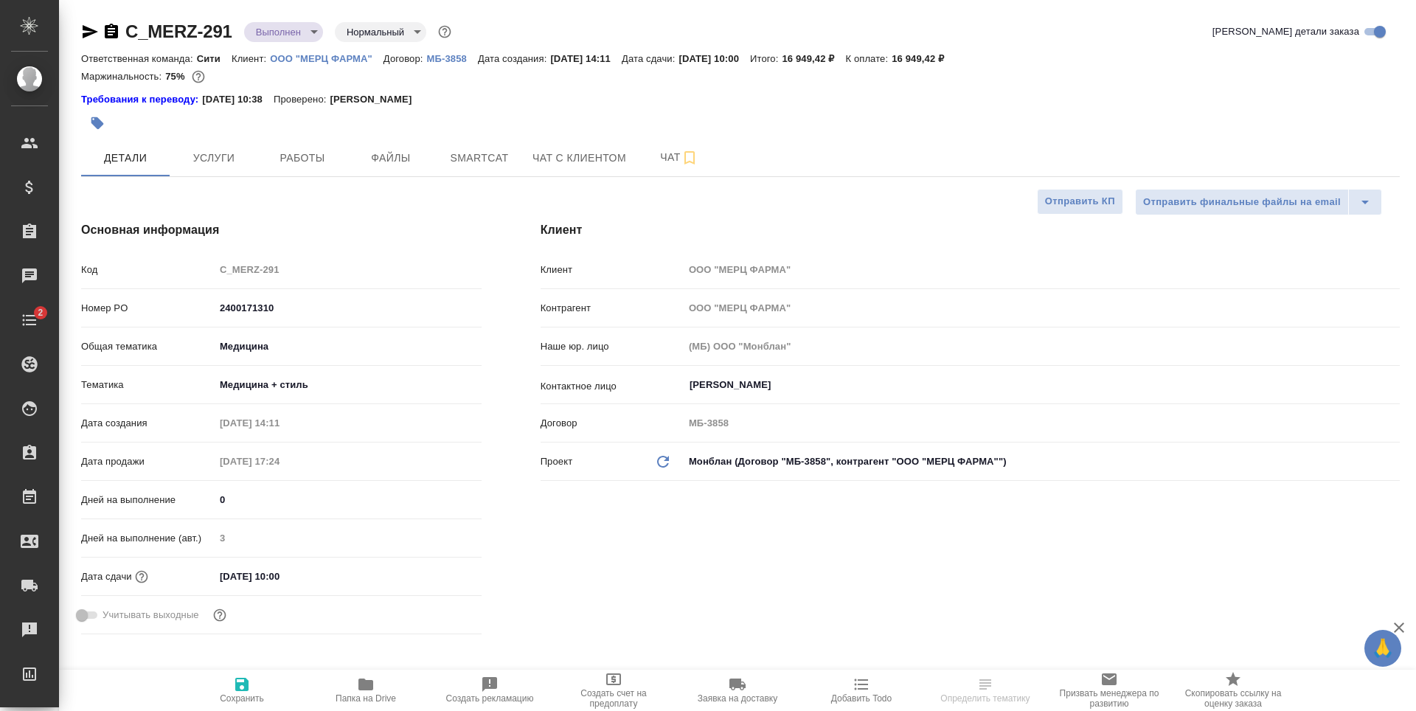
type textarea "x"
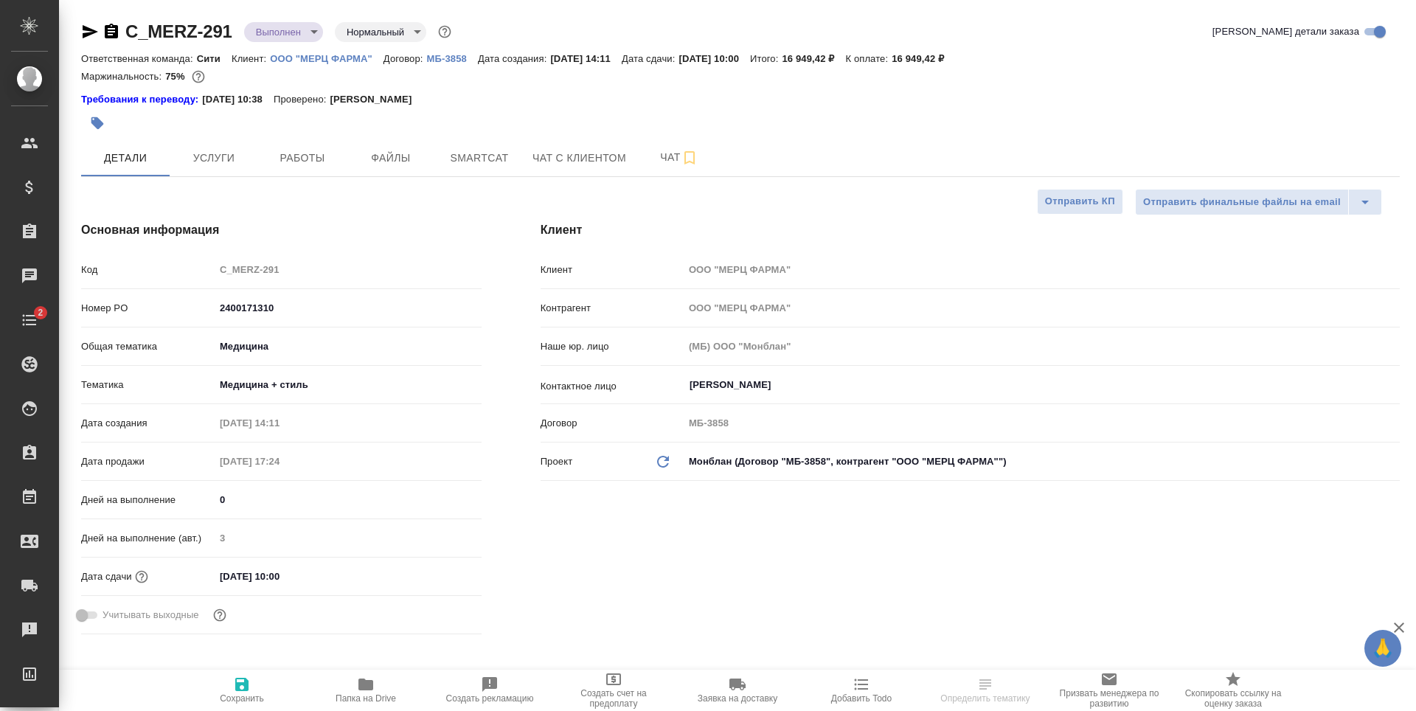
type textarea "x"
click at [209, 162] on span "Услуги" at bounding box center [213, 158] width 71 height 18
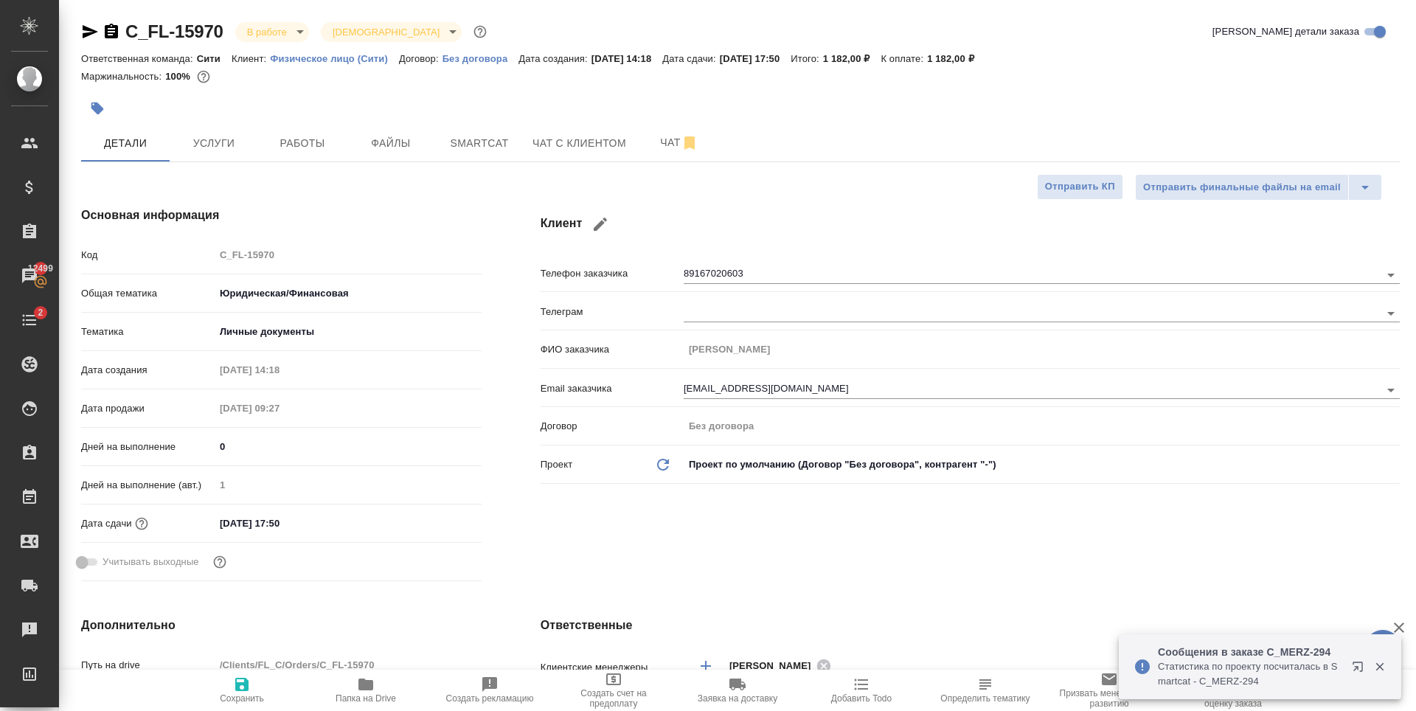
select select "RU"
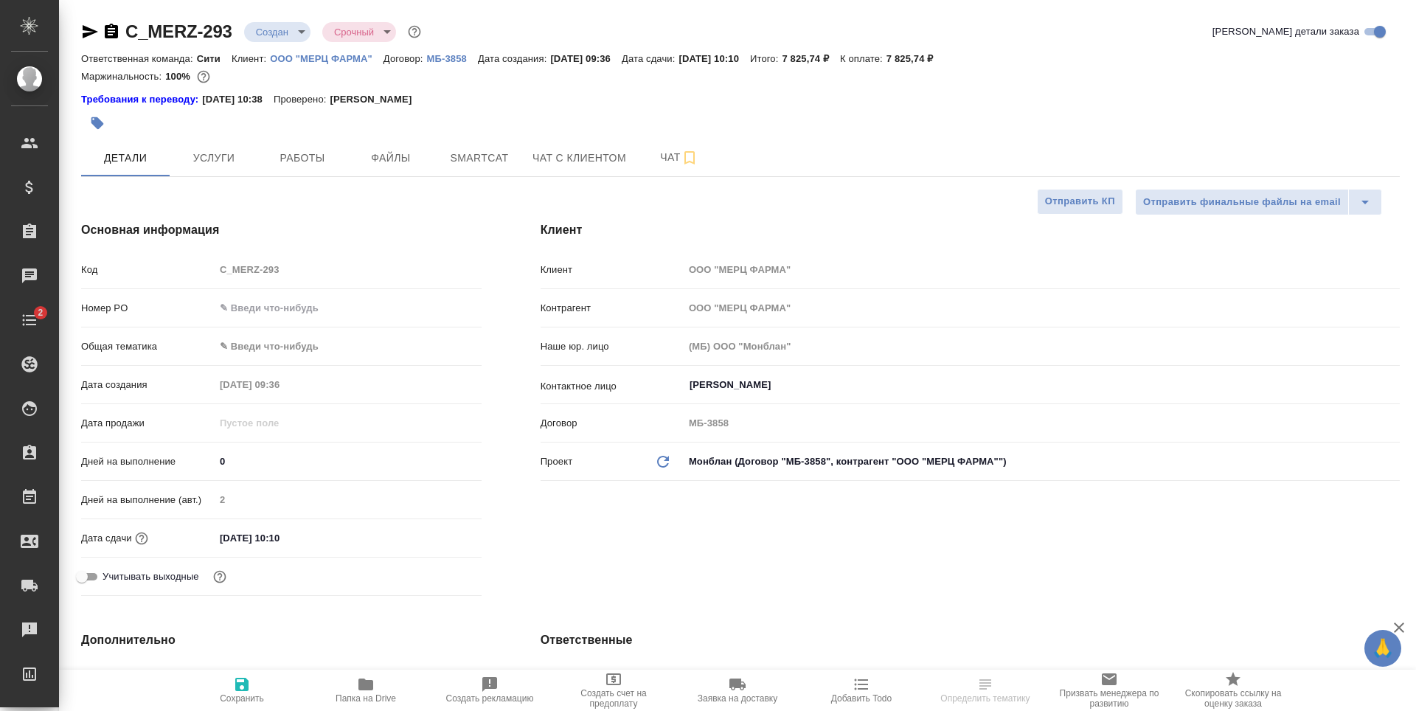
select select "RU"
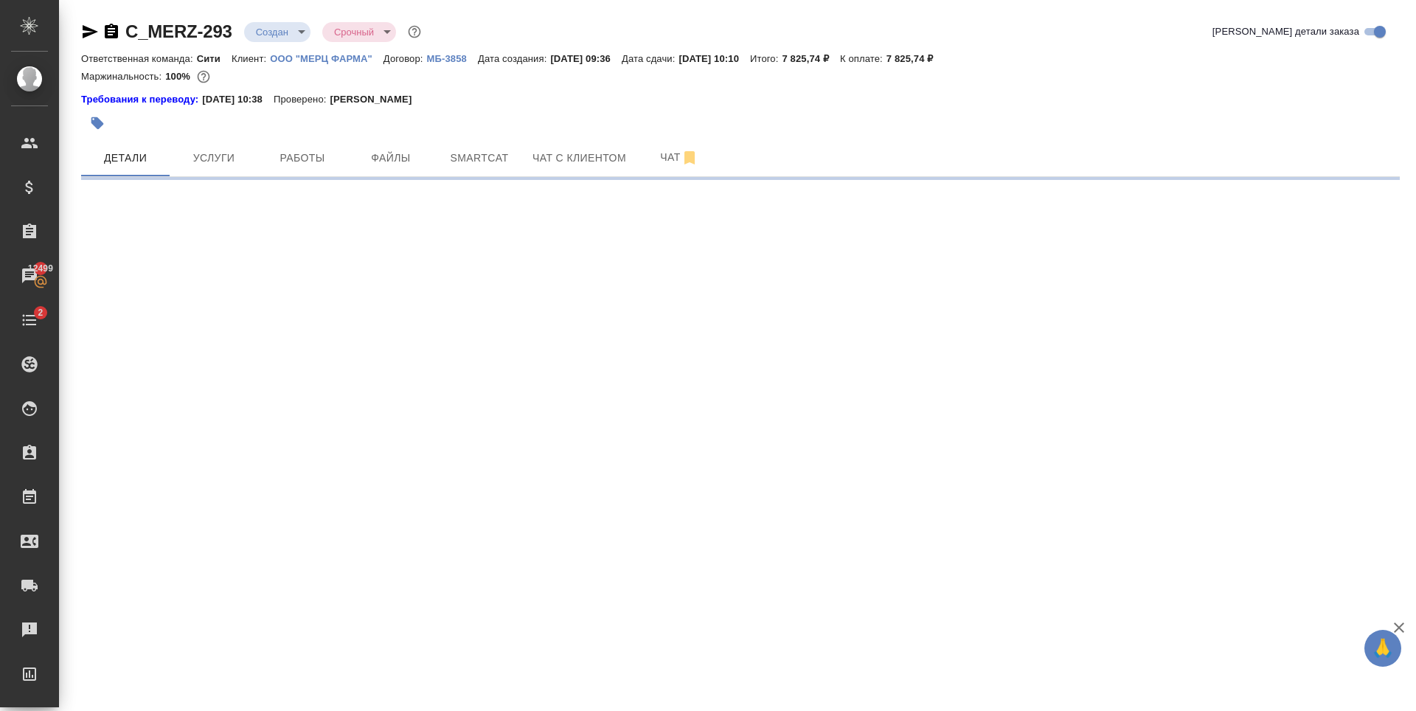
select select "RU"
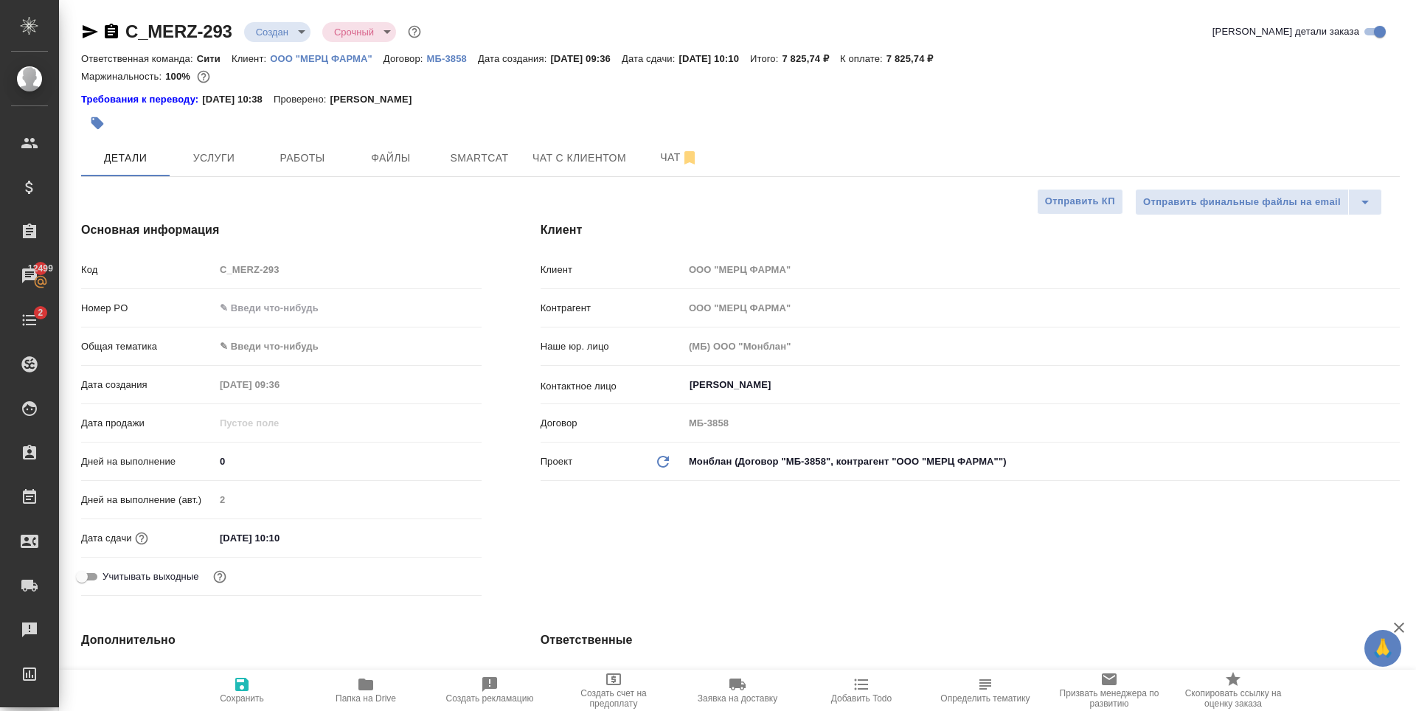
type textarea "x"
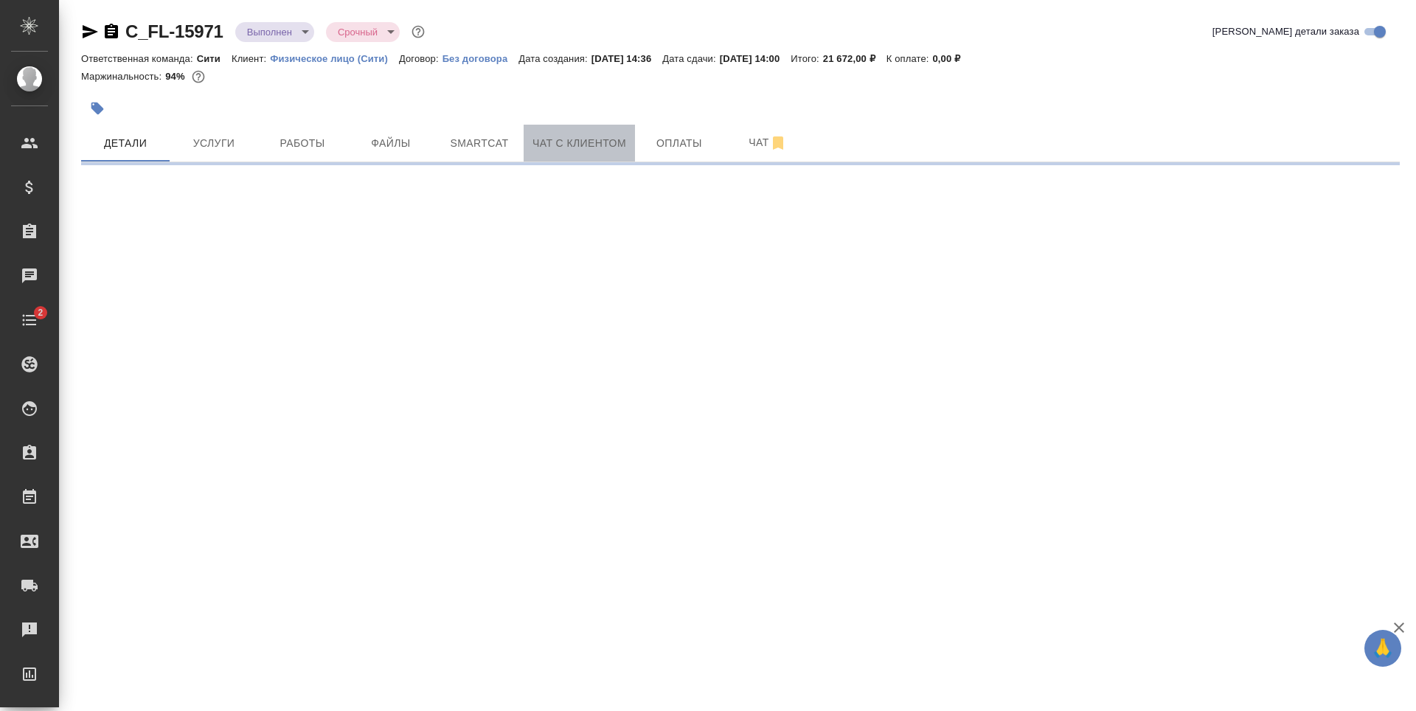
click at [553, 139] on span "Чат с клиентом" at bounding box center [579, 143] width 94 height 18
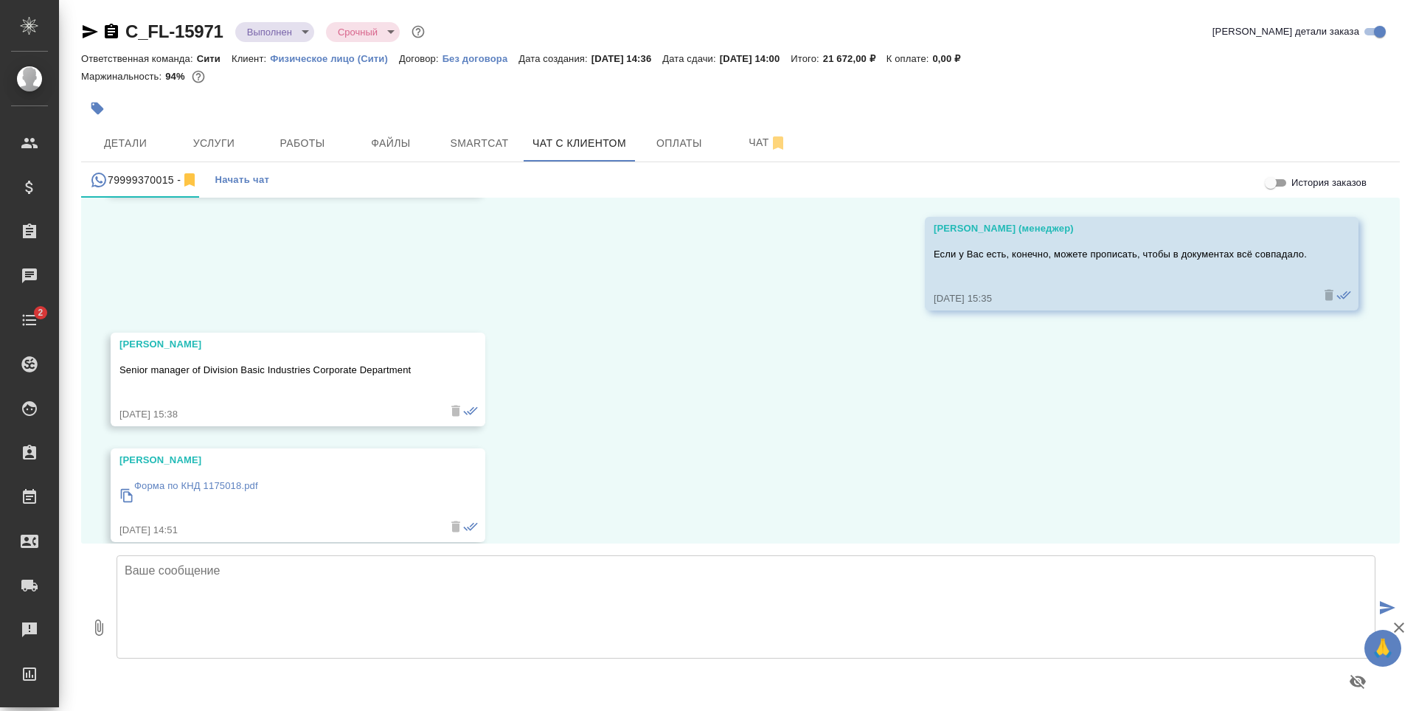
scroll to position [979, 0]
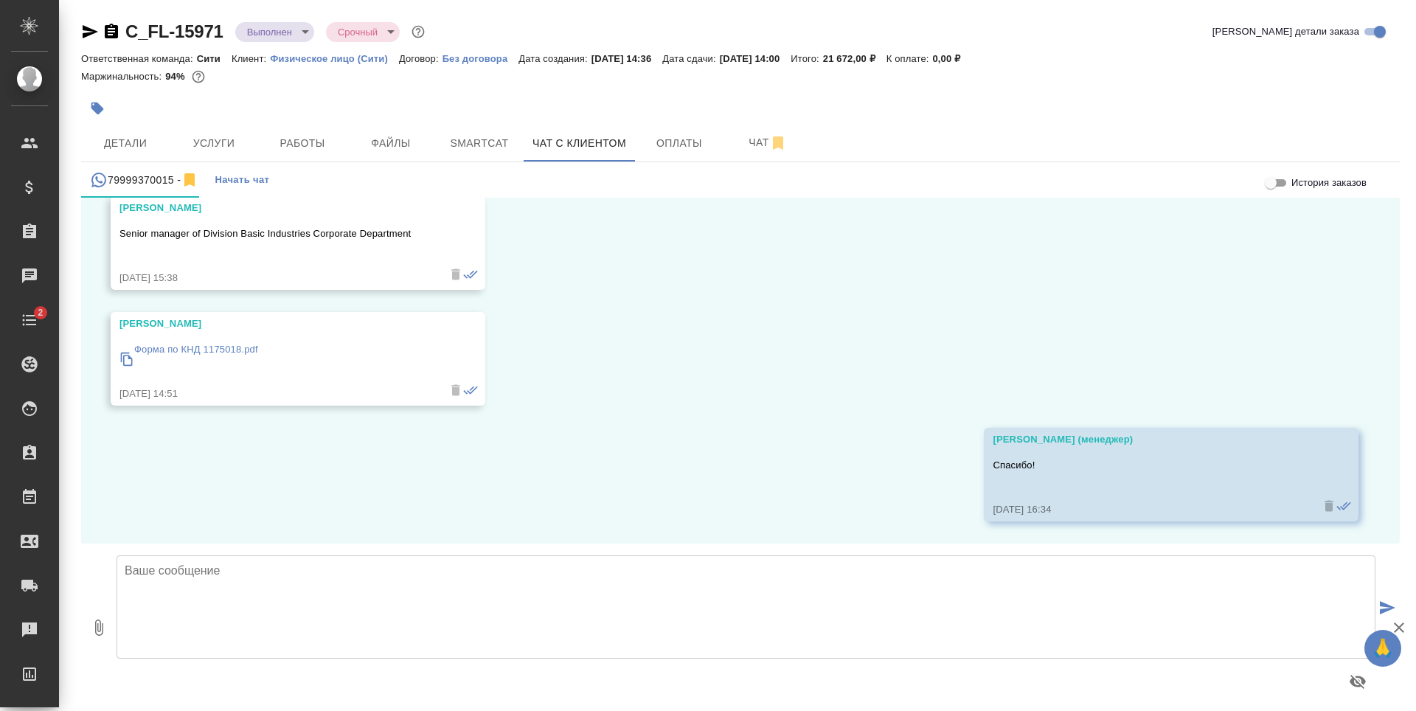
click at [242, 593] on textarea at bounding box center [745, 606] width 1259 height 103
type textarea "Екатерина, добры"
click at [1340, 664] on button "button" at bounding box center [1357, 681] width 35 height 35
click at [509, 568] on textarea "Екатерина, добры" at bounding box center [428, 606] width 624 height 103
click at [665, 641] on textarea "Екатерина, добры" at bounding box center [428, 606] width 624 height 103
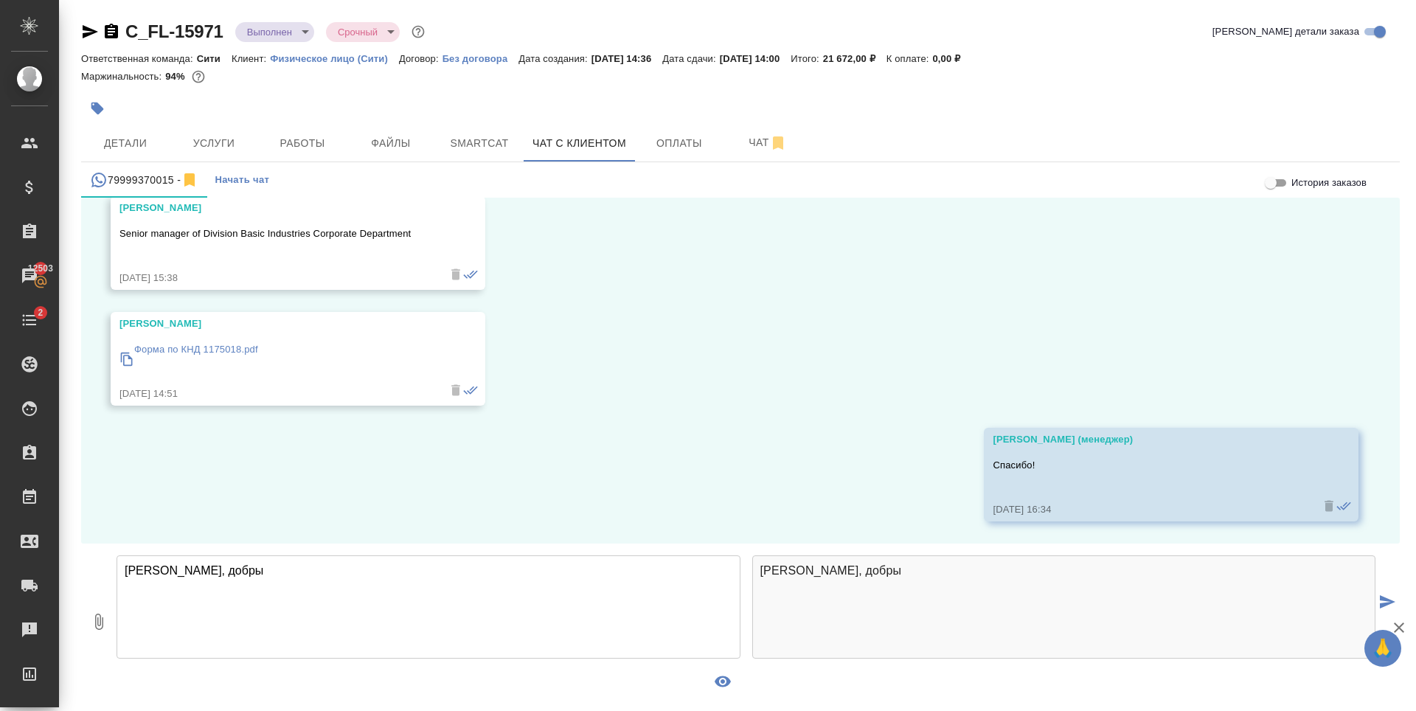
click at [717, 685] on icon "button" at bounding box center [723, 681] width 18 height 18
click at [436, 577] on textarea "Екатерина, добры" at bounding box center [745, 606] width 1259 height 103
type textarea "Екатерина, добрый день! Направляю переводы на согласование перед заверением."
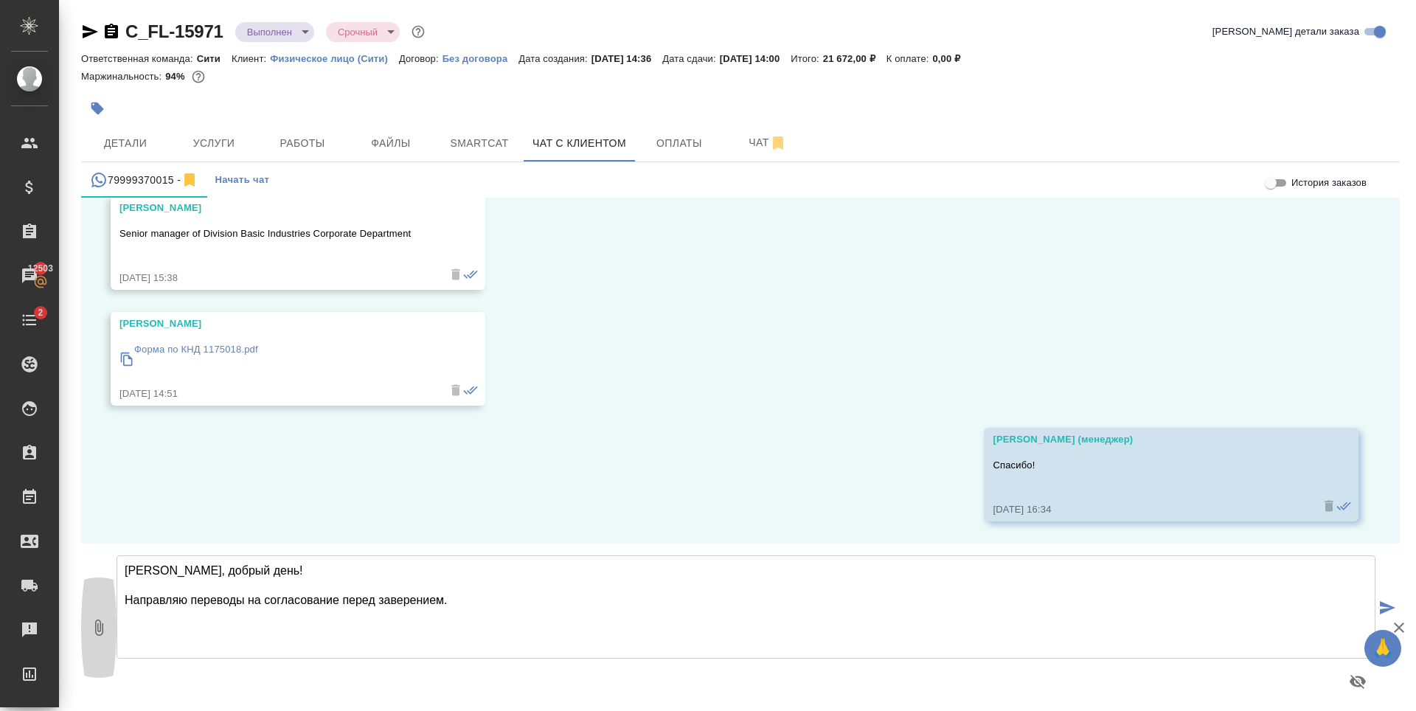
click at [91, 624] on icon "button" at bounding box center [99, 628] width 18 height 18
type input "C:\fakepath\doc01731020251008115311(en).docx"
click at [580, 608] on textarea "Екатерина, добрый день! Направляю переводы на согласование перед заверением." at bounding box center [745, 606] width 1259 height 103
type textarea "Екатерина, добрый день! Направляю переводы на согласование перед заверением."
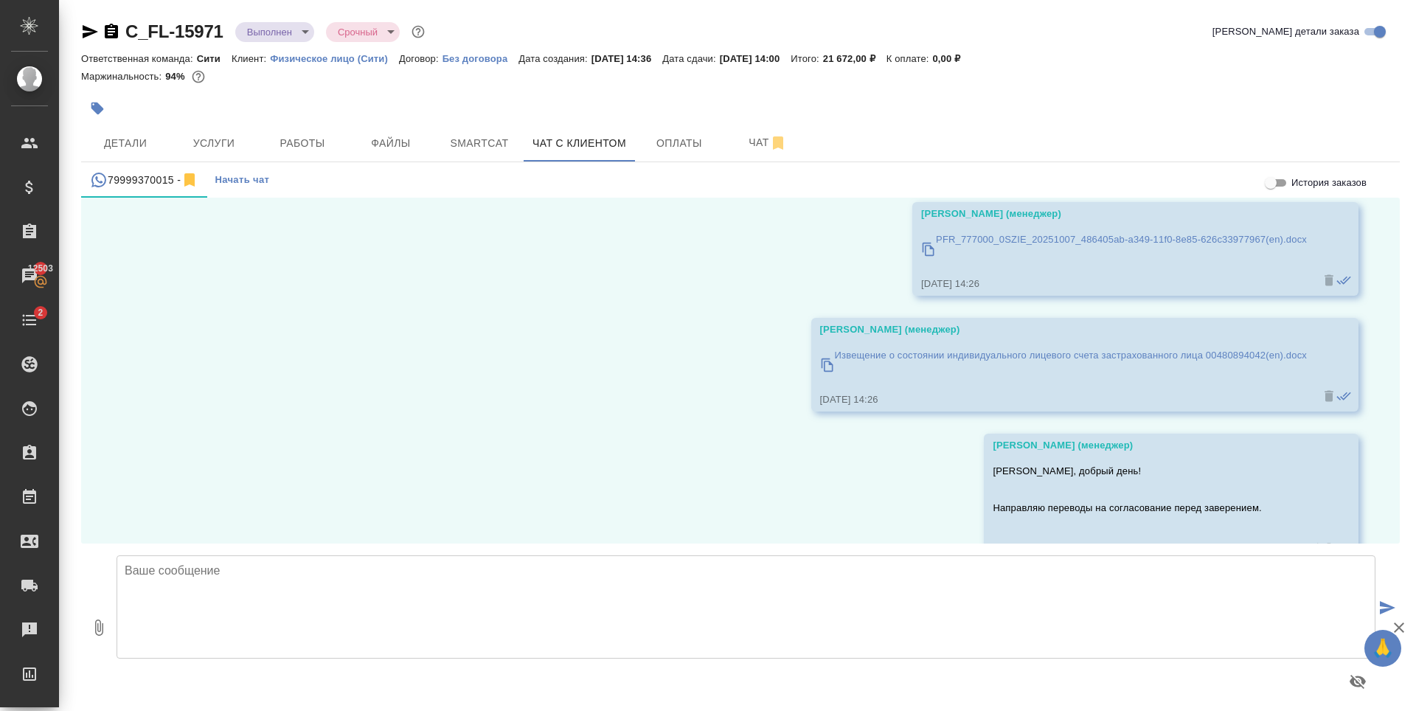
scroll to position [1659, 0]
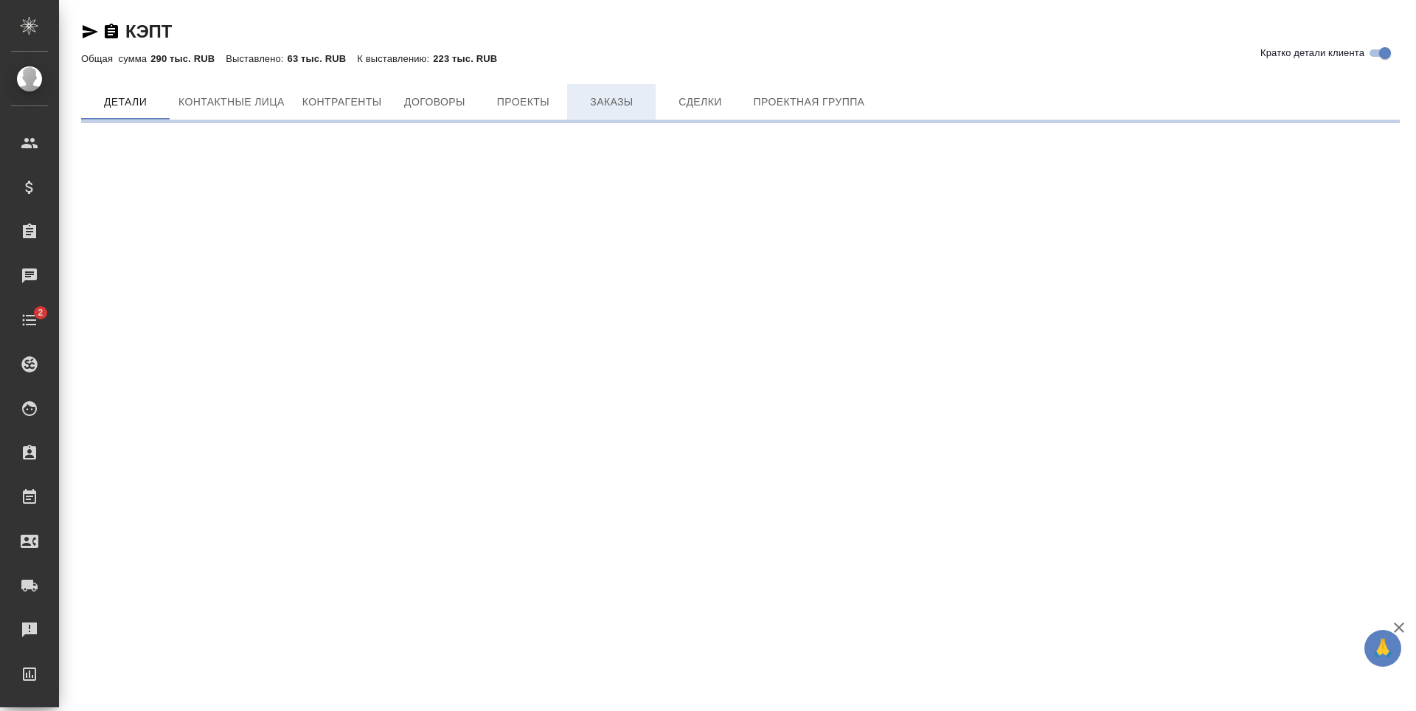
click at [593, 95] on span "Заказы" at bounding box center [611, 102] width 71 height 18
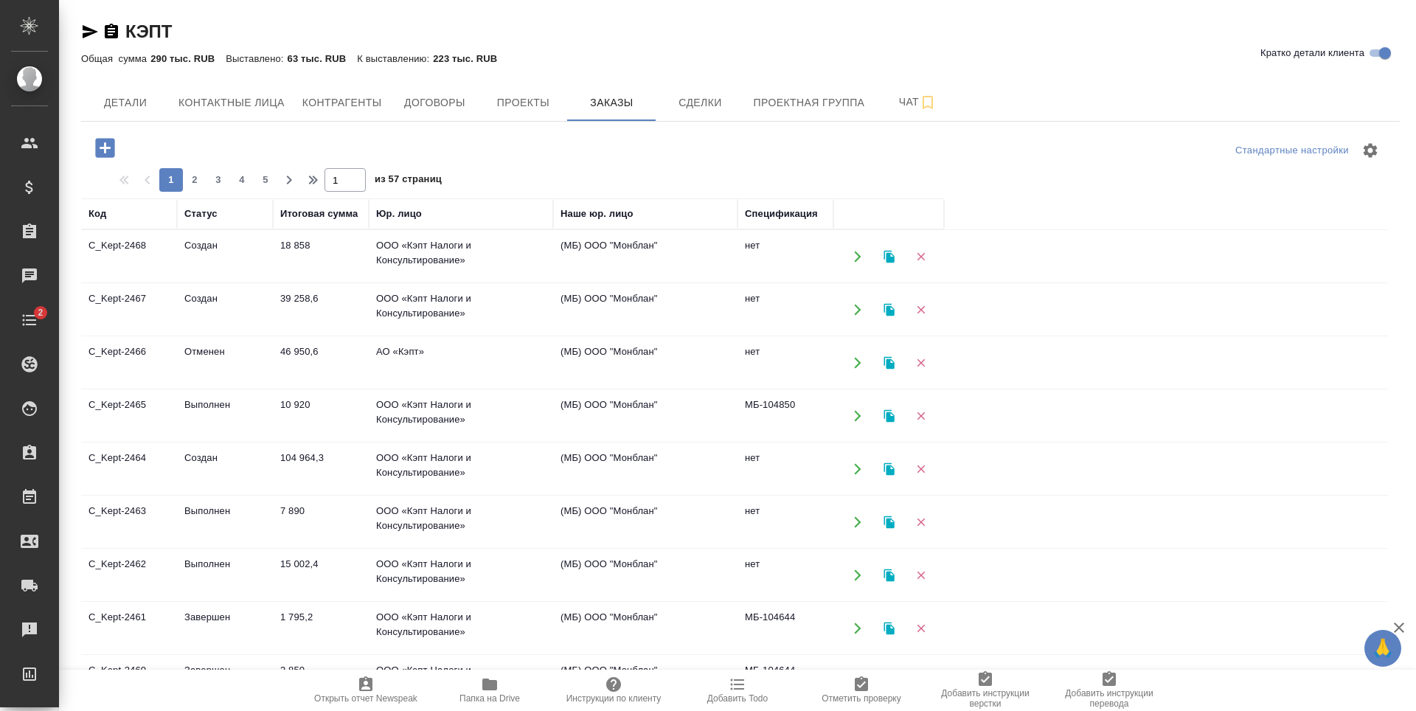
click at [243, 146] on div at bounding box center [300, 148] width 439 height 30
click at [109, 147] on icon "button" at bounding box center [104, 147] width 19 height 19
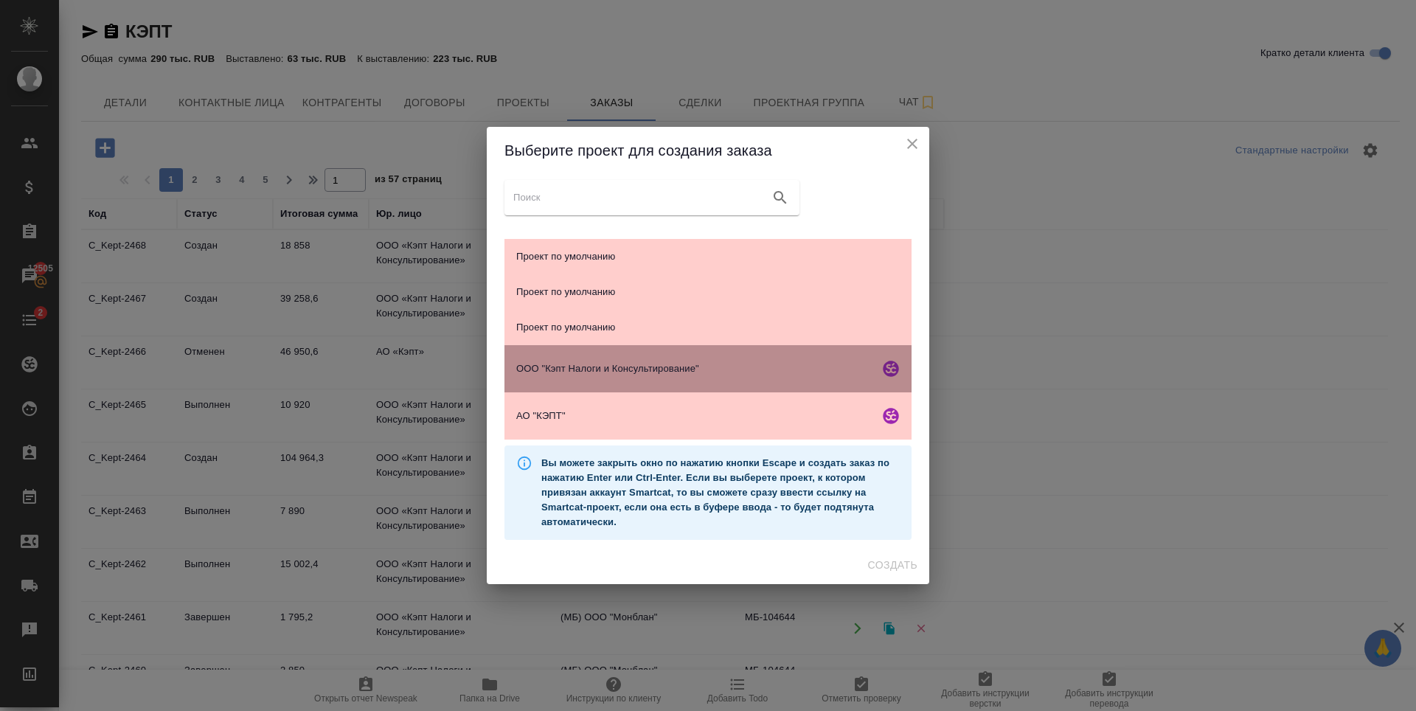
click at [635, 354] on div "ООО "Кэпт Налоги и Консультирование"" at bounding box center [707, 368] width 407 height 47
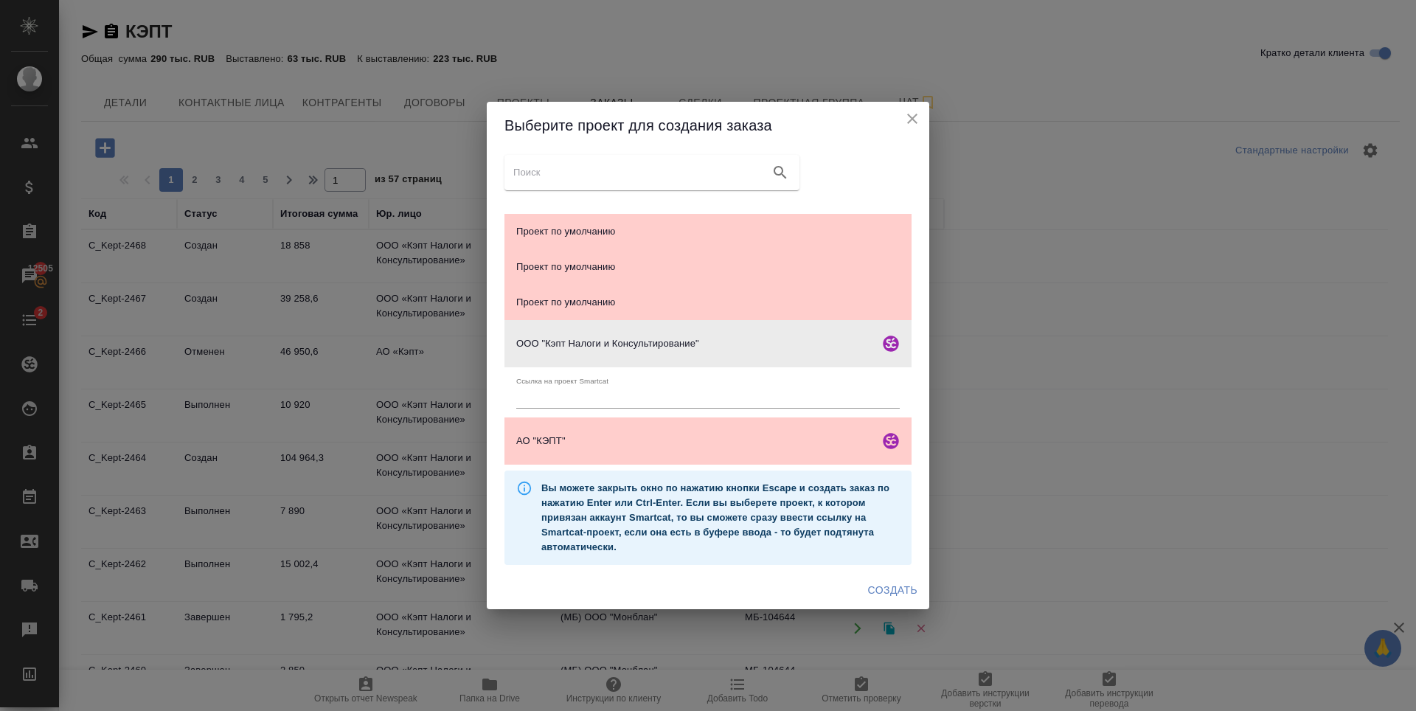
click at [890, 594] on span "Создать" at bounding box center [892, 590] width 49 height 18
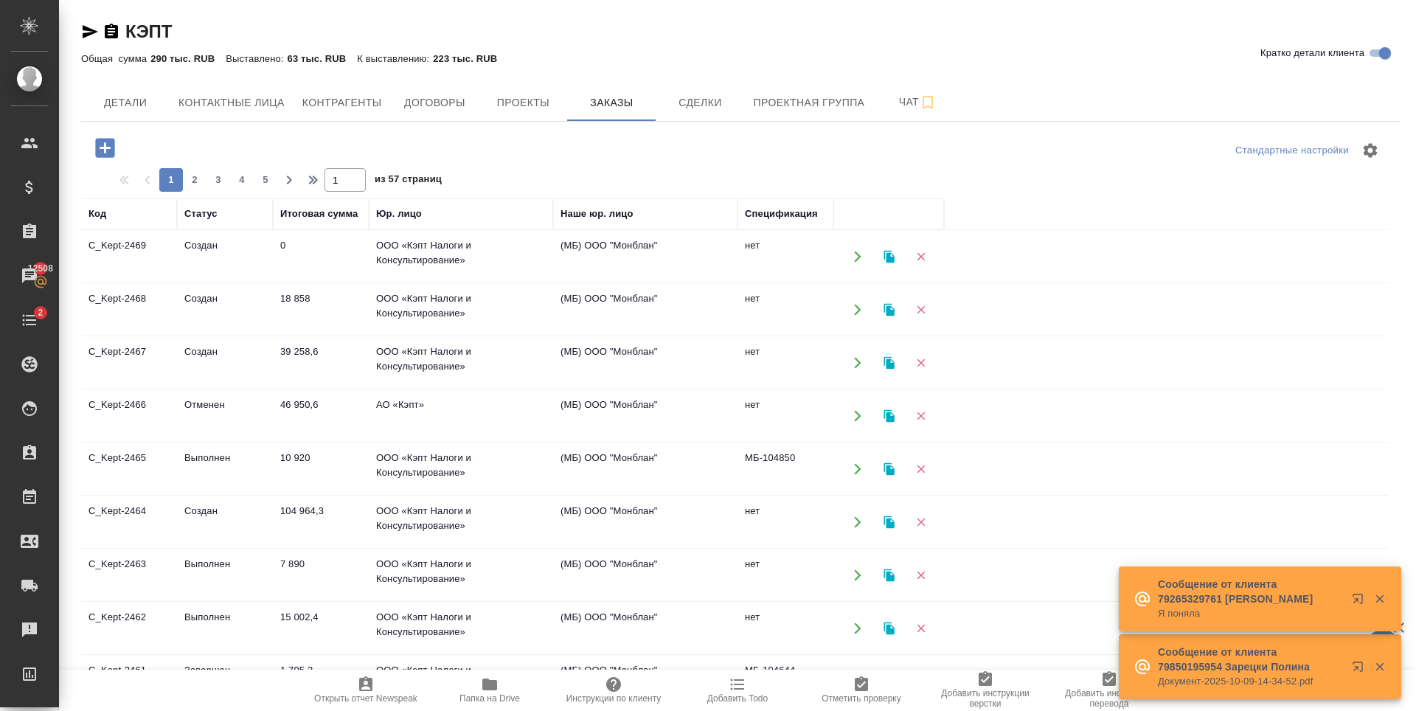
click at [185, 398] on td "Отменен" at bounding box center [225, 416] width 96 height 52
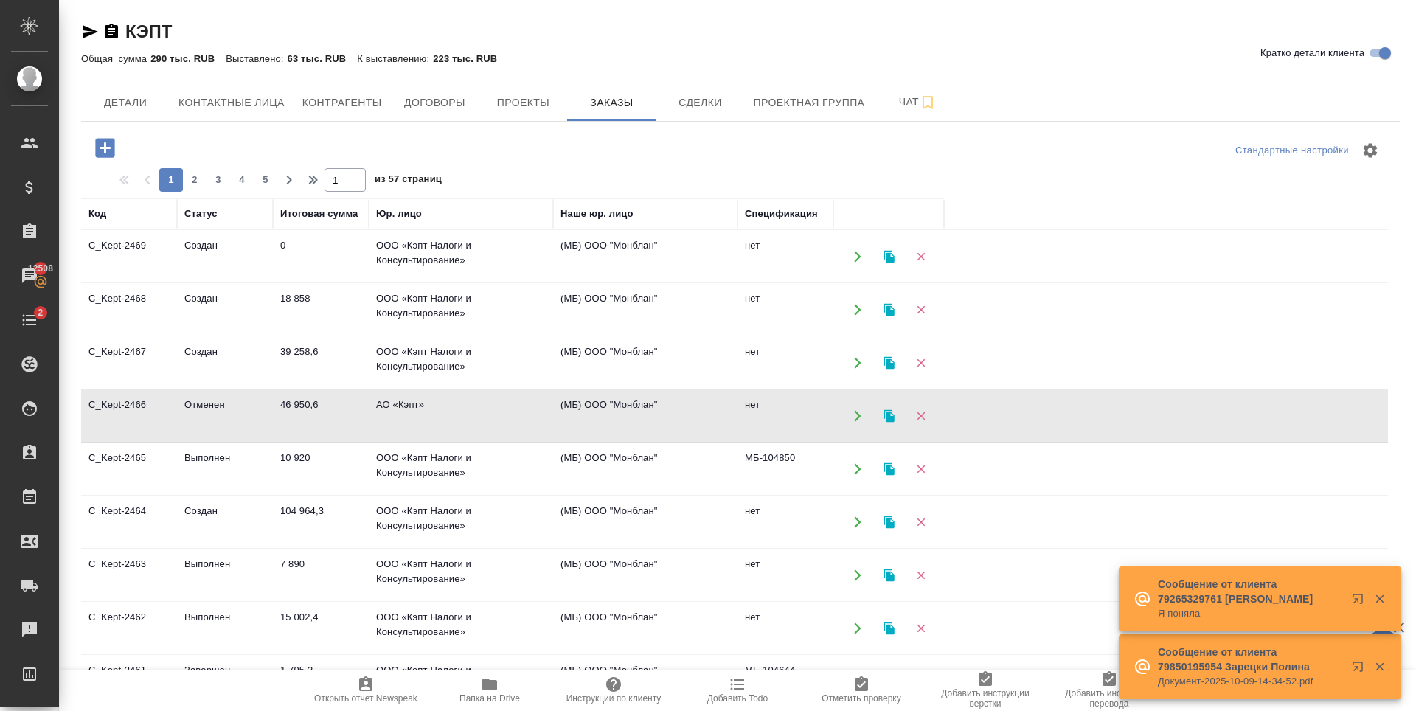
click at [175, 470] on td "C_Kept-2465" at bounding box center [129, 469] width 96 height 52
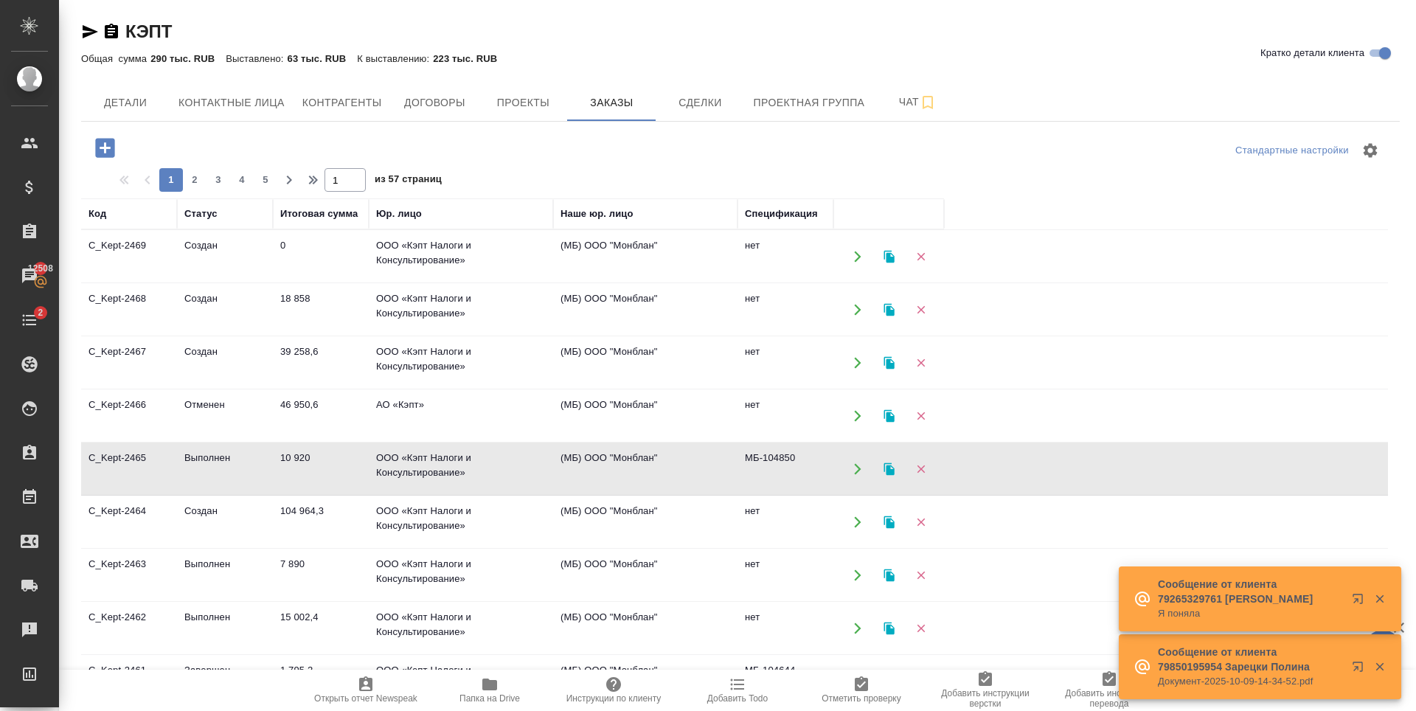
click at [257, 509] on td "Создан" at bounding box center [225, 522] width 96 height 52
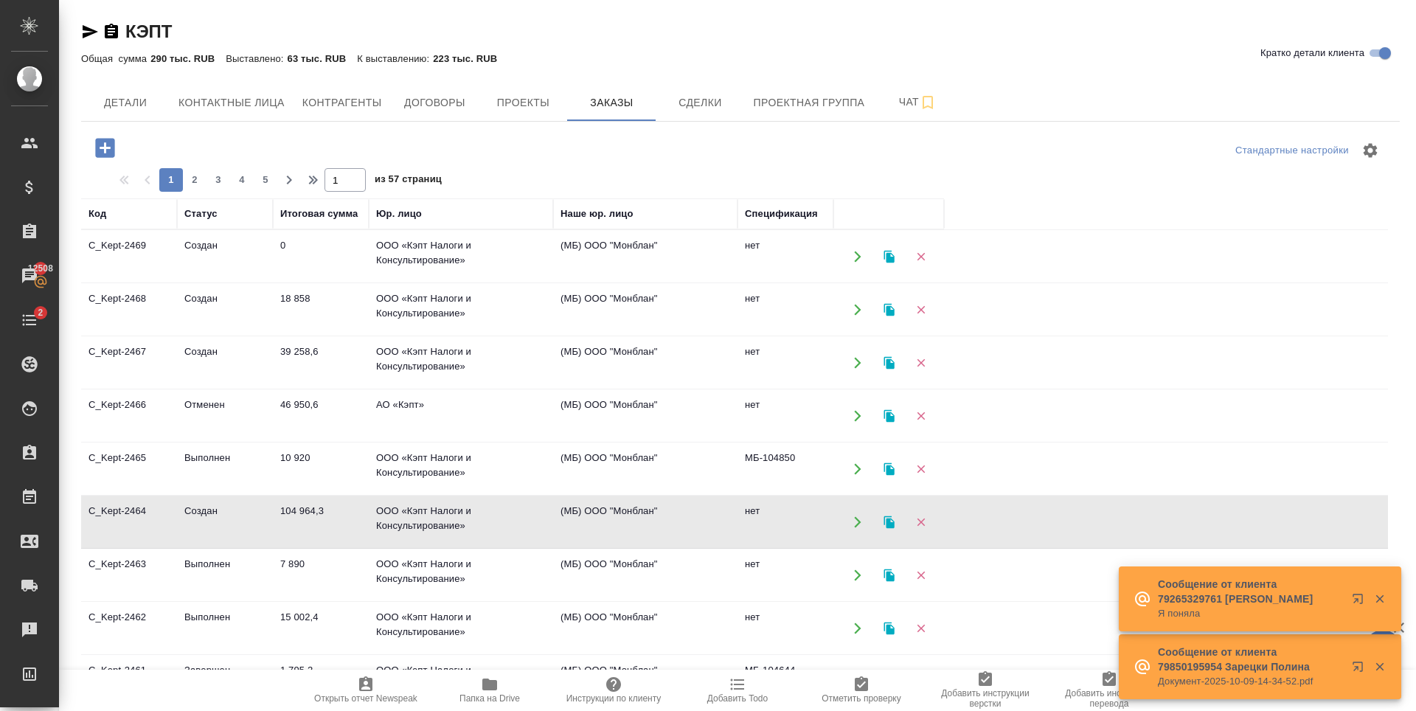
click at [245, 569] on td "Выполнен" at bounding box center [225, 575] width 96 height 52
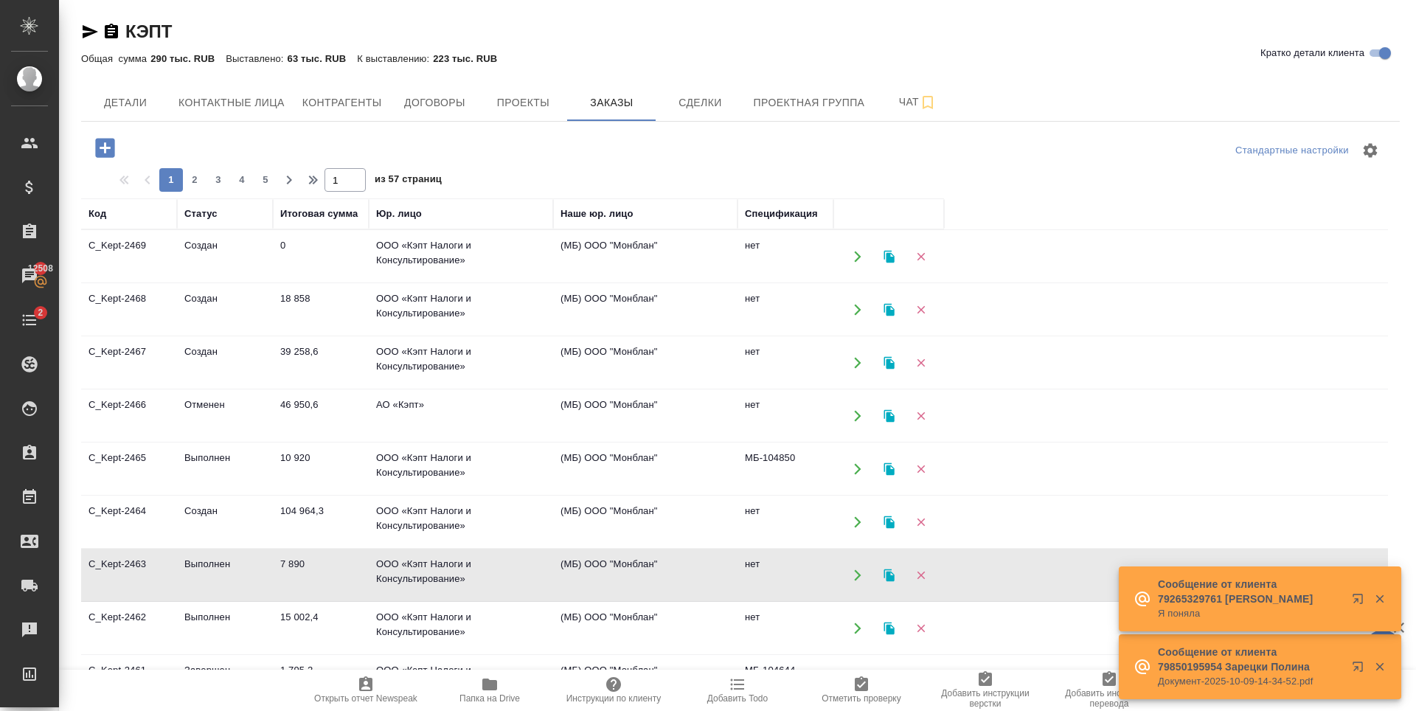
click at [246, 569] on td "Выполнен" at bounding box center [225, 575] width 96 height 52
click at [465, 616] on td "ООО «Кэпт Налоги и Консультирование»" at bounding box center [461, 628] width 184 height 52
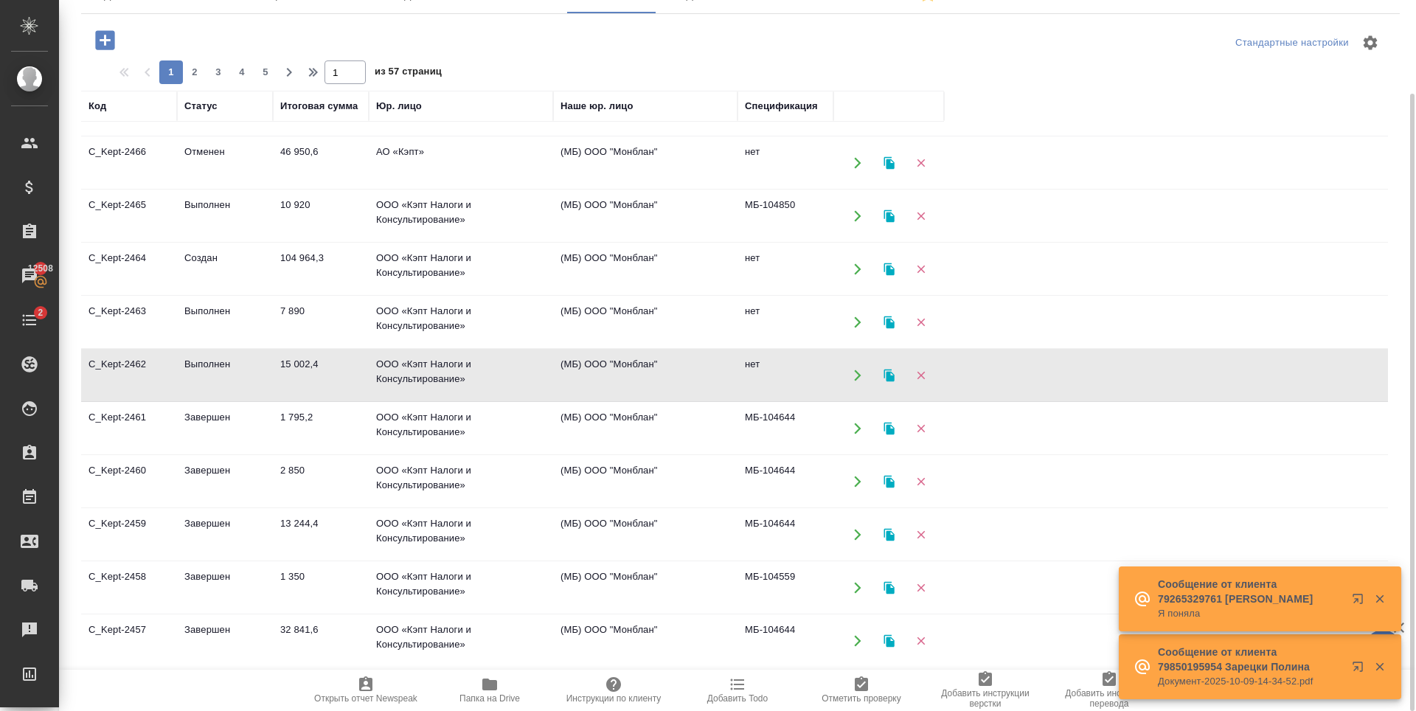
scroll to position [147, 0]
click at [290, 436] on td "1 795,2" at bounding box center [321, 426] width 96 height 52
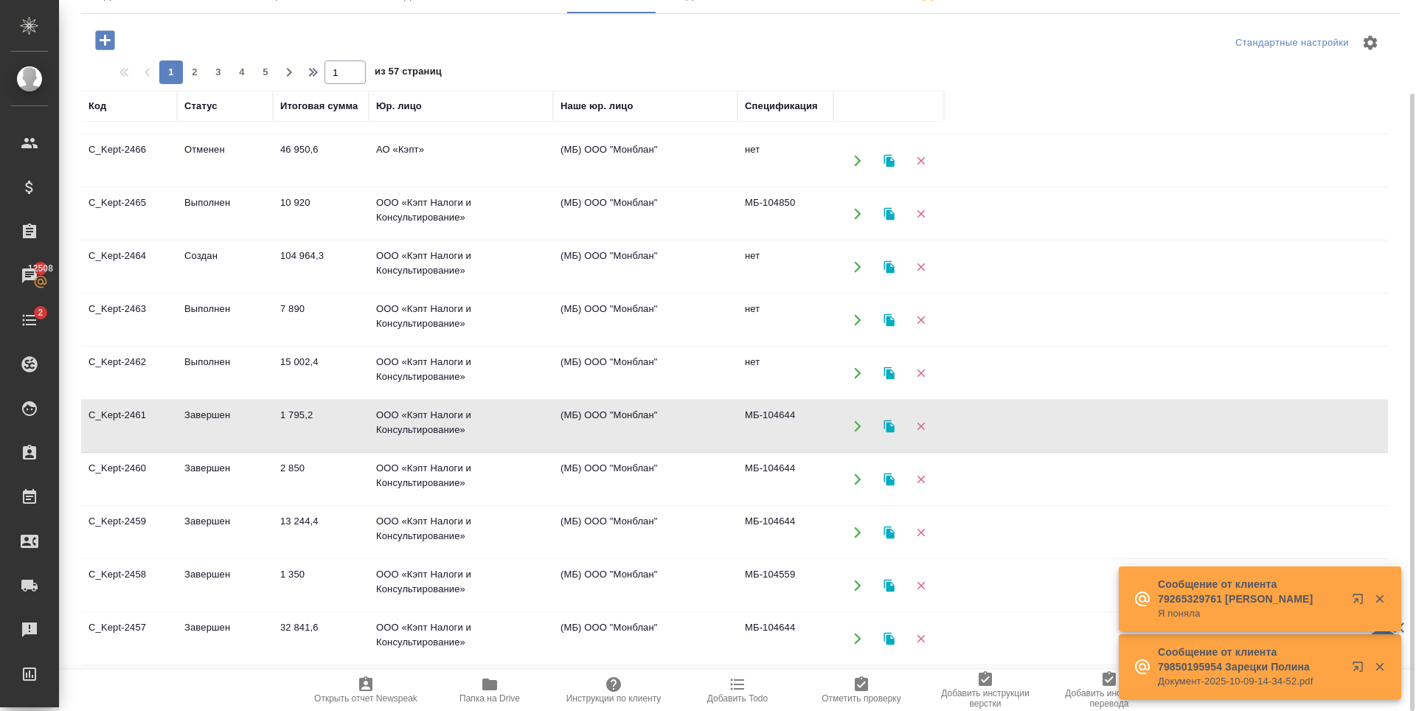
click at [290, 436] on td "1 795,2" at bounding box center [321, 426] width 96 height 52
click at [267, 465] on td "Завершен" at bounding box center [225, 479] width 96 height 52
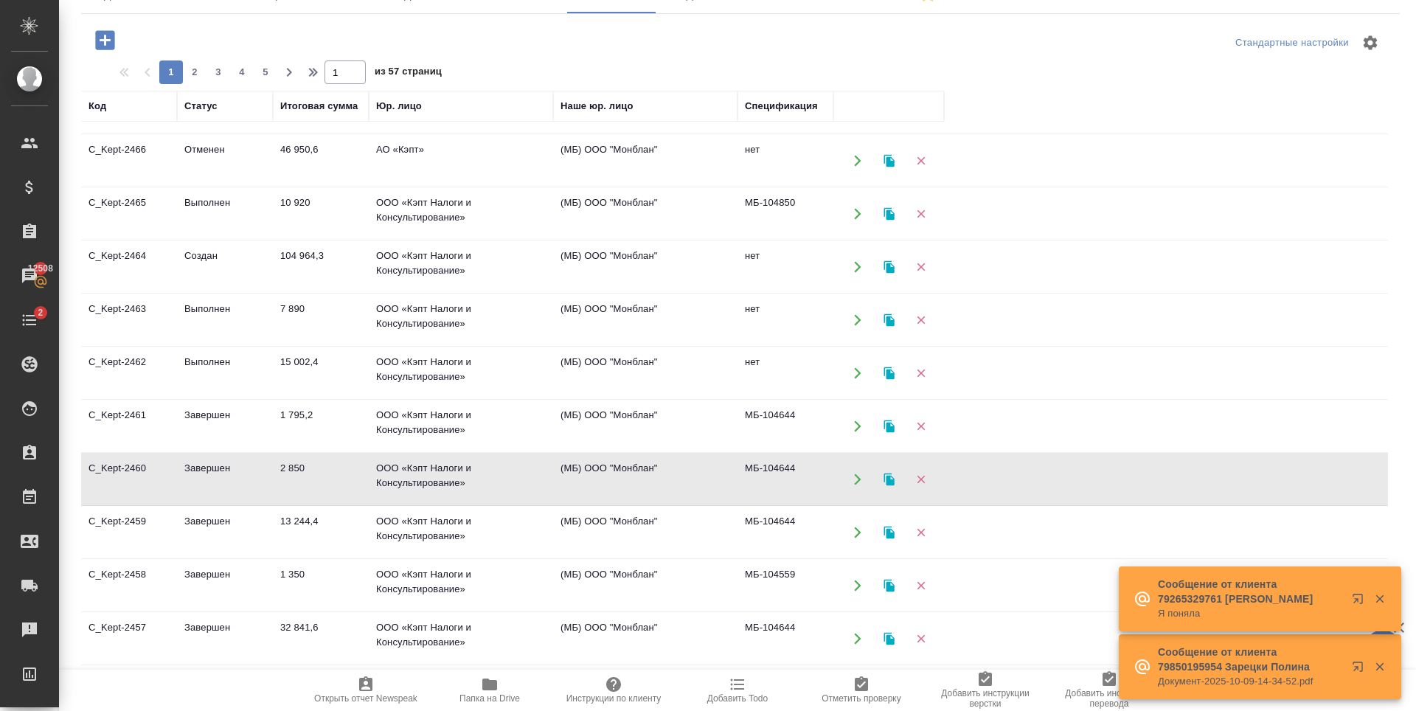
click at [267, 465] on td "Завершен" at bounding box center [225, 479] width 96 height 52
click at [504, 697] on span "Папка на Drive" at bounding box center [489, 698] width 60 height 10
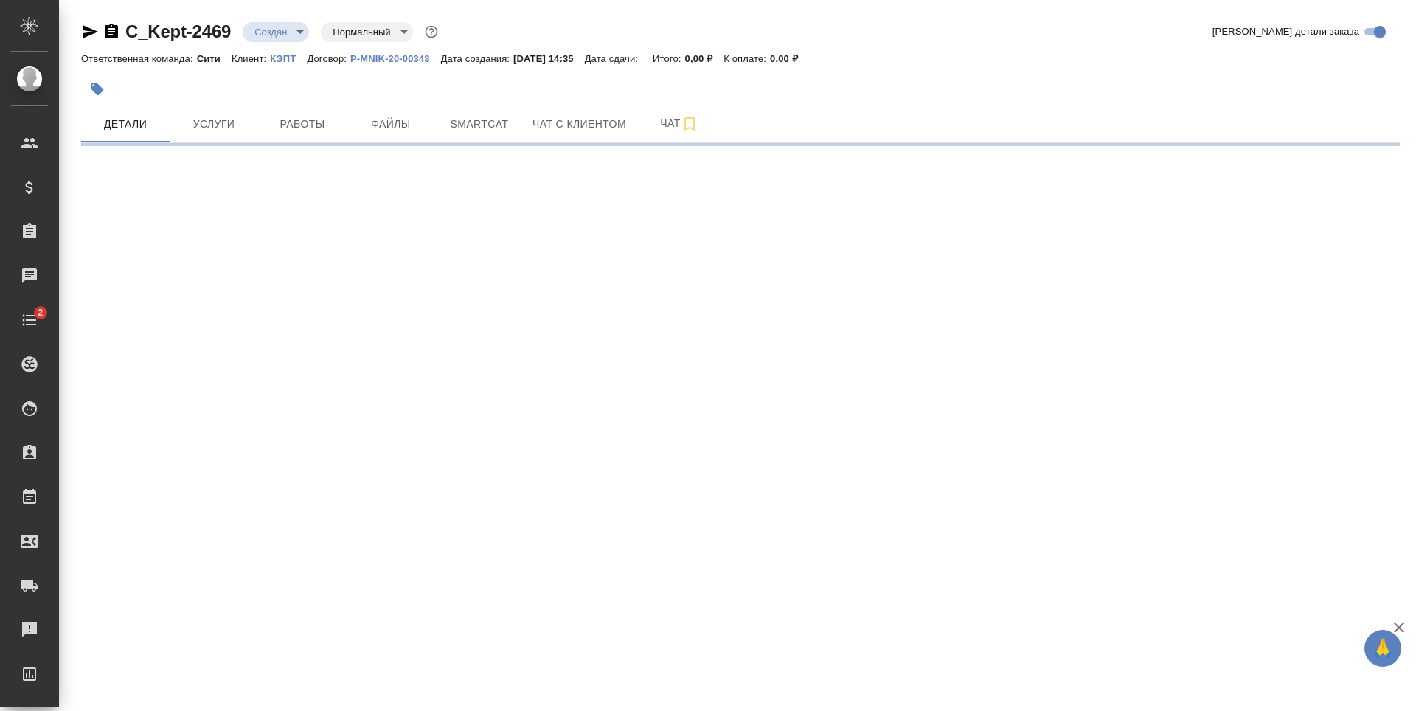
select select "RU"
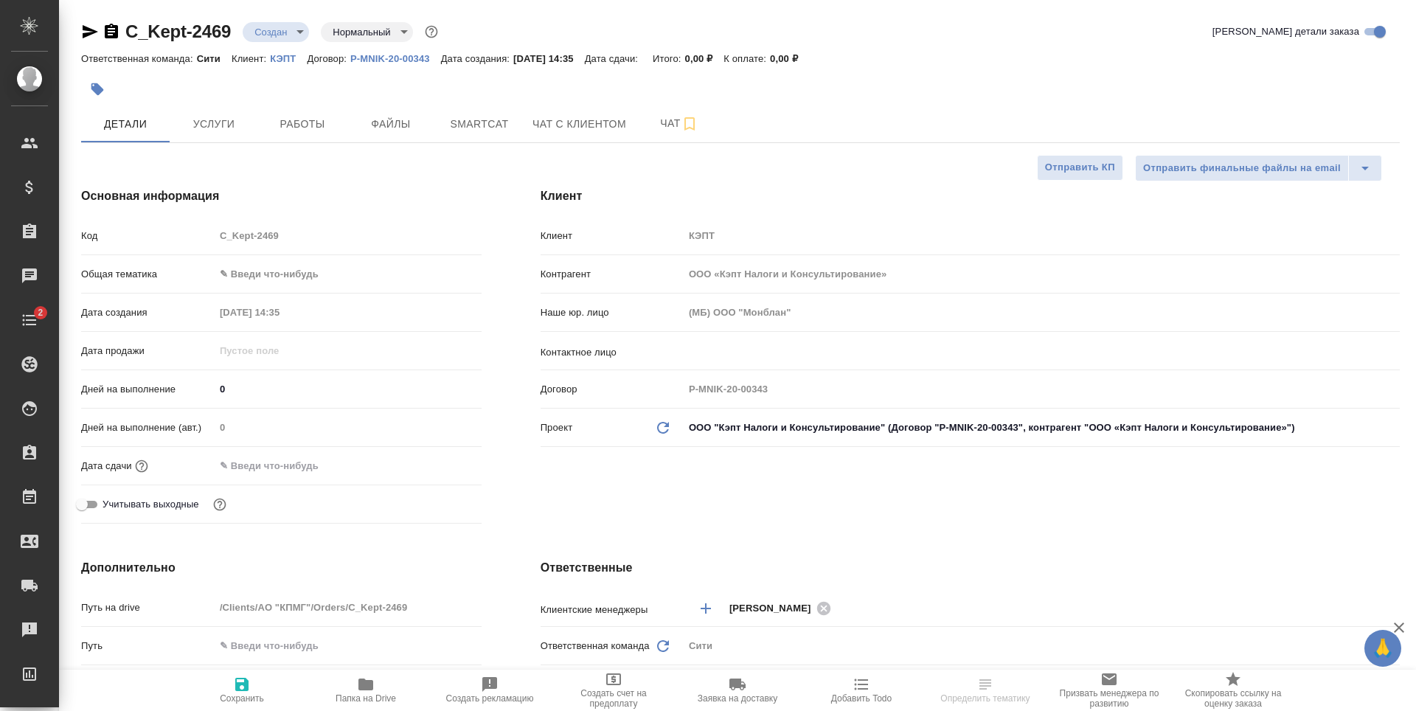
type textarea "x"
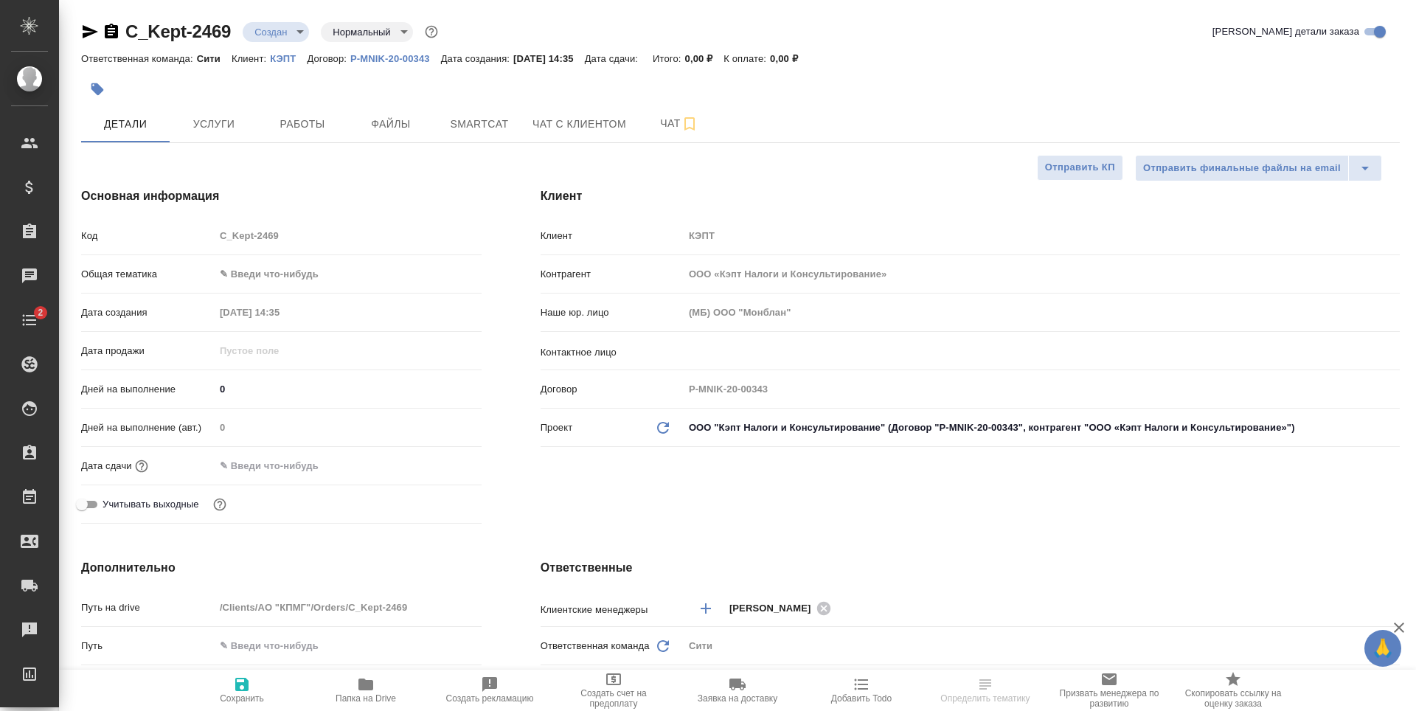
type textarea "x"
click at [389, 128] on span "Файлы" at bounding box center [390, 124] width 71 height 18
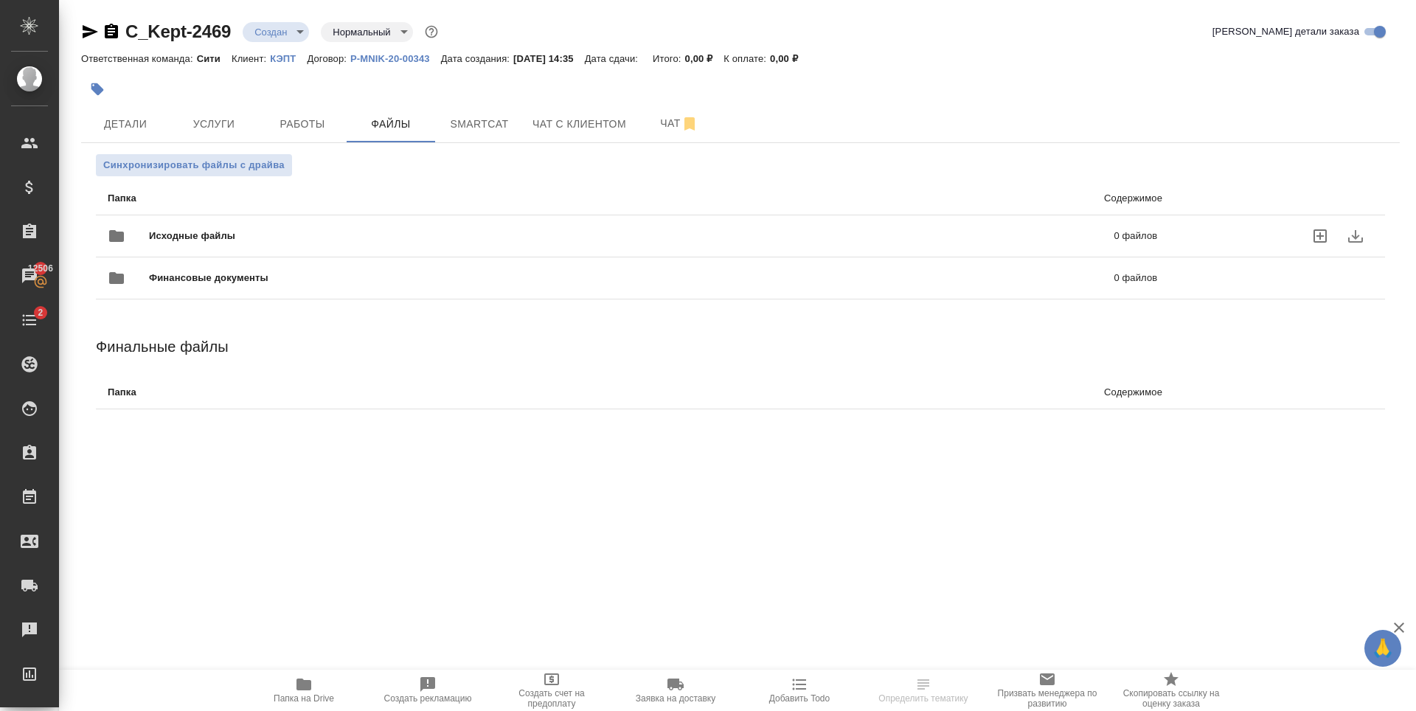
click at [1318, 236] on icon "uploadFiles" at bounding box center [1319, 235] width 13 height 13
click at [0, 0] on input "uploadFiles" at bounding box center [0, 0] width 0 height 0
click at [1320, 235] on icon "uploadFiles" at bounding box center [1319, 235] width 13 height 13
click at [0, 0] on input "uploadFiles" at bounding box center [0, 0] width 0 height 0
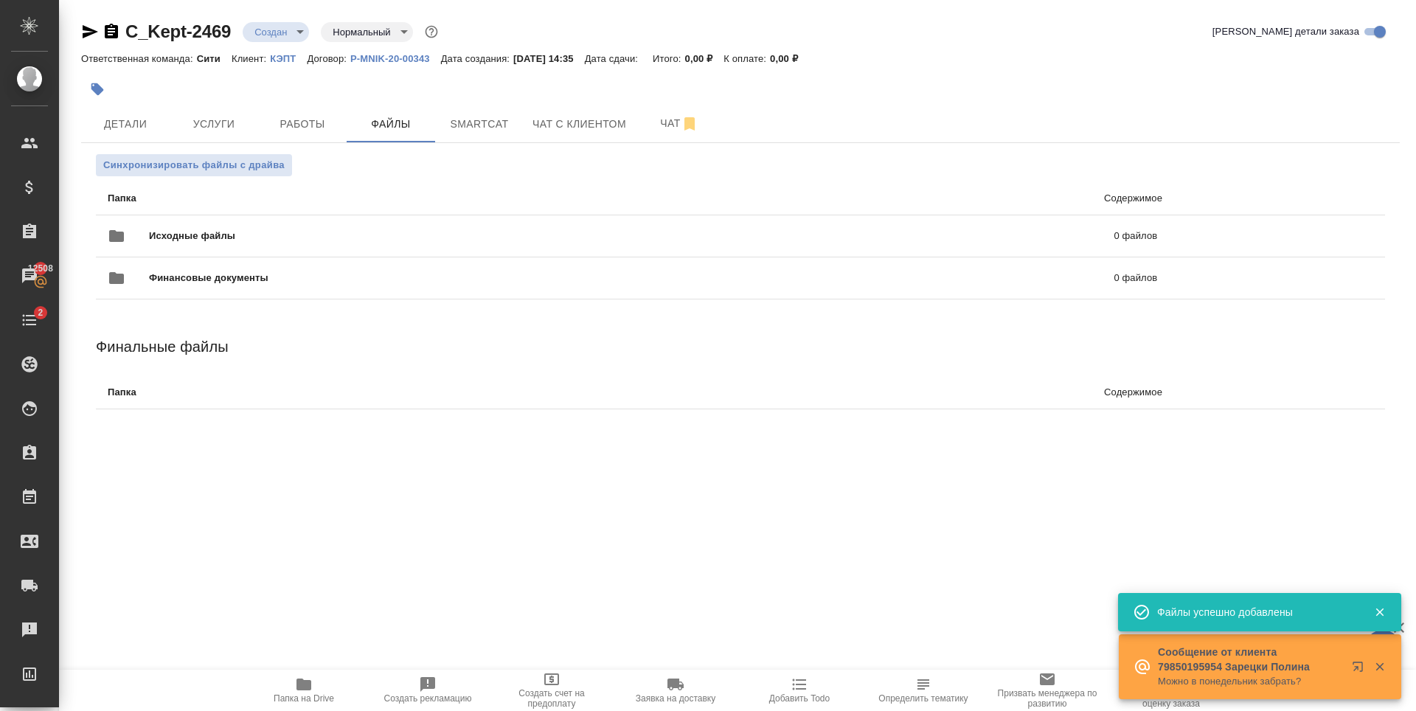
click at [439, 573] on div ".cls-1 fill:#fff; AWATERA Zaytseva Svetlana Клиенты Спецификации Заказы 12508 Ч…" at bounding box center [708, 355] width 1416 height 711
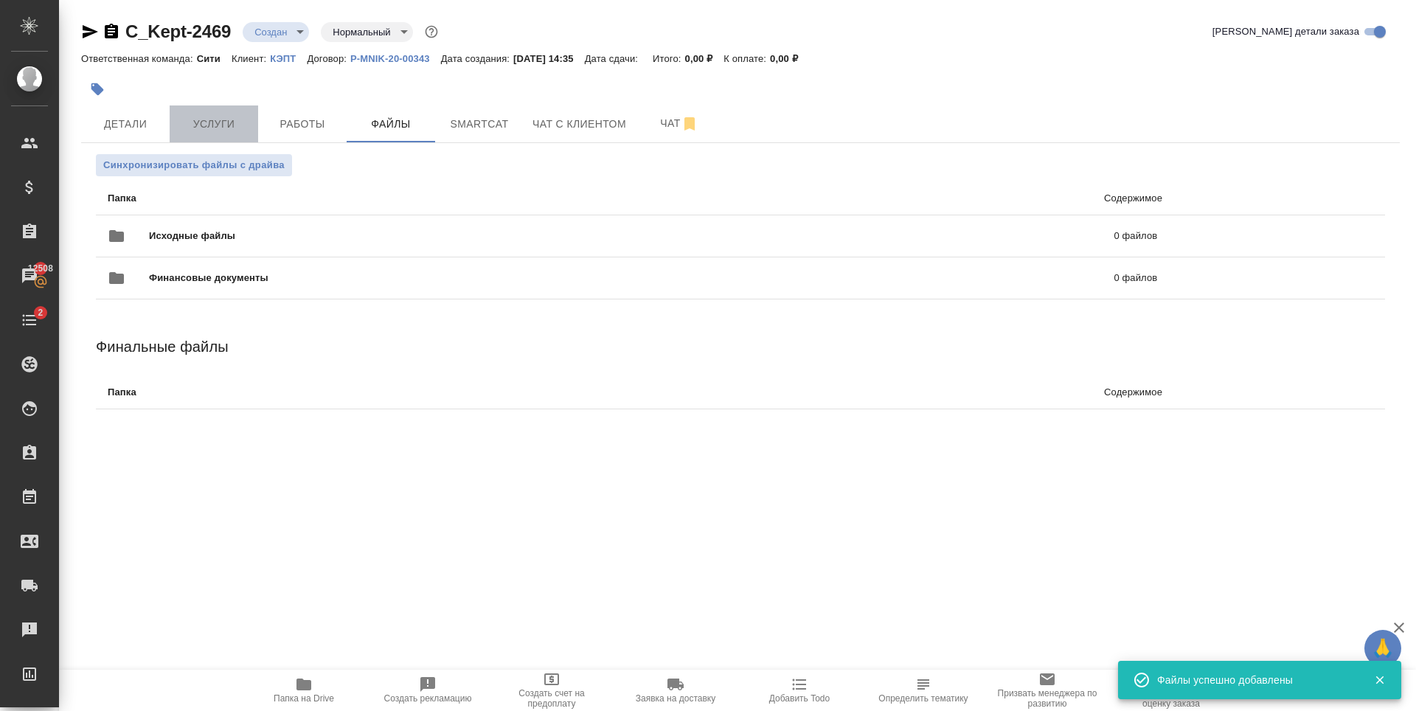
click at [212, 133] on button "Услуги" at bounding box center [214, 123] width 88 height 37
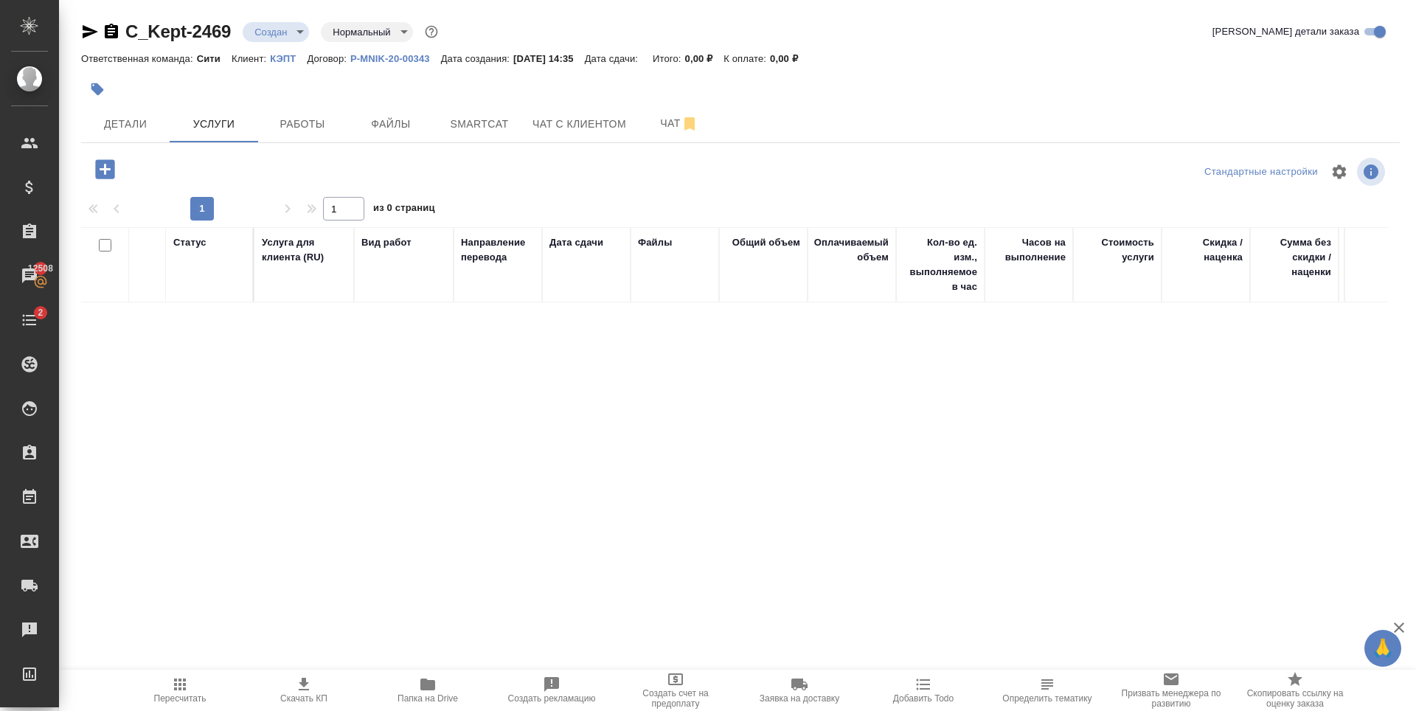
click at [103, 175] on icon "button" at bounding box center [104, 168] width 19 height 19
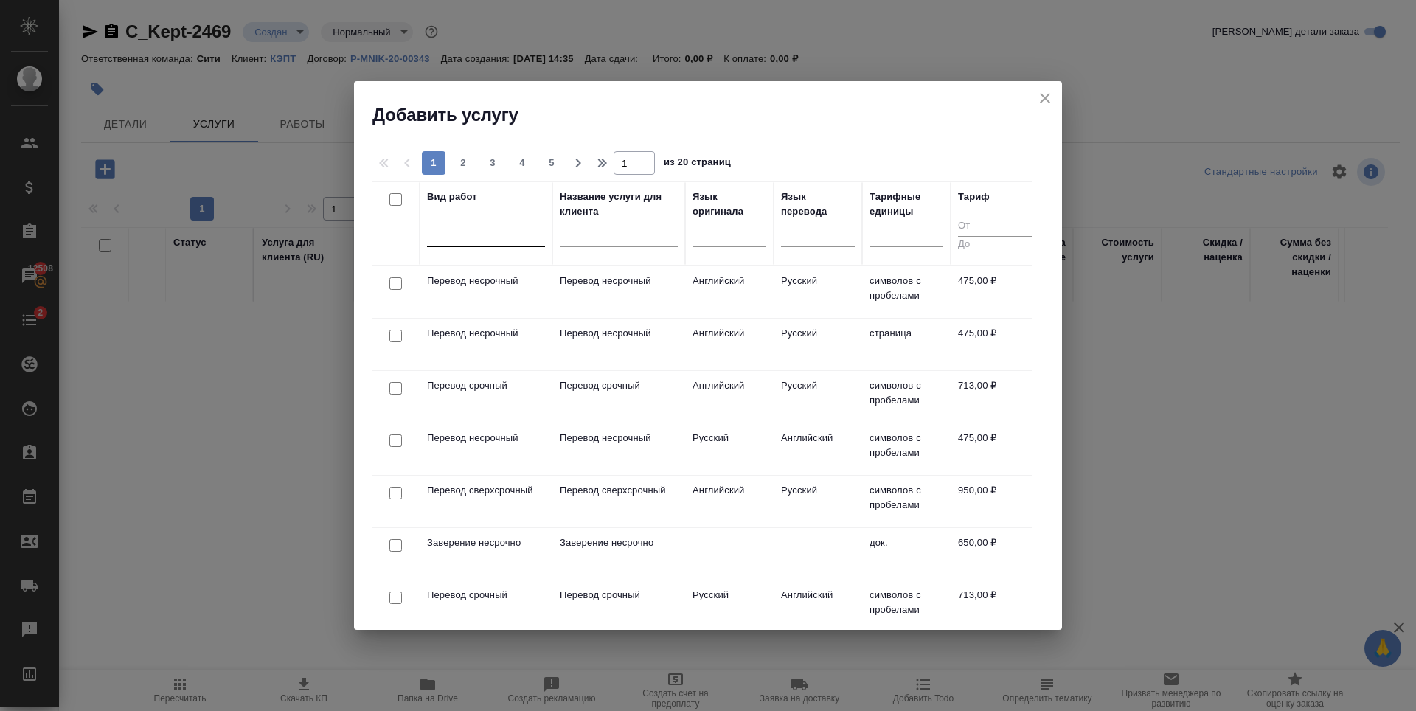
click at [496, 236] on div at bounding box center [486, 231] width 118 height 21
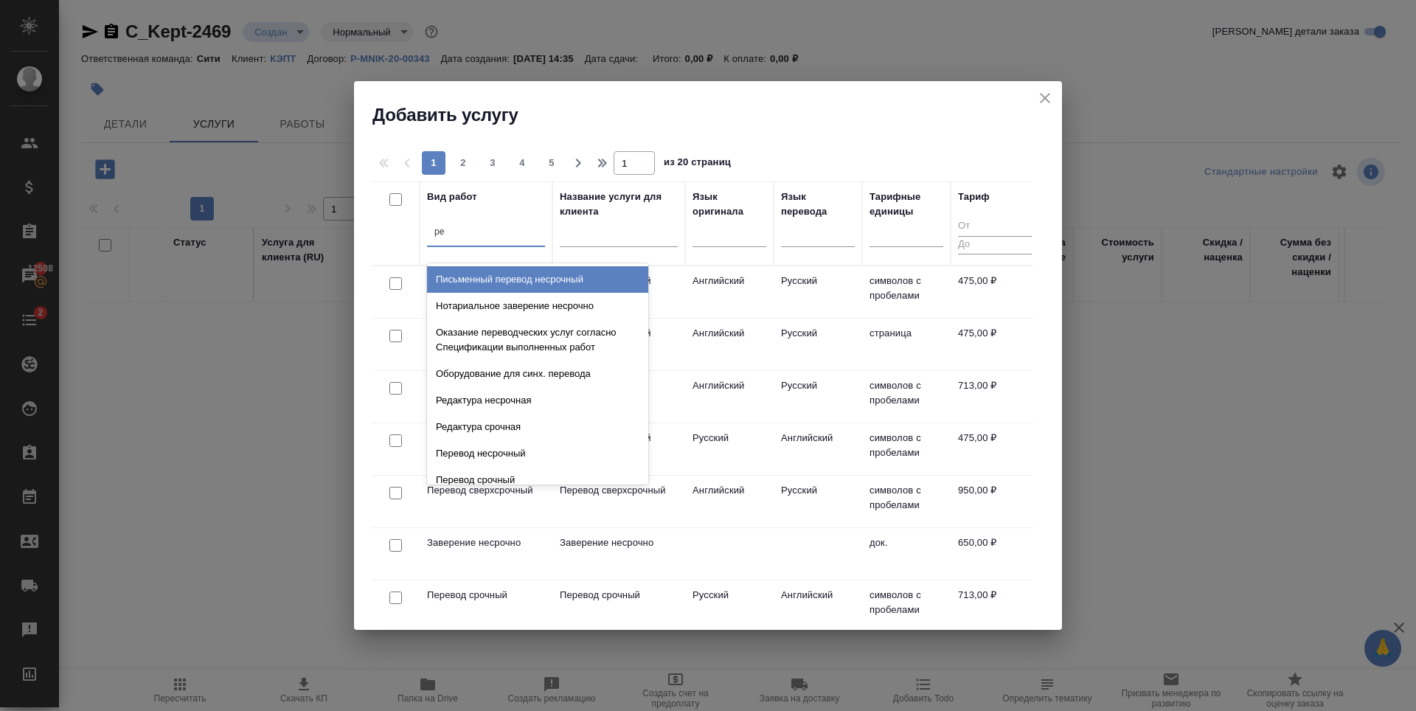
type input "ред"
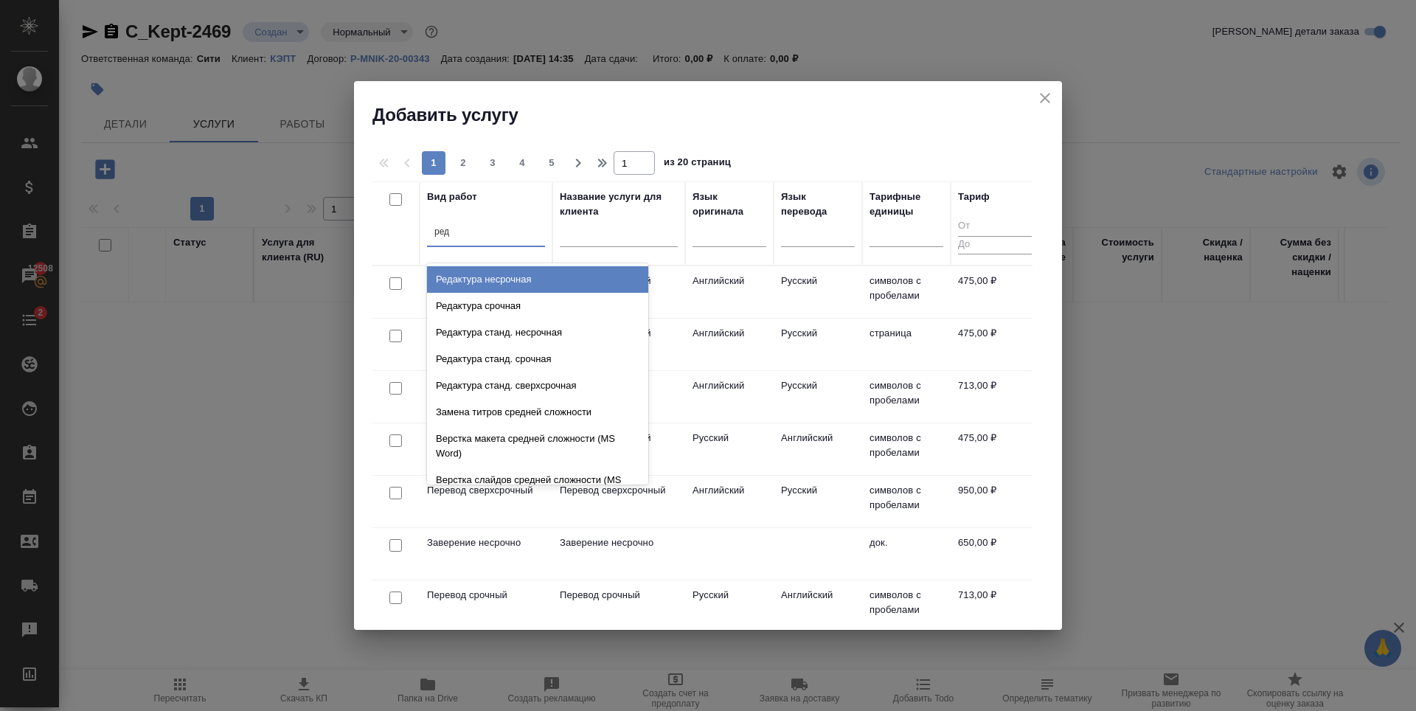
click at [515, 279] on div "Редактура несрочная" at bounding box center [537, 279] width 221 height 27
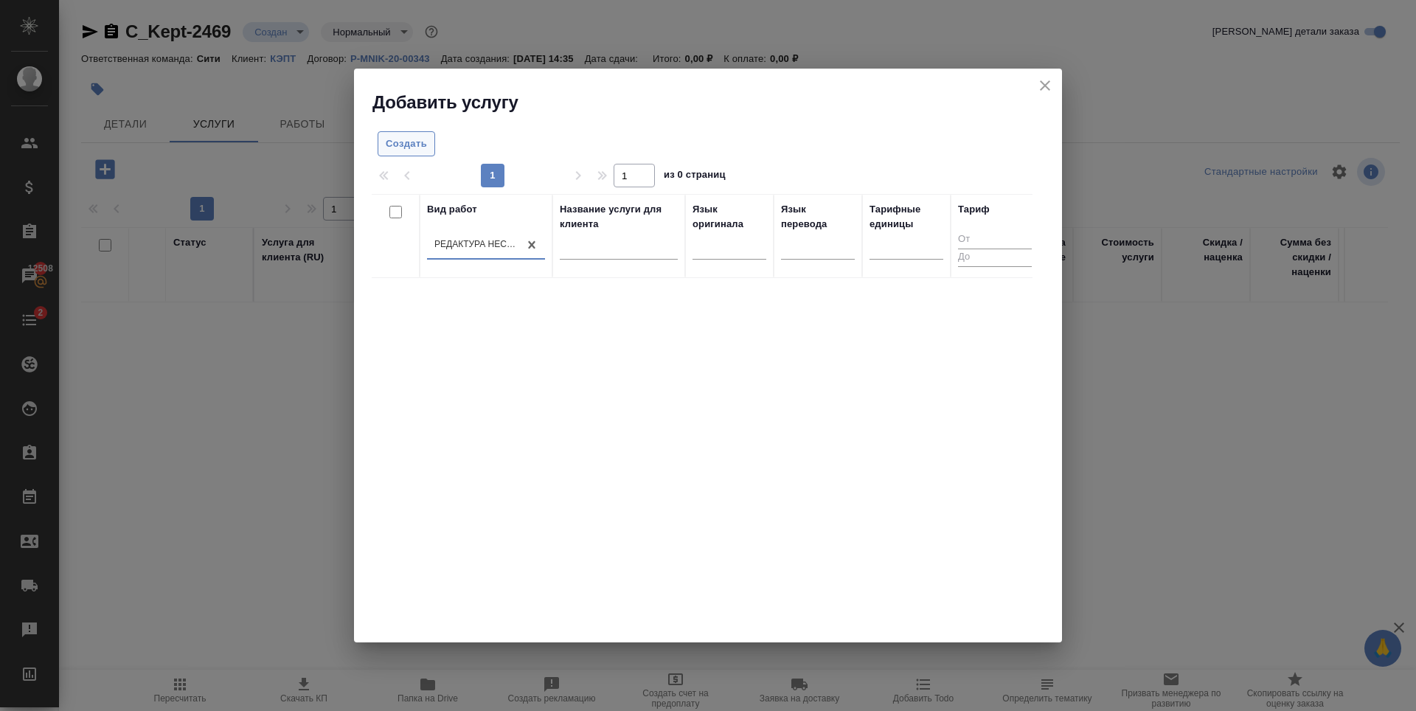
click at [401, 136] on span "Создать" at bounding box center [406, 144] width 41 height 17
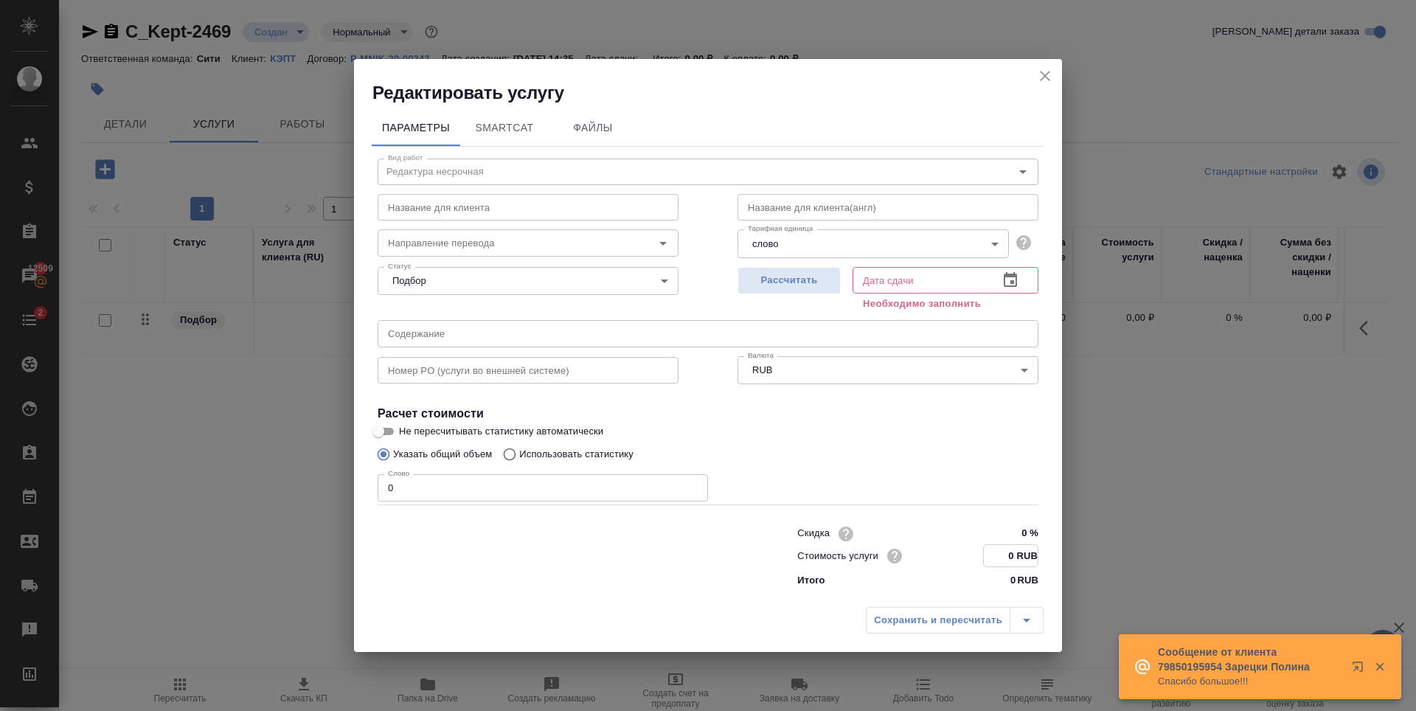
drag, startPoint x: 1016, startPoint y: 557, endPoint x: 1004, endPoint y: 557, distance: 11.8
click at [1004, 557] on input "0 RUB" at bounding box center [1011, 555] width 54 height 21
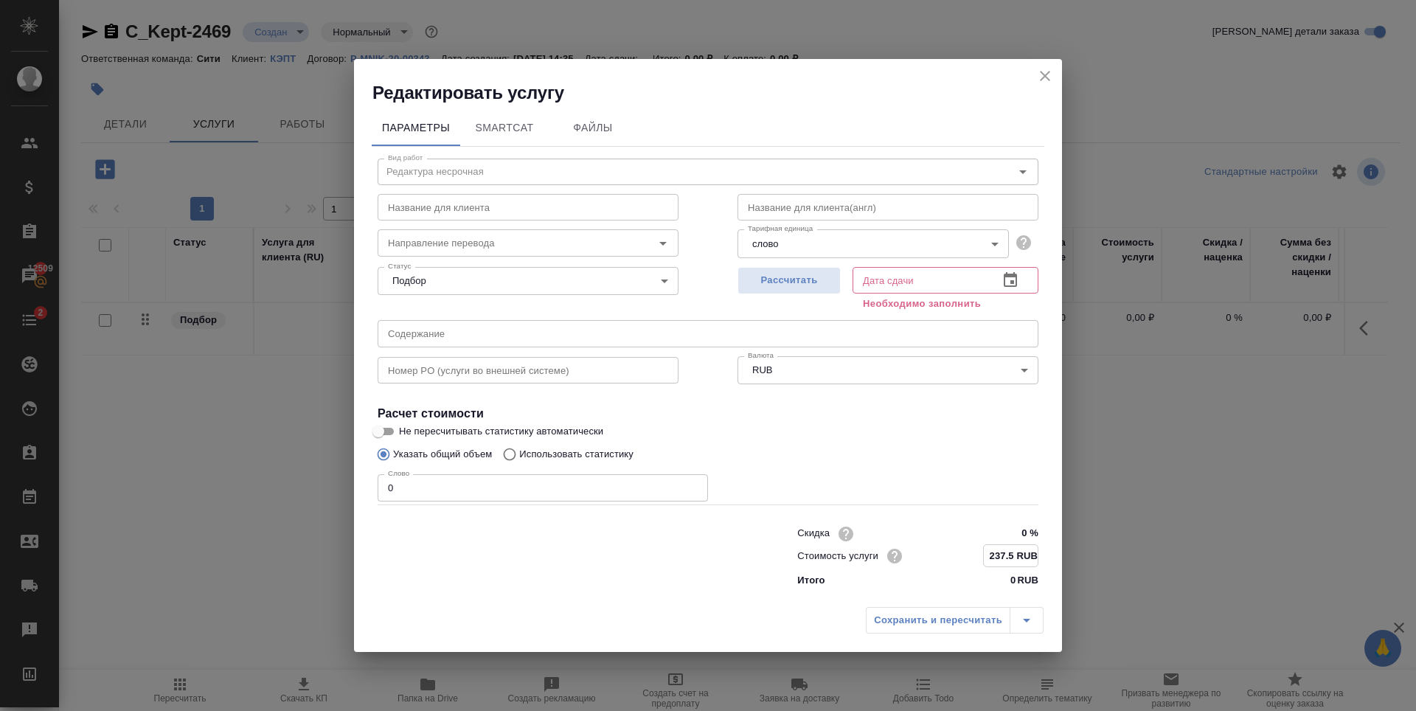
type input "237.5 RUB"
drag, startPoint x: 411, startPoint y: 487, endPoint x: 330, endPoint y: 498, distance: 82.0
click at [330, 498] on div "Редактировать услугу Параметры SmartCat Файлы Вид работ Редактура несрочная Вид…" at bounding box center [708, 355] width 1416 height 711
click at [845, 246] on body "🙏 .cls-1 fill:#fff; AWATERA Zaytseva Svetlana Клиенты Спецификации Заказы 12509…" at bounding box center [708, 355] width 1416 height 711
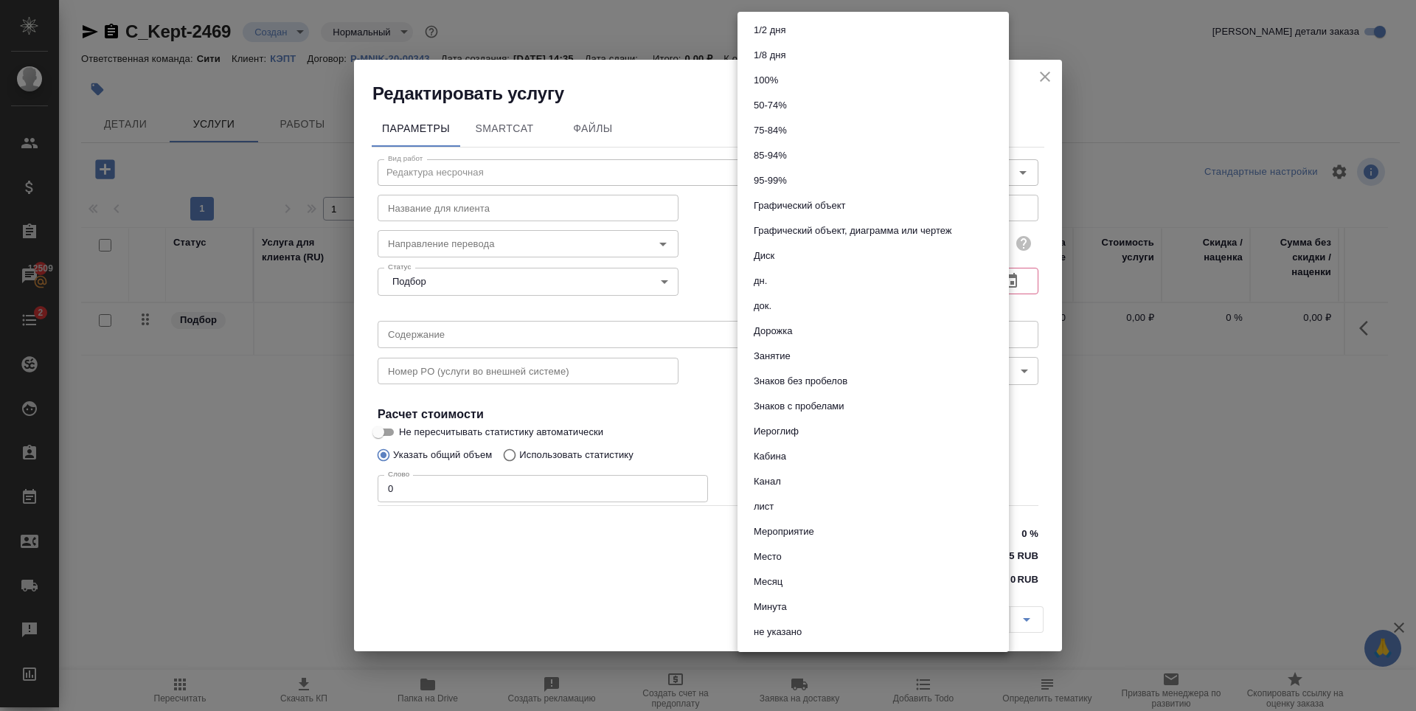
scroll to position [501, 0]
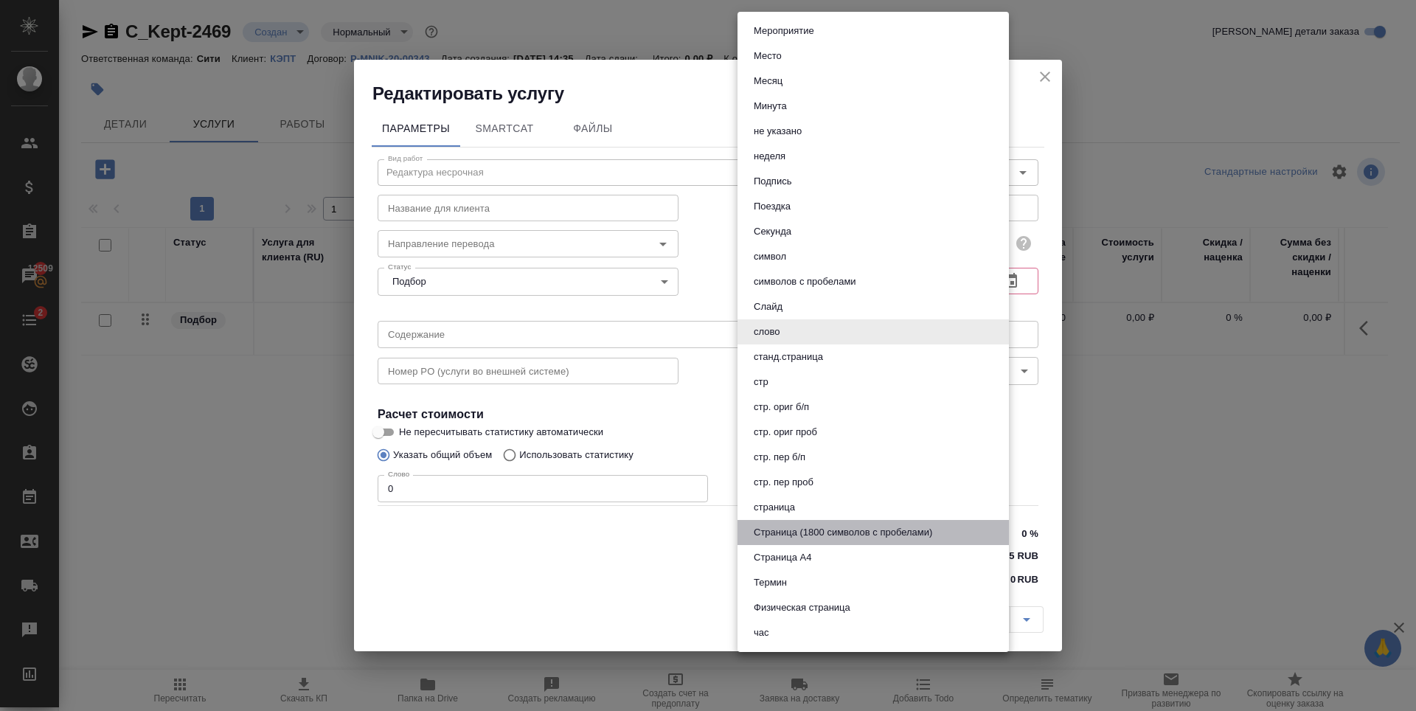
click at [916, 537] on button "Страница (1800 символов с пробелами)" at bounding box center [842, 532] width 187 height 16
type input "5f4634783cfbf259794cc07c"
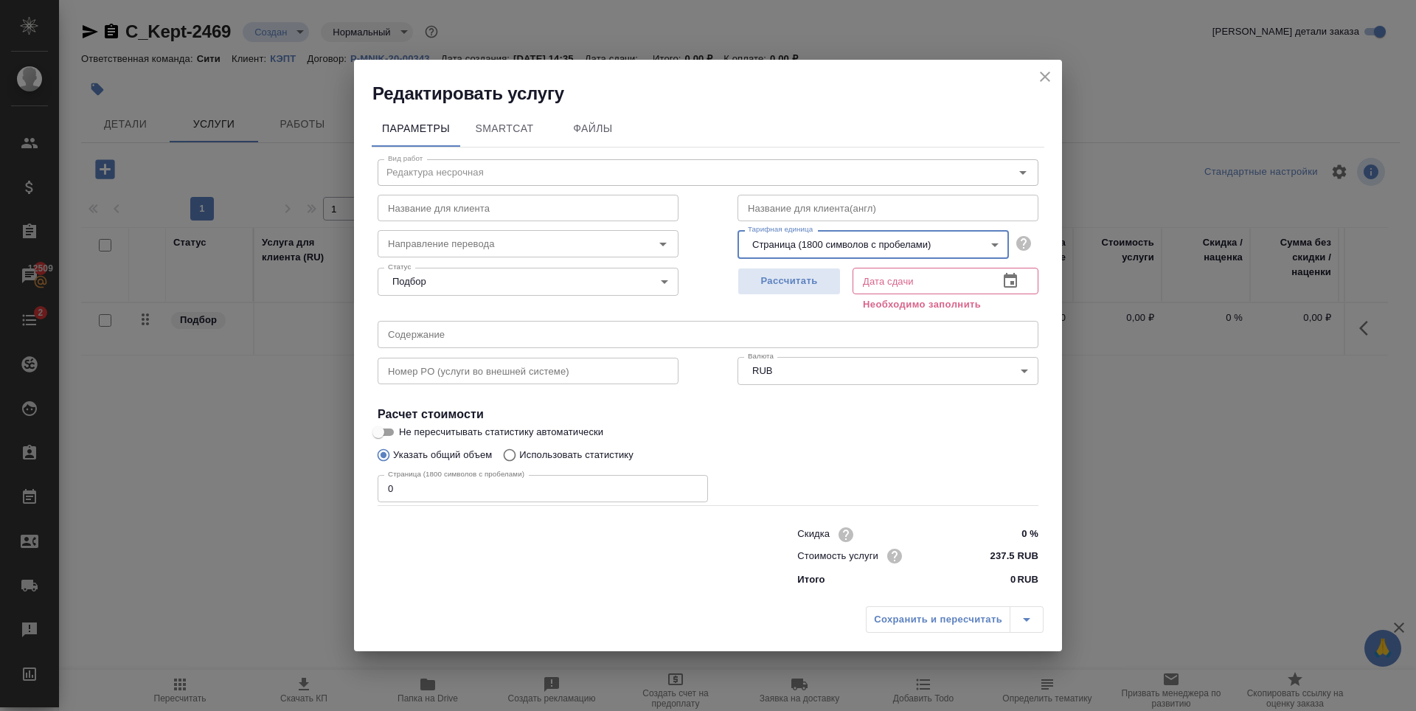
click at [504, 476] on input "0" at bounding box center [542, 488] width 330 height 27
drag, startPoint x: 414, startPoint y: 490, endPoint x: 369, endPoint y: 498, distance: 46.6
click at [369, 498] on div "Параметры SmartCat Файлы Вид работ Редактура несрочная Вид работ Название для к…" at bounding box center [708, 352] width 708 height 494
type input "2387"
click at [798, 282] on span "Рассчитать" at bounding box center [788, 281] width 87 height 17
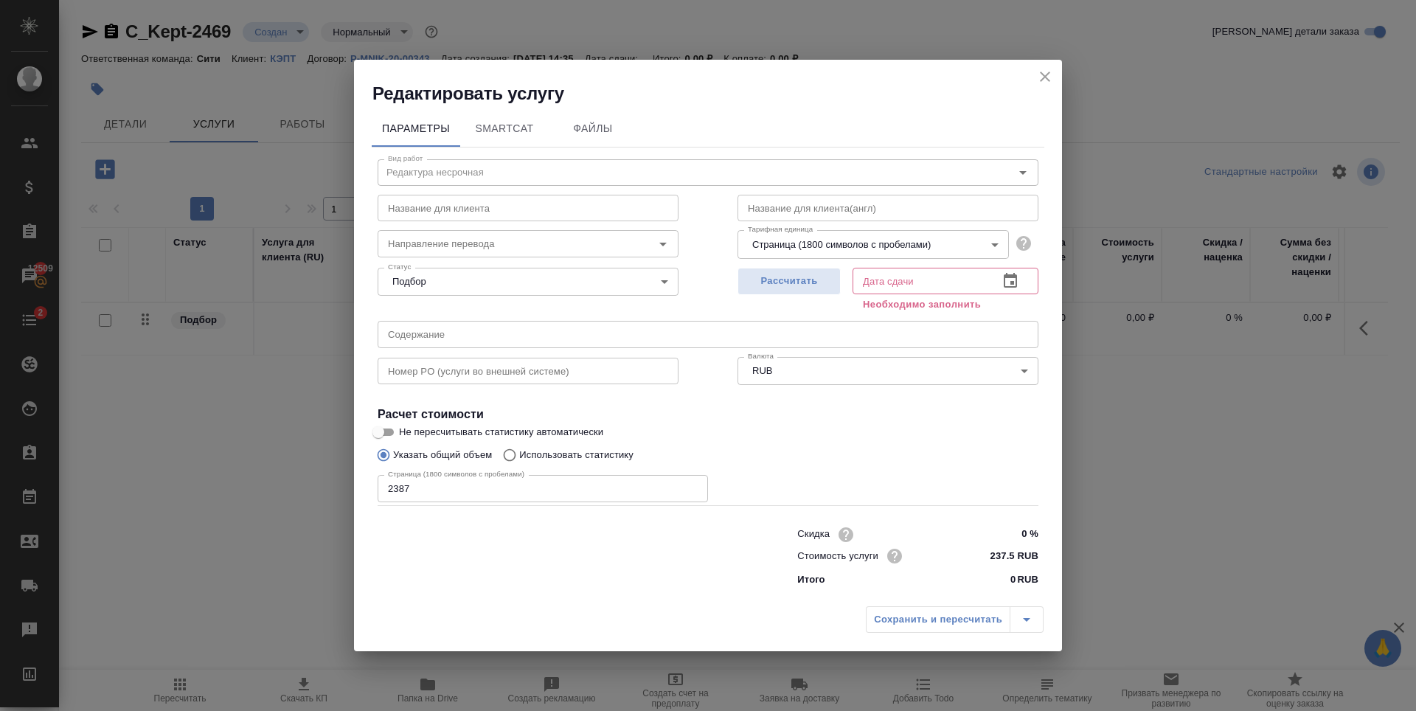
type input "09.10.2025 15:18"
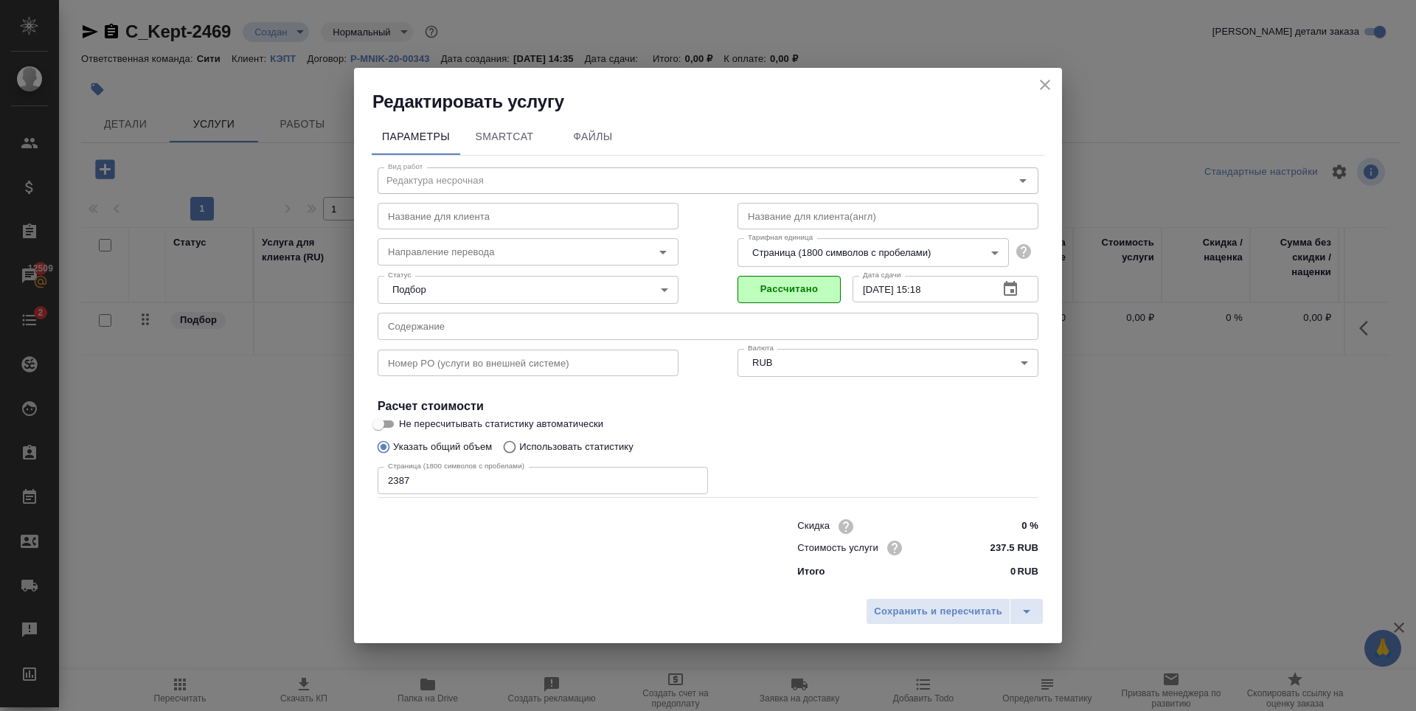
click at [444, 334] on input "text" at bounding box center [707, 326] width 661 height 27
click at [428, 327] on input "text" at bounding box center [707, 326] width 661 height 27
paste input "YAYM certificates for Yamal"
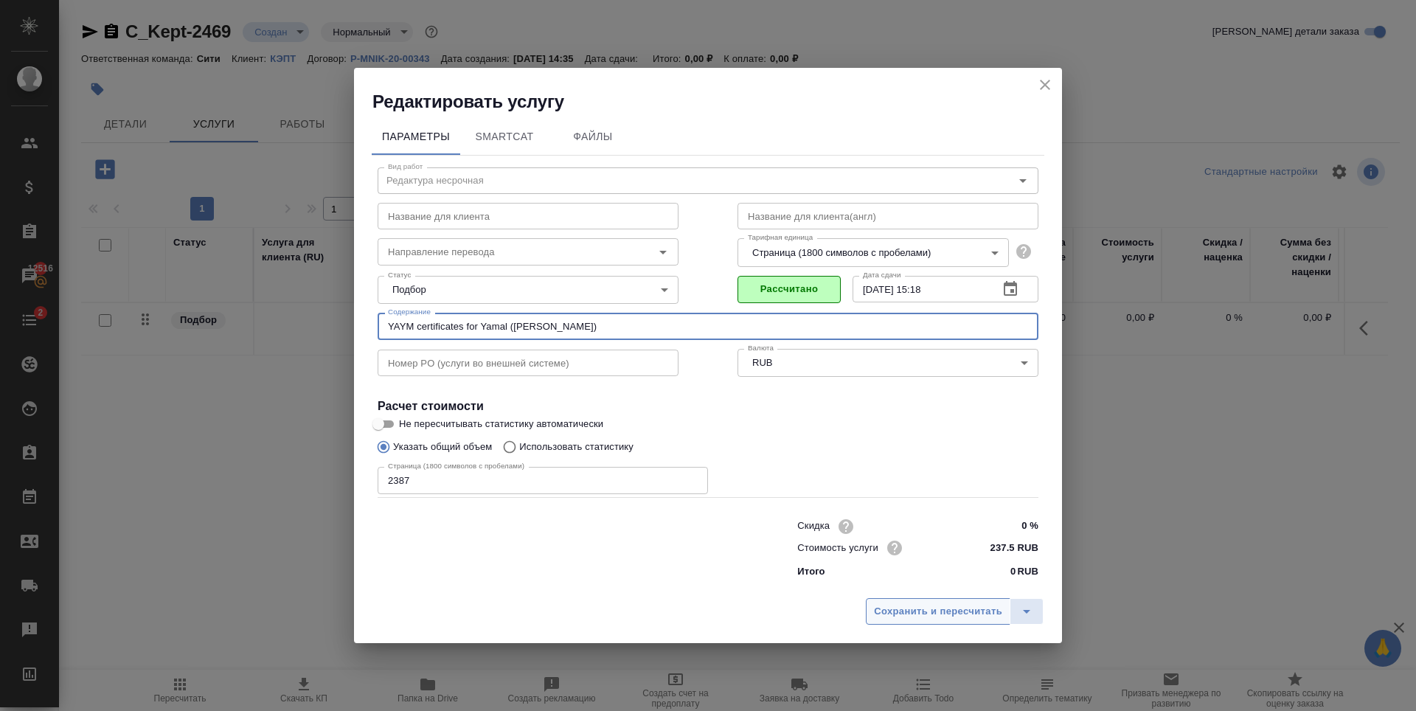
type input "YAYM certificates for Yamal (Гладкова Дарья)"
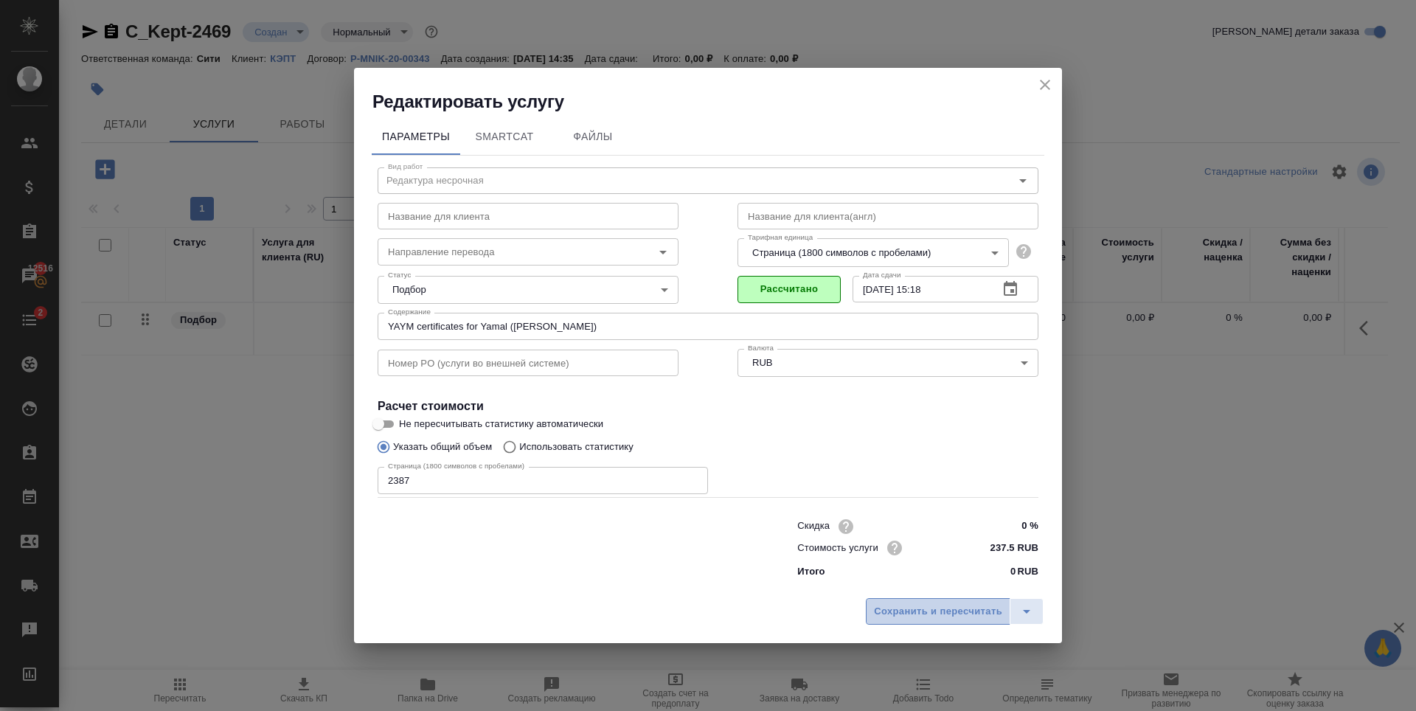
click at [909, 622] on button "Сохранить и пересчитать" at bounding box center [938, 611] width 145 height 27
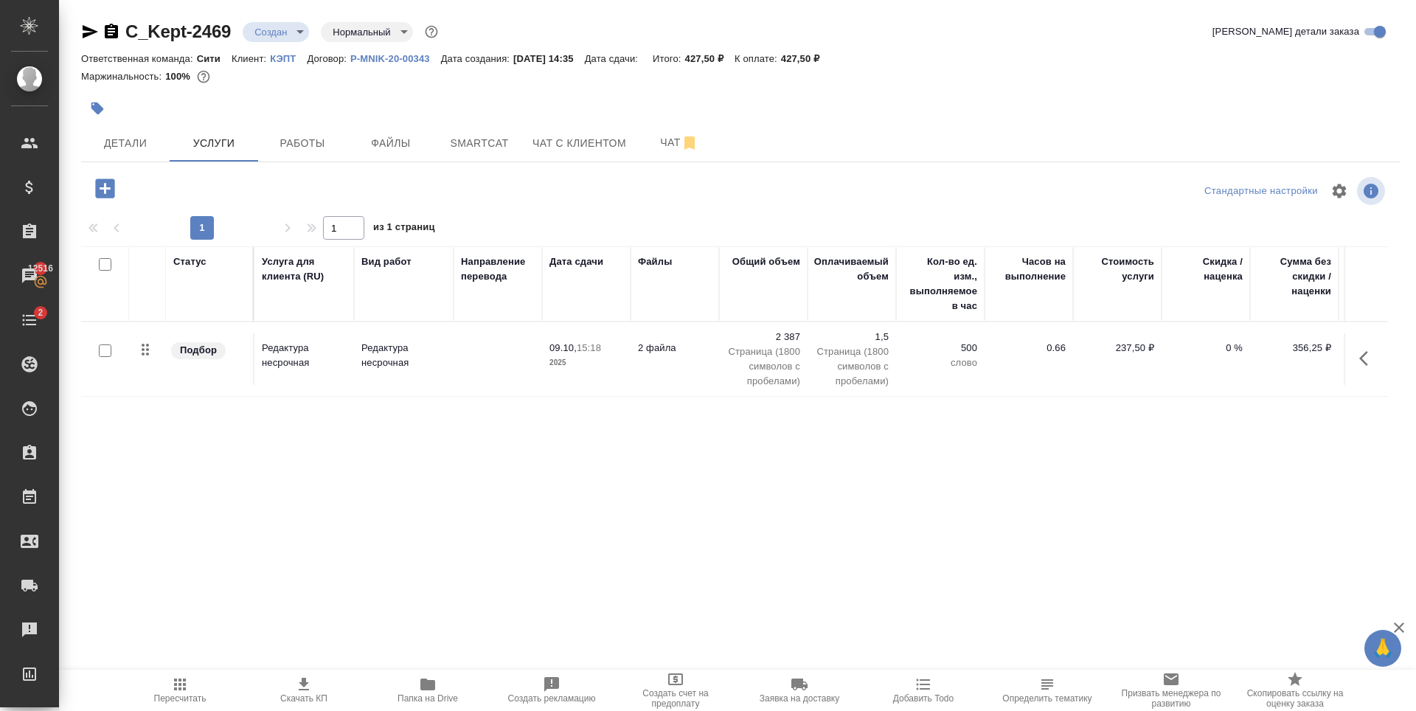
click at [698, 448] on div "Статус Услуга для клиента (RU) Вид работ Направление перевода Дата сдачи Файлы …" at bounding box center [734, 404] width 1306 height 317
click at [709, 479] on div "Статус Услуга для клиента (RU) Вид работ Направление перевода Дата сдачи Файлы …" at bounding box center [734, 404] width 1306 height 317
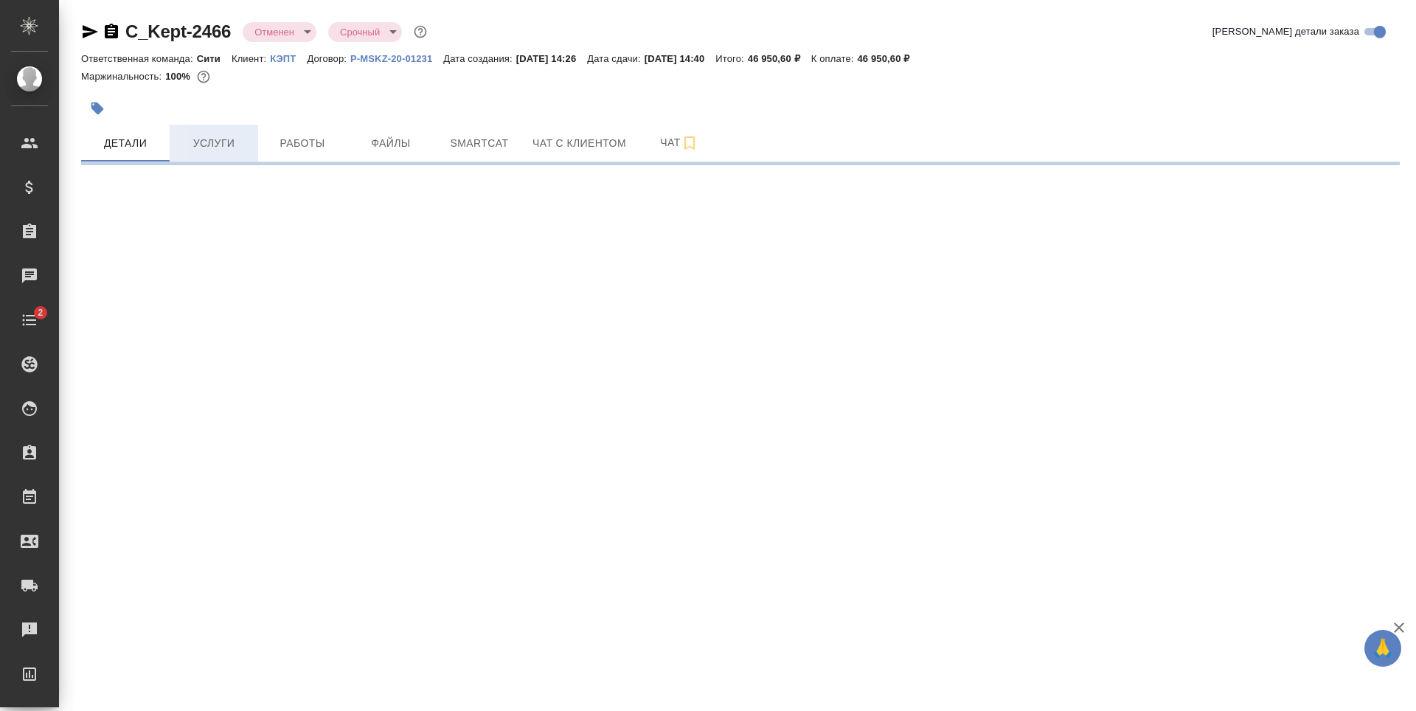
select select "RU"
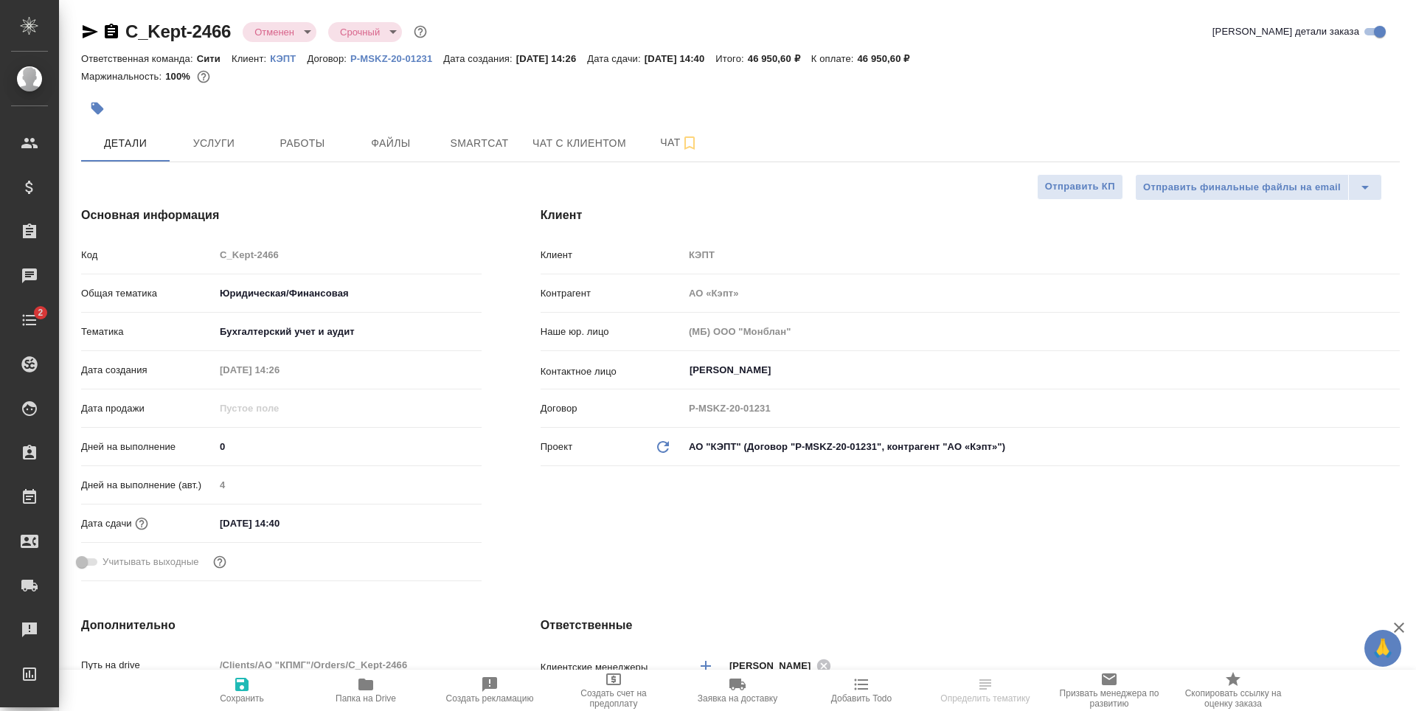
type textarea "x"
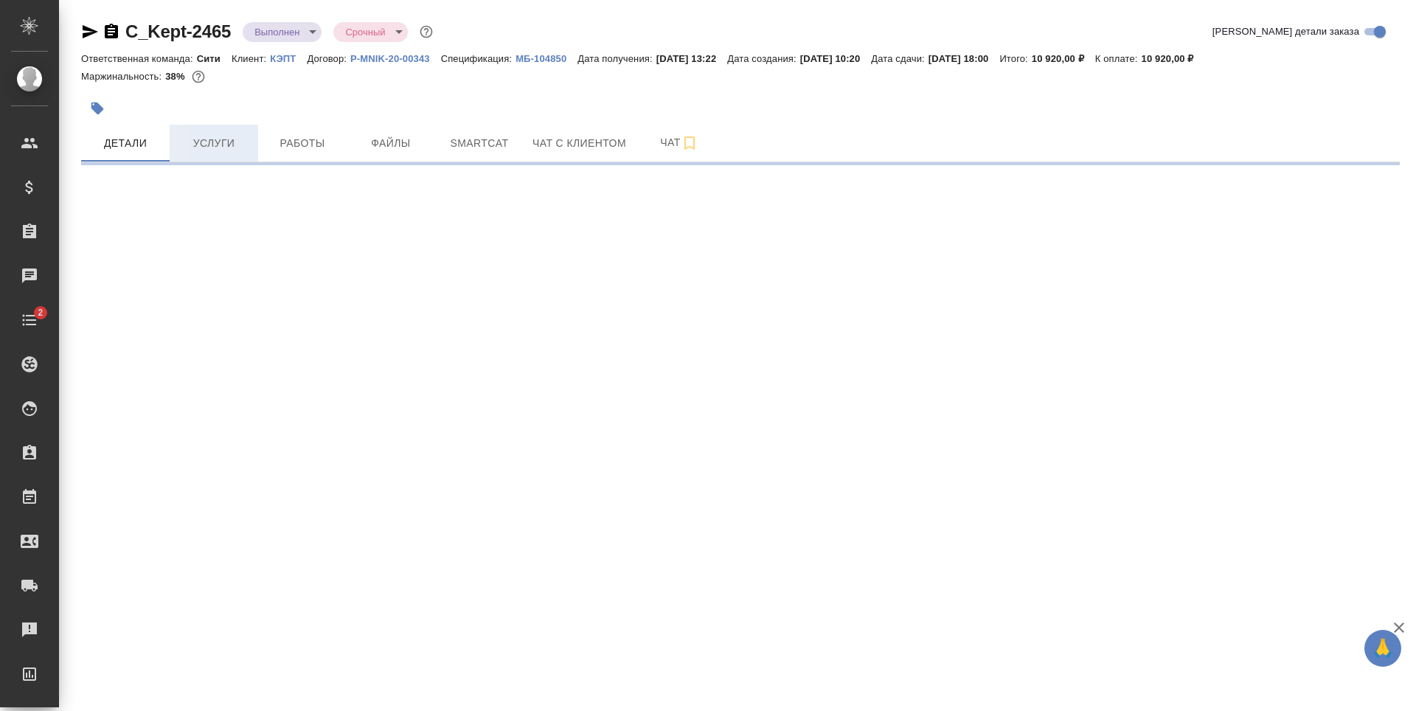
select select "RU"
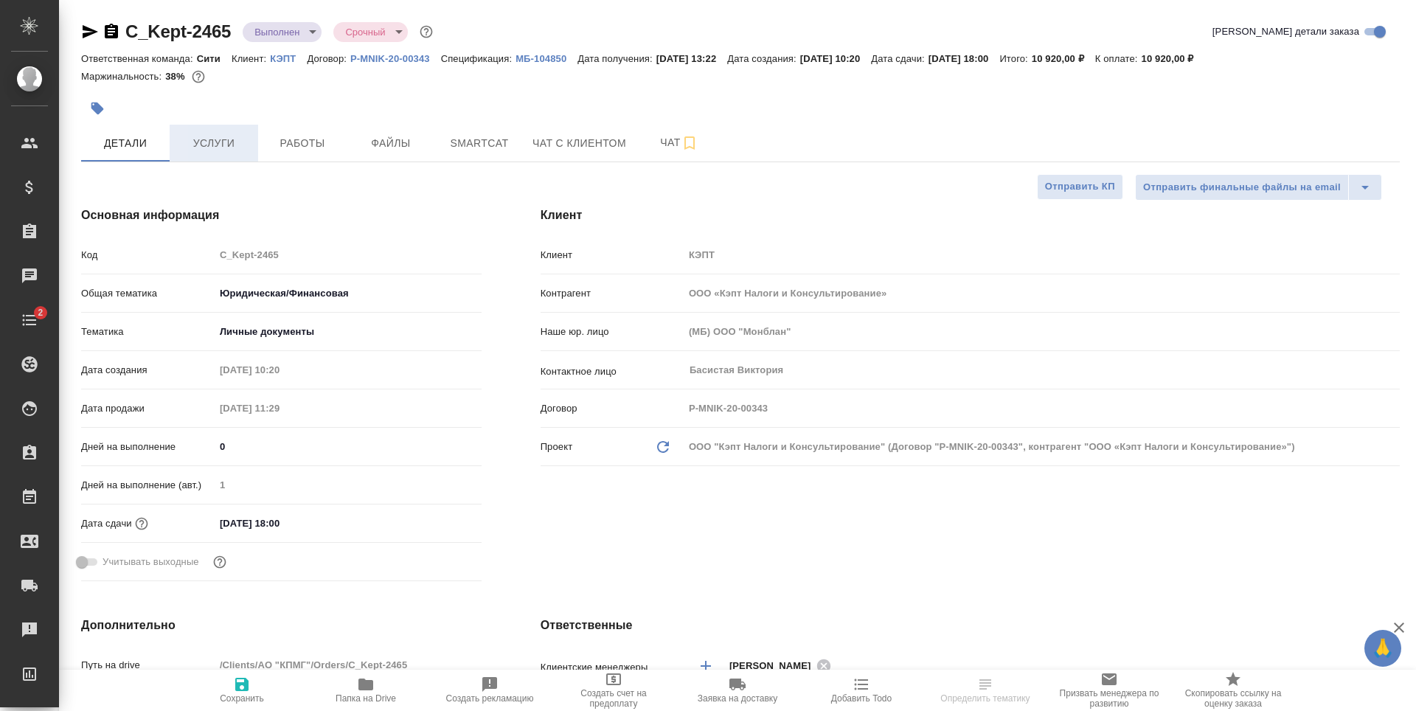
type textarea "x"
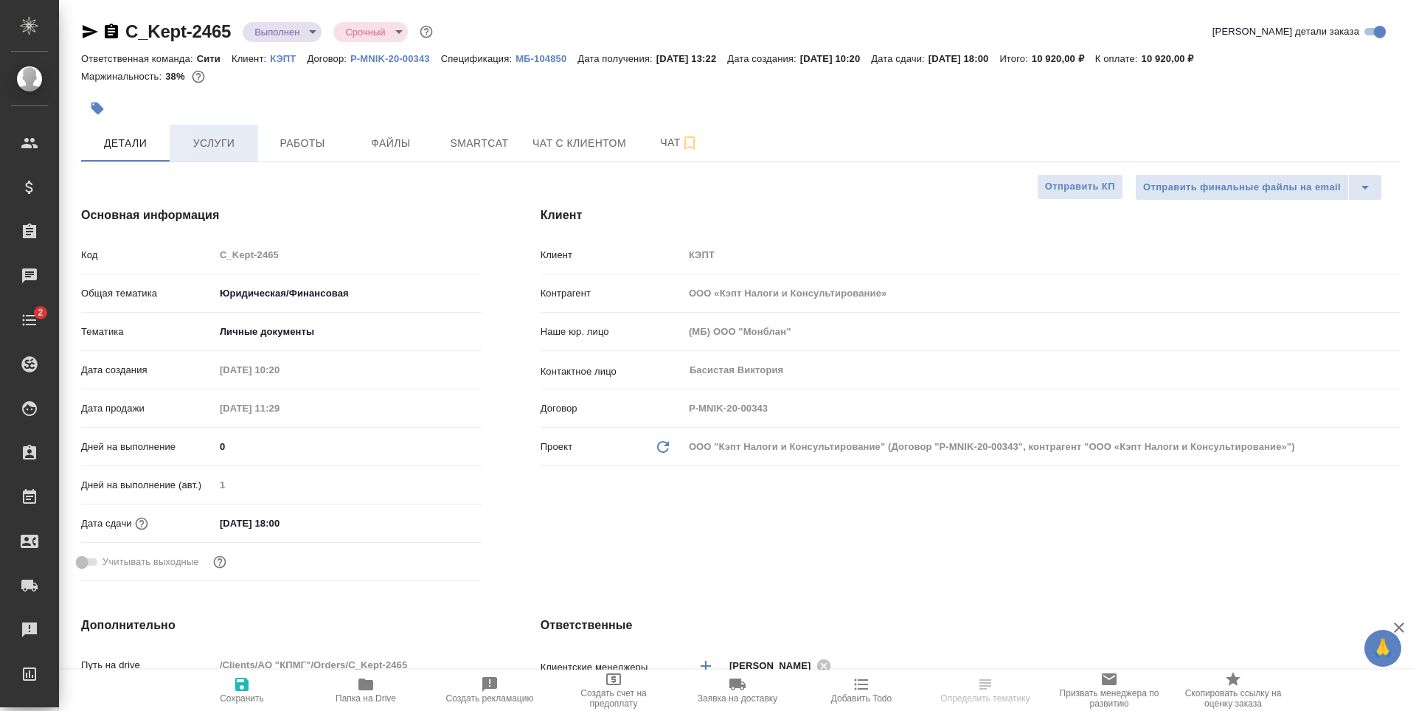
type textarea "x"
click at [229, 145] on span "Услуги" at bounding box center [213, 143] width 71 height 18
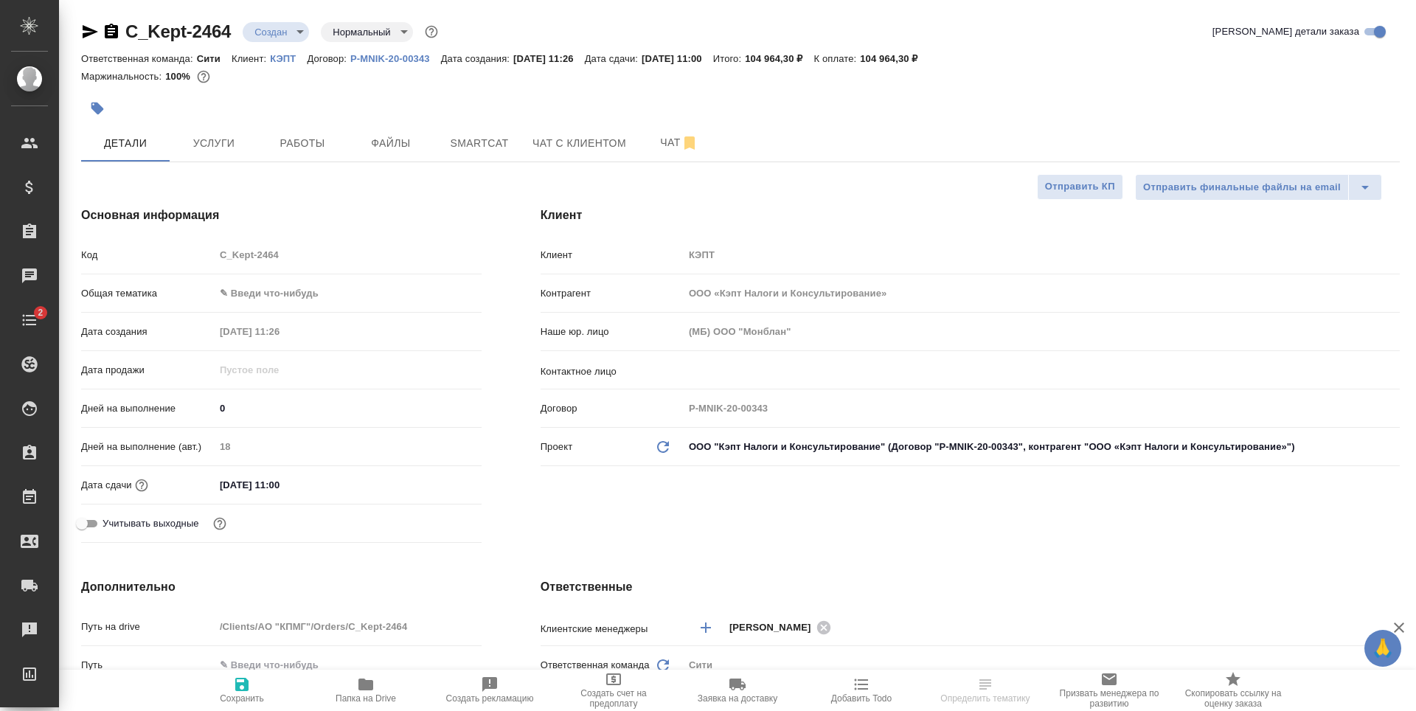
select select "RU"
click at [209, 136] on span "Услуги" at bounding box center [213, 143] width 71 height 18
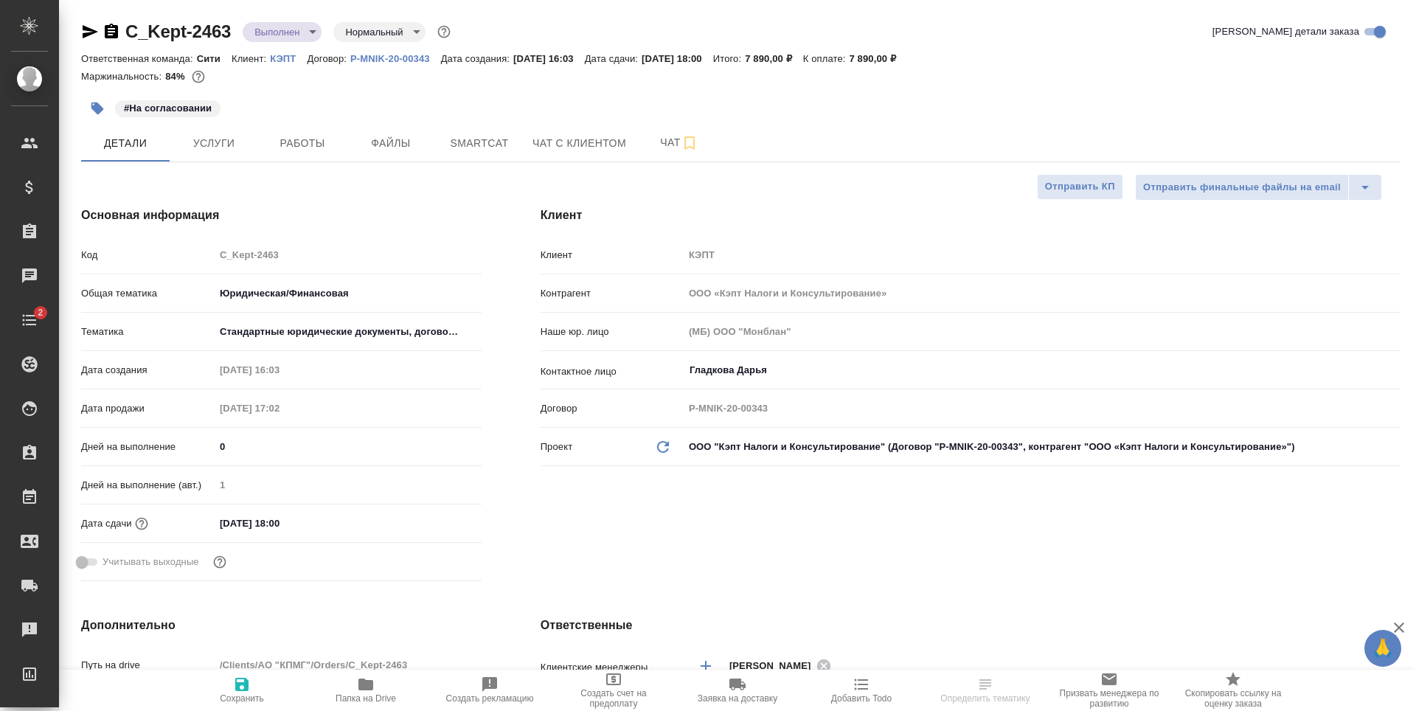
select select "RU"
click at [216, 159] on button "Услуги" at bounding box center [214, 143] width 88 height 37
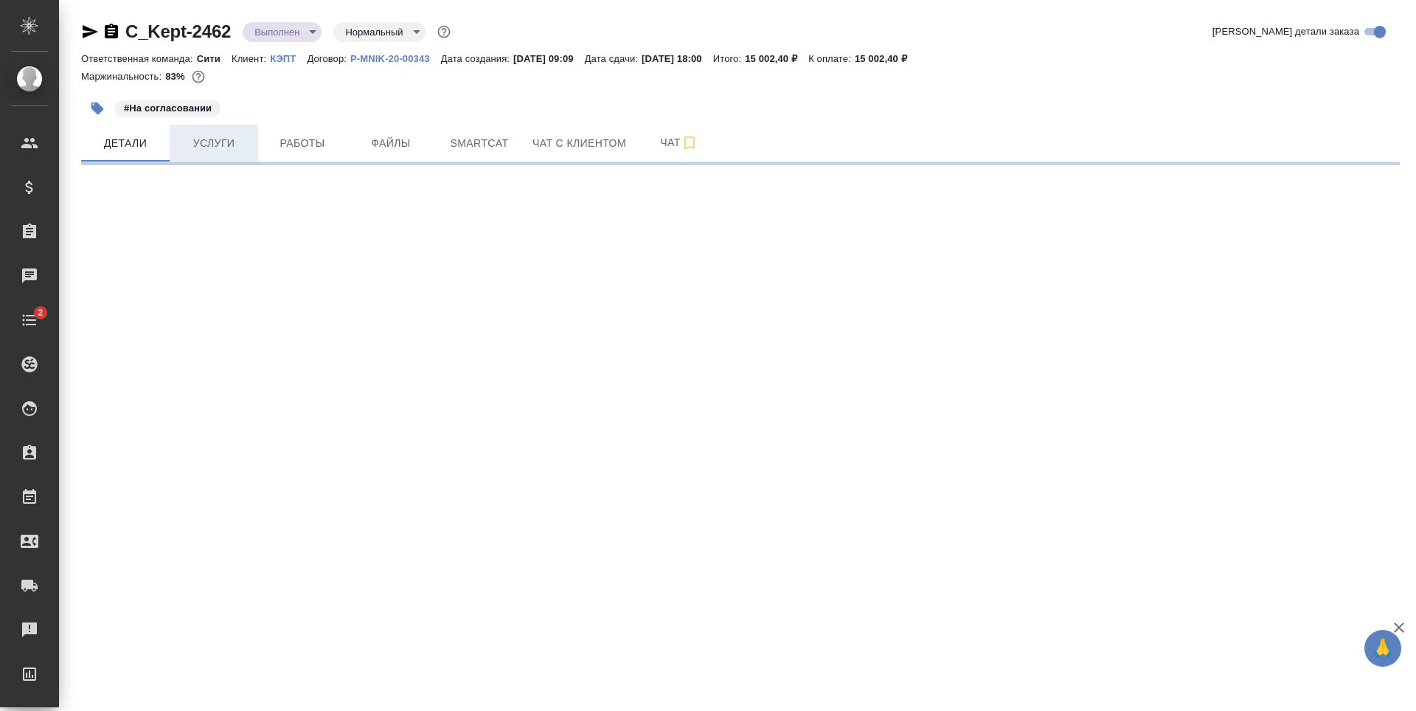
select select "RU"
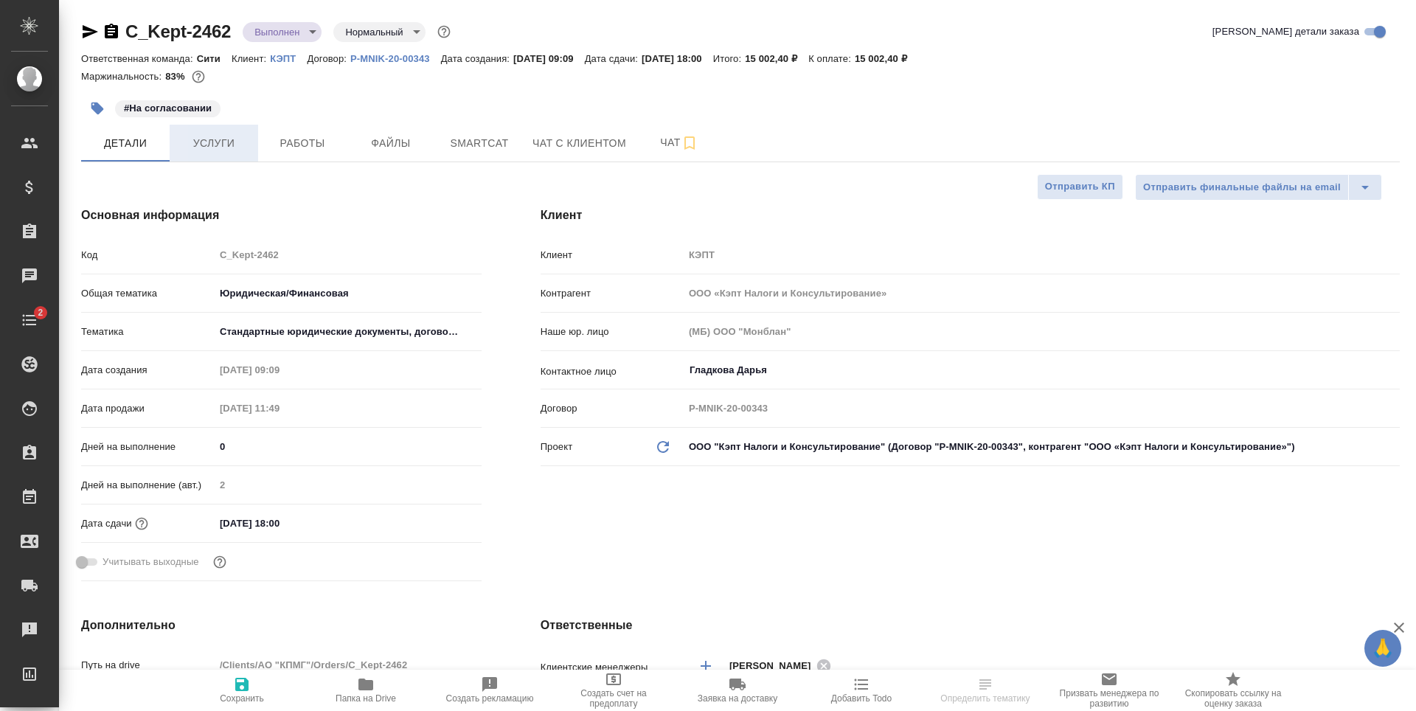
type textarea "x"
click at [231, 157] on button "Услуги" at bounding box center [214, 143] width 88 height 37
type textarea "x"
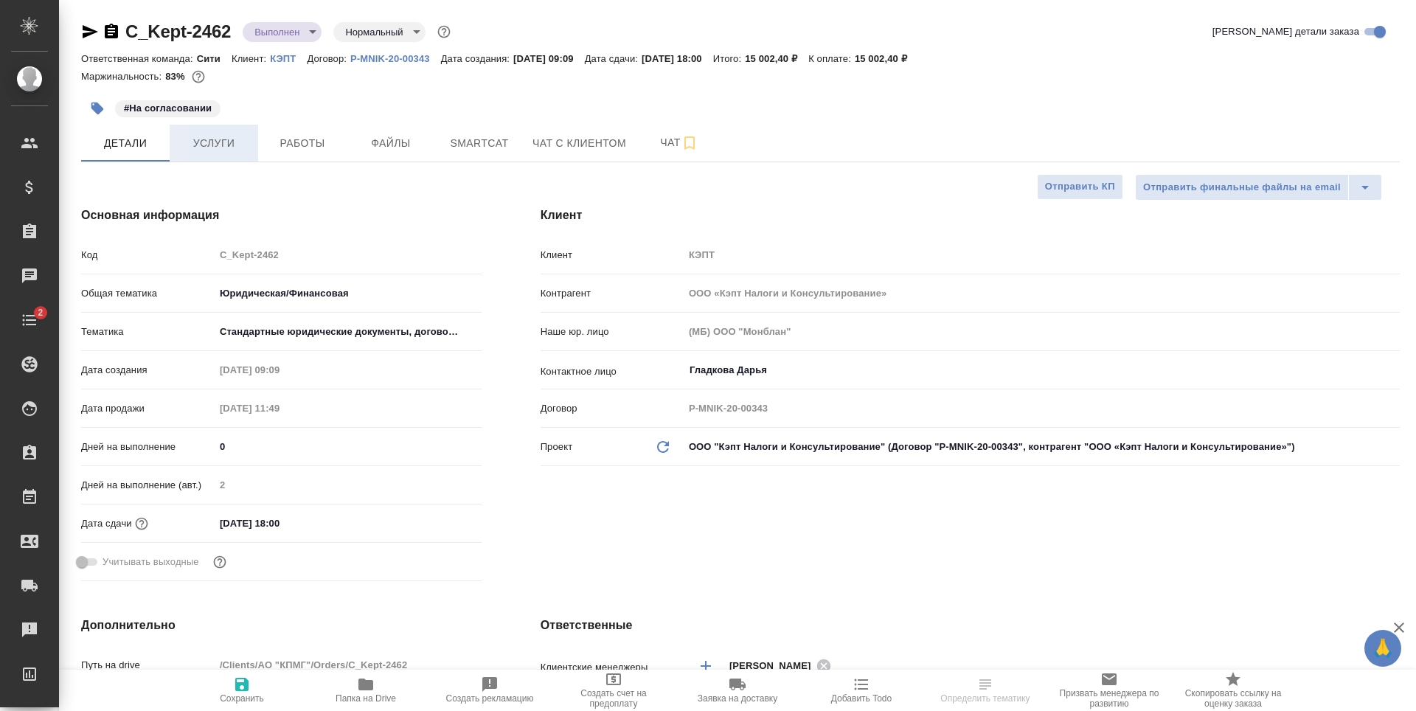
type textarea "x"
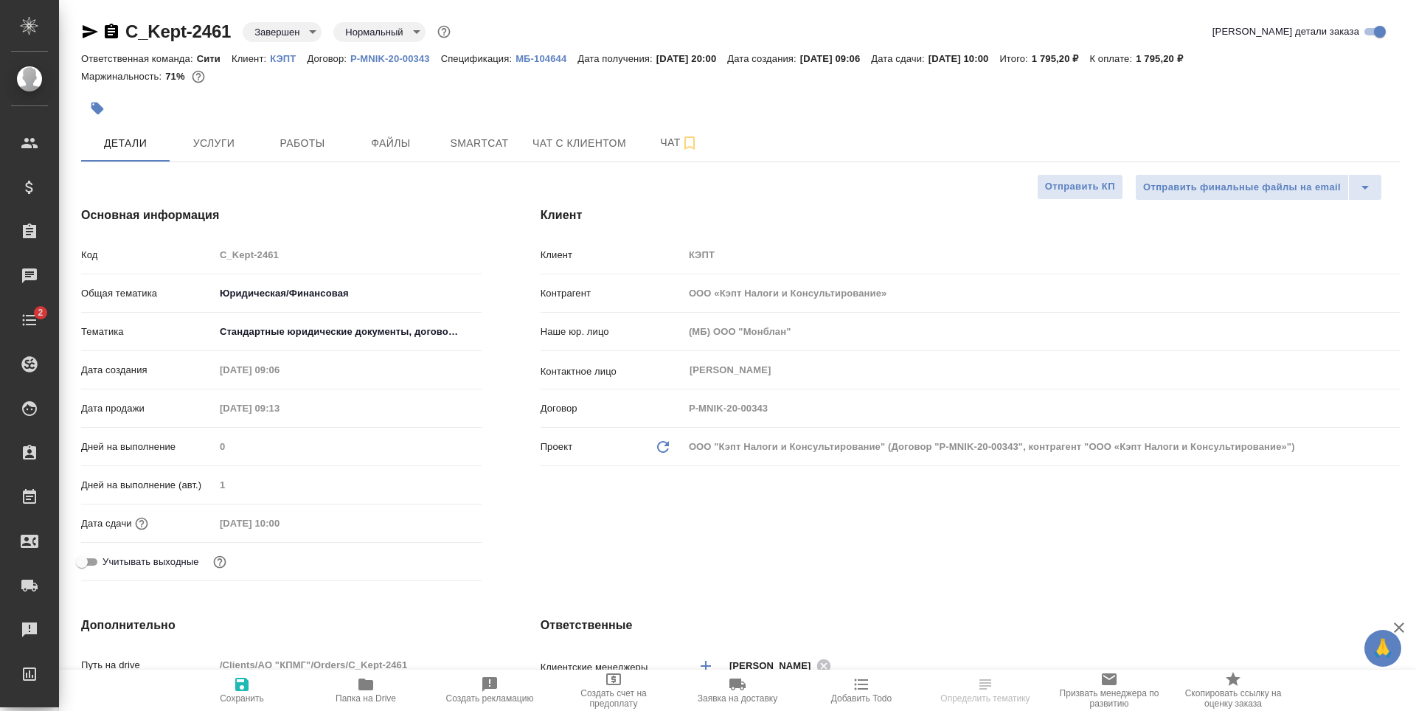
select select "RU"
click at [206, 142] on span "Услуги" at bounding box center [213, 143] width 71 height 18
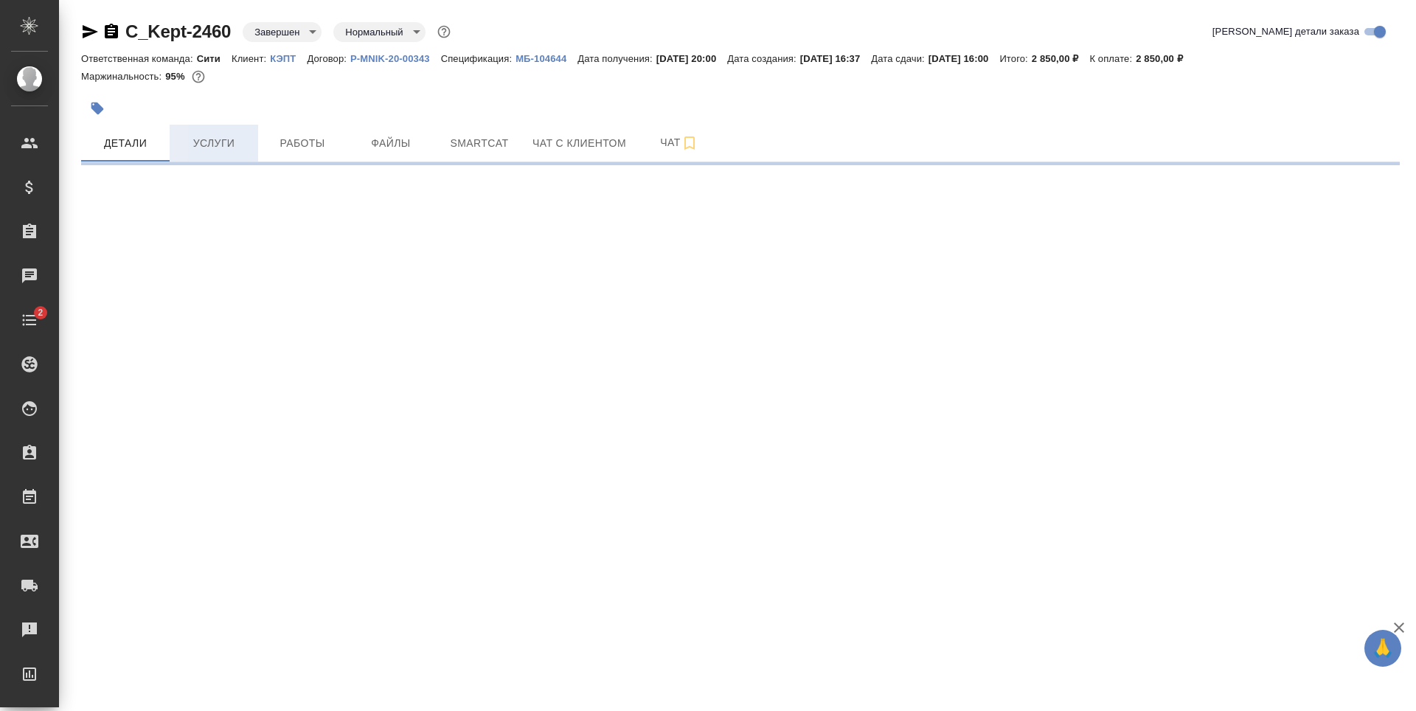
select select "RU"
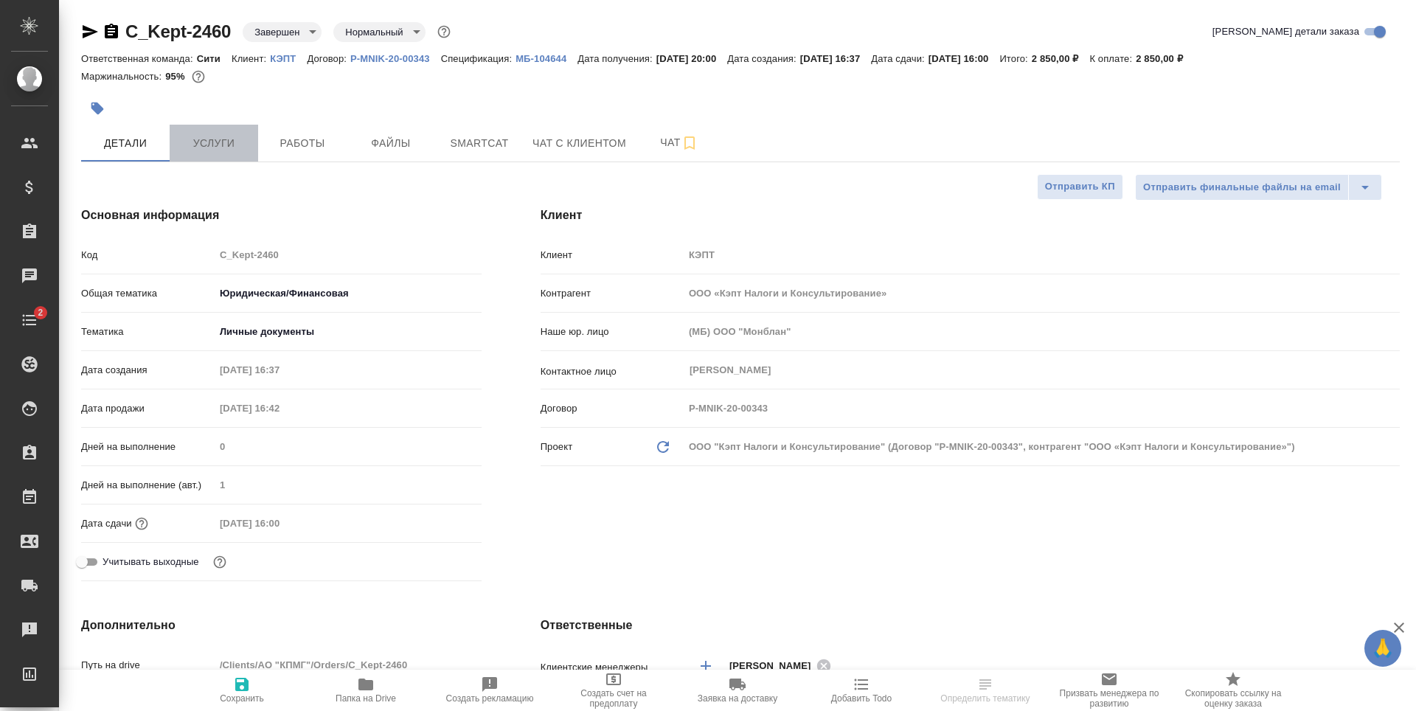
click at [195, 144] on span "Услуги" at bounding box center [213, 143] width 71 height 18
type textarea "x"
